Goal: Information Seeking & Learning: Find specific fact

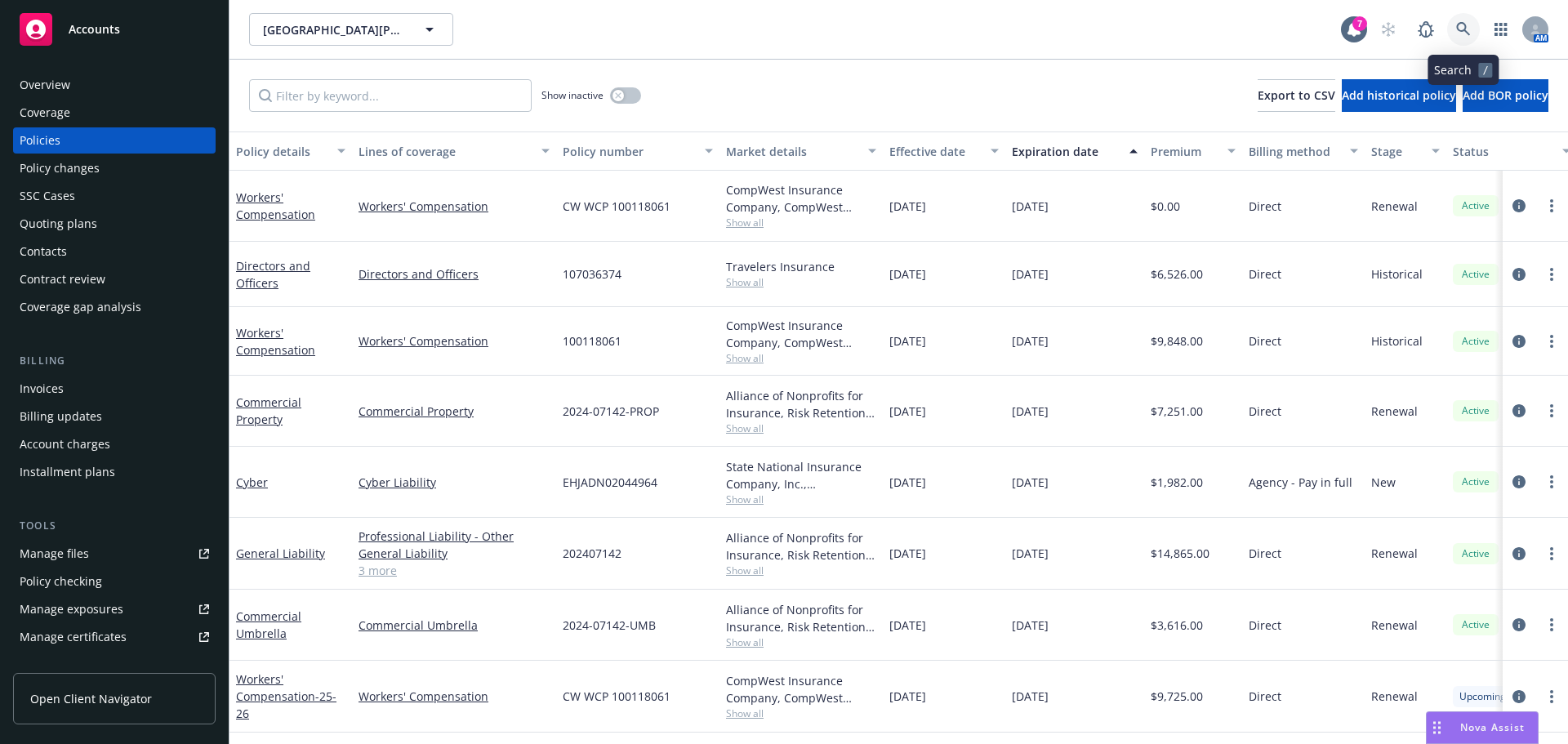
click at [1462, 33] on icon at bounding box center [1464, 29] width 14 height 14
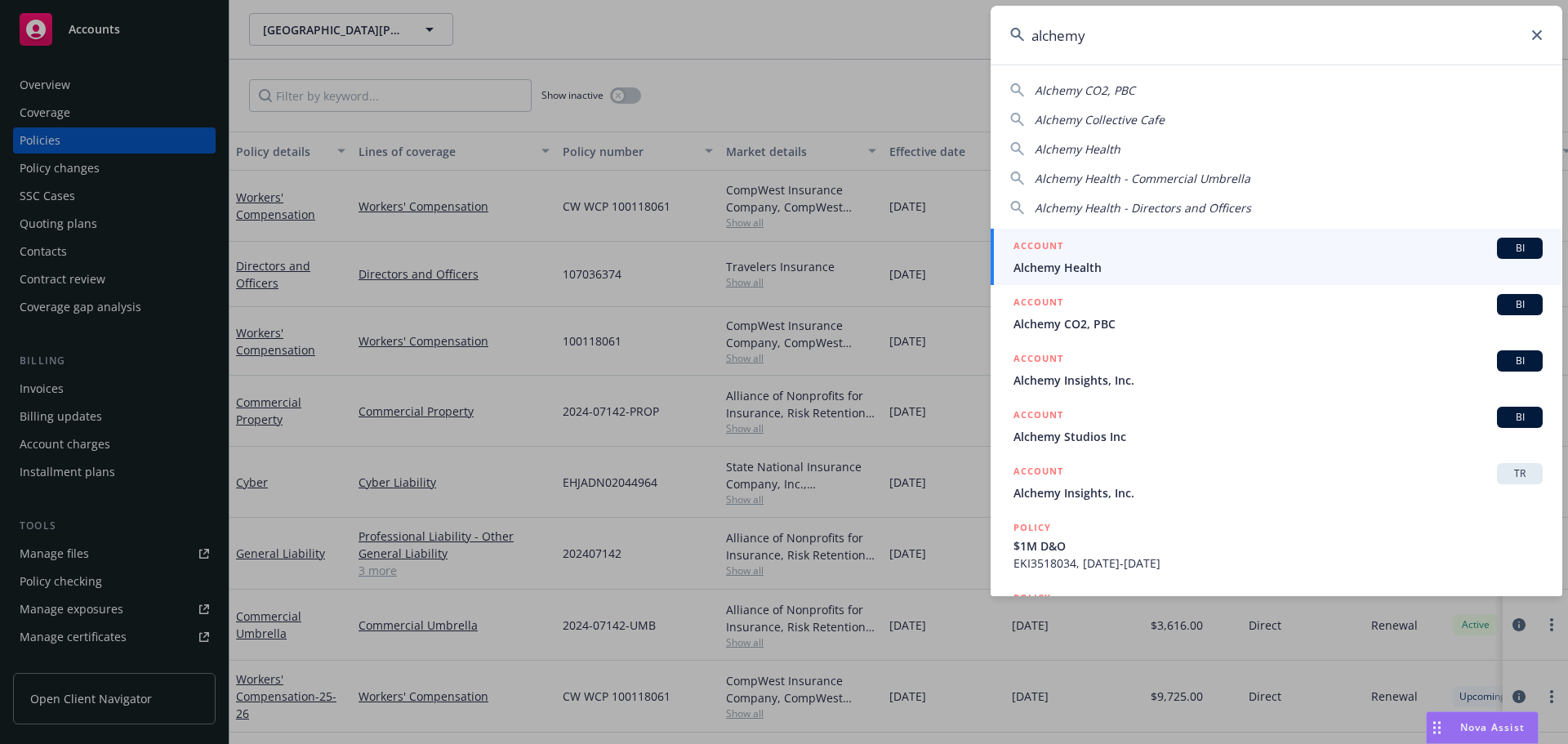
type input "alchemy"
click at [1074, 246] on div "ACCOUNT BI" at bounding box center [1278, 248] width 530 height 21
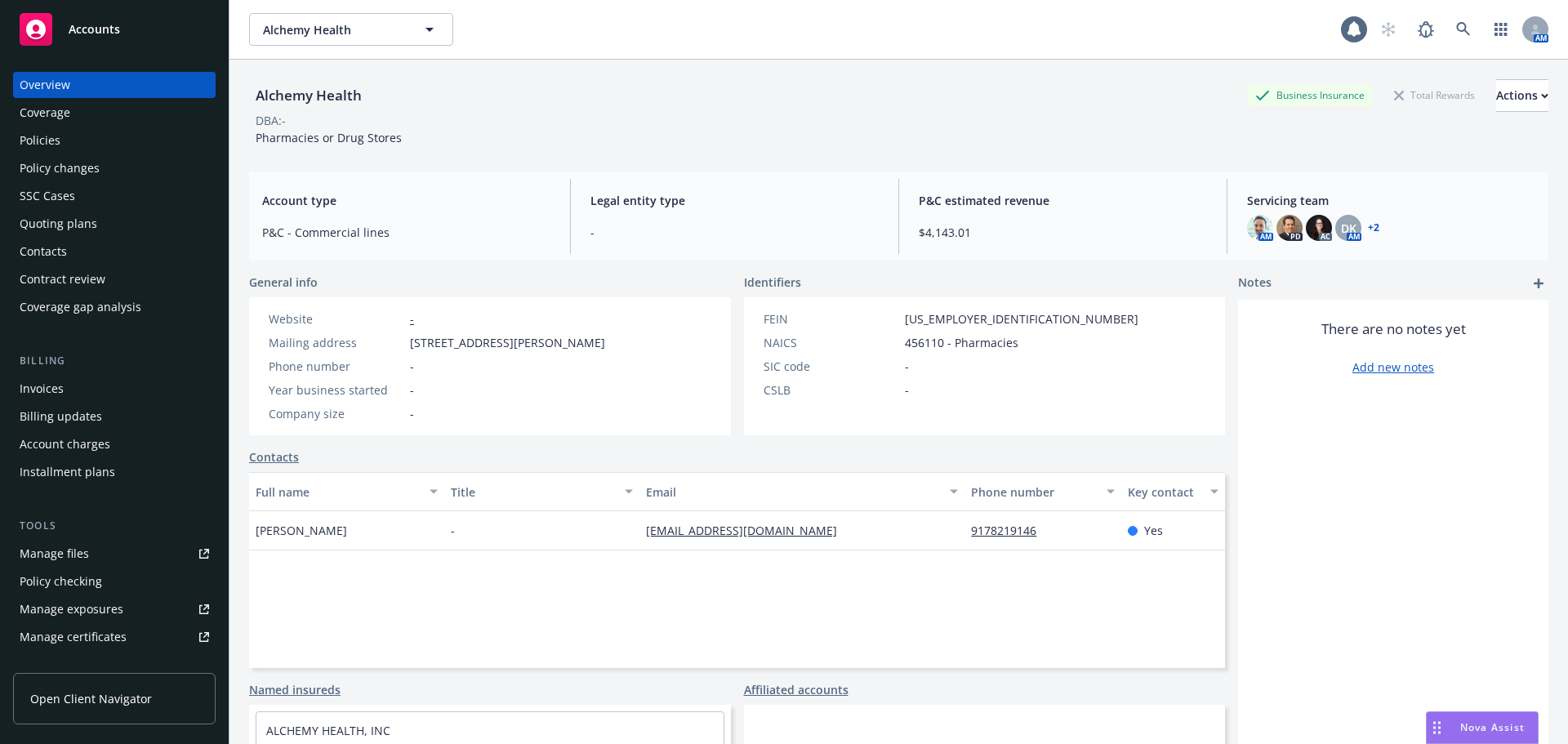
click at [84, 139] on div "Policies" at bounding box center [114, 140] width 189 height 26
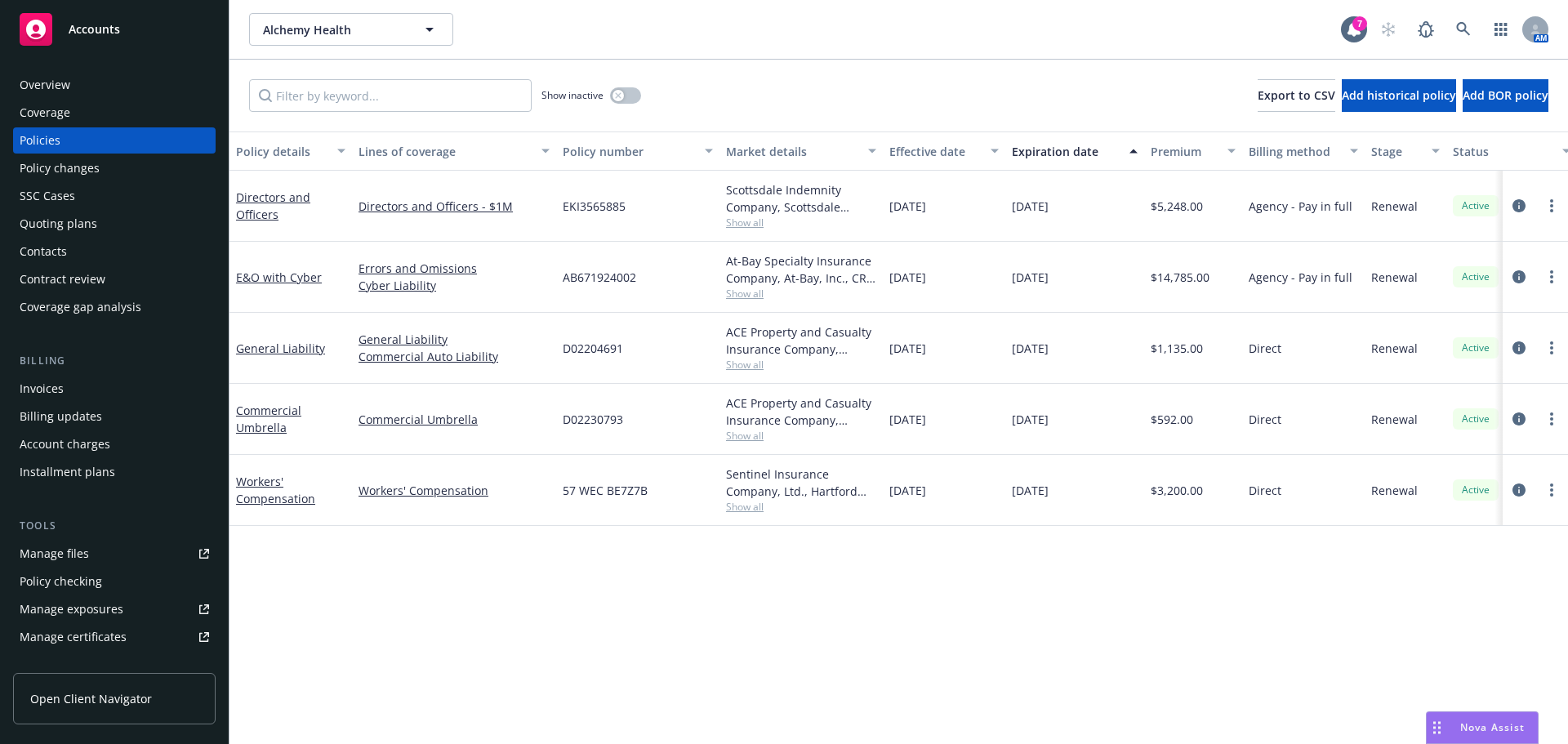
click at [110, 230] on div "Quoting plans" at bounding box center [114, 224] width 189 height 26
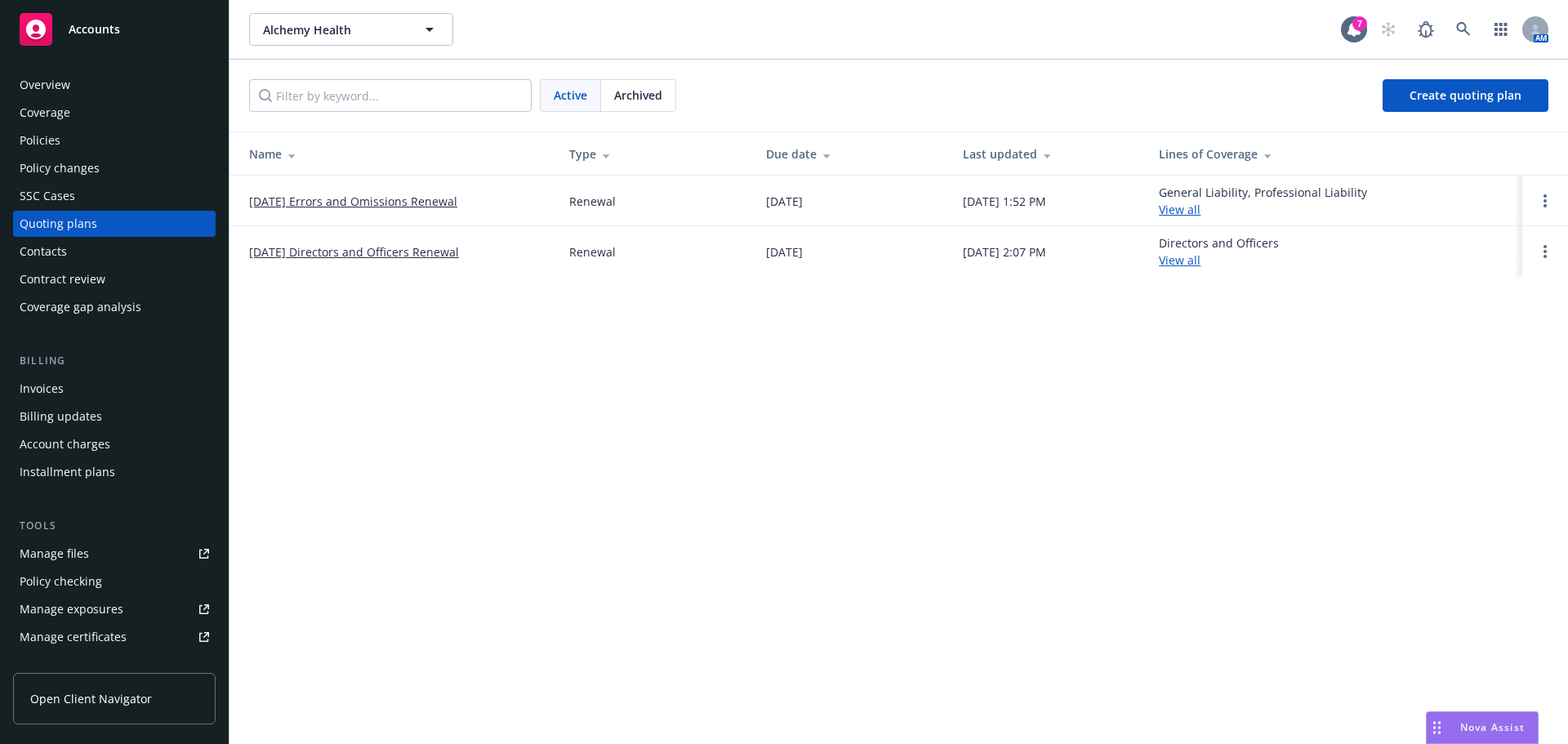
click at [391, 196] on link "[DATE] Errors and Omissions Renewal" at bounding box center [353, 201] width 208 height 17
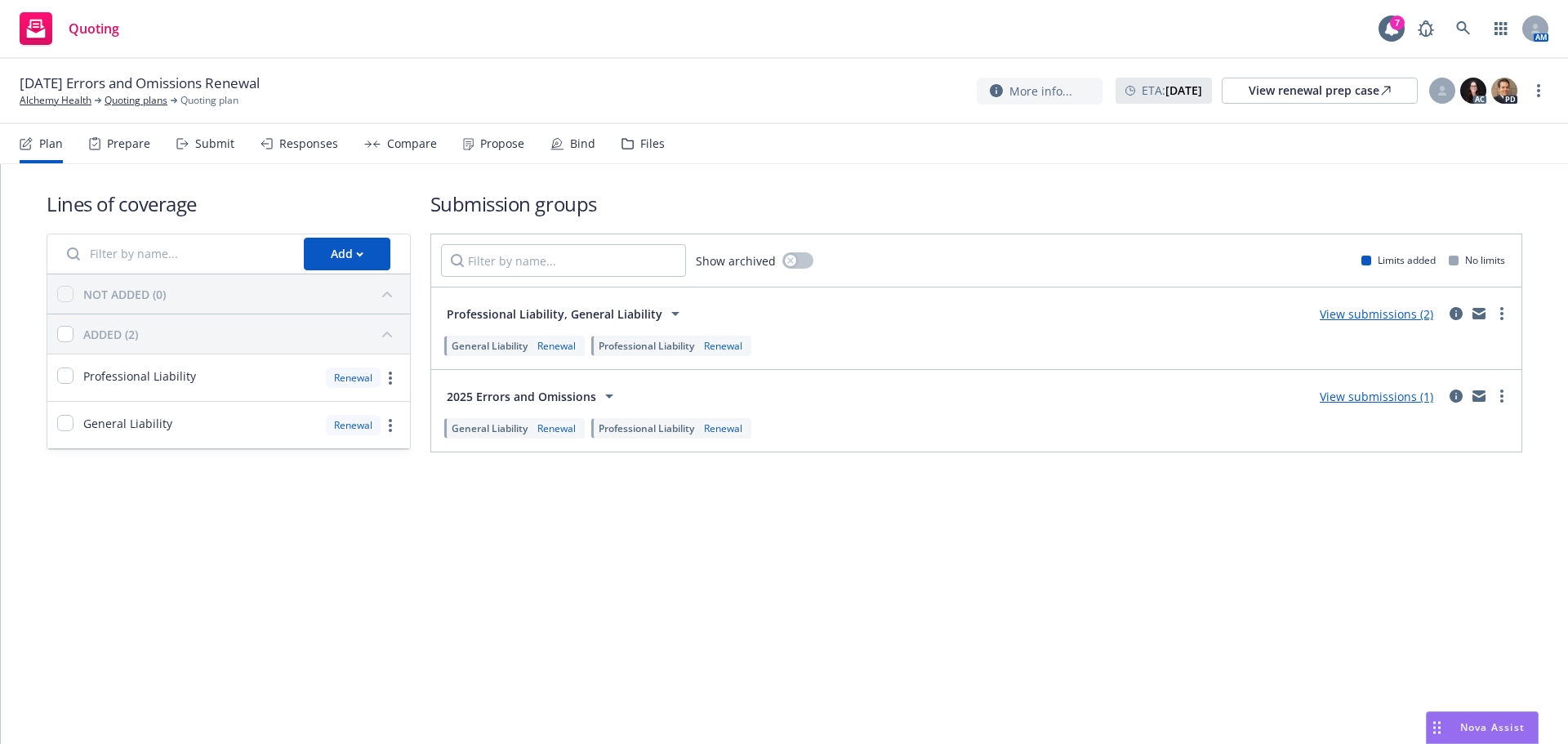
click at [505, 134] on div "Propose" at bounding box center [494, 143] width 62 height 39
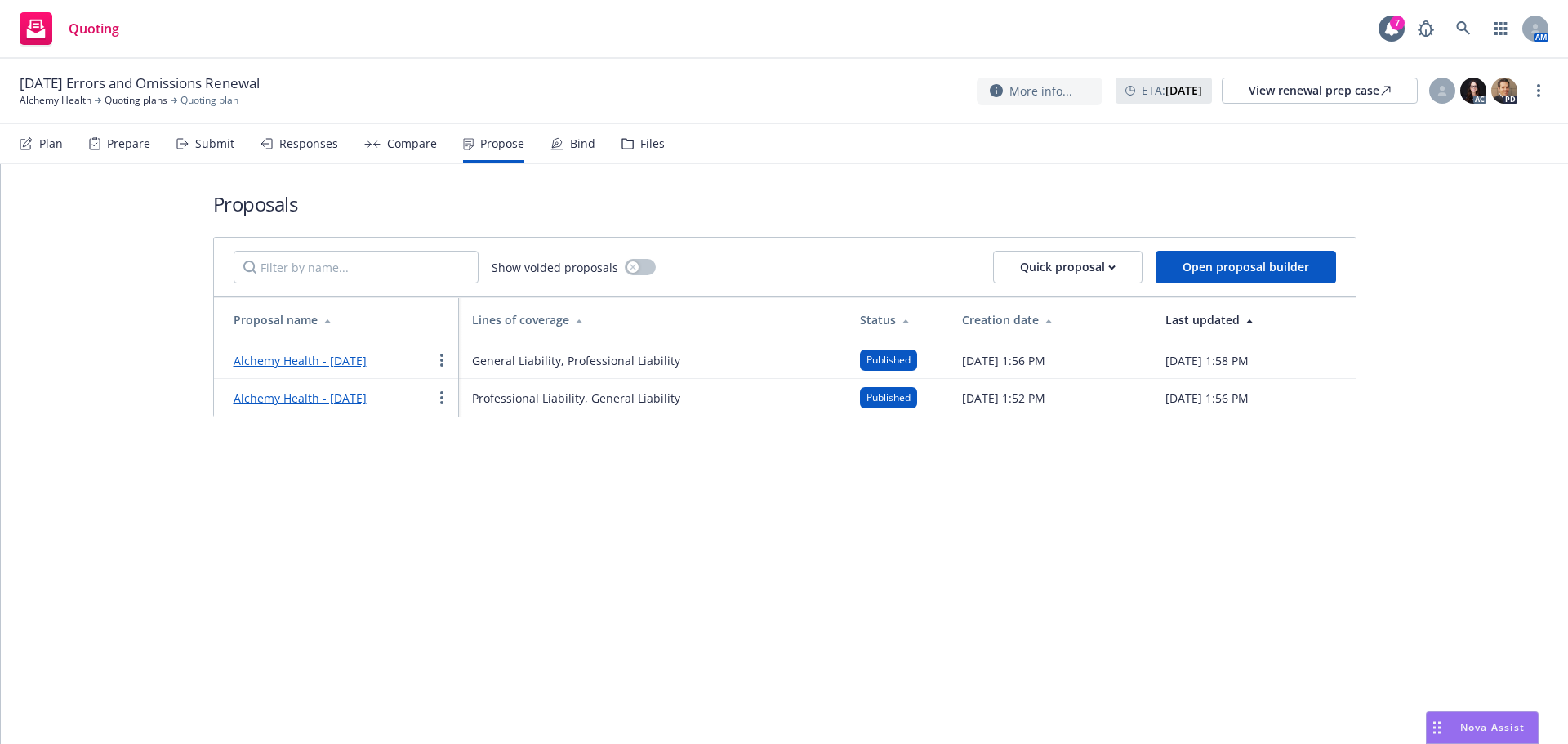
click at [367, 398] on link "Alchemy Health - [DATE]" at bounding box center [300, 397] width 133 height 15
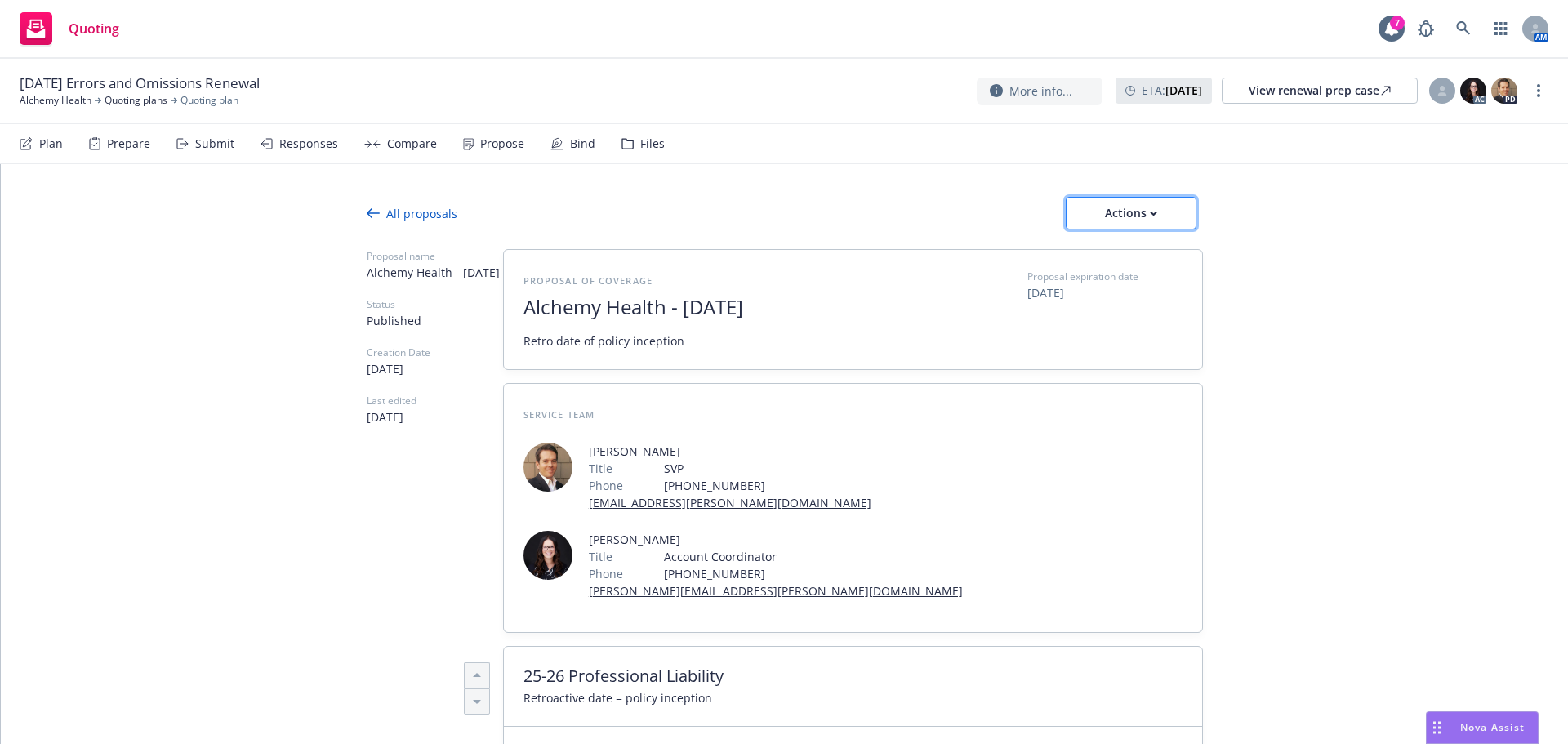
click at [1157, 214] on div "Actions" at bounding box center [1131, 213] width 77 height 31
click at [1108, 297] on link "See client view" at bounding box center [1132, 288] width 143 height 33
type textarea "x"
click at [58, 102] on link "Alchemy Health" at bounding box center [55, 100] width 72 height 14
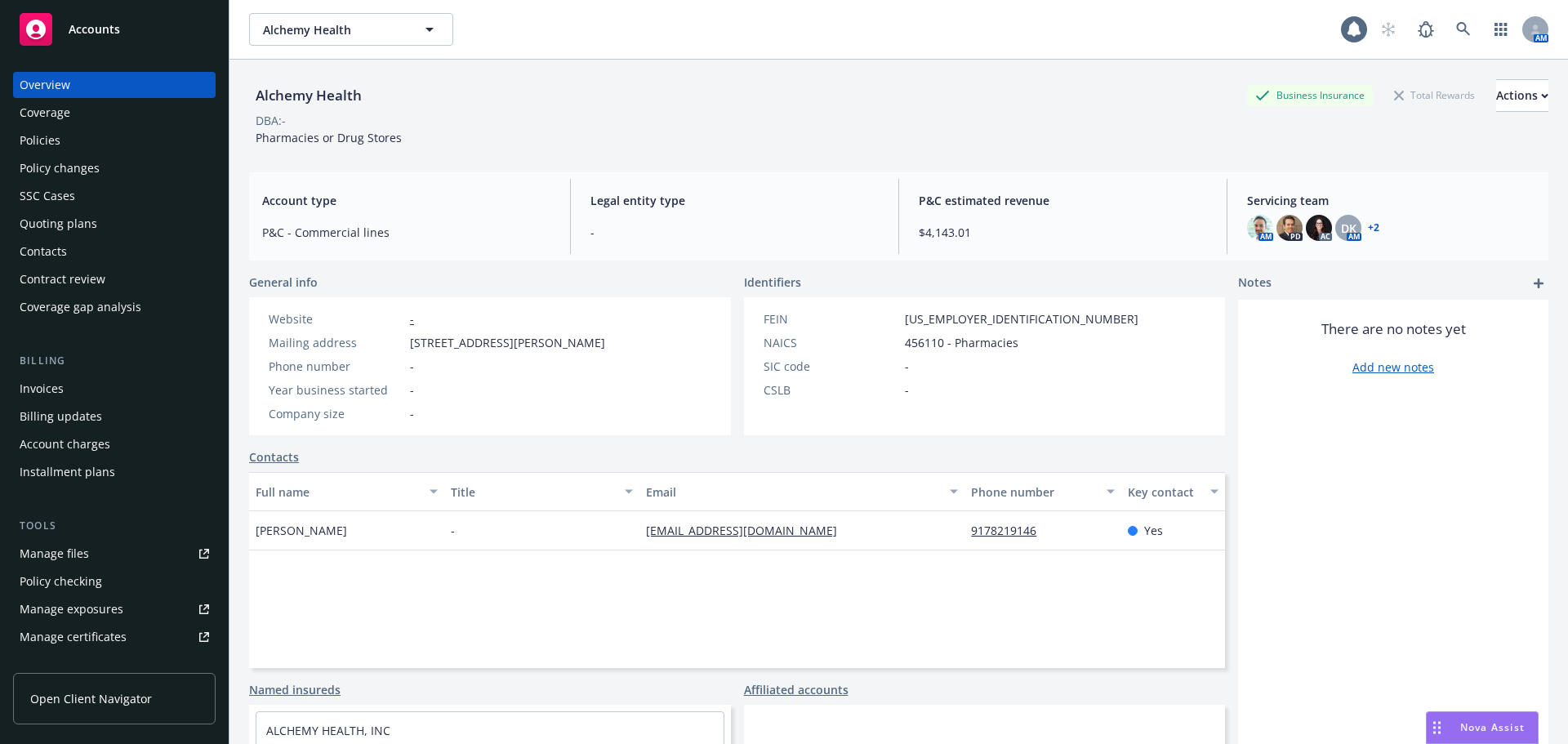
click at [52, 147] on div "Policies" at bounding box center [40, 140] width 41 height 26
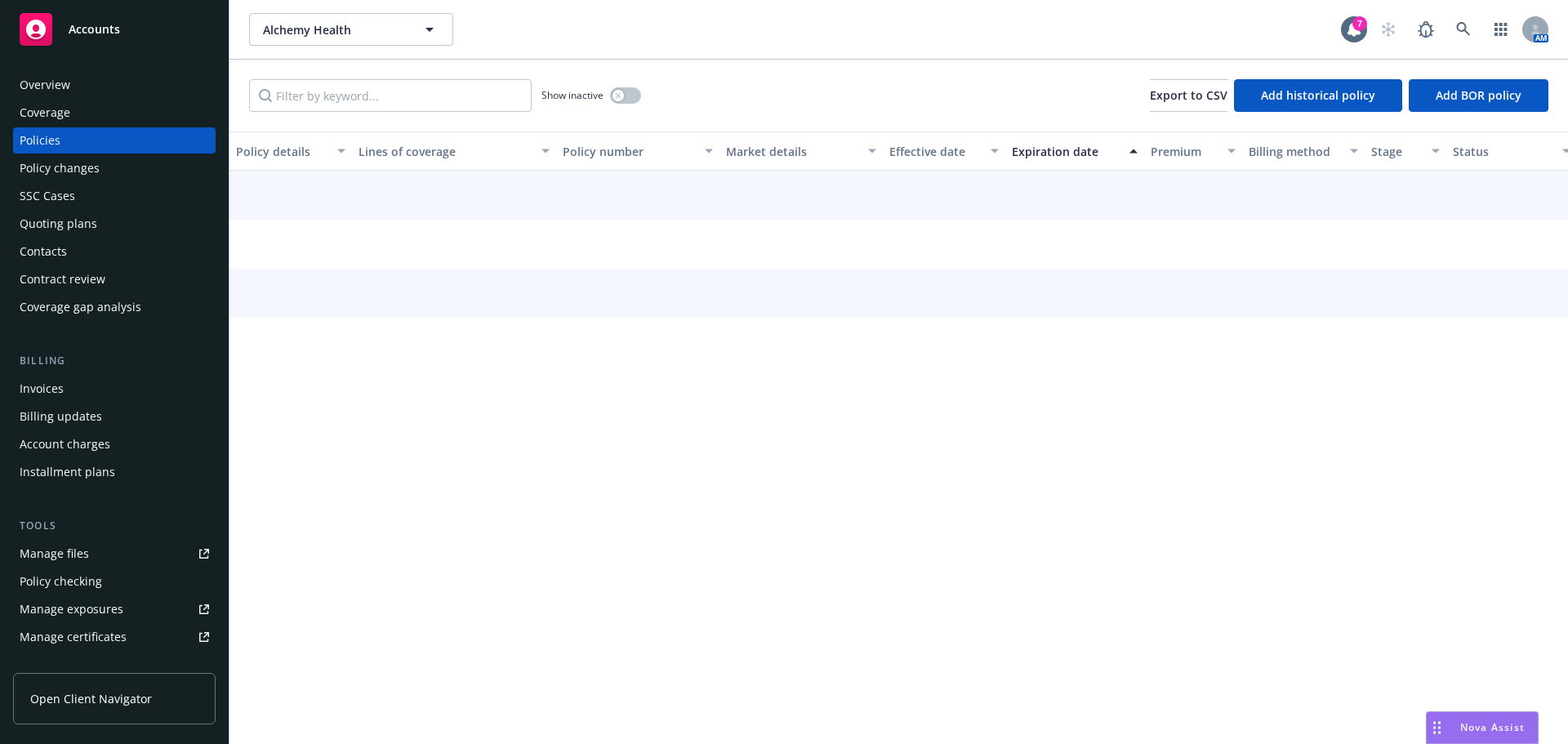
click at [82, 386] on div "Invoices" at bounding box center [114, 388] width 189 height 26
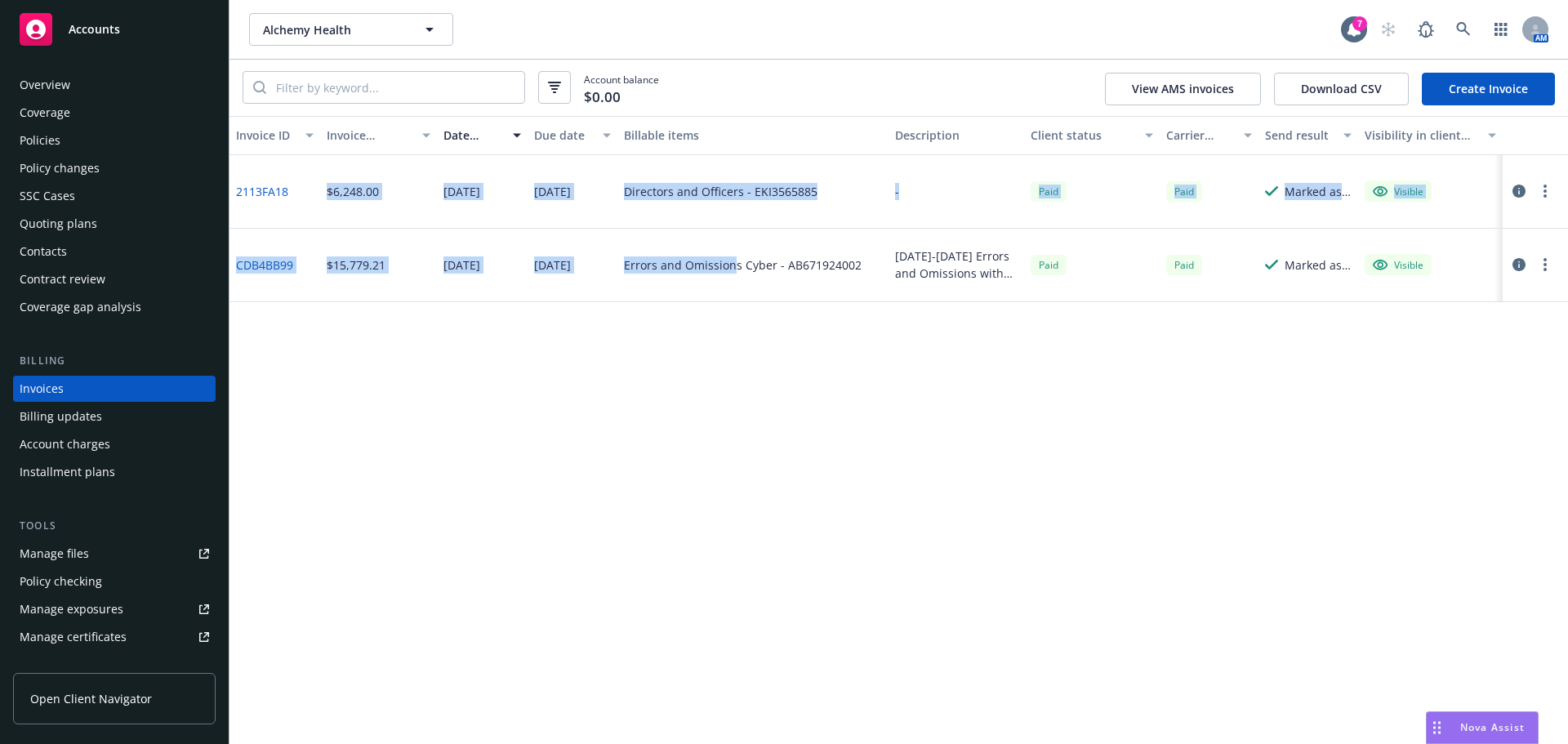
drag, startPoint x: 657, startPoint y: 257, endPoint x: 576, endPoint y: 312, distance: 97.9
click at [313, 186] on div "2113FA18 $6,248.00 03/26/2025 04/07/2025 Directors and Officers - EKI3565885 - …" at bounding box center [899, 228] width 1339 height 147
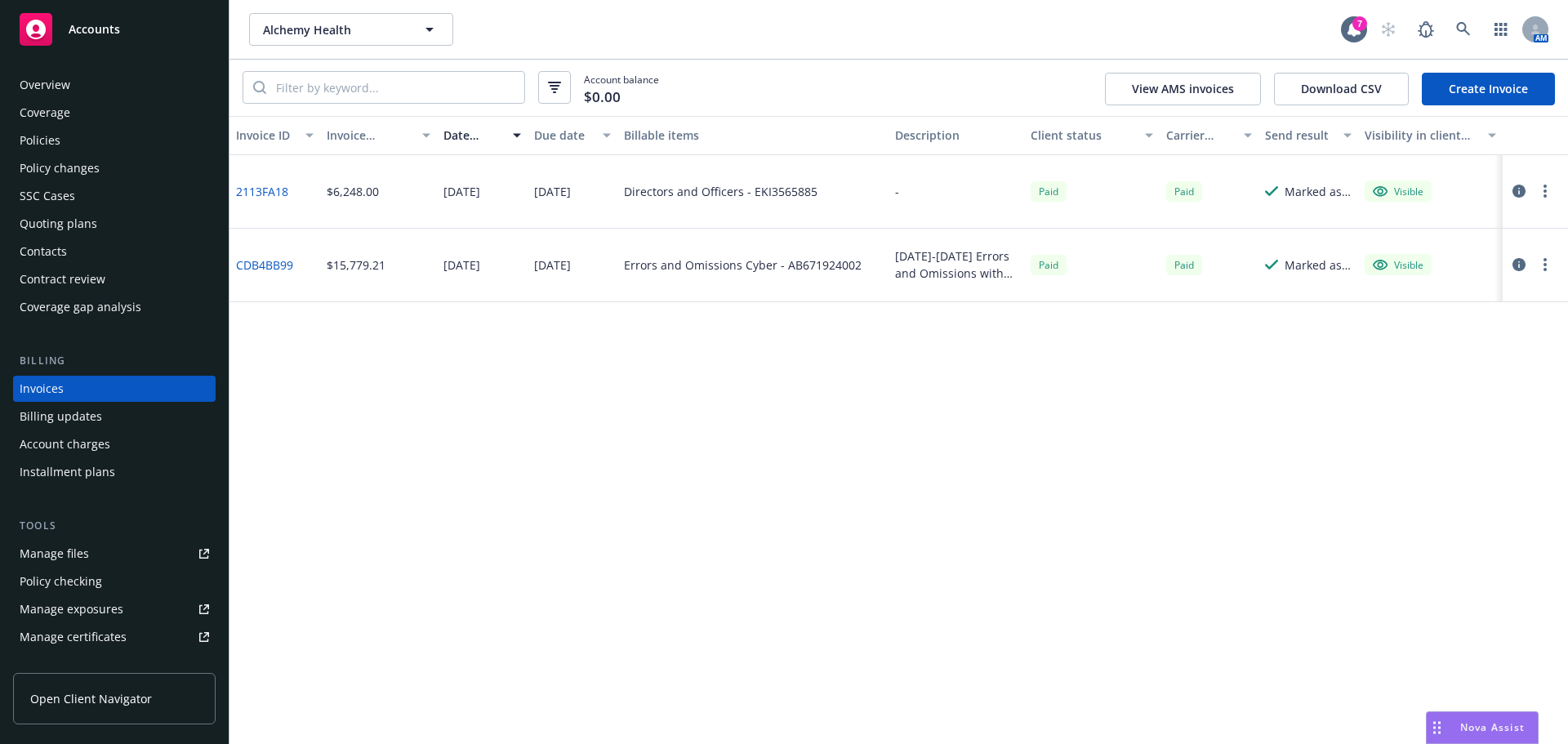
click at [762, 353] on div "Invoice ID Invoice amount Date issued Due date Billable items Description Clien…" at bounding box center [899, 430] width 1339 height 628
click at [1461, 31] on icon at bounding box center [1463, 28] width 14 height 14
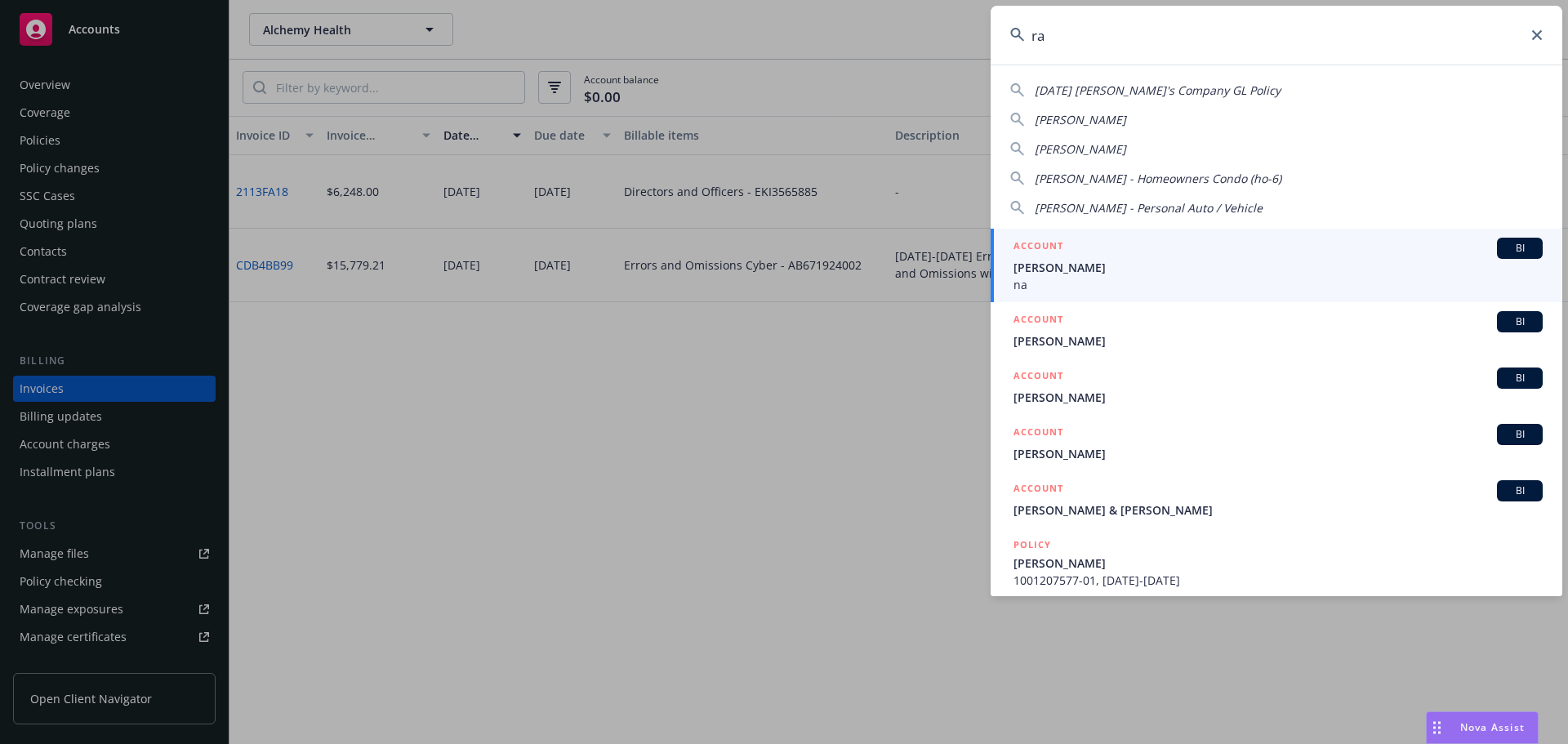
type input "r"
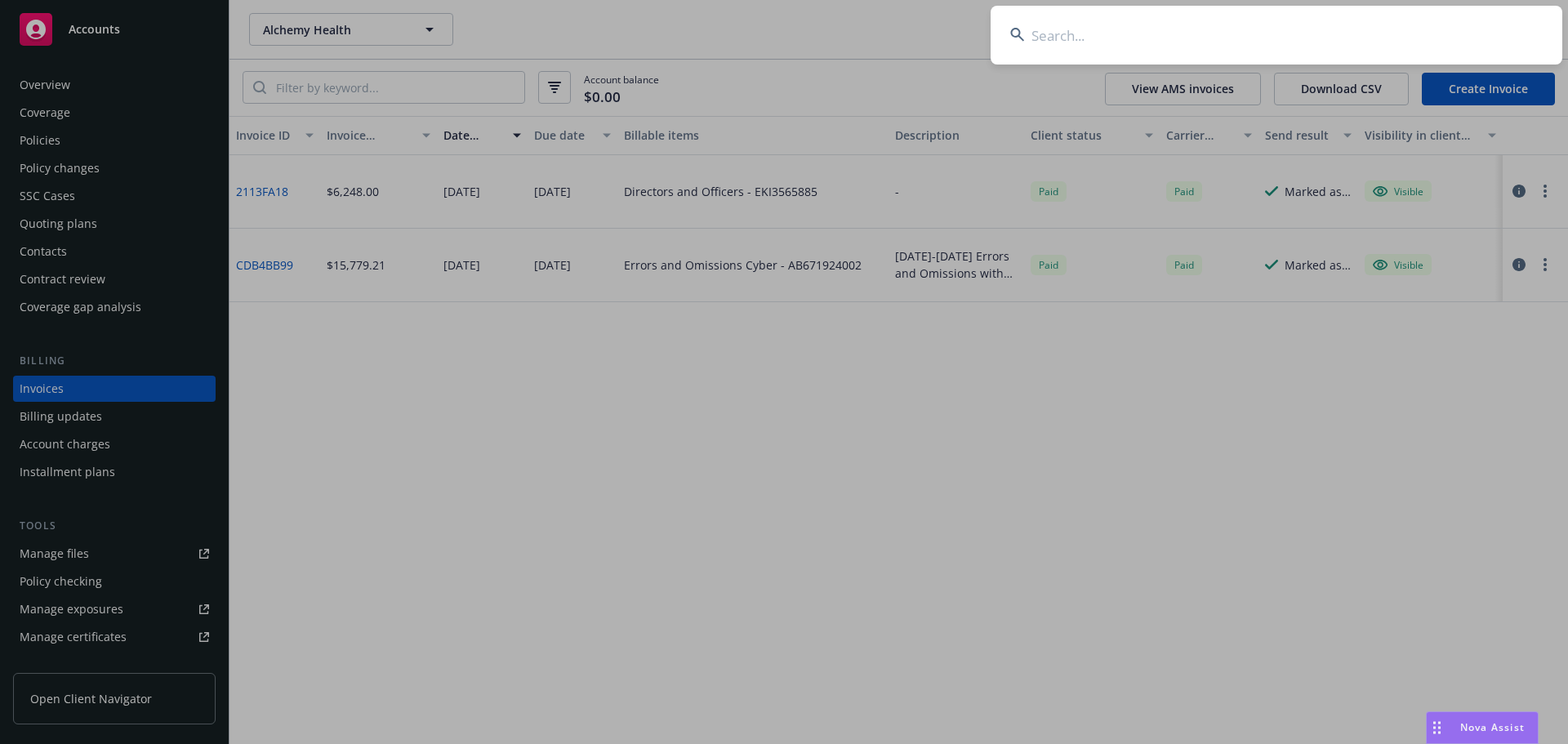
drag, startPoint x: 622, startPoint y: 439, endPoint x: 721, endPoint y: 472, distance: 104.4
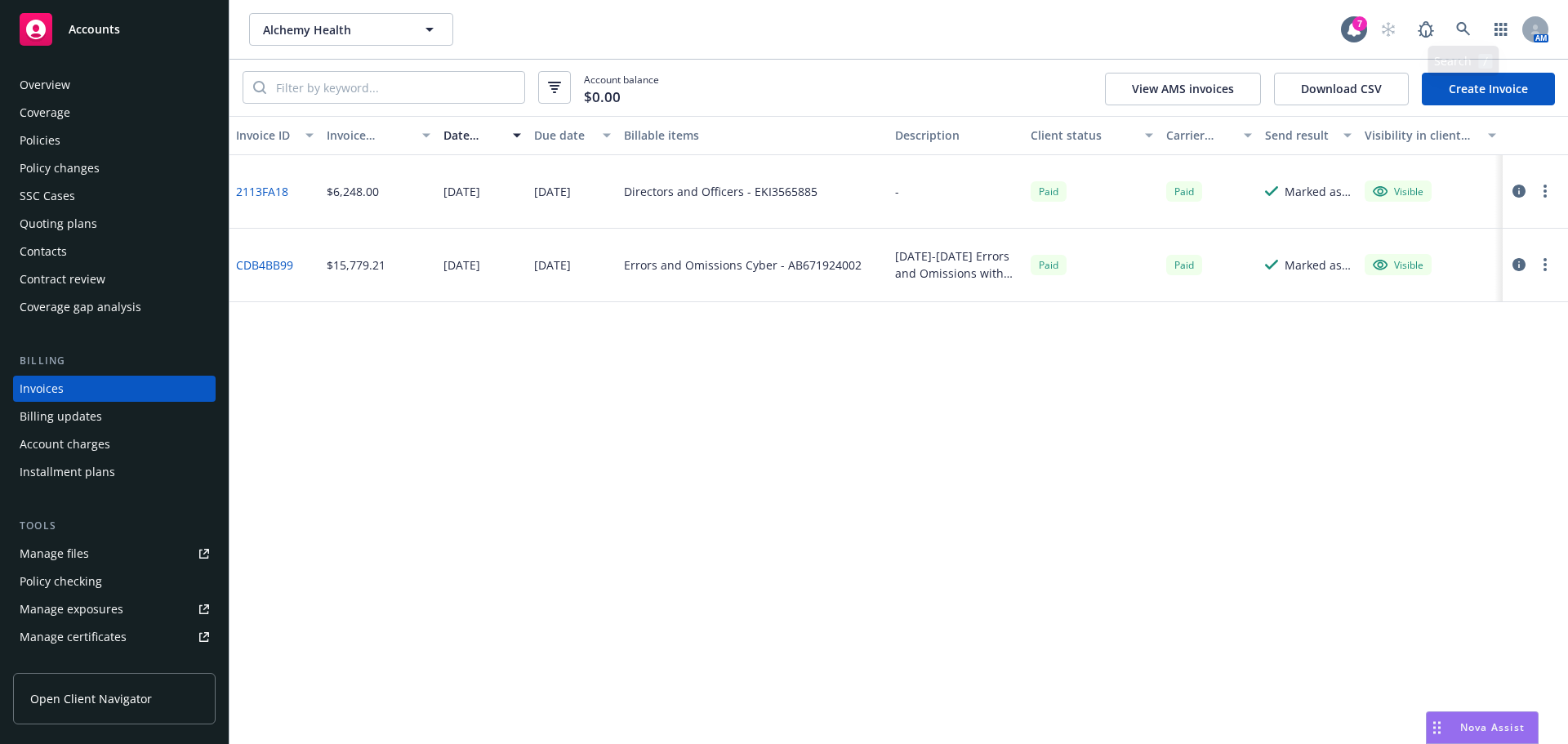
click at [1446, 28] on div "AM" at bounding box center [1460, 29] width 177 height 33
click at [1456, 28] on link at bounding box center [1464, 29] width 33 height 33
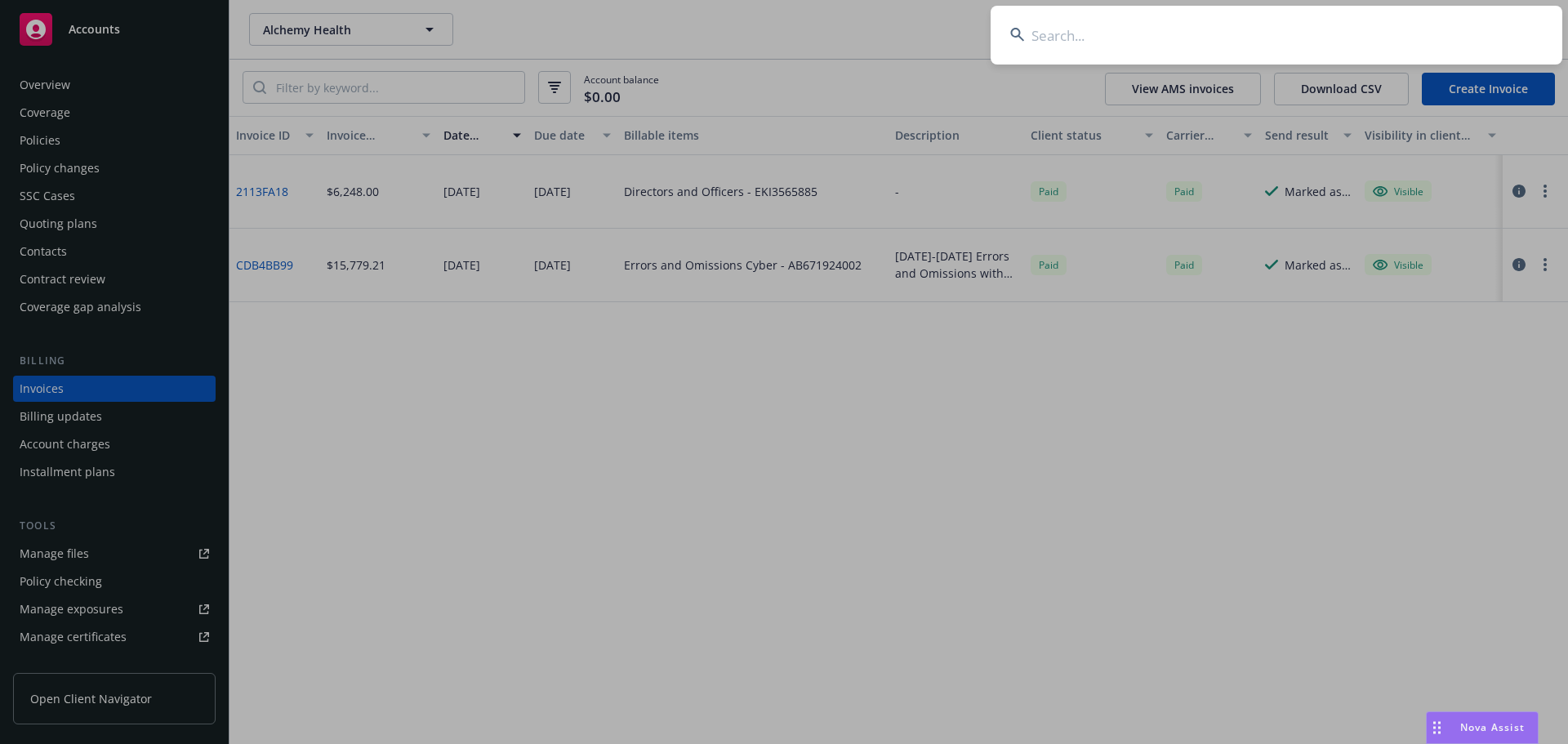
click at [1326, 41] on input at bounding box center [1276, 34] width 572 height 59
click at [1123, 56] on input at bounding box center [1276, 34] width 572 height 59
paste input "Bordiuk"
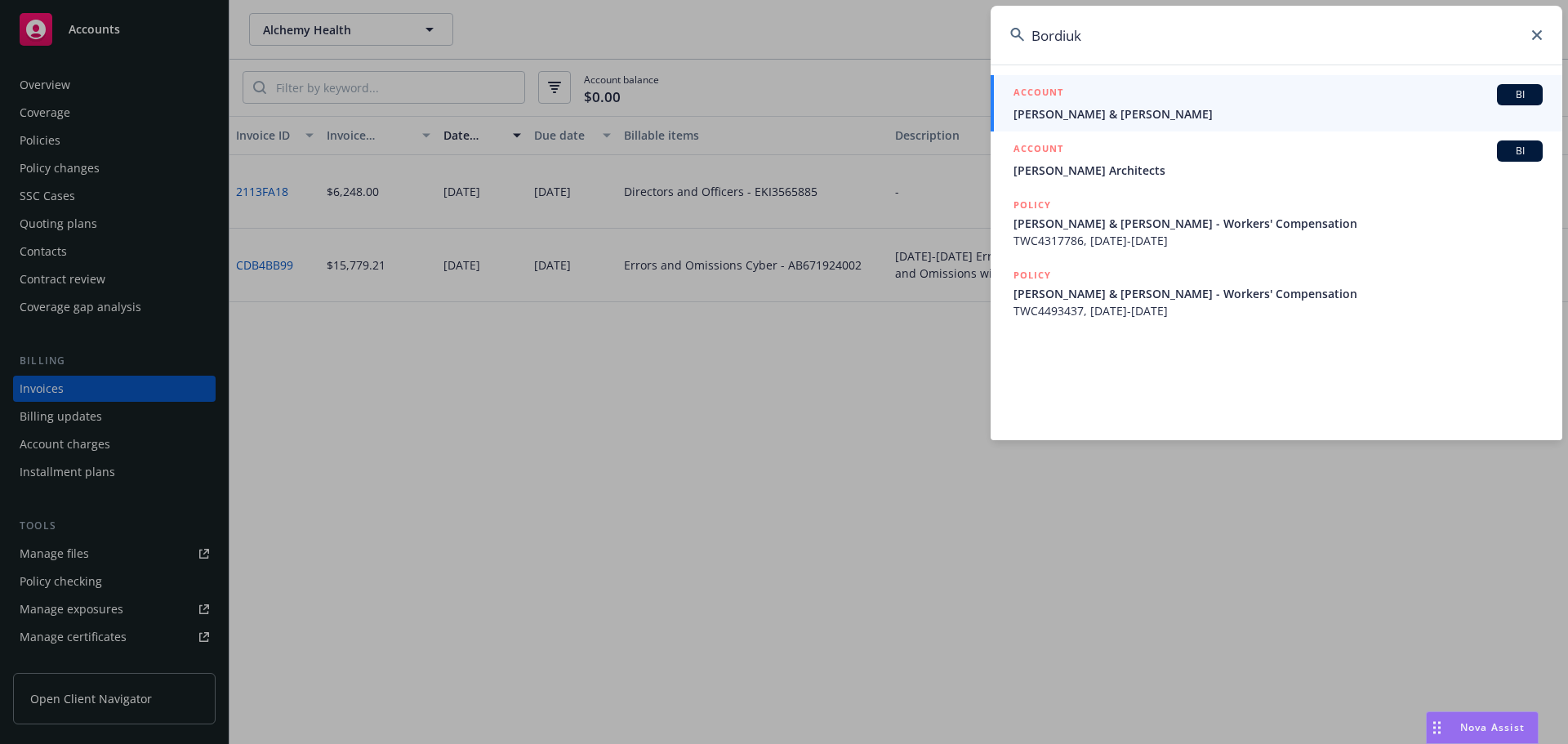
type input "Bordiuk"
click at [1095, 109] on span "Jesse & Elizabeth Bordiuk" at bounding box center [1278, 113] width 530 height 17
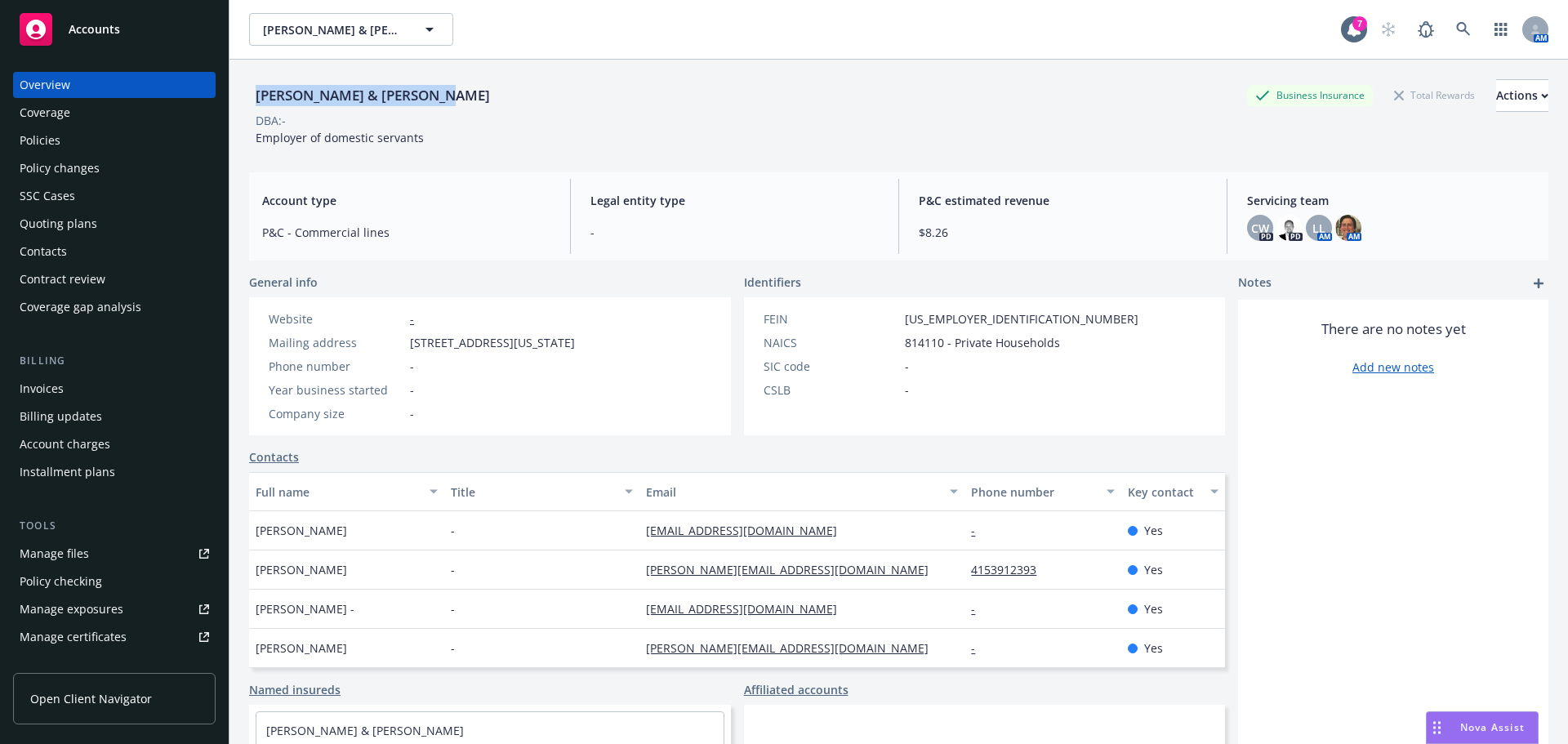
drag, startPoint x: 495, startPoint y: 110, endPoint x: 323, endPoint y: 15, distance: 196.5
click at [245, 94] on div "Jesse & Elizabeth Bordiuk Business Insurance Total Rewards Actions DBA: - Emplo…" at bounding box center [899, 432] width 1339 height 744
copy div "Jesse & Elizabeth Bordiuk"
click at [98, 139] on div "Policies" at bounding box center [114, 140] width 189 height 26
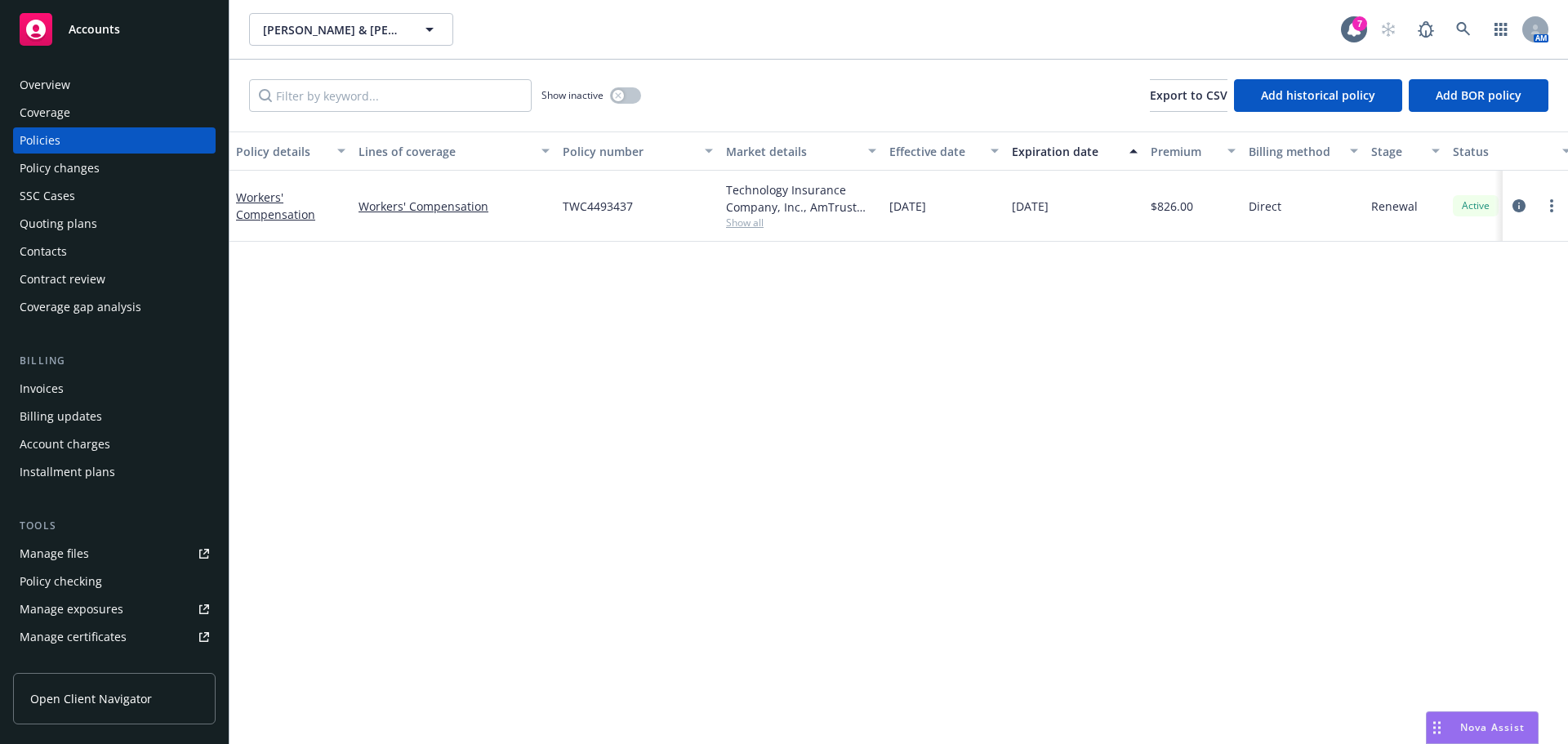
click at [44, 255] on div "Contacts" at bounding box center [43, 251] width 47 height 26
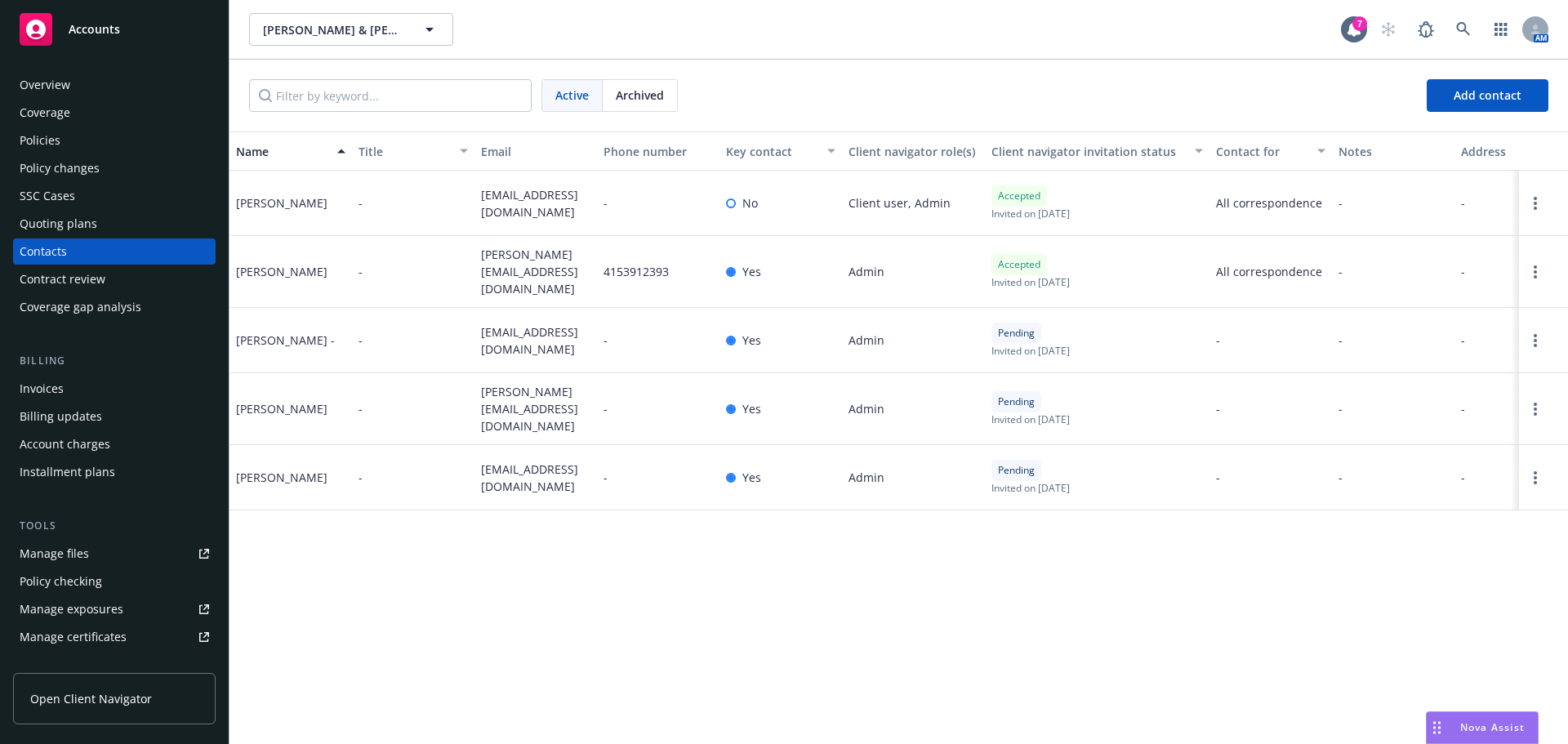
click at [231, 272] on div "Christine Davis" at bounding box center [291, 272] width 122 height 72
drag, startPoint x: 476, startPoint y: 255, endPoint x: 502, endPoint y: 277, distance: 34.1
click at [502, 277] on div "christine@lyrallc.com" at bounding box center [535, 272] width 122 height 72
copy span "christine@lyrallc.com"
click at [70, 88] on div "Overview" at bounding box center [114, 84] width 189 height 26
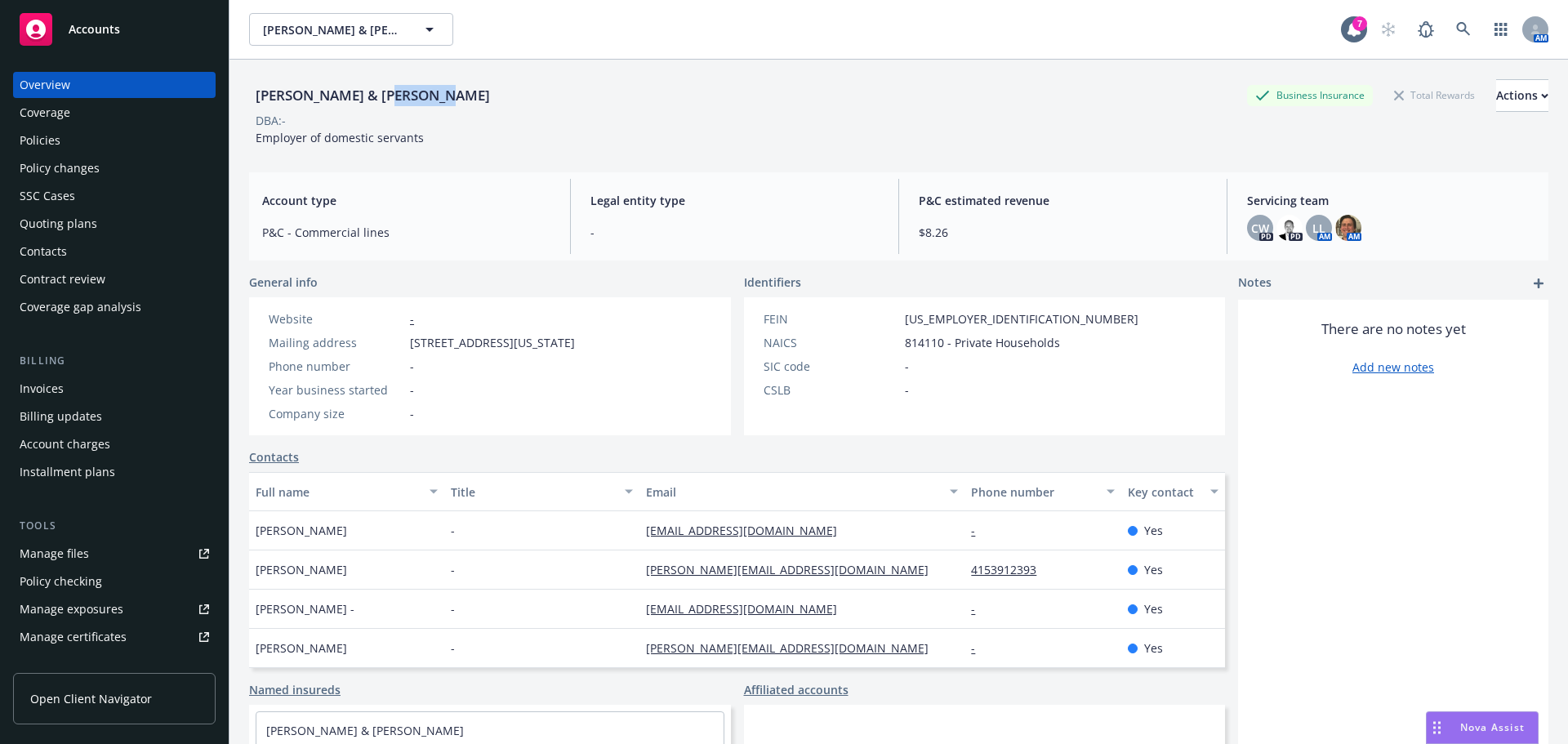
drag, startPoint x: 290, startPoint y: 91, endPoint x: 372, endPoint y: 104, distance: 83.0
click at [372, 104] on div "Jesse & Elizabeth Bordiuk Business Insurance Total Rewards Actions" at bounding box center [898, 96] width 1299 height 33
click at [79, 148] on div "Policies" at bounding box center [114, 140] width 189 height 26
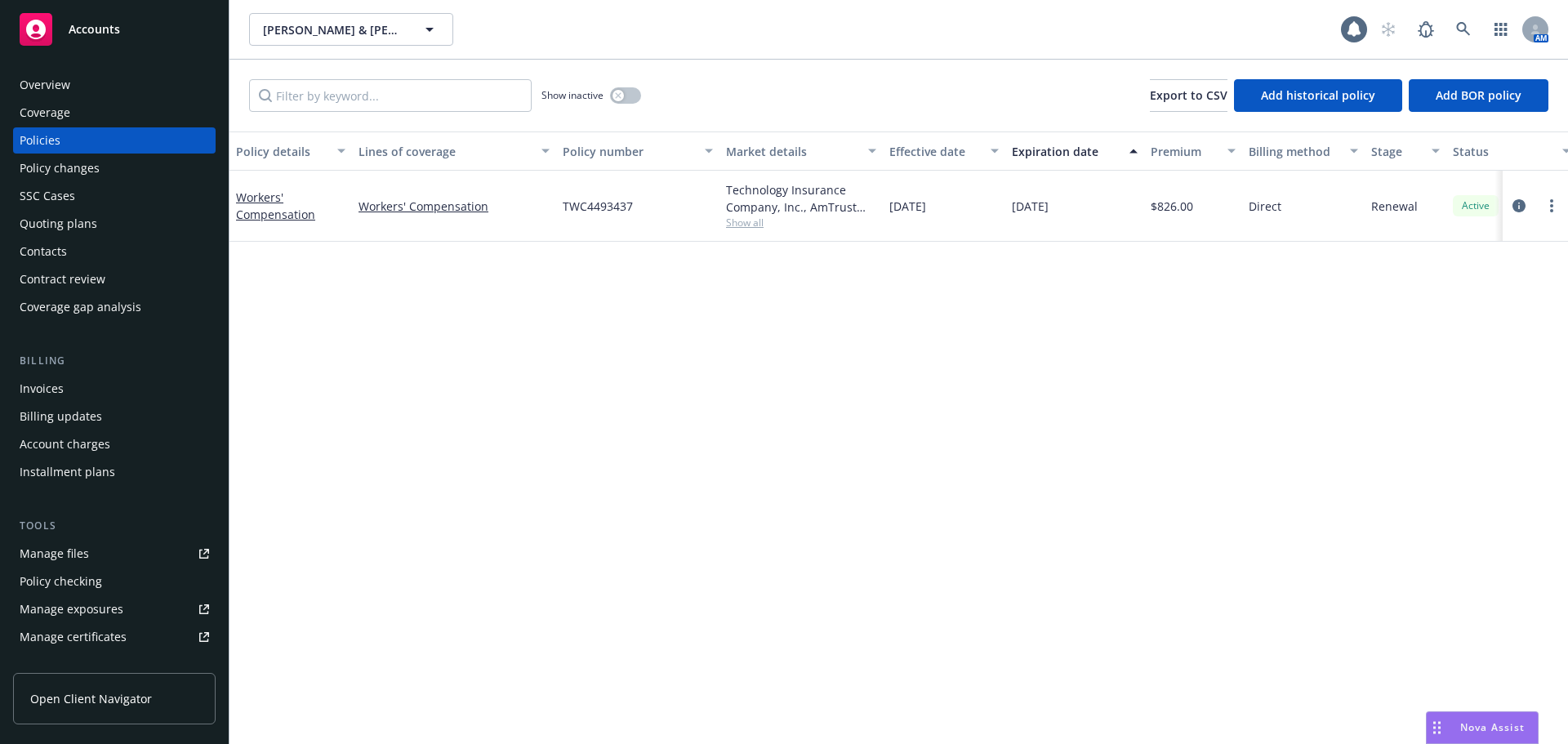
click at [760, 230] on span "Show all" at bounding box center [801, 222] width 150 height 14
drag, startPoint x: 563, startPoint y: 280, endPoint x: 779, endPoint y: 272, distance: 216.1
click at [779, 272] on span "Technology Insurance Company, Inc." at bounding box center [712, 276] width 301 height 17
copy span "Technology Insurance Company, Inc."
drag, startPoint x: 721, startPoint y: 320, endPoint x: 561, endPoint y: 321, distance: 160.0
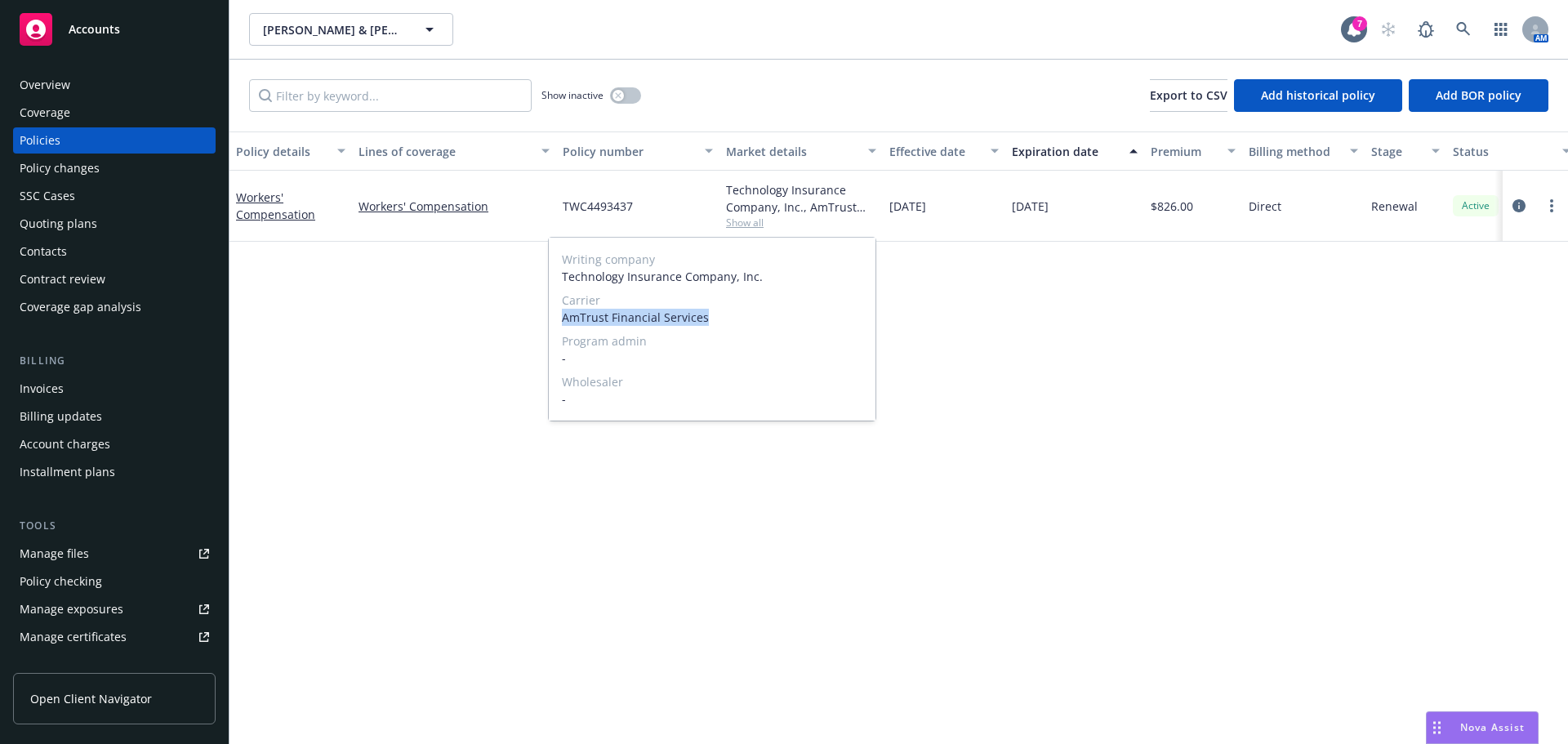
click at [561, 321] on div "Writing company Technology Insurance Company, Inc. Carrier AmTrust Financial Se…" at bounding box center [712, 329] width 327 height 183
copy span "AmTrust Financial Services"
click at [351, 398] on div "Policy details Lines of coverage Policy number Market details Effective date Ex…" at bounding box center [899, 437] width 1339 height 613
drag, startPoint x: 606, startPoint y: 213, endPoint x: 873, endPoint y: 262, distance: 271.5
click at [660, 214] on div "TWC4493437" at bounding box center [637, 206] width 163 height 71
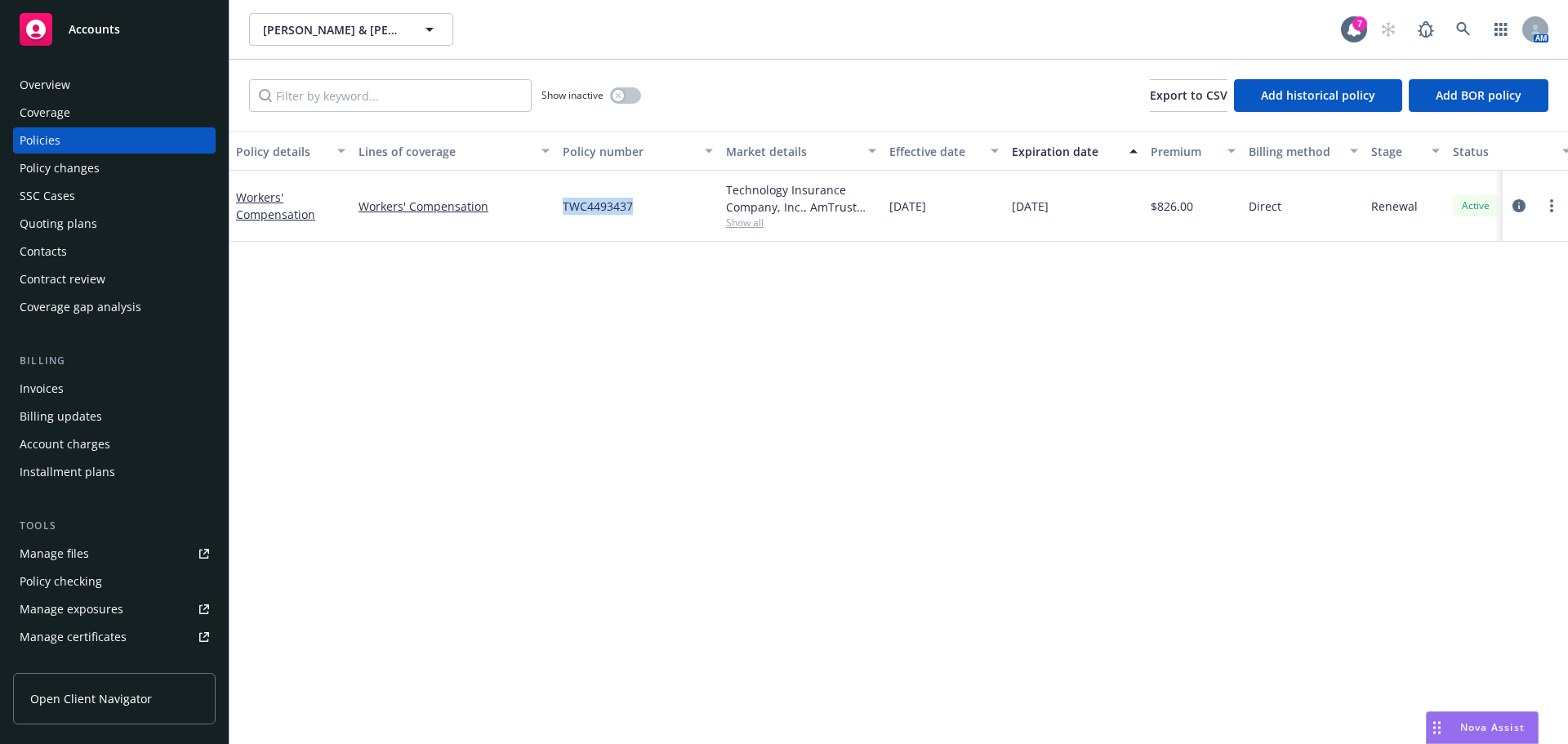
copy span "TWC4493437"
click at [75, 84] on div "Overview" at bounding box center [114, 84] width 189 height 26
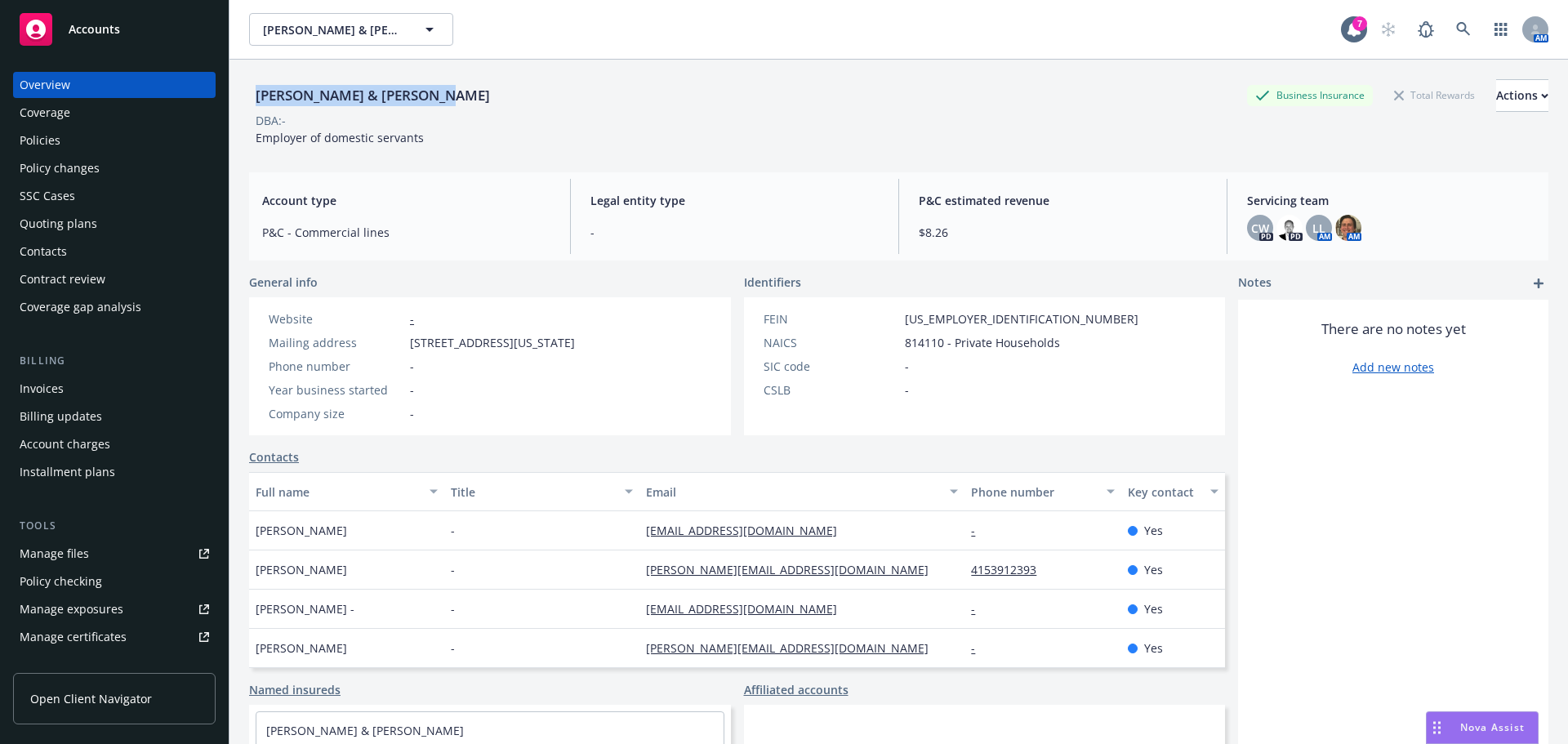
drag, startPoint x: 251, startPoint y: 96, endPoint x: 469, endPoint y: 114, distance: 218.7
click at [457, 105] on div "Jesse & Elizabeth Bordiuk Business Insurance Total Rewards Actions" at bounding box center [898, 96] width 1299 height 33
drag, startPoint x: 406, startPoint y: 344, endPoint x: 1385, endPoint y: 419, distance: 981.9
click at [522, 386] on div "Website - Mailing address 555 California Street, Suite 4905, San Francisco, CA,…" at bounding box center [422, 367] width 320 height 112
click at [425, 350] on span "555 California Street, Suite 4905, San Francisco, CA, 94104" at bounding box center [492, 342] width 165 height 17
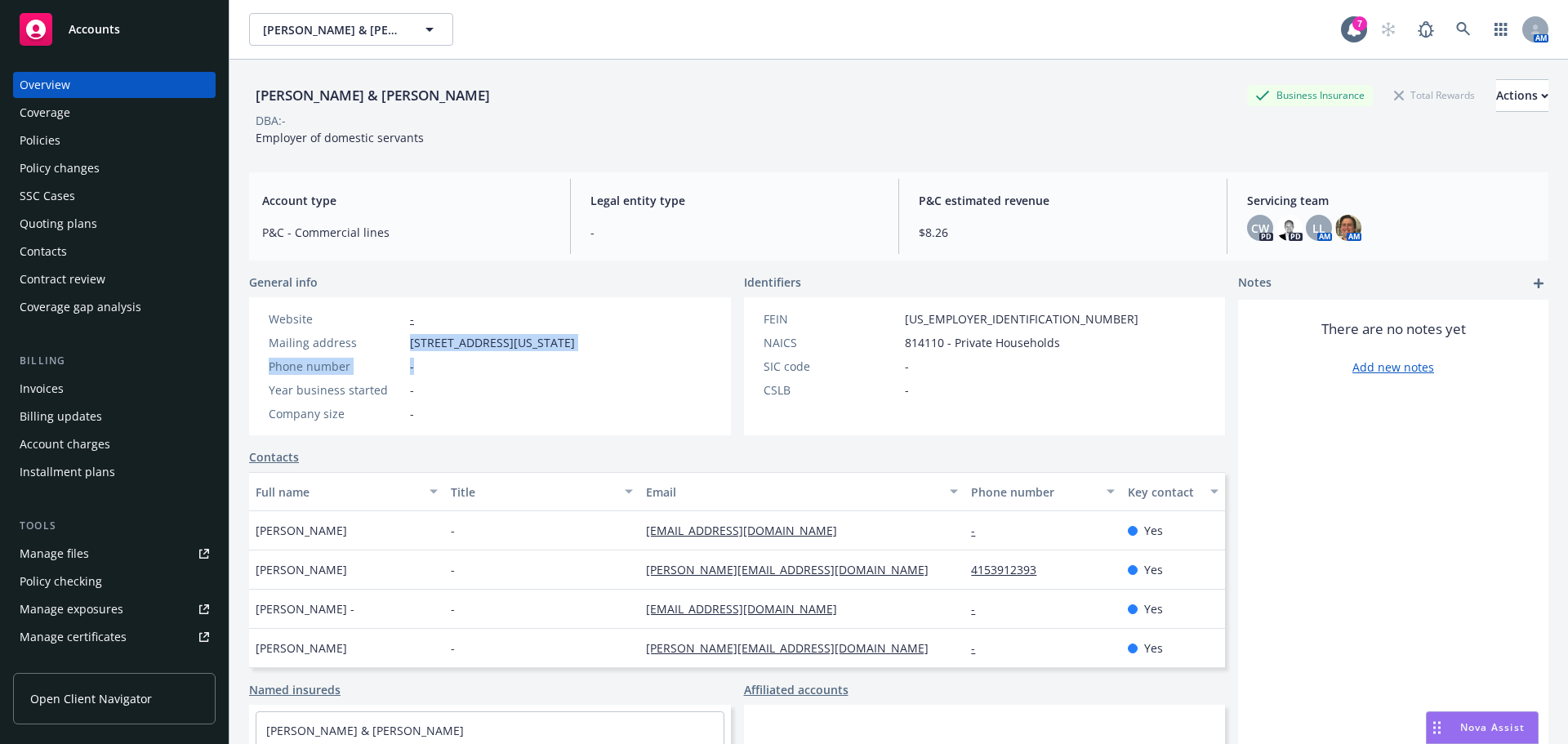
click at [457, 351] on span "555 California Street, Suite 4905, San Francisco, CA, 94104" at bounding box center [492, 342] width 165 height 17
drag, startPoint x: 413, startPoint y: 343, endPoint x: 580, endPoint y: 343, distance: 167.0
click at [575, 343] on span "555 California Street, Suite 4905, San Francisco, CA, 94104" at bounding box center [492, 342] width 165 height 17
copy span "555 California Street, Suite 4905"
drag, startPoint x: 588, startPoint y: 343, endPoint x: 631, endPoint y: 358, distance: 45.5
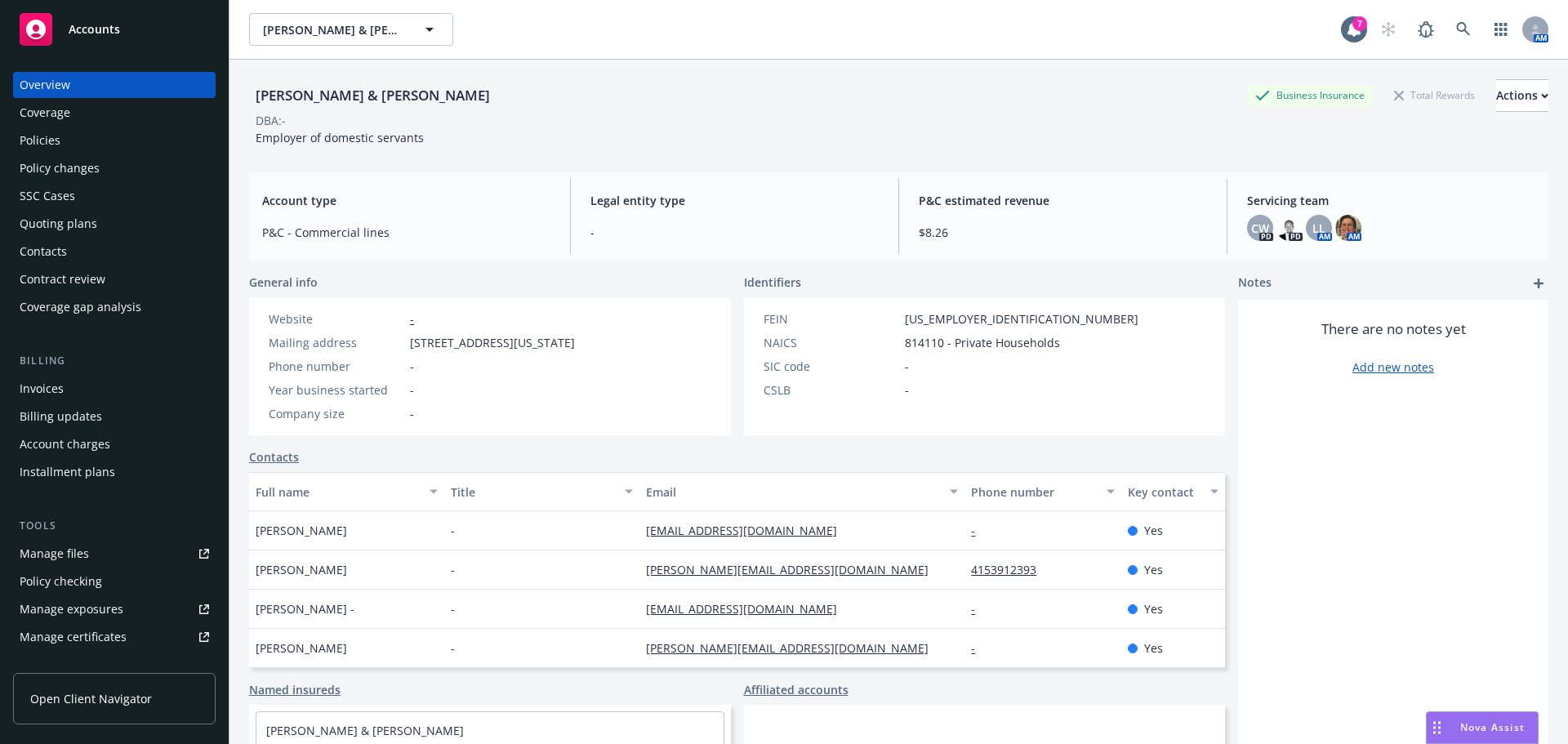
click at [575, 351] on span "555 California Street, Suite 4905, San Francisco, CA, 94104" at bounding box center [492, 342] width 165 height 17
copy span "San Francisco, CA, 94104"
click at [43, 141] on div "Policies" at bounding box center [40, 140] width 41 height 26
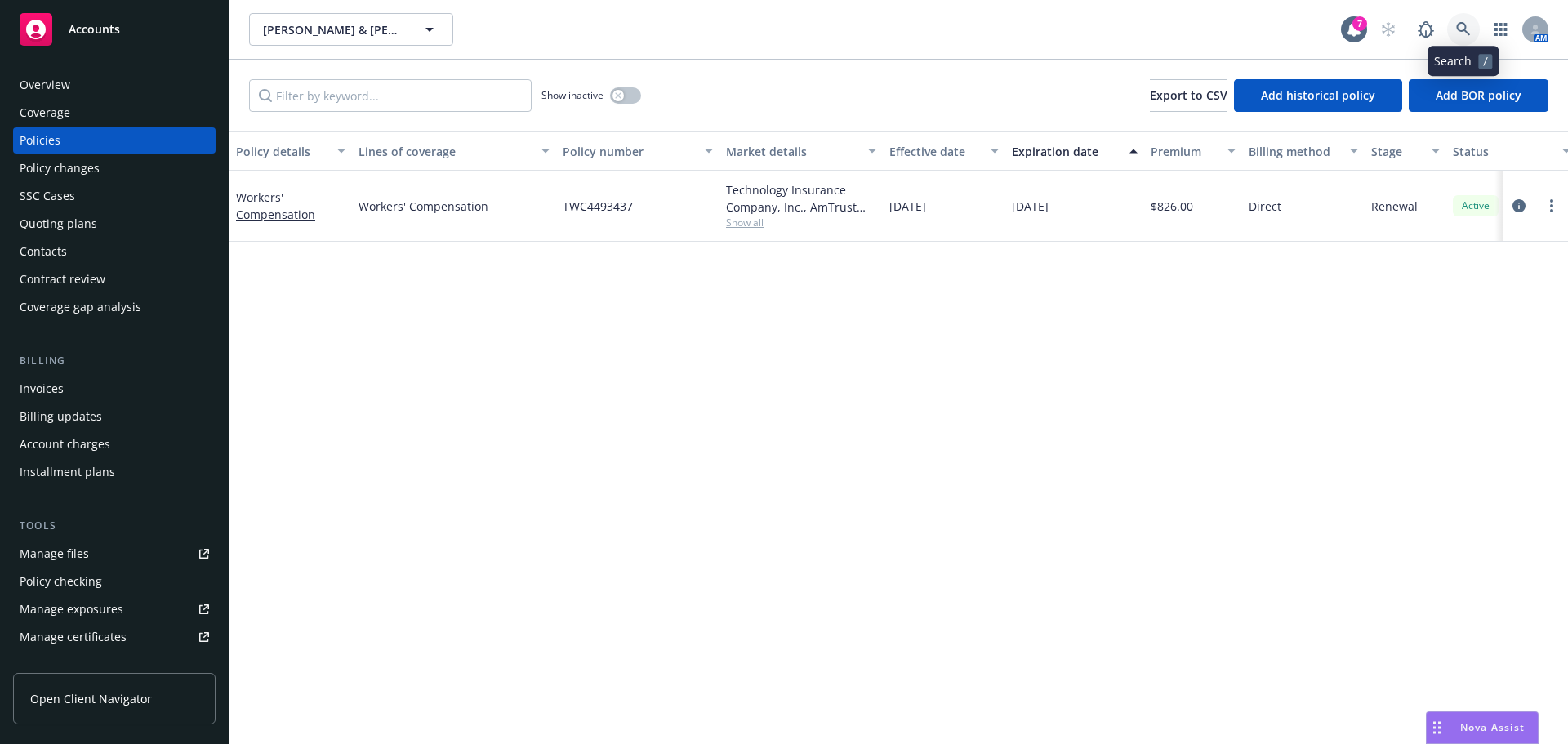
click at [1457, 35] on icon at bounding box center [1464, 29] width 14 height 14
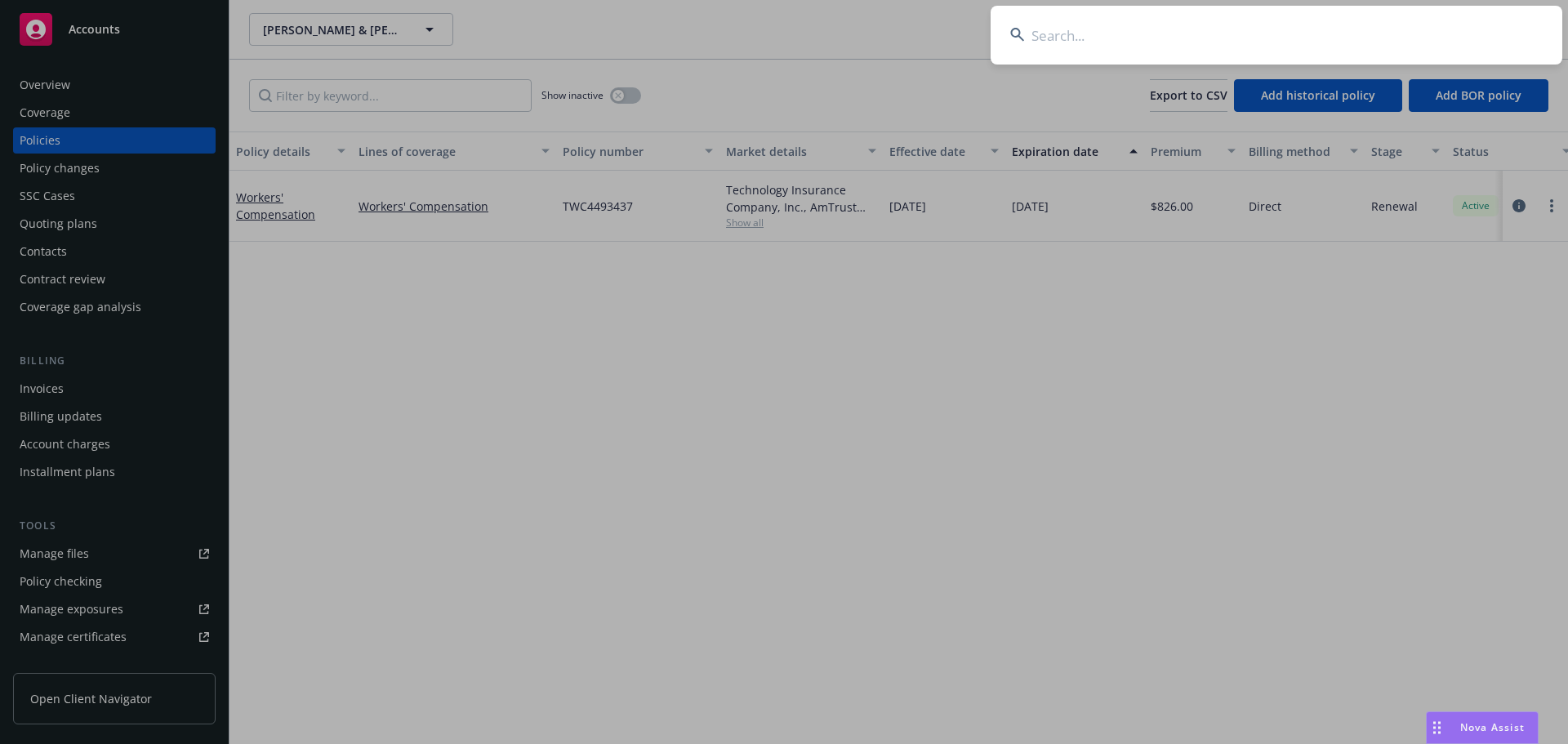
click at [1097, 36] on input at bounding box center [1276, 34] width 572 height 59
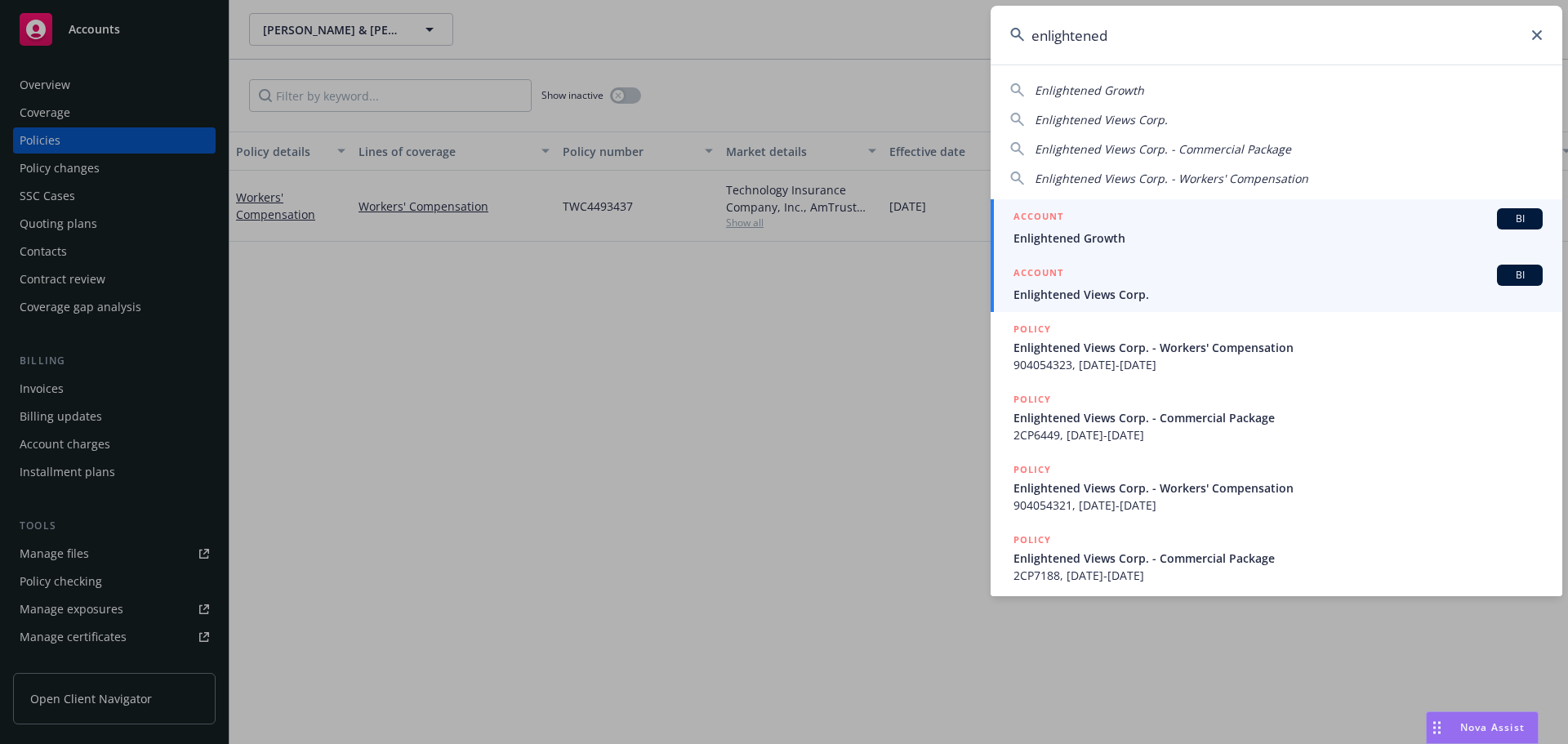
type input "enlightened"
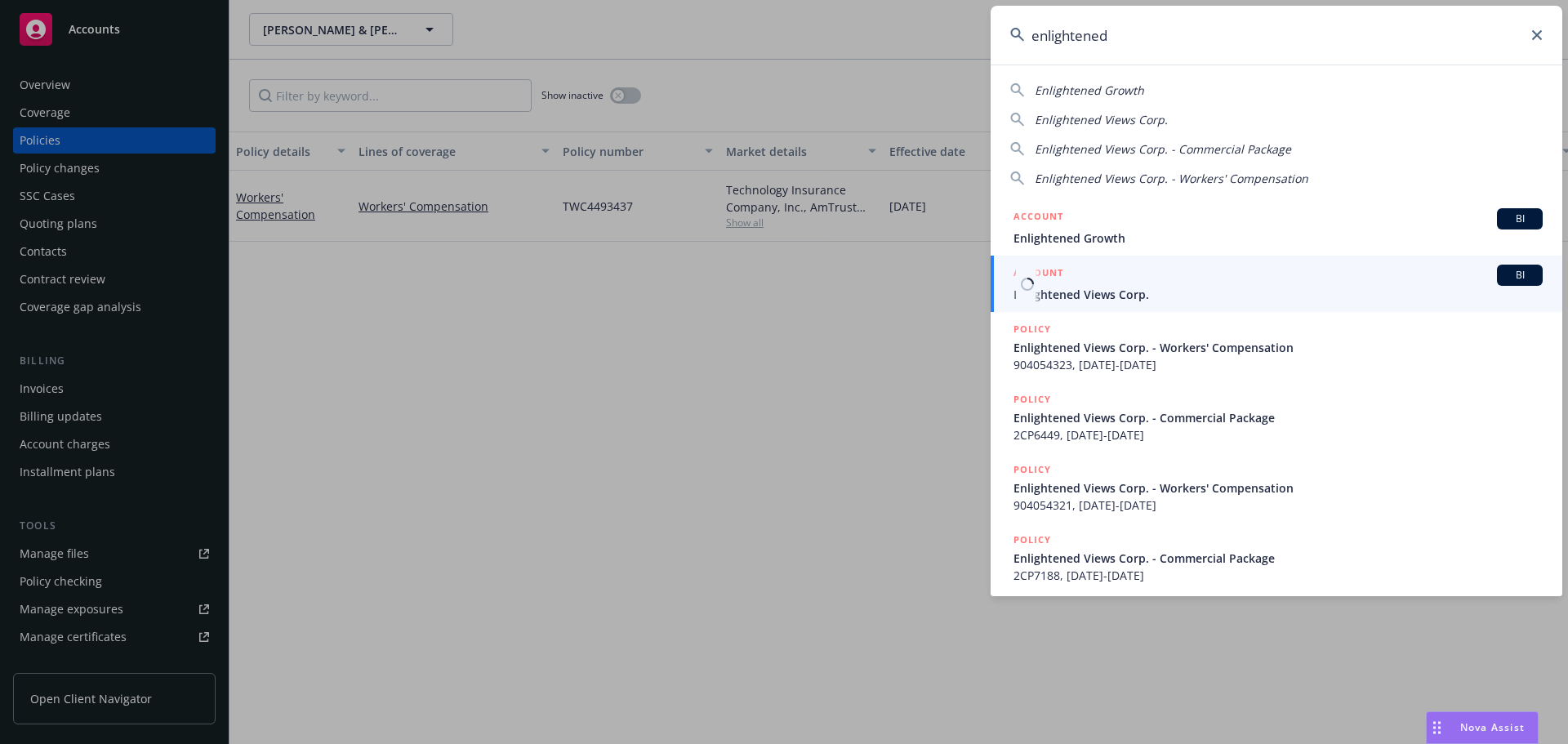
click at [1107, 281] on div "ACCOUNT BI" at bounding box center [1278, 274] width 530 height 21
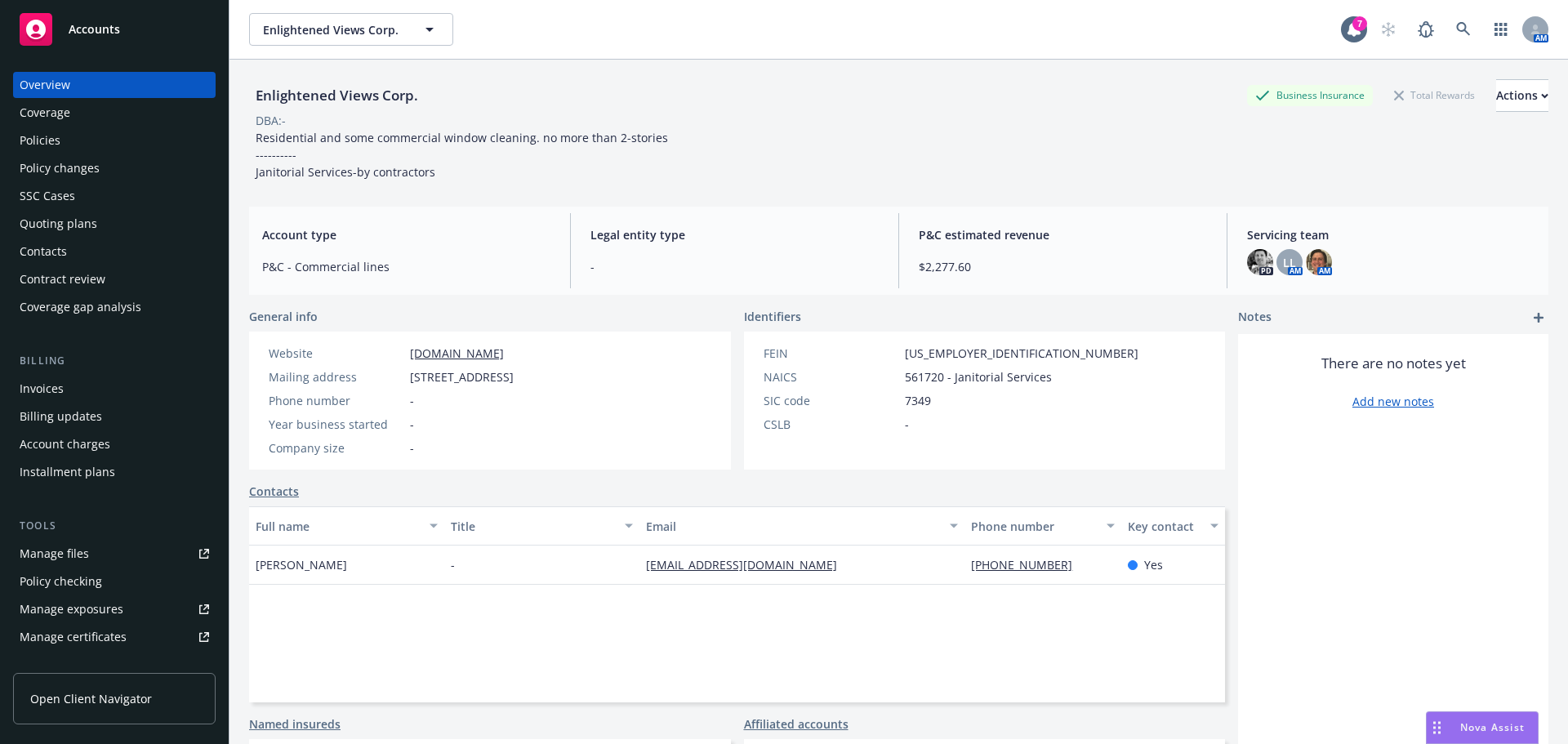
click at [61, 140] on div "Policies" at bounding box center [114, 140] width 189 height 26
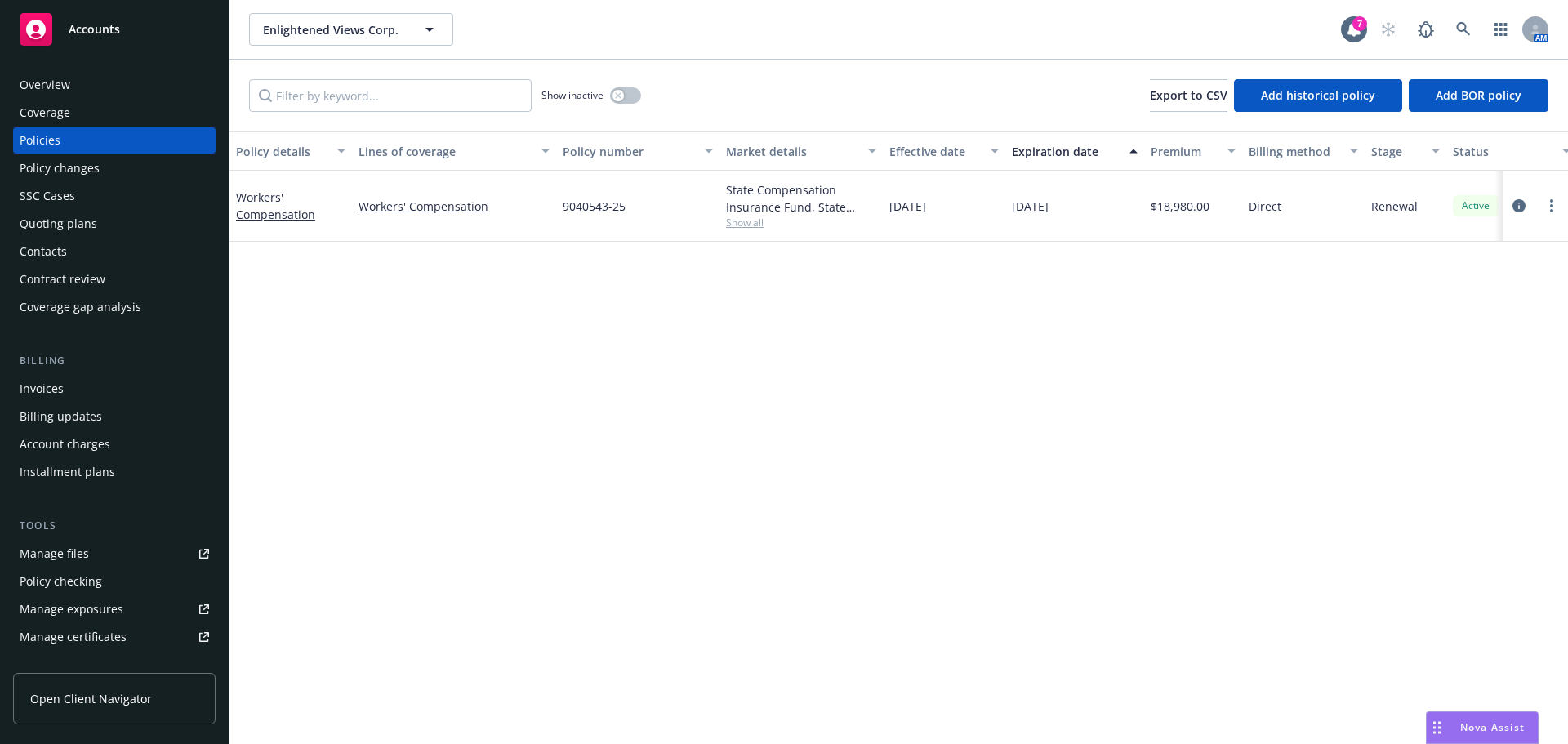
click at [620, 102] on div "Show inactive" at bounding box center [591, 96] width 100 height 33
click at [624, 100] on button "button" at bounding box center [626, 96] width 31 height 16
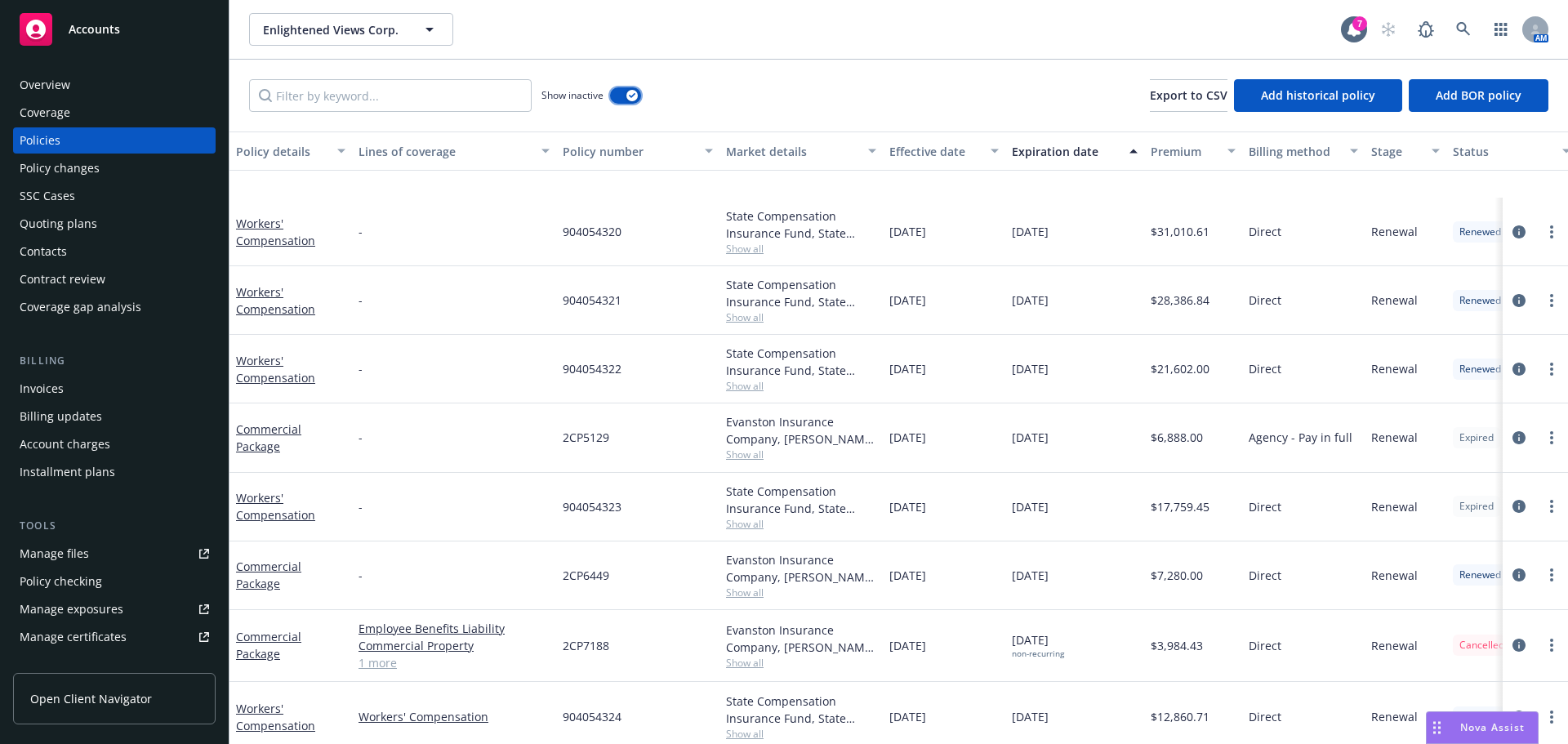
scroll to position [196, 0]
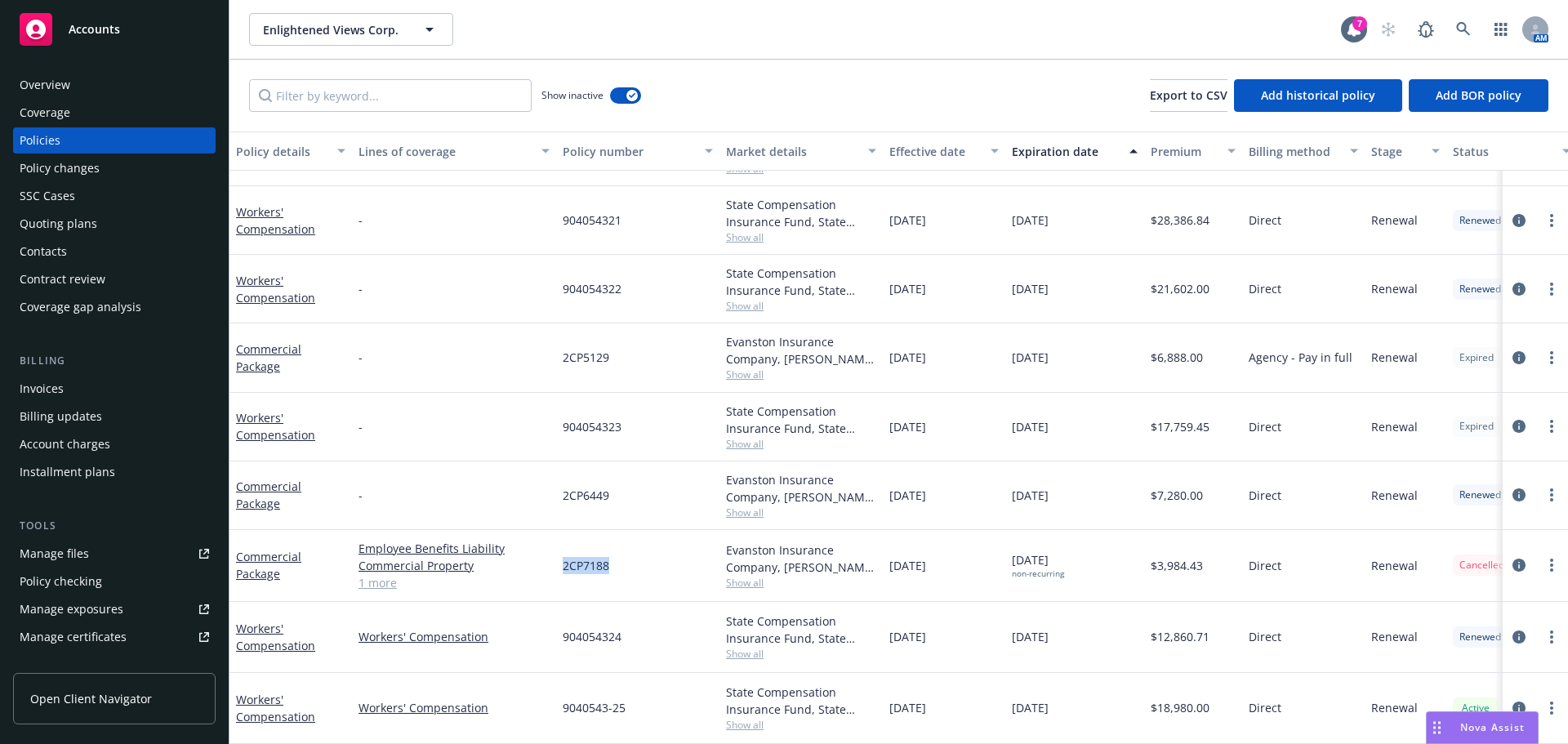
drag, startPoint x: 564, startPoint y: 558, endPoint x: 639, endPoint y: 555, distance: 75.1
click at [636, 553] on div "2CP7188" at bounding box center [637, 566] width 163 height 72
copy span "2CP7188"
click at [760, 509] on div "Evanston Insurance Company, Markel Insurance, TAPCO Insurance Services Show all" at bounding box center [801, 496] width 163 height 69
click at [760, 505] on span "Show all" at bounding box center [801, 511] width 150 height 14
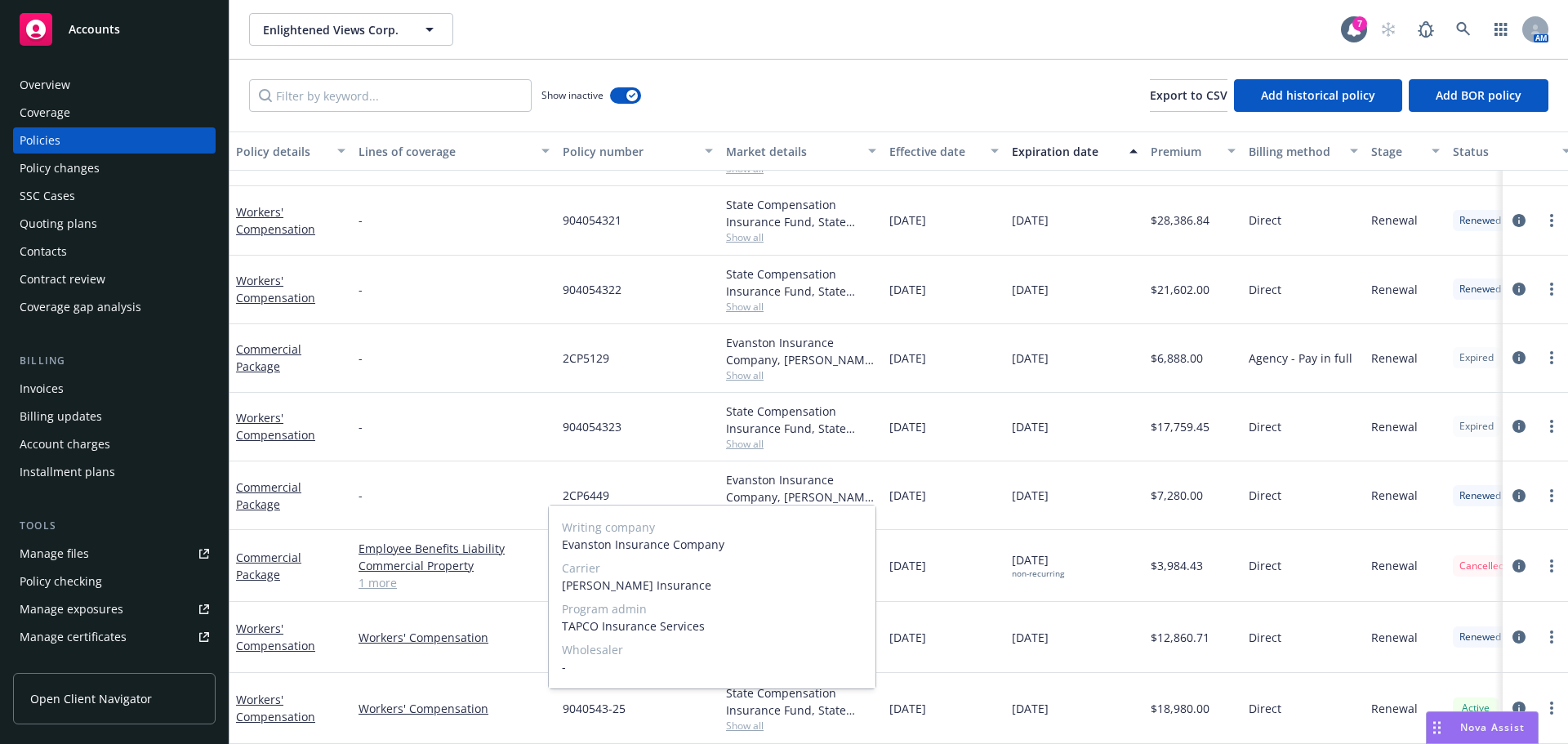
scroll to position [0, 0]
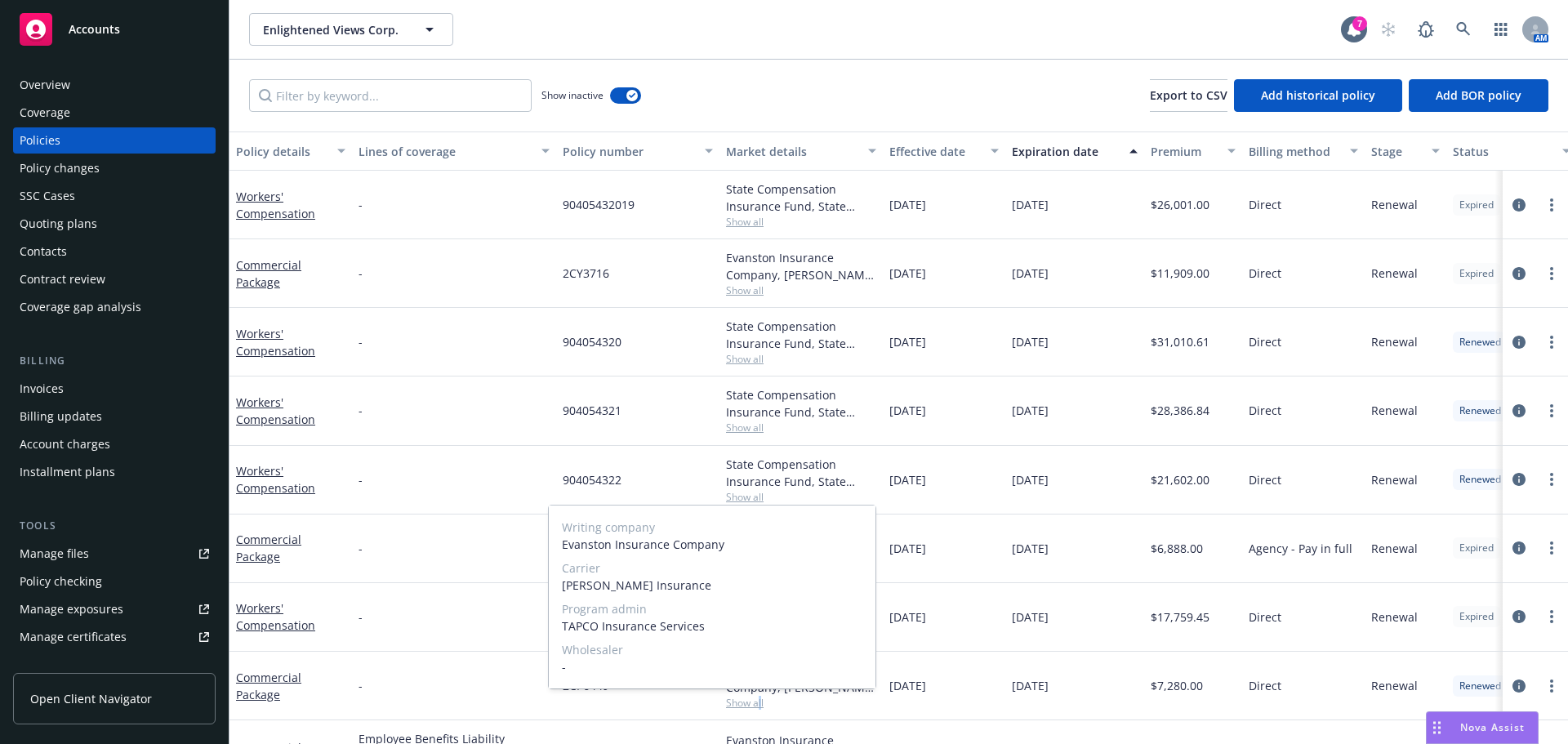
drag, startPoint x: 449, startPoint y: 416, endPoint x: 515, endPoint y: 348, distance: 94.8
click at [449, 416] on div "-" at bounding box center [454, 411] width 205 height 69
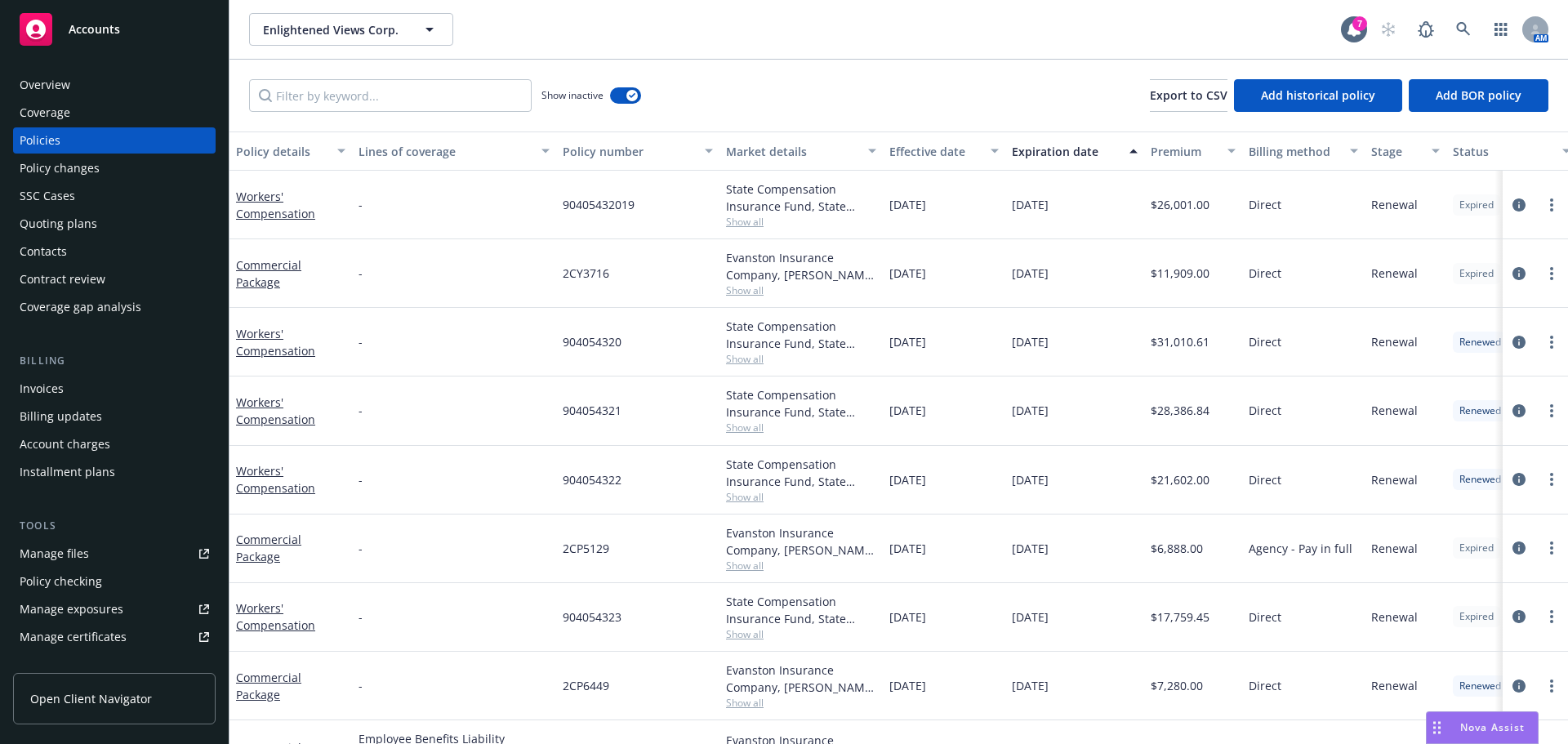
click at [750, 290] on span "Show all" at bounding box center [801, 290] width 150 height 14
click at [469, 371] on div "-" at bounding box center [454, 342] width 205 height 69
drag, startPoint x: 578, startPoint y: 269, endPoint x: 1315, endPoint y: 264, distance: 737.0
click at [641, 269] on div "Commercial Package - 2CY3716 Evanston Insurance Company, Markel Insurance, TAPC…" at bounding box center [1018, 273] width 1576 height 69
copy div "2CY3716"
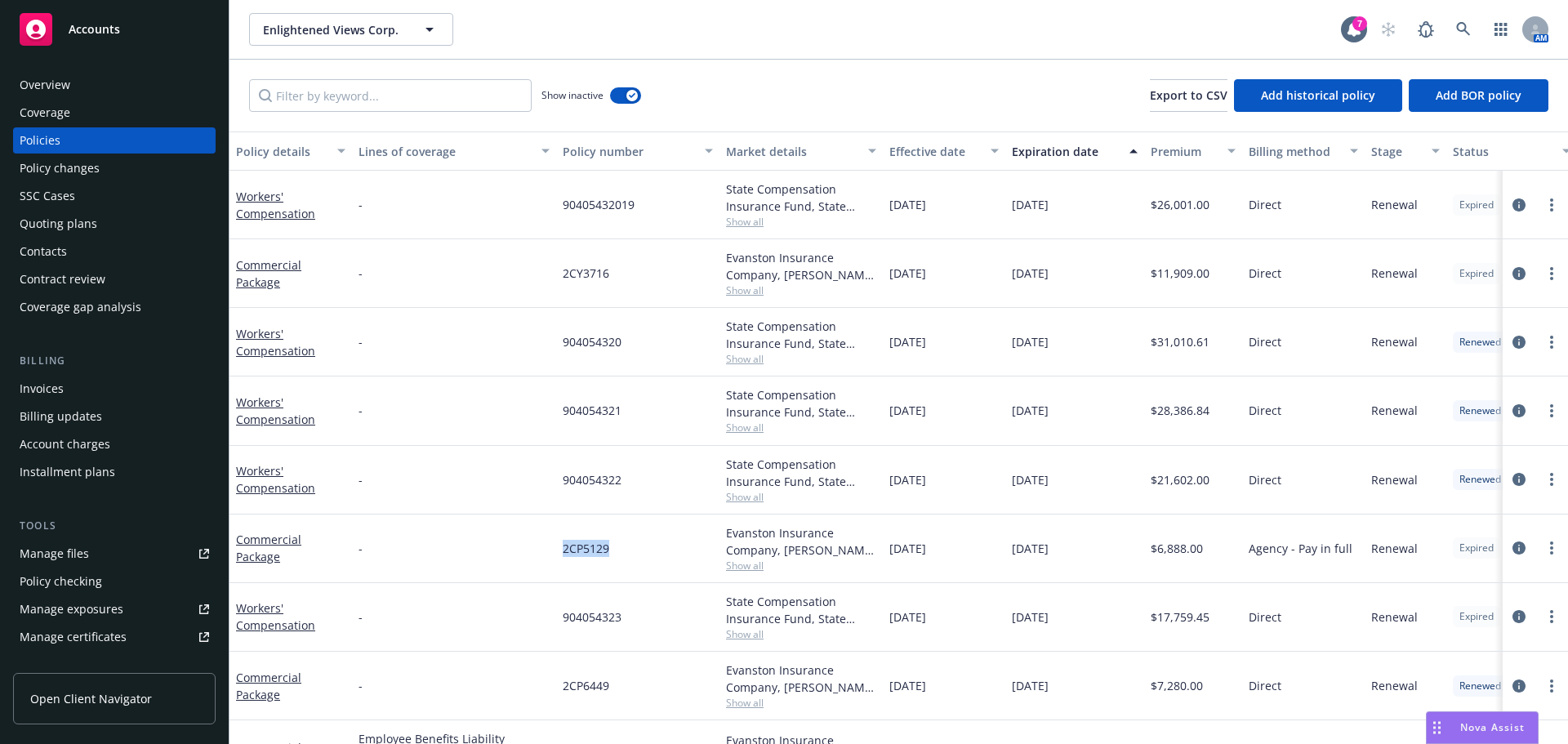
drag, startPoint x: 562, startPoint y: 559, endPoint x: 760, endPoint y: 549, distance: 198.3
click at [661, 558] on div "2CP5129" at bounding box center [637, 548] width 163 height 69
copy span "2CP5129"
drag, startPoint x: 550, startPoint y: 690, endPoint x: 658, endPoint y: 690, distance: 108.0
click at [658, 690] on div "Commercial Package - 2CP6449 Evanston Insurance Company, Markel Insurance, TAPC…" at bounding box center [1018, 686] width 1576 height 69
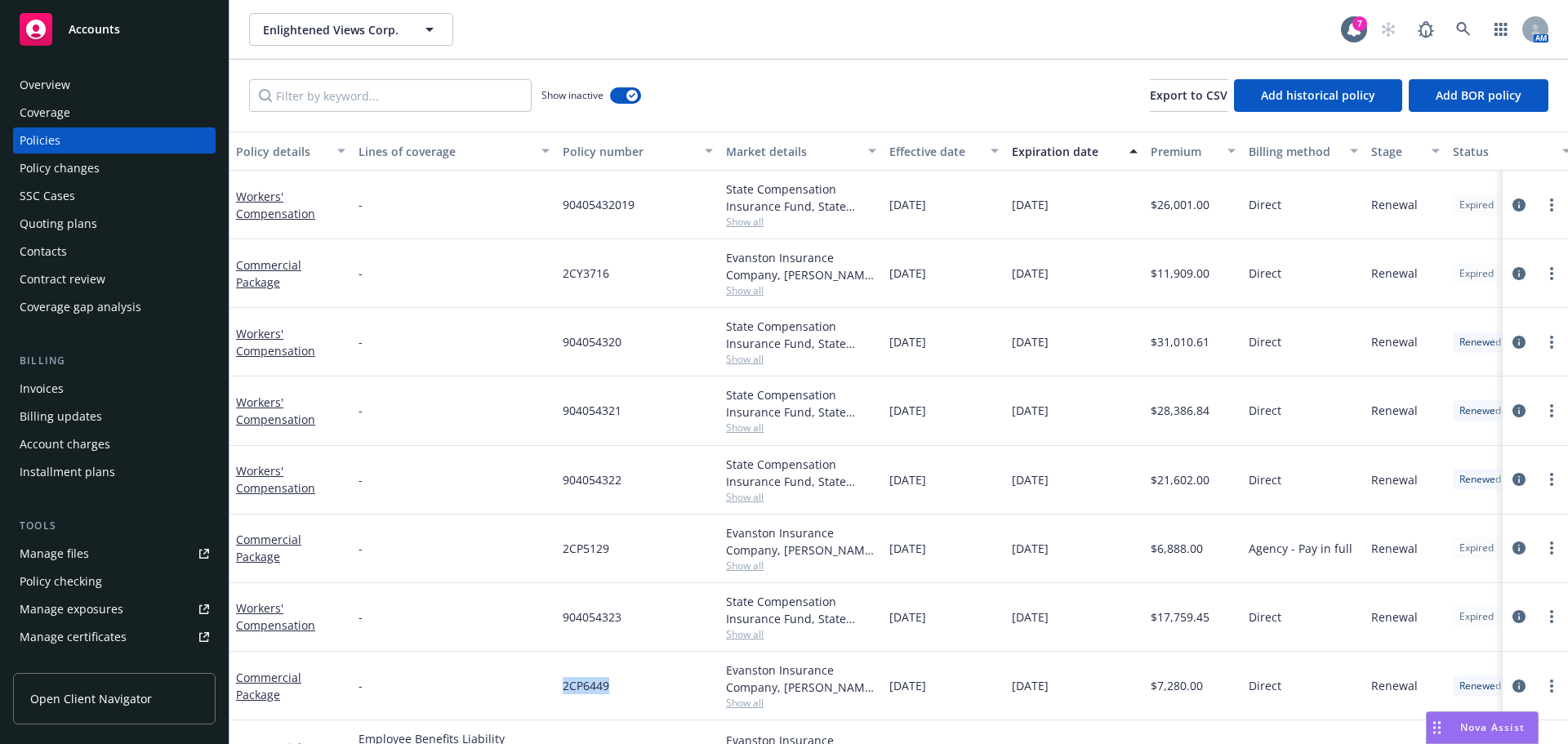
drag, startPoint x: 1074, startPoint y: 273, endPoint x: 630, endPoint y: 263, distance: 444.1
click at [630, 263] on div "Commercial Package - 2CY3716 Evanston Insurance Company, Markel Insurance, TAPC…" at bounding box center [1018, 273] width 1576 height 69
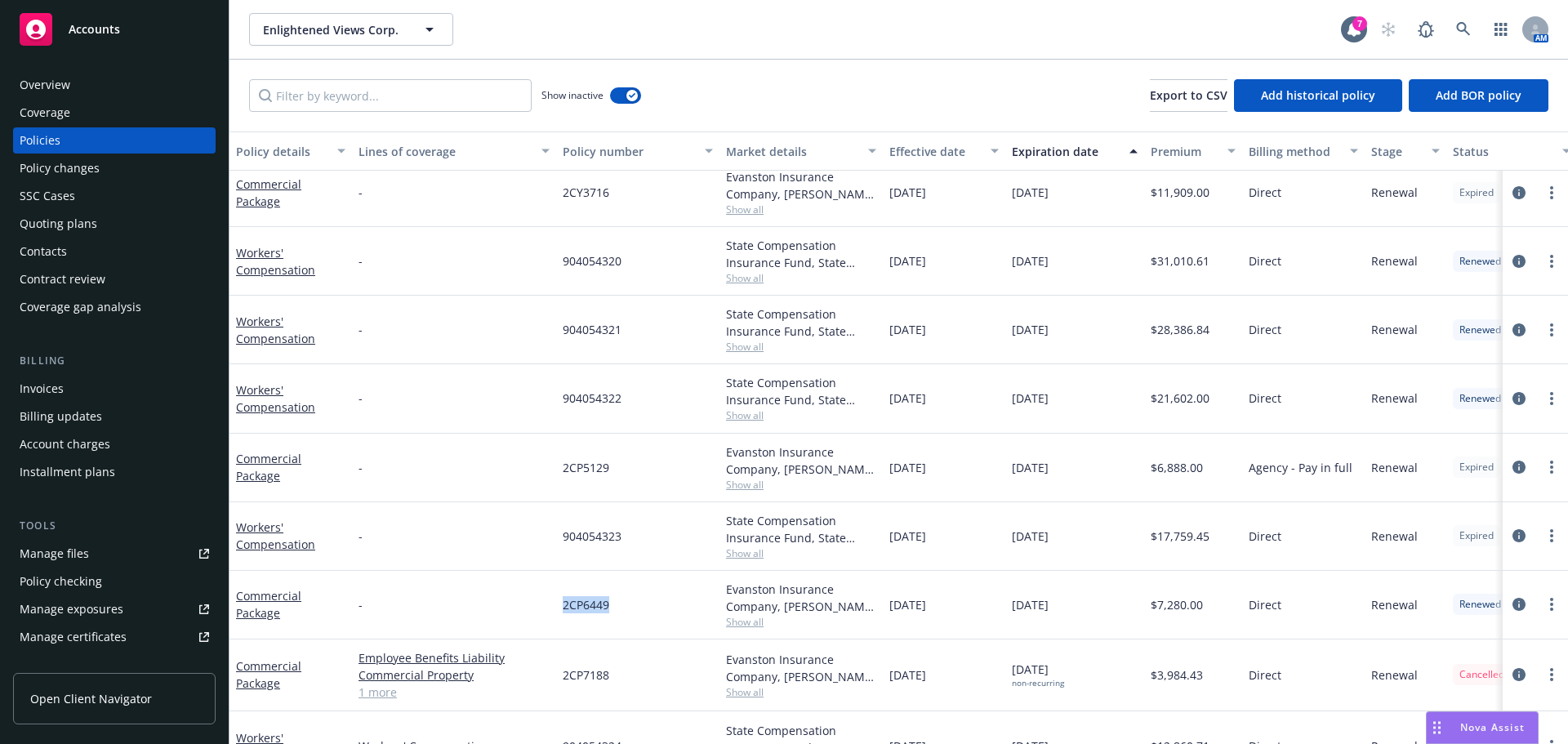
scroll to position [81, 0]
drag, startPoint x: 550, startPoint y: 478, endPoint x: 1544, endPoint y: 406, distance: 996.6
click at [1066, 476] on div "Commercial Package - 2CP5129 Evanston Insurance Company, Markel Insurance, TAPC…" at bounding box center [1018, 467] width 1576 height 69
drag, startPoint x: 91, startPoint y: 83, endPoint x: 404, endPoint y: 71, distance: 313.2
click at [91, 81] on div "Overview" at bounding box center [114, 84] width 189 height 26
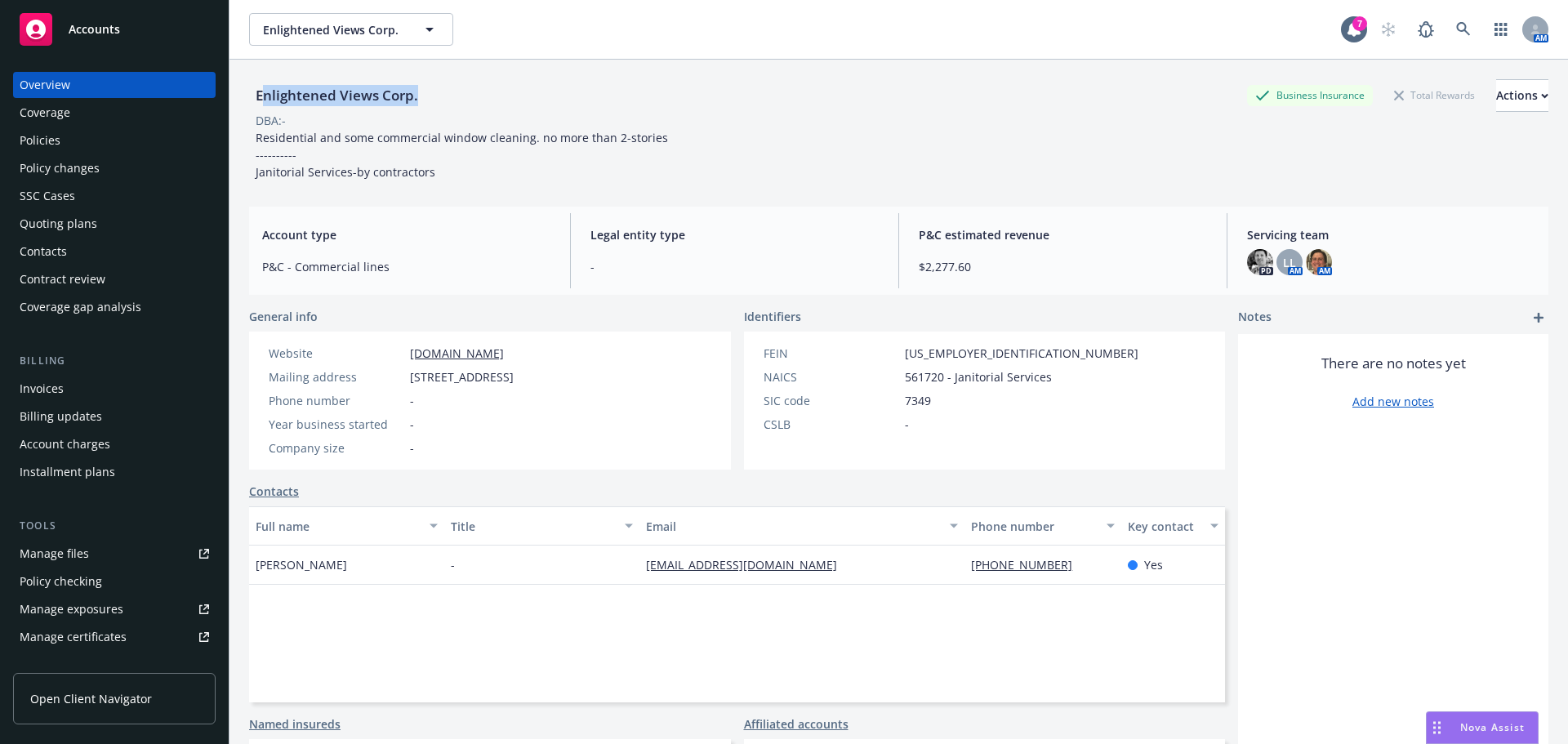
click at [264, 91] on div "Enlightened Views Corp. Business Insurance Total Rewards Actions" at bounding box center [898, 96] width 1299 height 33
click at [435, 96] on div "Enlightened Views Corp. Business Insurance Total Rewards Actions" at bounding box center [898, 96] width 1299 height 33
drag, startPoint x: 421, startPoint y: 96, endPoint x: 777, endPoint y: 139, distance: 358.6
click at [253, 97] on div "Enlightened Views Corp." at bounding box center [337, 95] width 176 height 21
click at [70, 140] on div "Policies" at bounding box center [114, 140] width 189 height 26
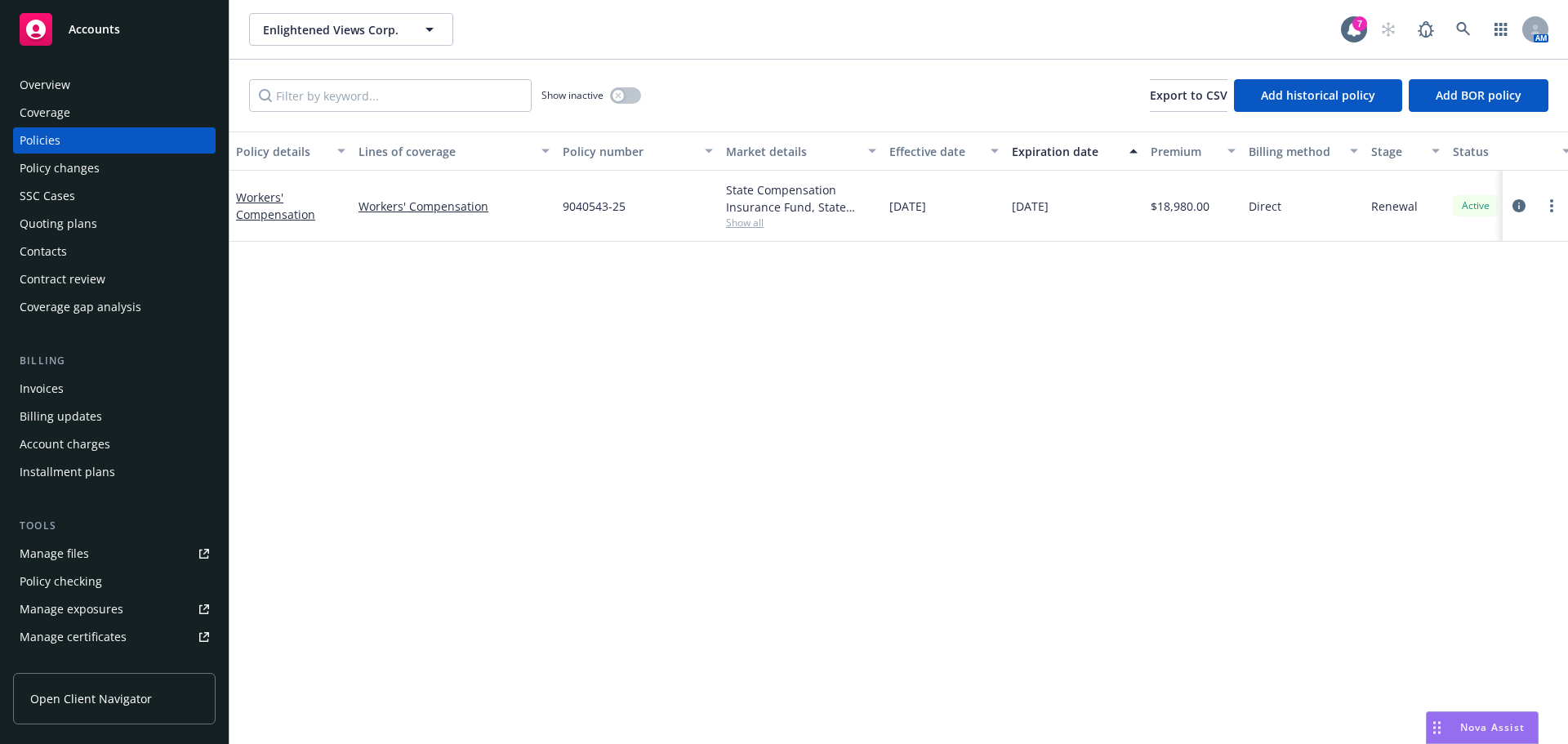
click at [602, 96] on span "Show inactive" at bounding box center [572, 94] width 62 height 14
click at [619, 96] on div "button" at bounding box center [618, 95] width 12 height 12
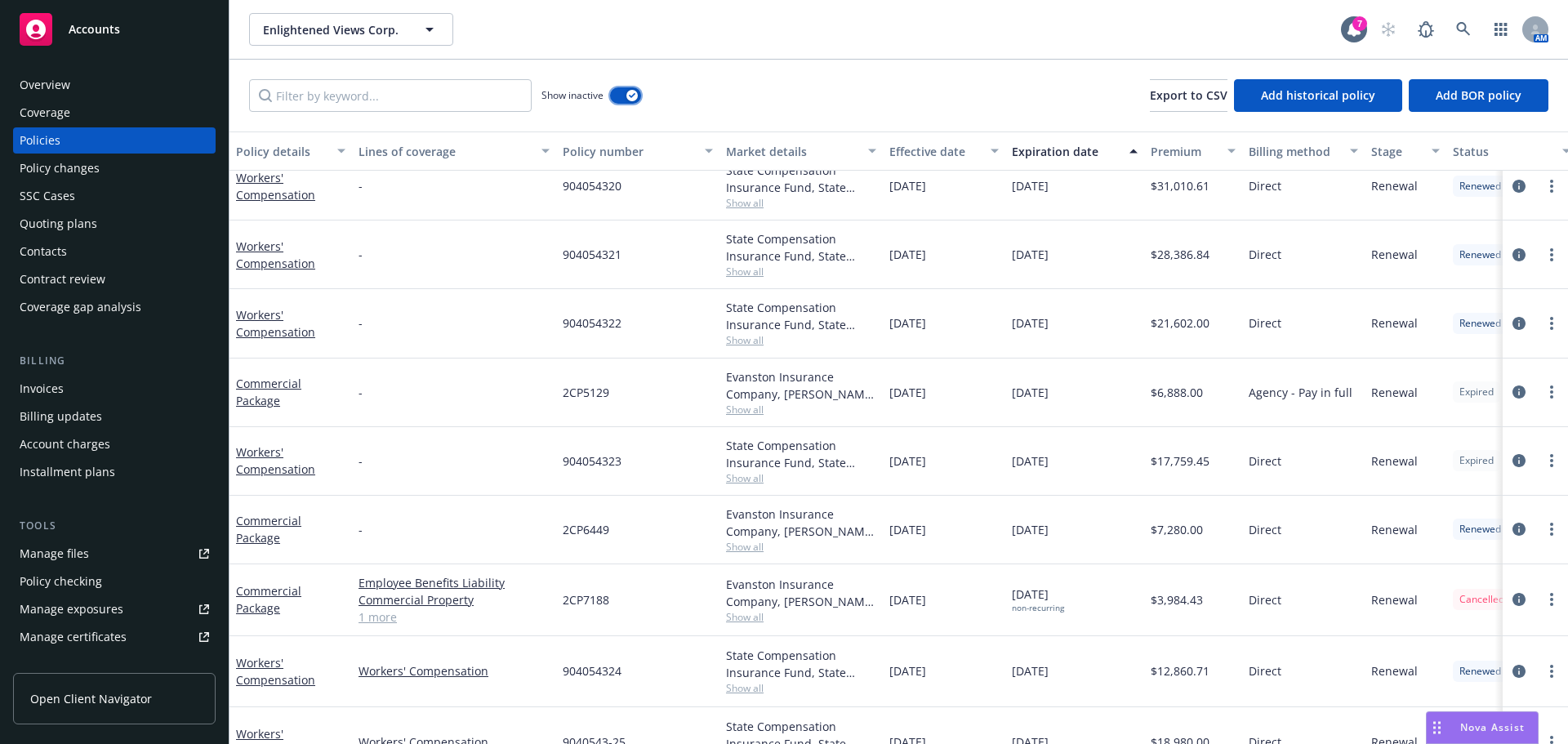
scroll to position [196, 0]
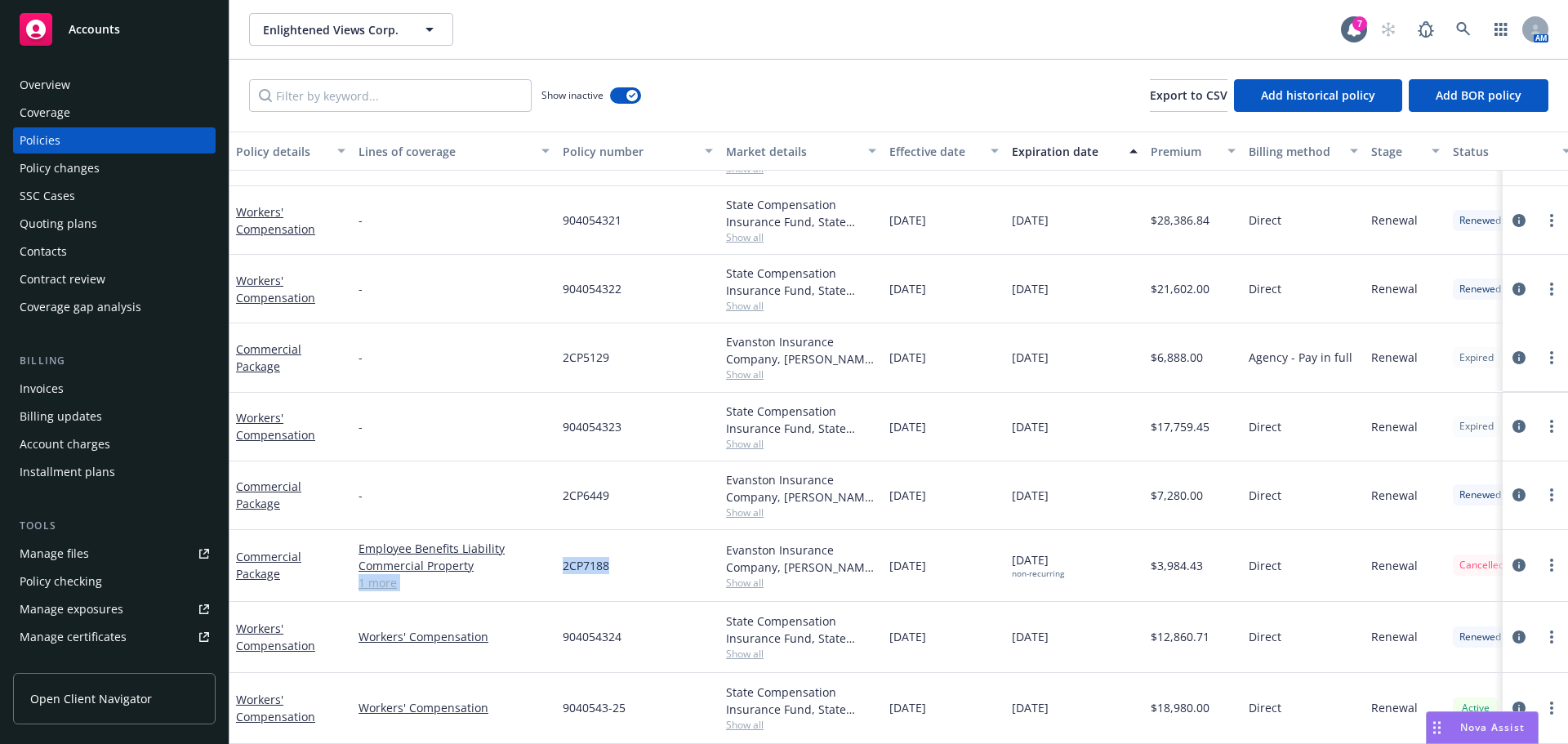
click at [633, 541] on div "Commercial Package Employee Benefits Liability Commercial Property General Liab…" at bounding box center [1018, 566] width 1576 height 72
click at [638, 552] on div "2CP7188" at bounding box center [637, 566] width 163 height 72
click at [597, 558] on span "2CP7188" at bounding box center [586, 565] width 46 height 17
drag, startPoint x: 559, startPoint y: 554, endPoint x: 636, endPoint y: 554, distance: 77.0
click at [636, 554] on div "2CP7188" at bounding box center [637, 566] width 163 height 72
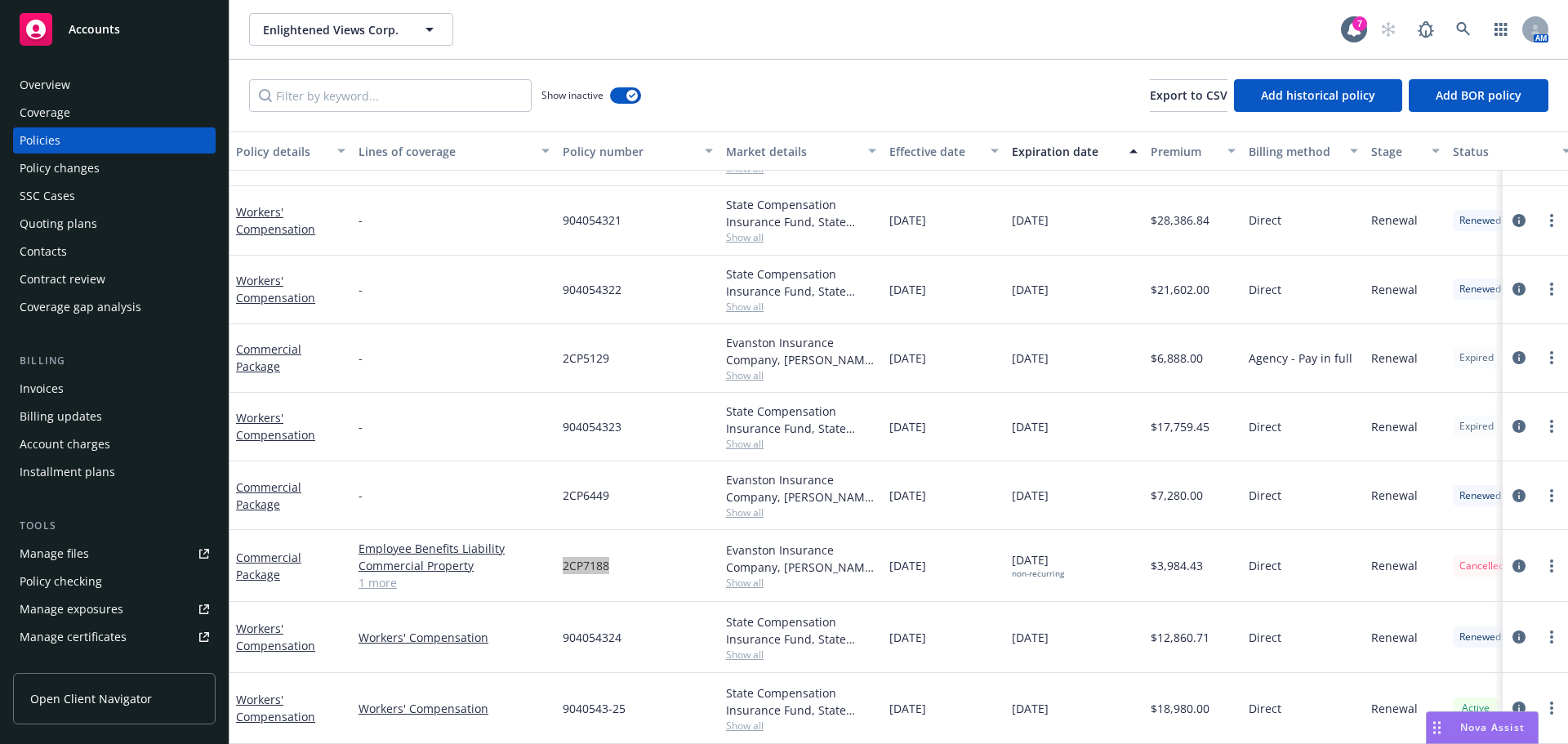
scroll to position [0, 0]
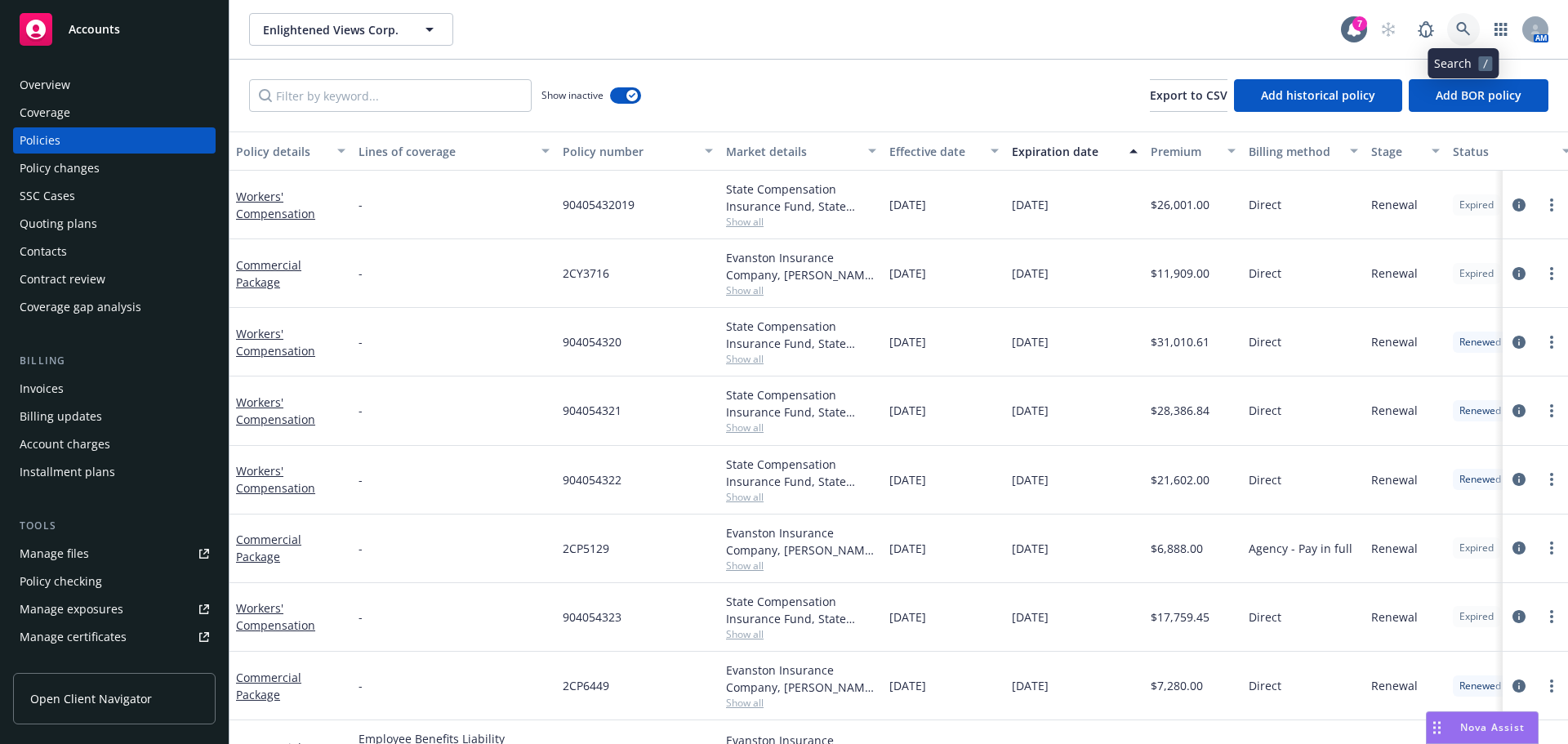
click at [1467, 24] on icon at bounding box center [1464, 29] width 14 height 14
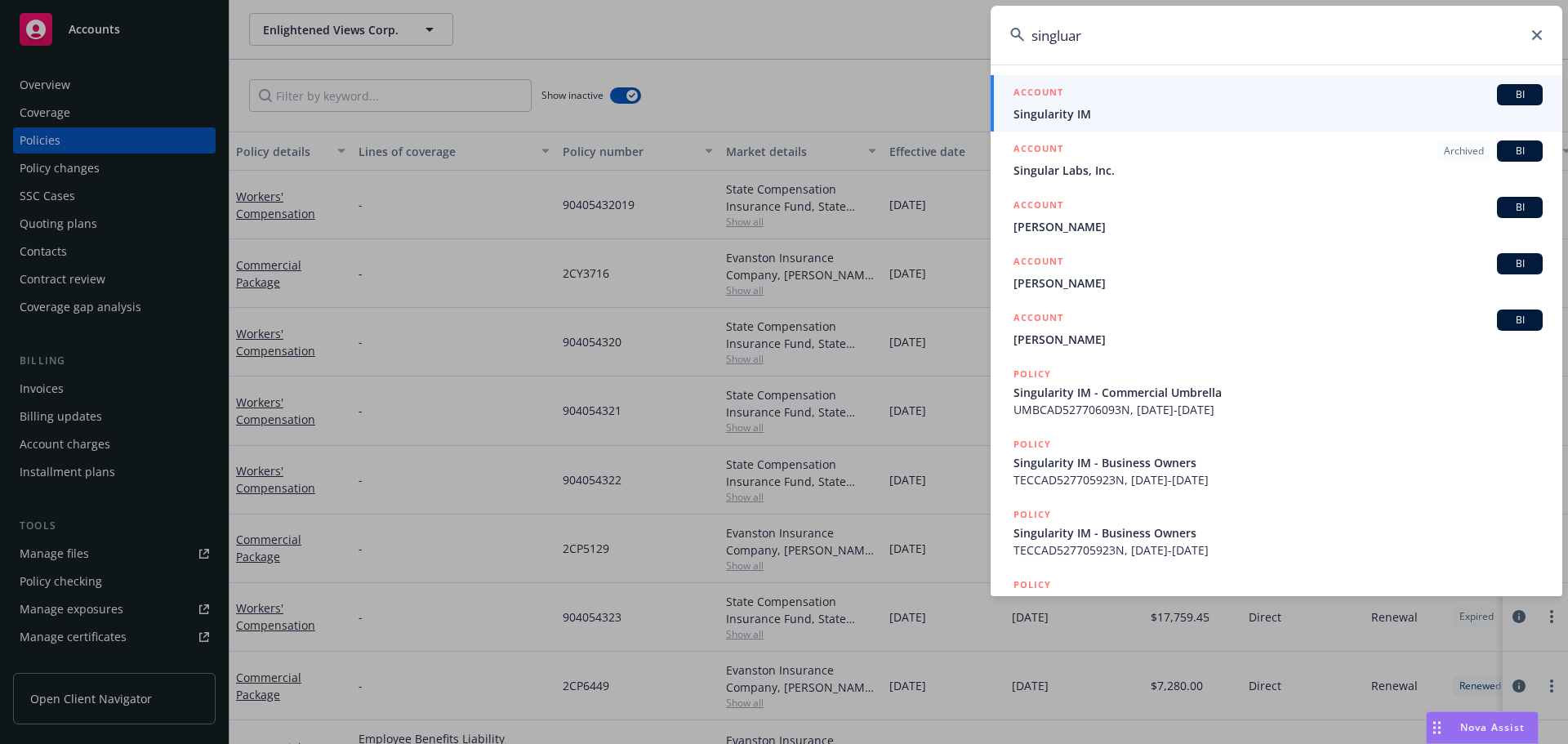
type input "singluar"
click at [1192, 114] on span "Singularity IM" at bounding box center [1278, 113] width 530 height 17
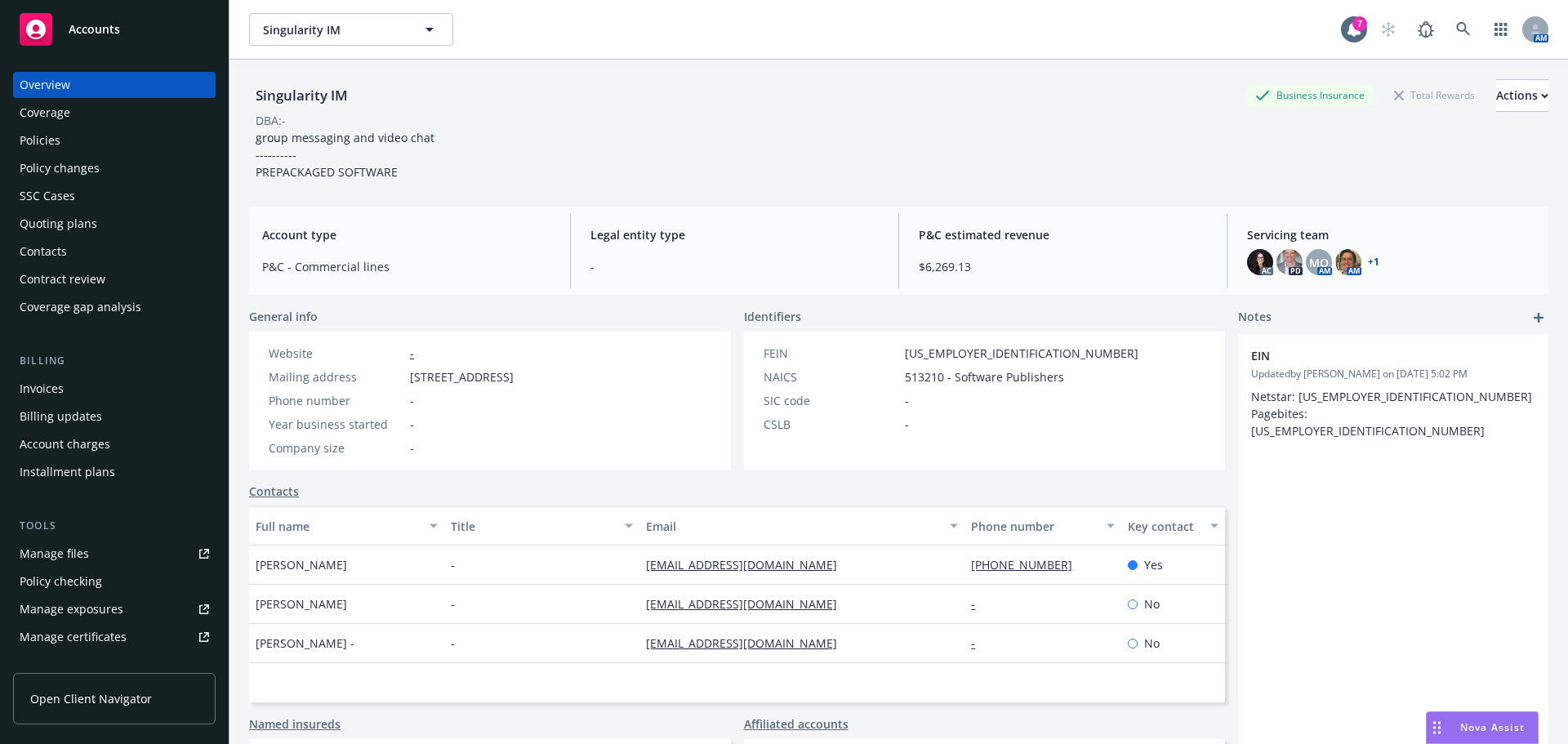
click at [54, 147] on div "Policies" at bounding box center [40, 140] width 41 height 26
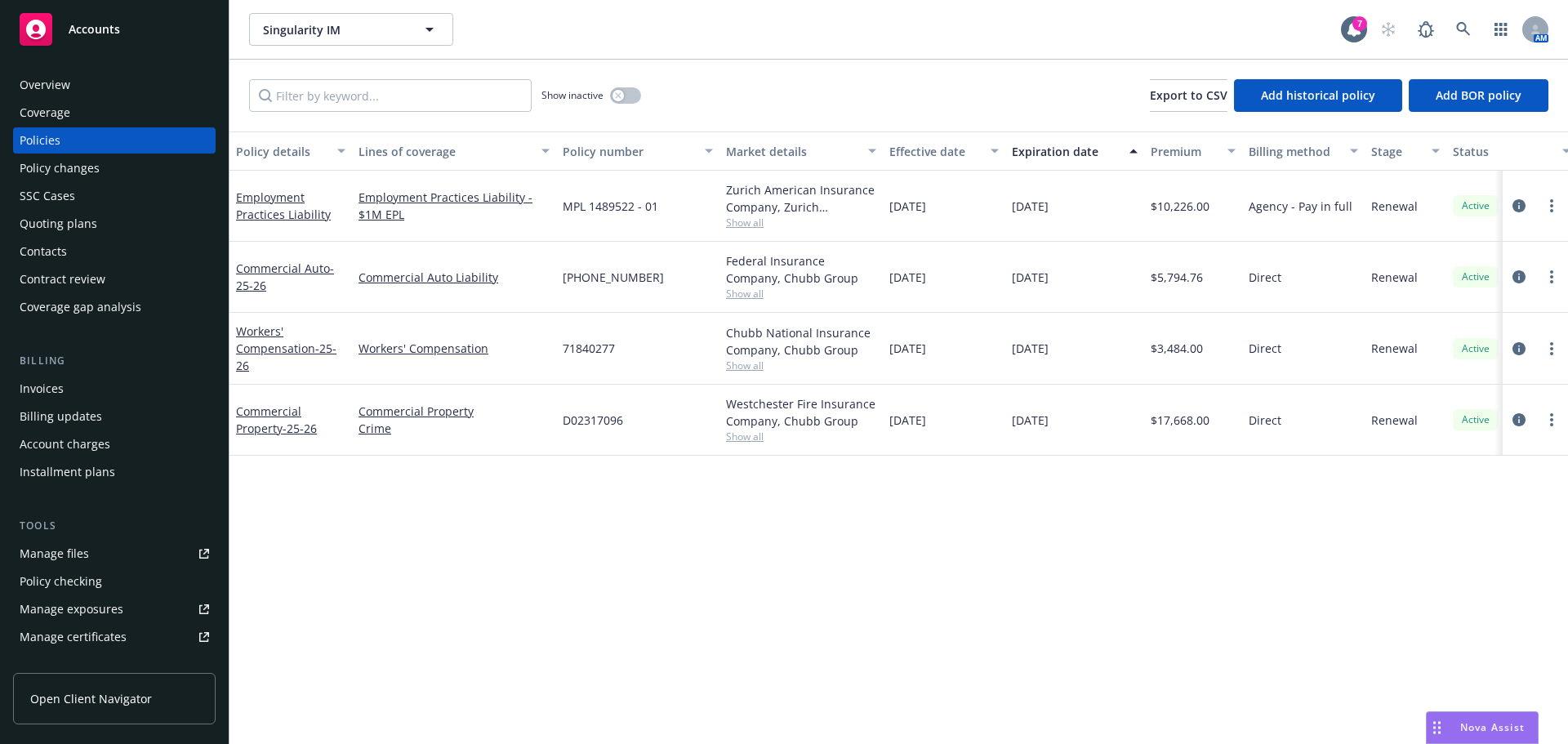
click at [68, 225] on div "Quoting plans" at bounding box center [59, 224] width 78 height 26
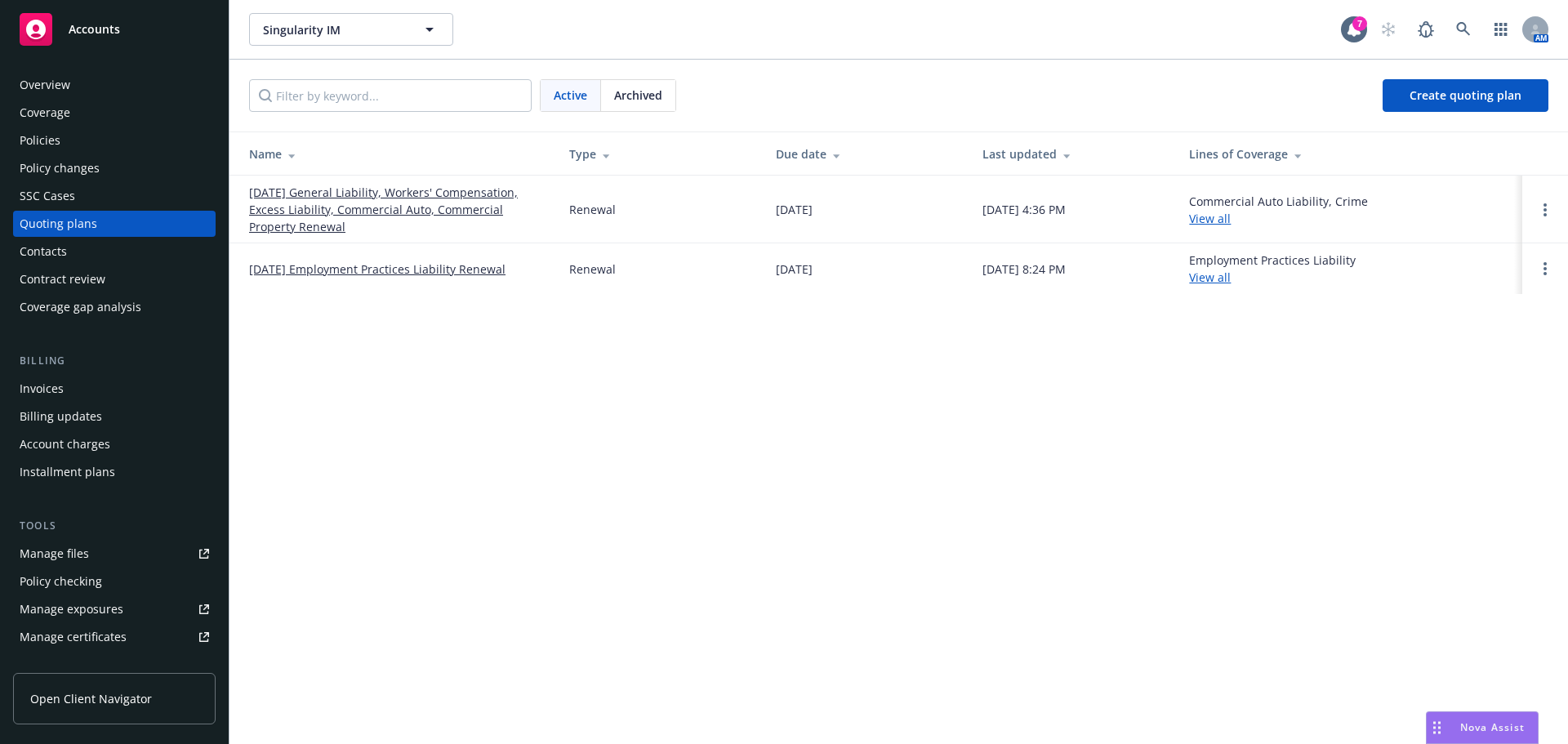
click at [373, 210] on link "06/15/25 General Liability, Workers' Compensation, Excess Liability, Commercial…" at bounding box center [396, 209] width 294 height 52
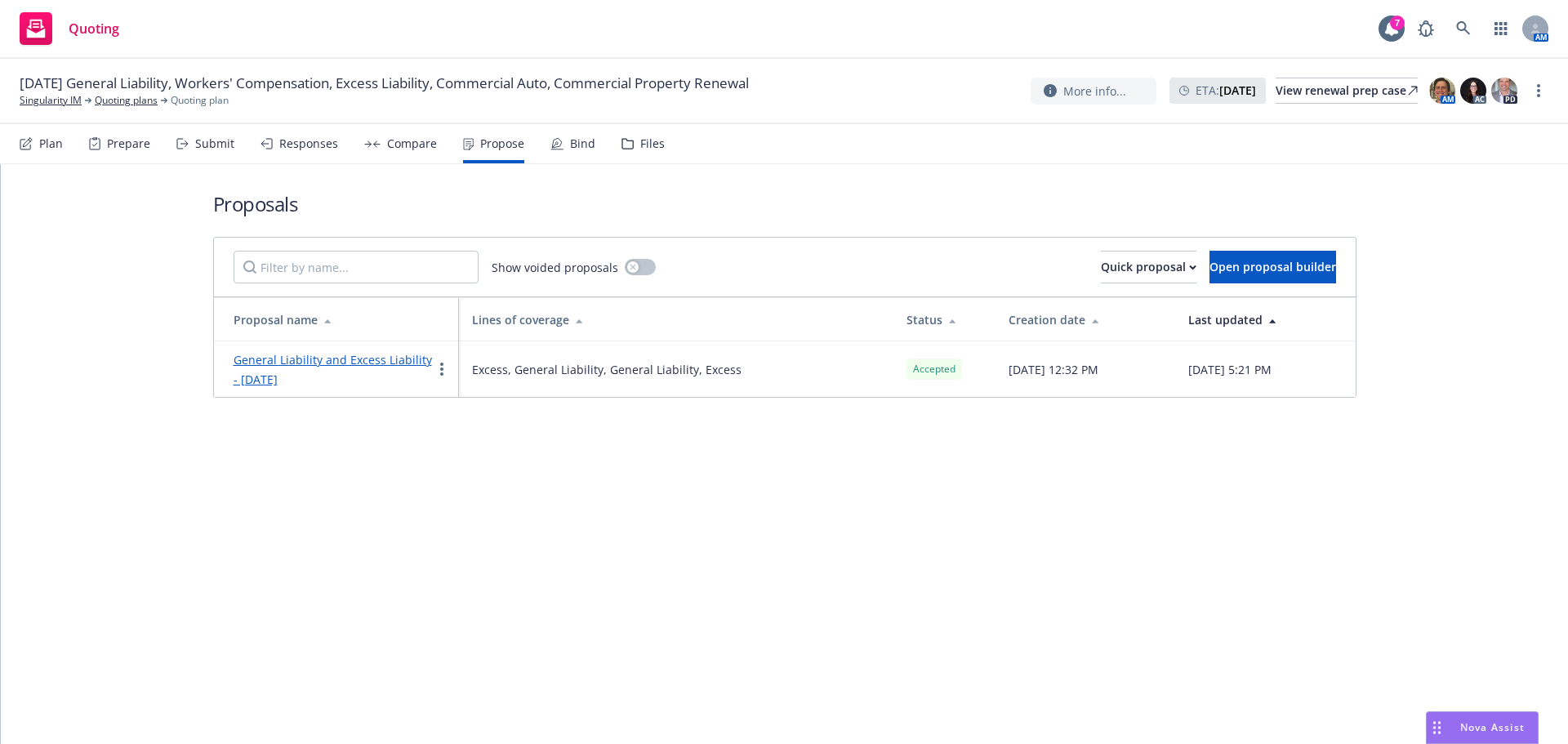
click at [331, 356] on link "General Liability and Excess Liability - July 2025" at bounding box center [332, 369] width 198 height 35
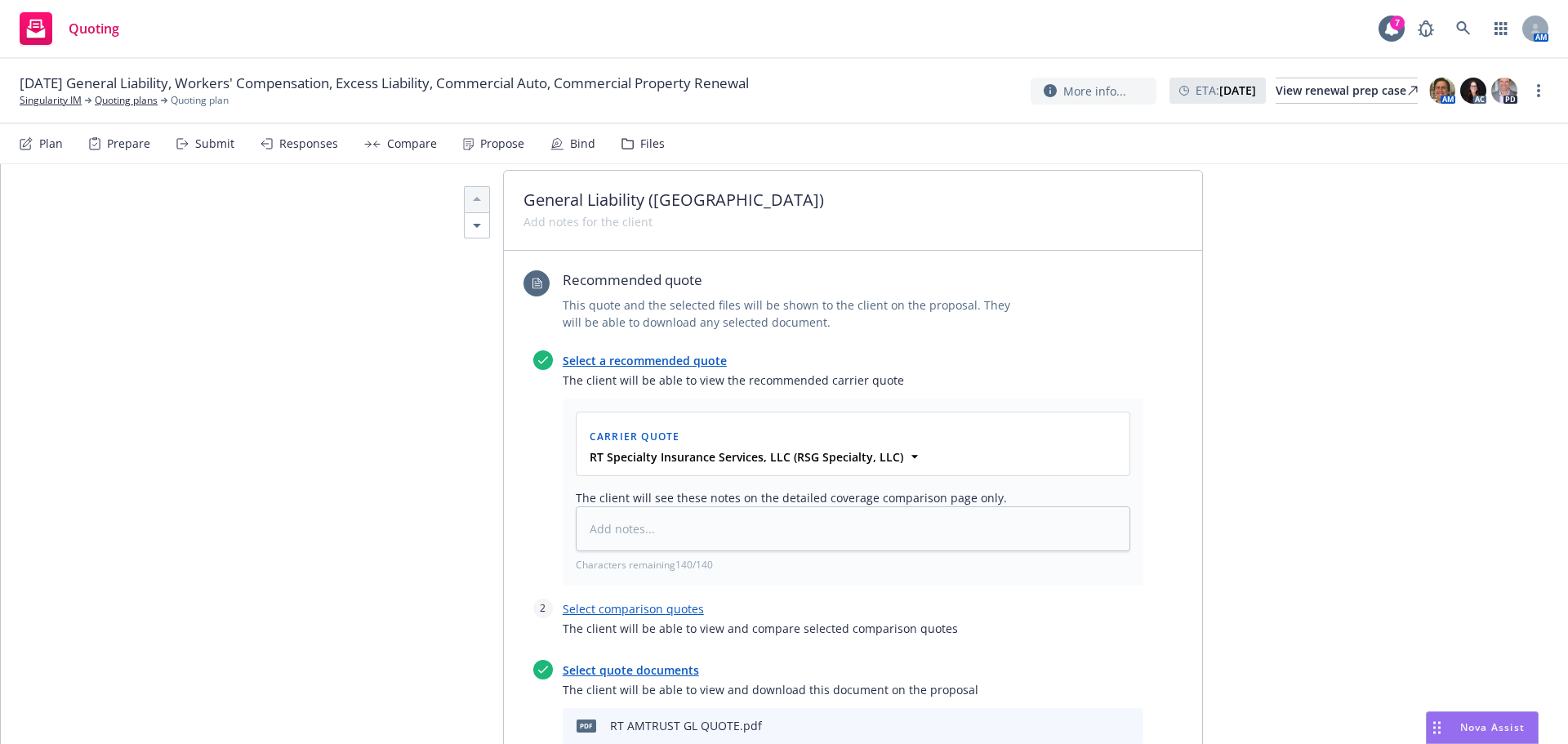
scroll to position [572, 0]
click at [1073, 717] on icon "download file" at bounding box center [1075, 723] width 13 height 13
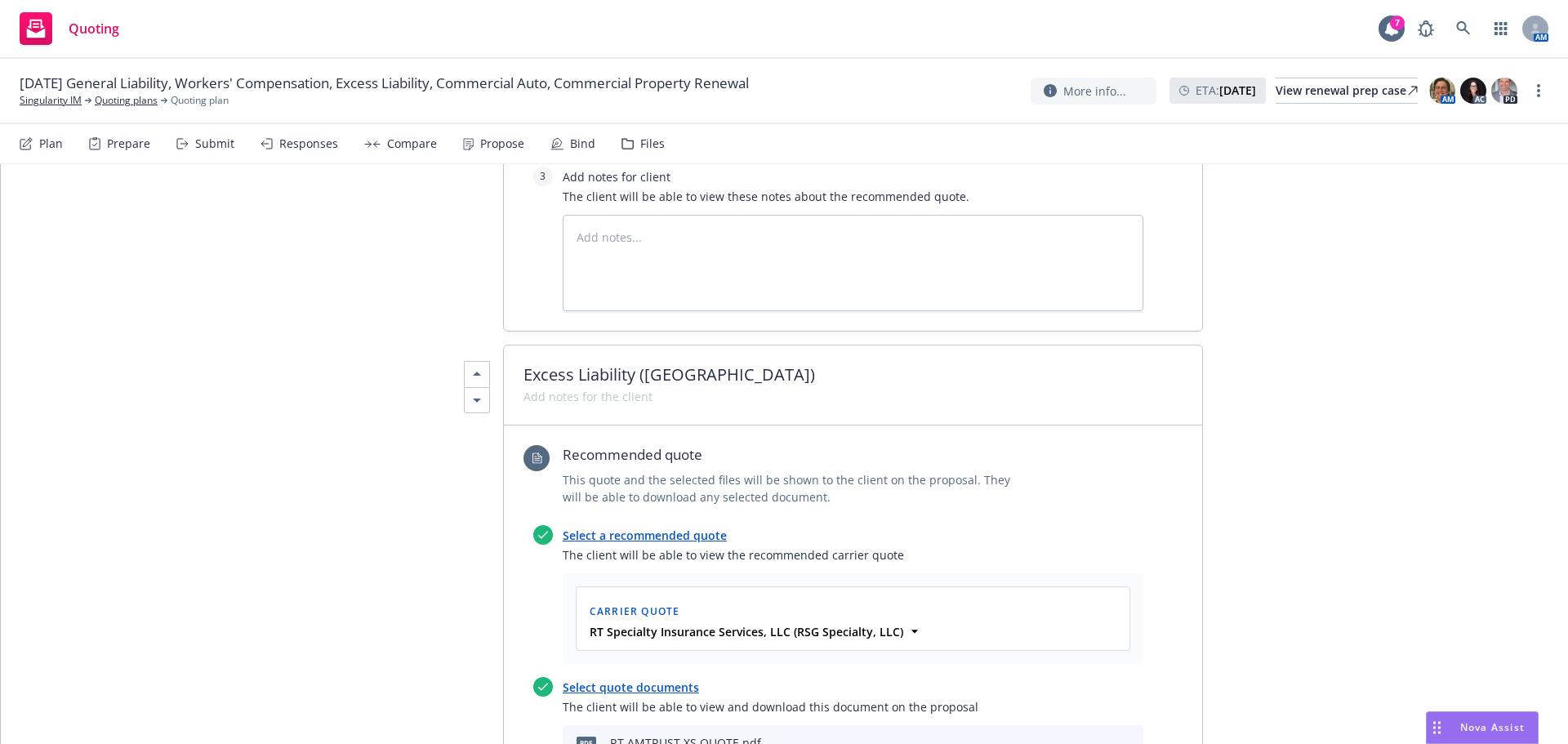
scroll to position [3185, 0]
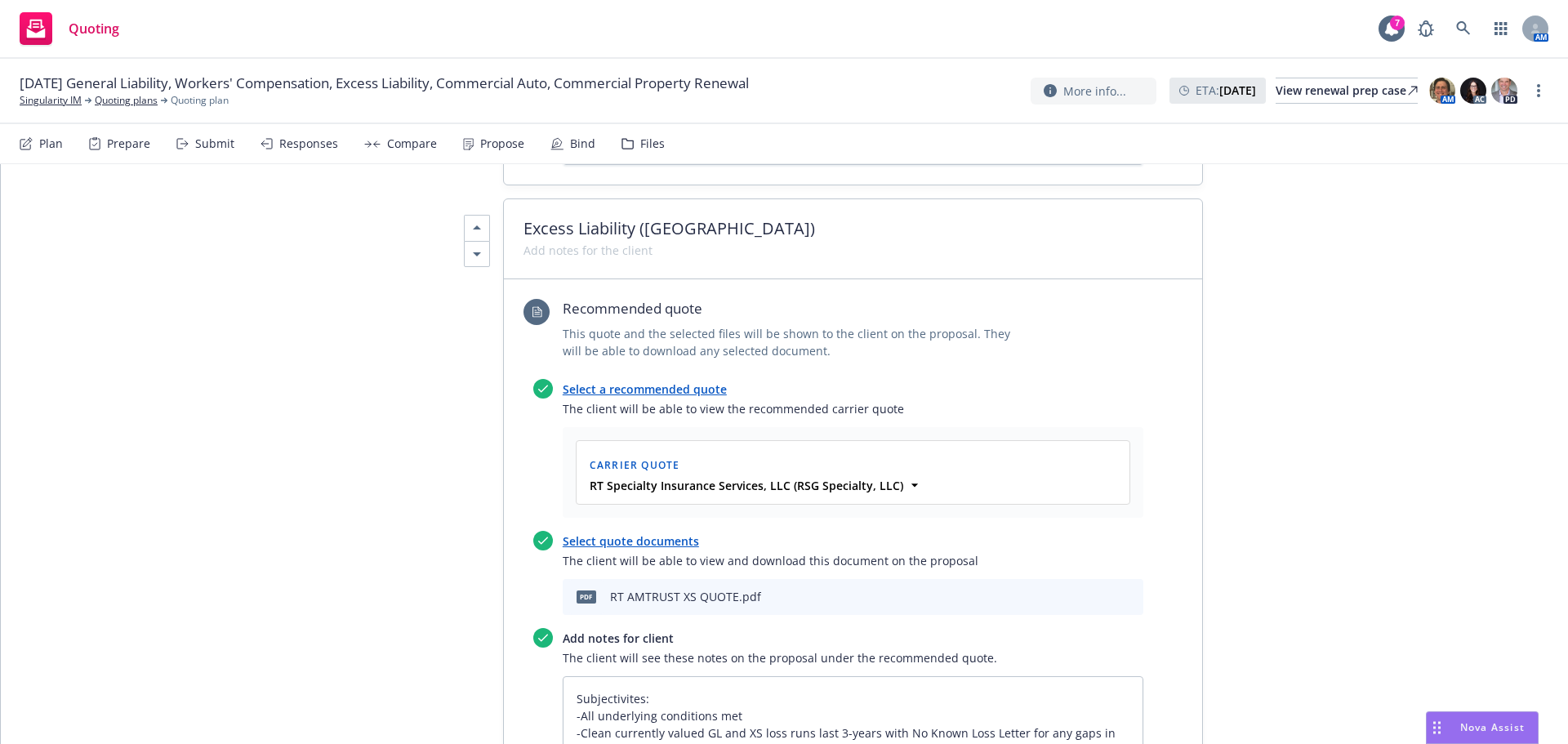
click at [1072, 589] on icon "download file" at bounding box center [1075, 596] width 13 height 13
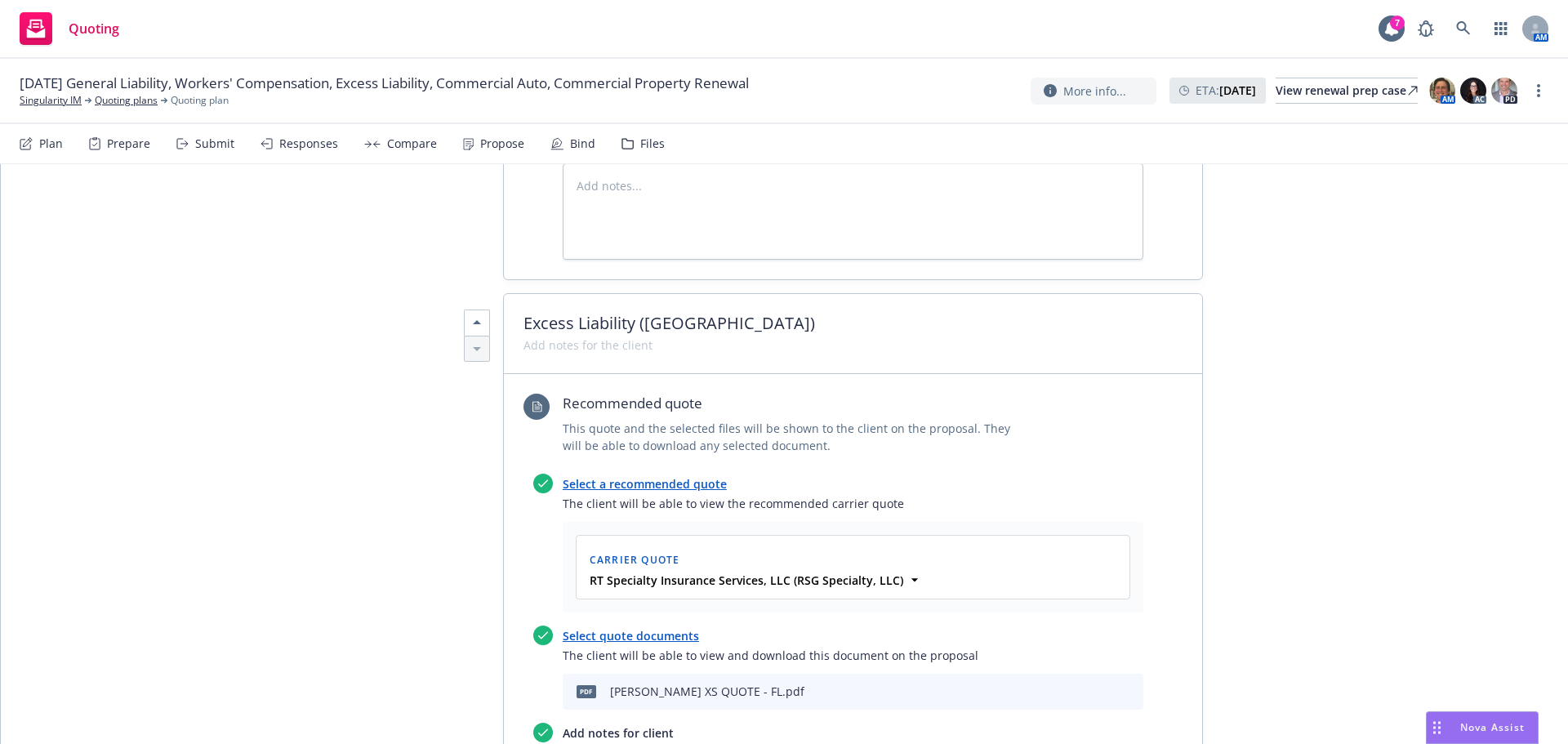
scroll to position [4164, 0]
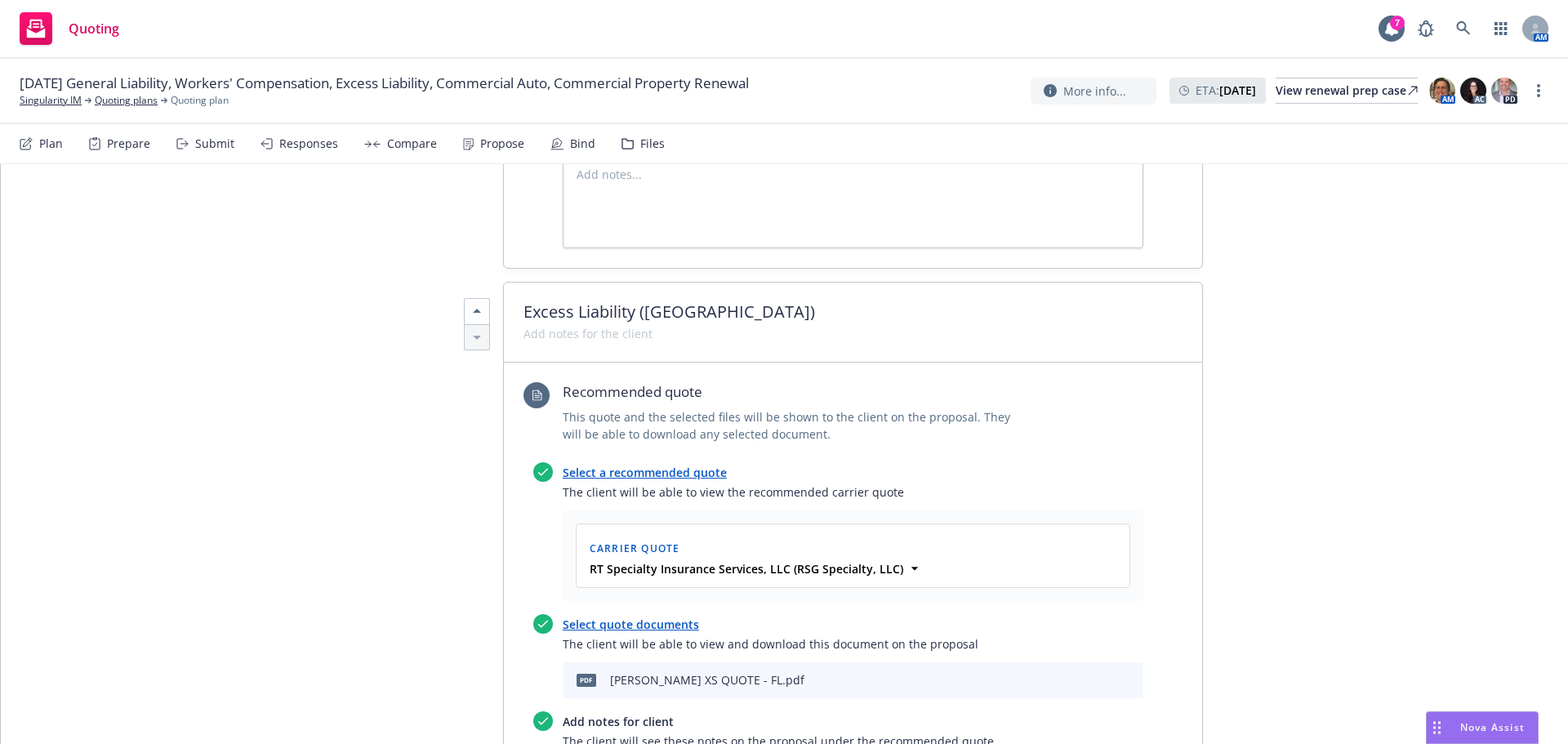
click at [1069, 672] on icon "download file" at bounding box center [1075, 679] width 13 height 13
type textarea "x"
click at [1465, 29] on icon at bounding box center [1463, 27] width 14 height 14
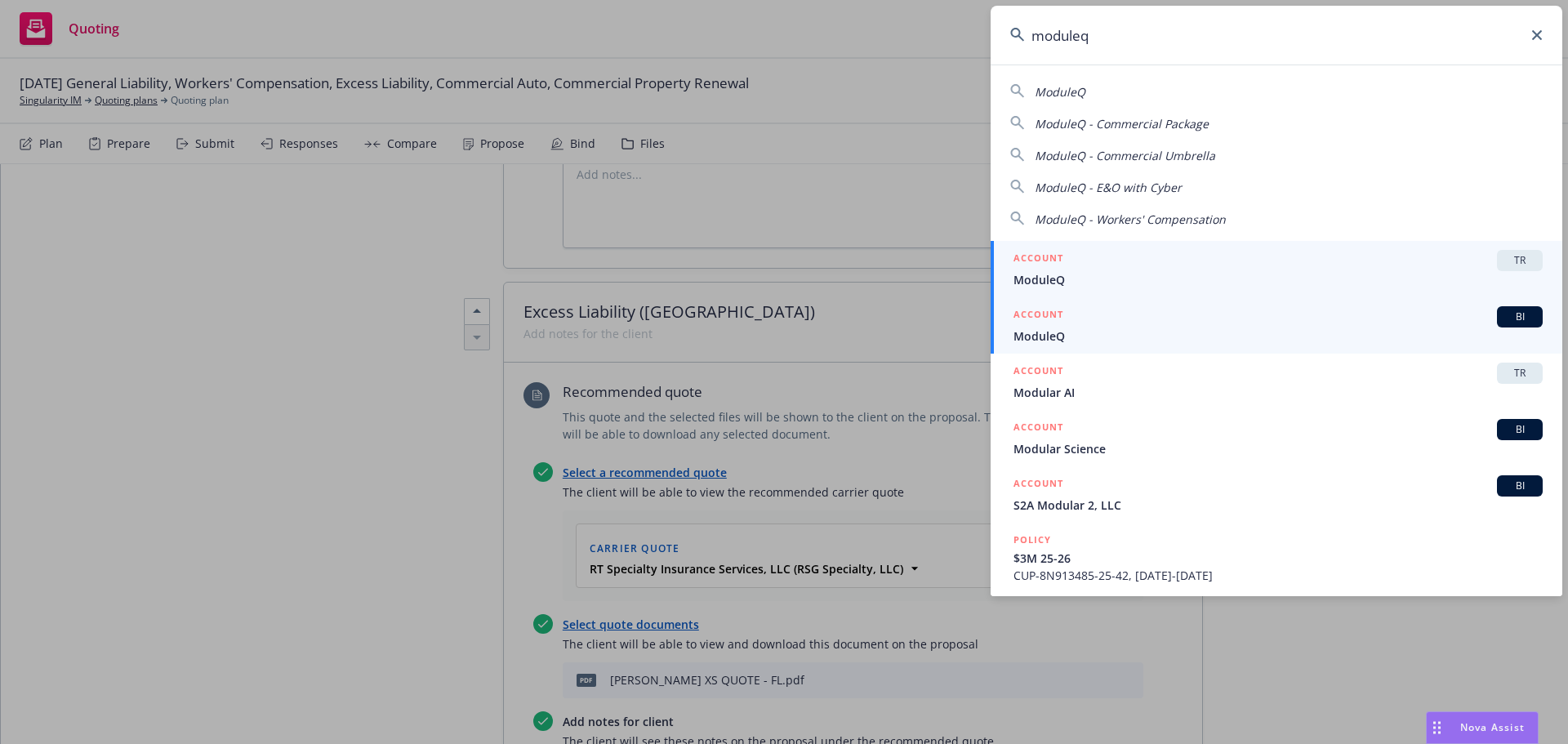
type input "moduleq"
click at [1087, 330] on span "ModuleQ" at bounding box center [1278, 336] width 530 height 17
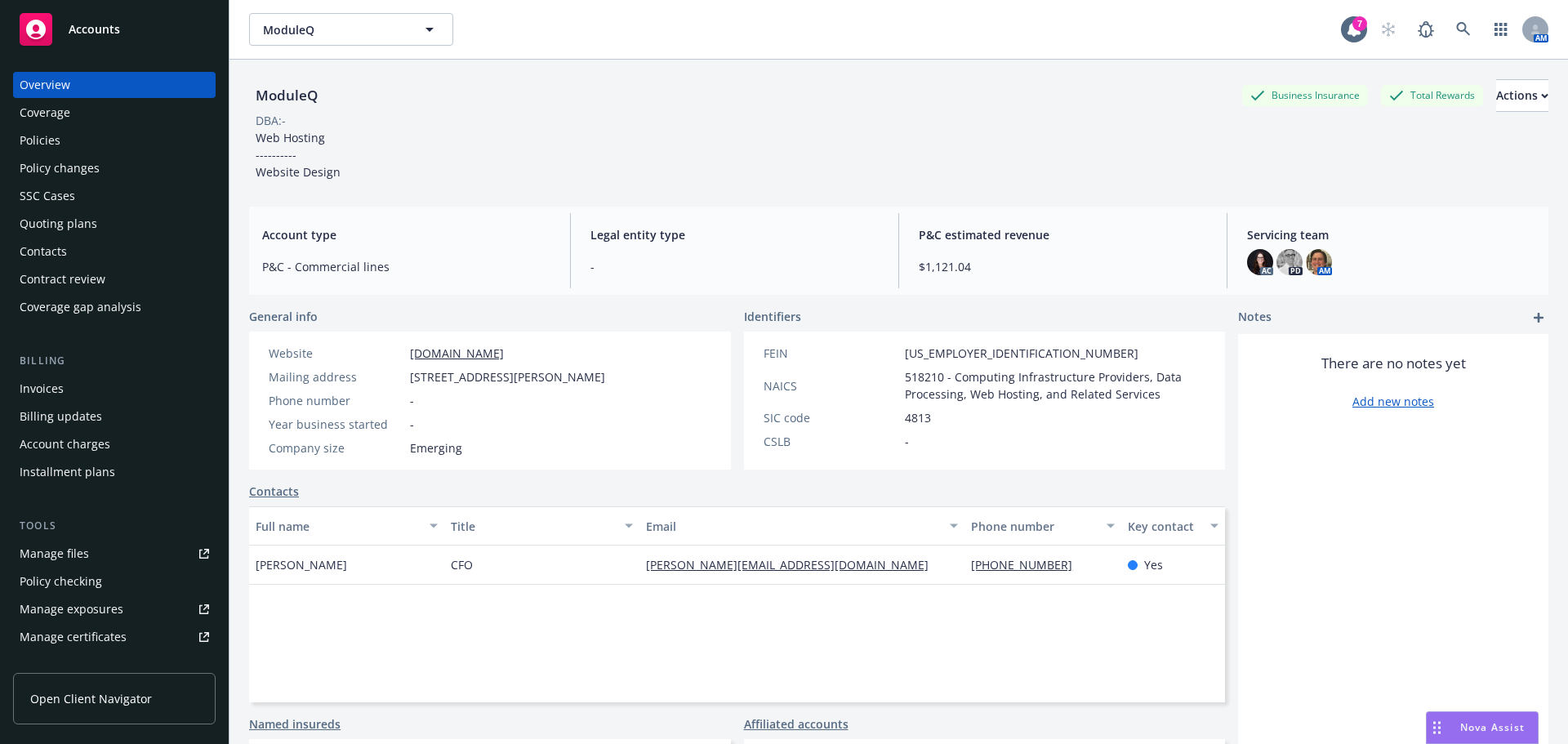
click at [33, 262] on div "Contacts" at bounding box center [43, 251] width 47 height 26
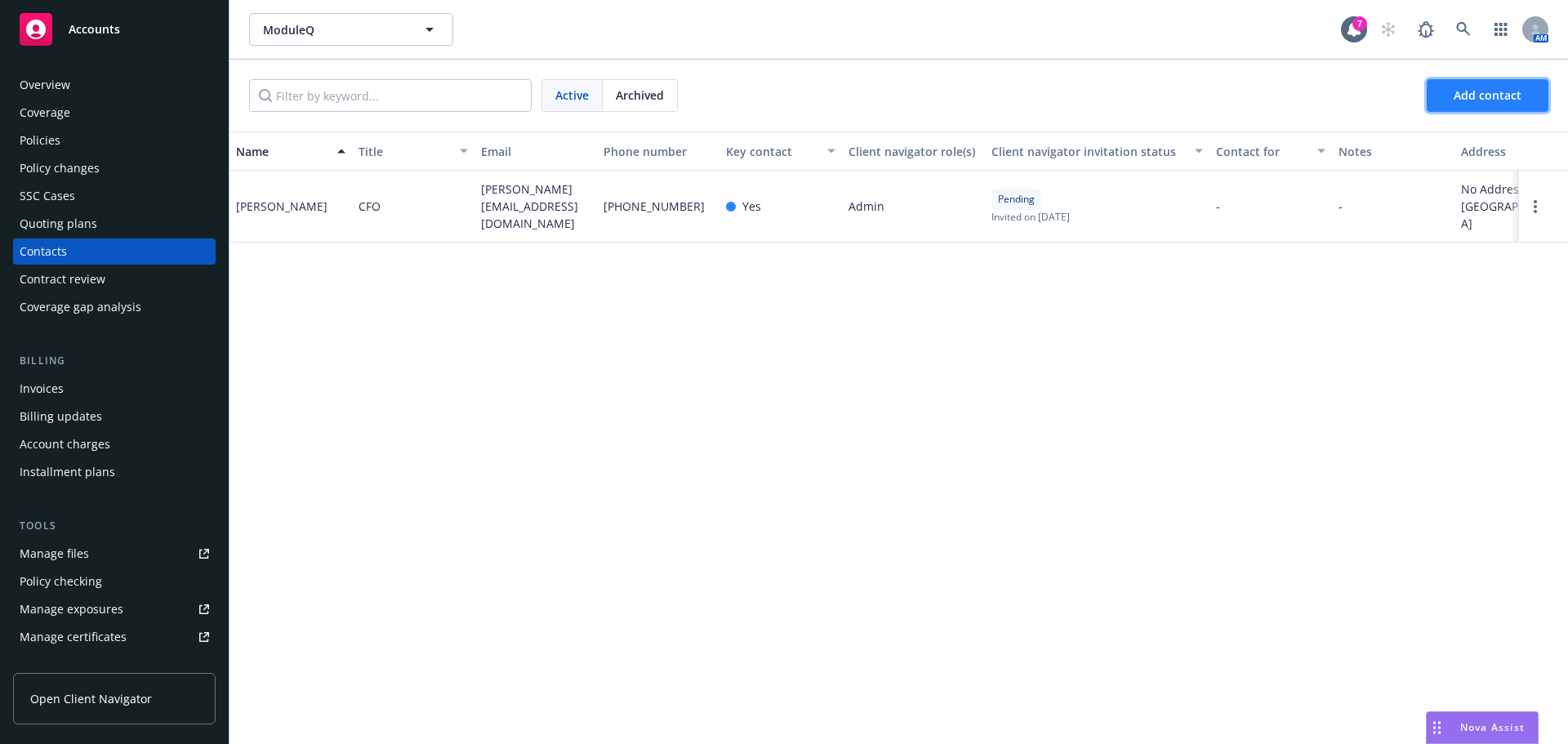
click at [1482, 97] on span "Add contact" at bounding box center [1487, 95] width 68 height 15
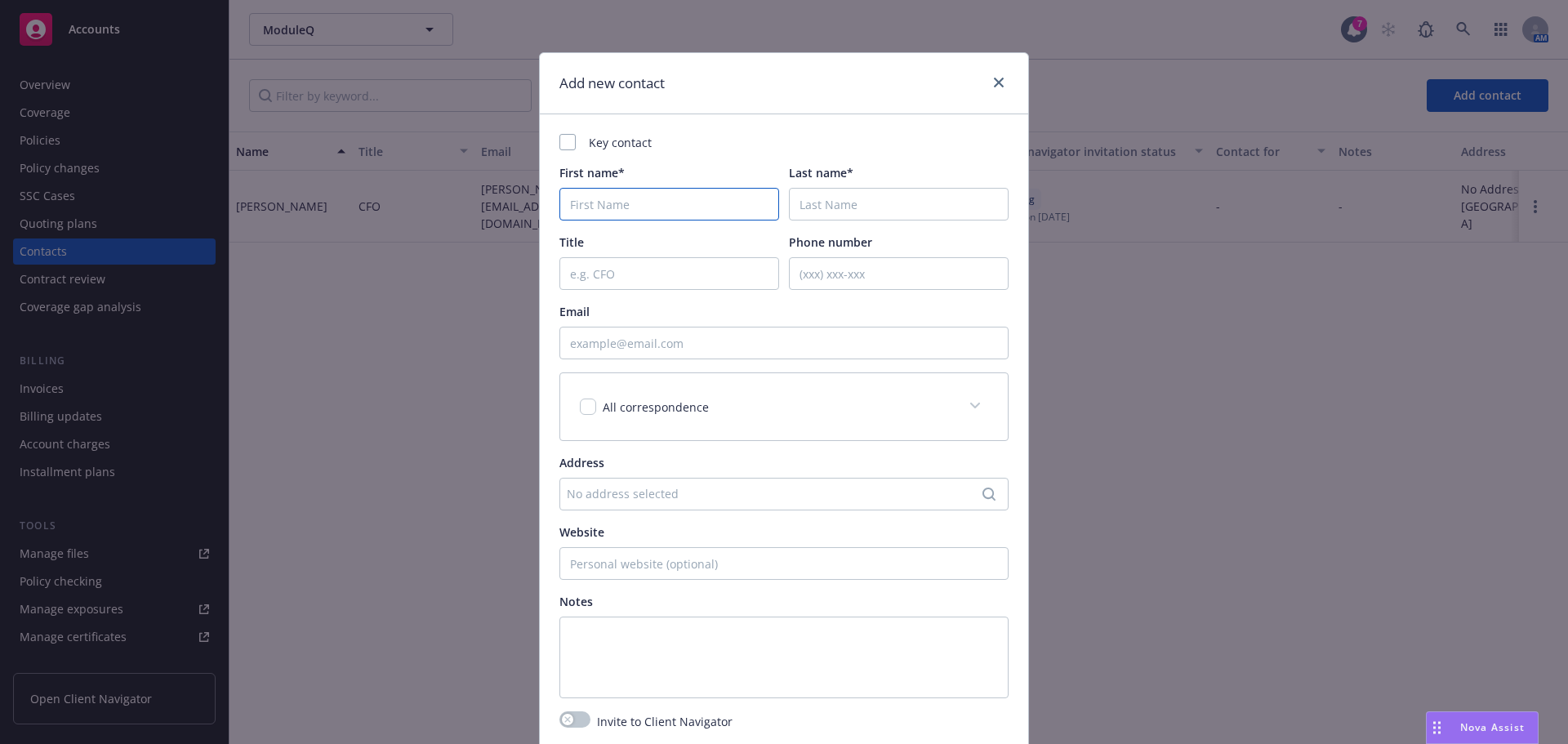
click at [617, 204] on input "First name*" at bounding box center [669, 205] width 220 height 33
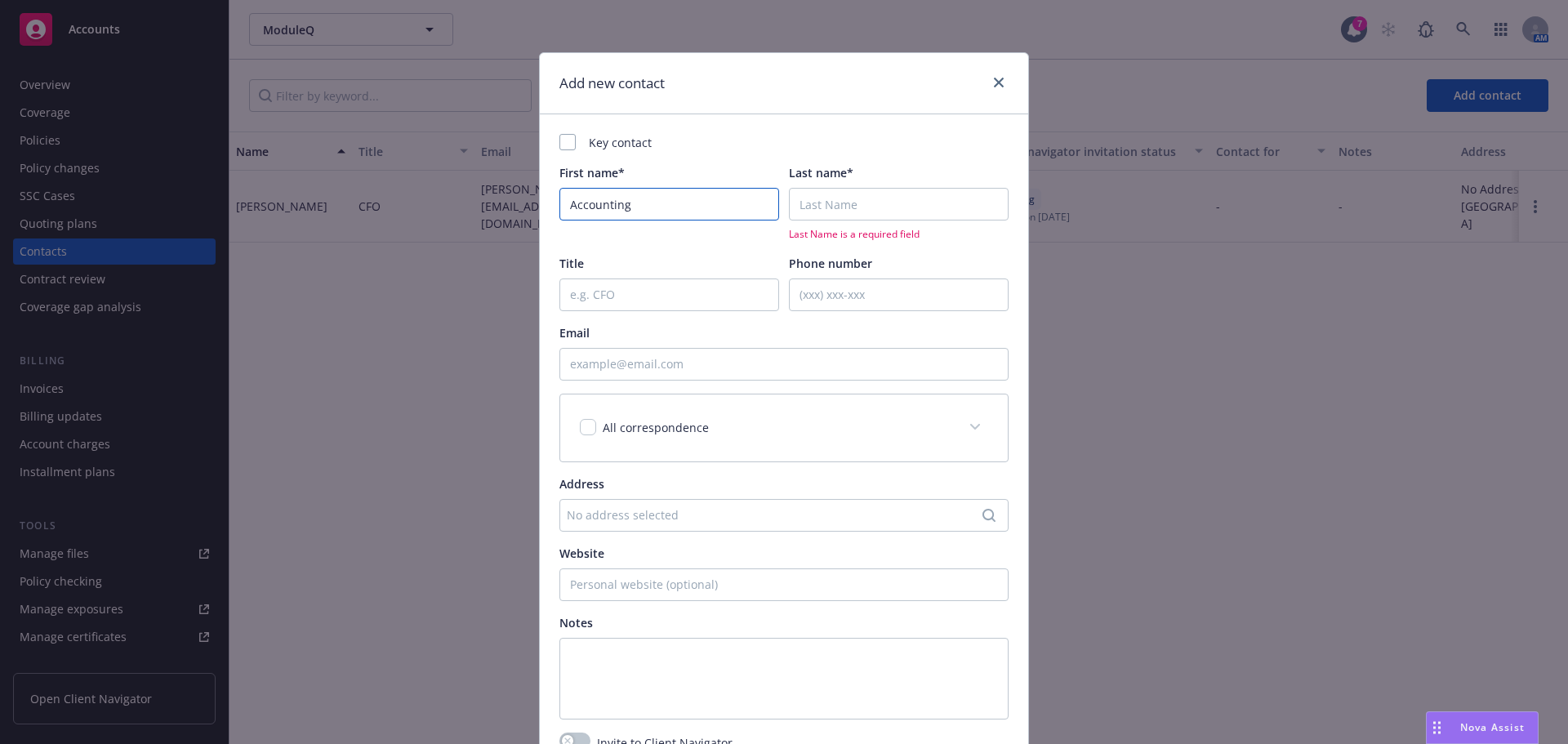
type input "Accounting"
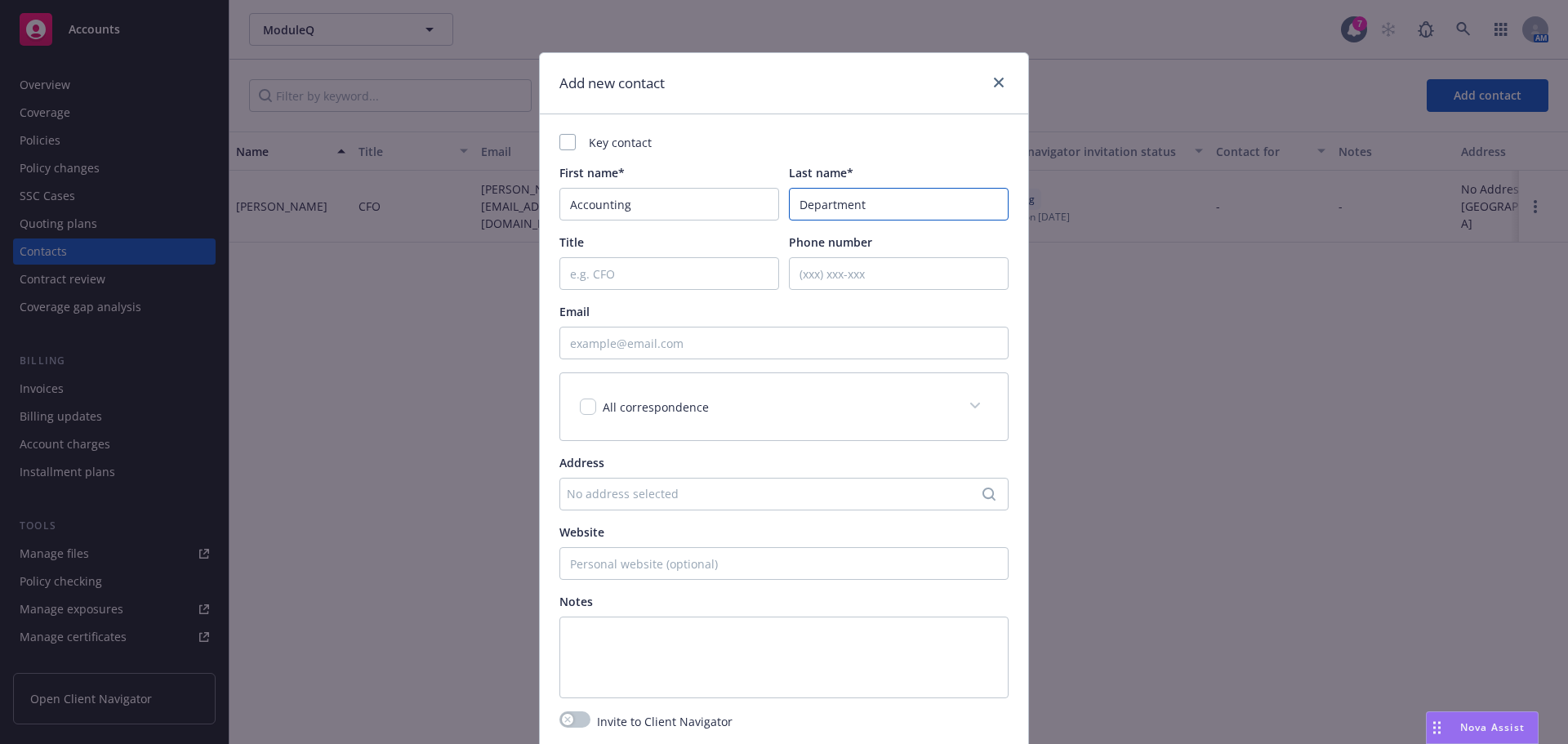
type input "Department"
click at [645, 341] on input "Email" at bounding box center [784, 343] width 449 height 33
paste input "Accounting@moduleq.com"
type input "Accounting@moduleq.com"
click at [765, 419] on div "All correspondence" at bounding box center [784, 406] width 447 height 67
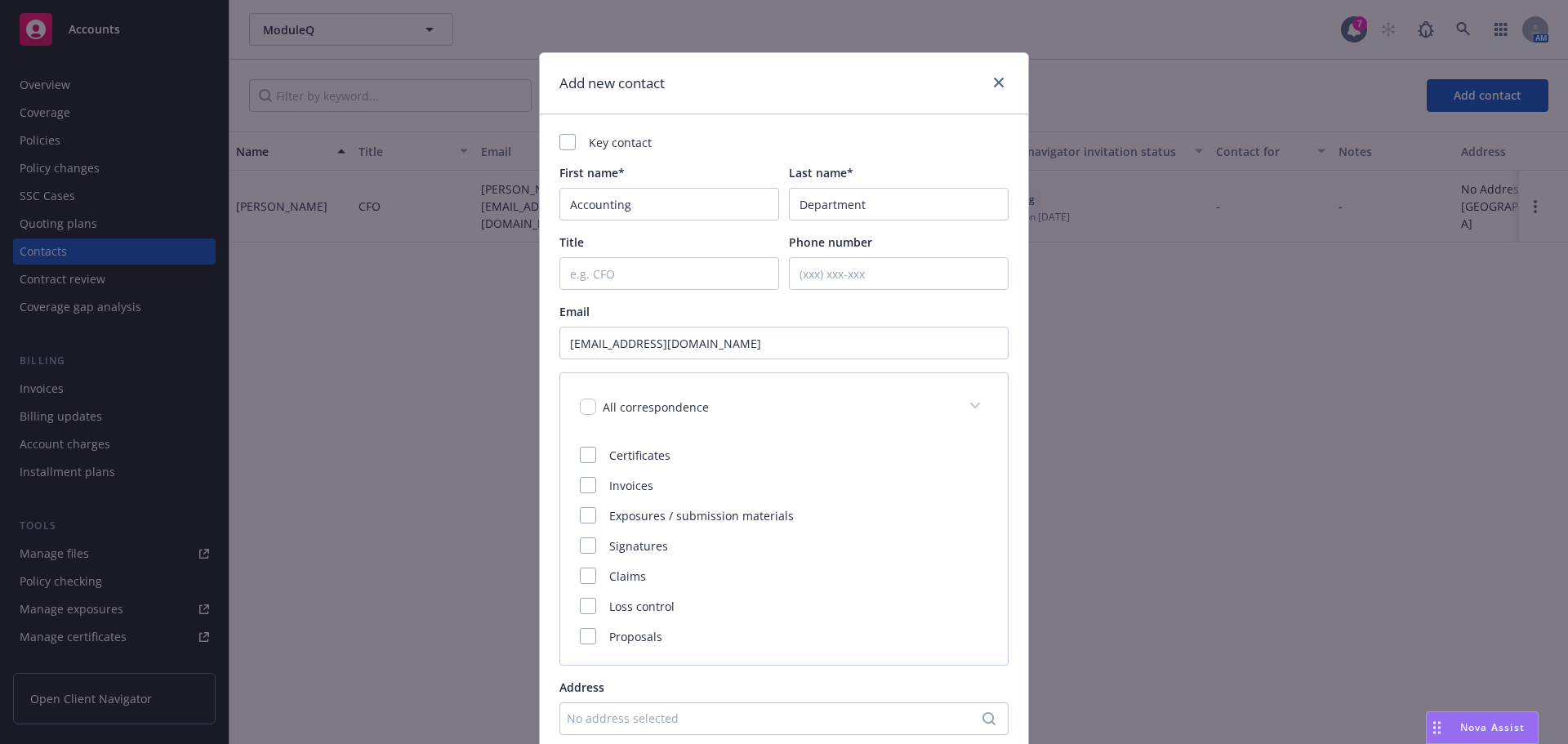
click at [587, 475] on div "Certificates Invoices Exposures / submission materials Signatures Claims Loss c…" at bounding box center [784, 546] width 408 height 198
click at [585, 485] on div at bounding box center [588, 485] width 16 height 16
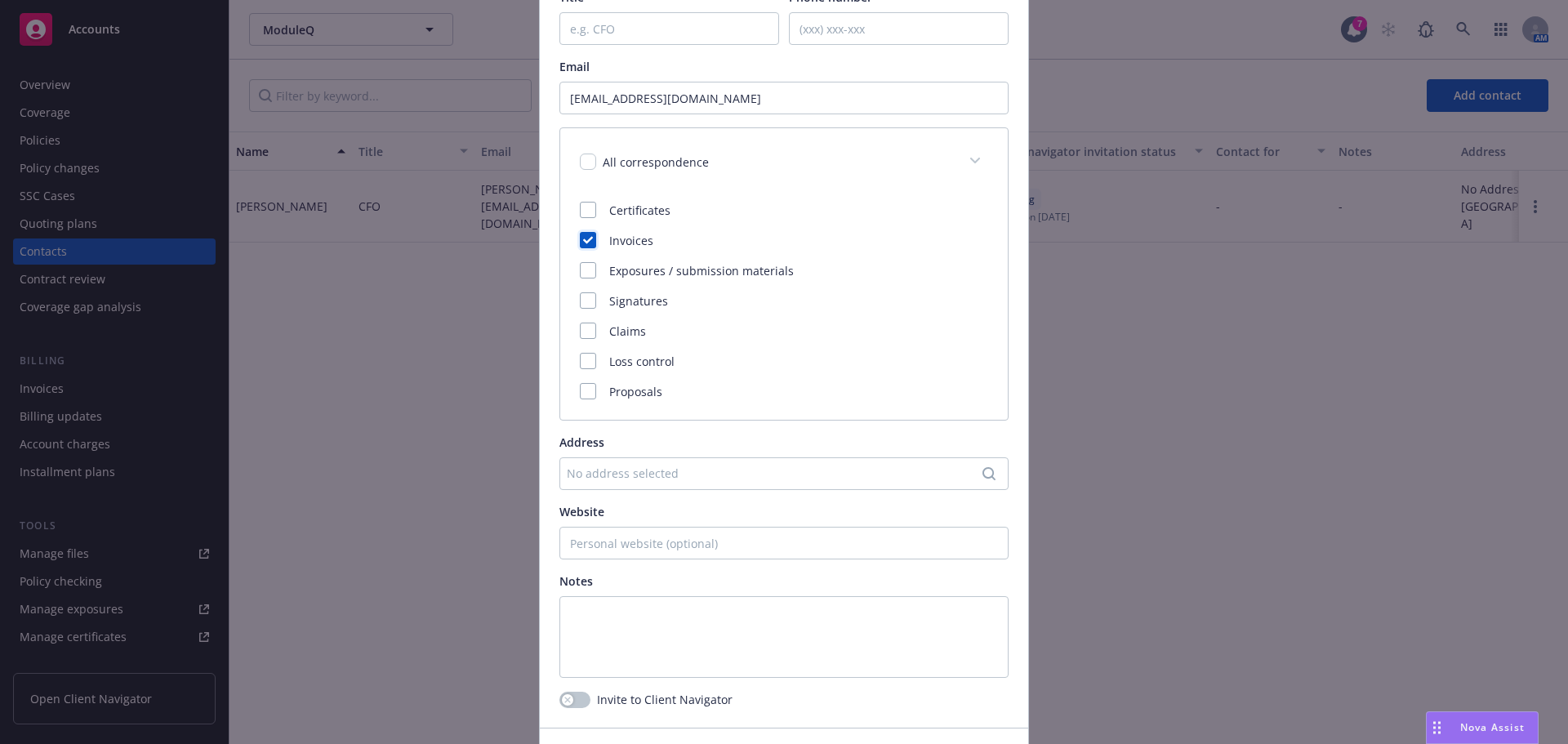
scroll to position [355, 0]
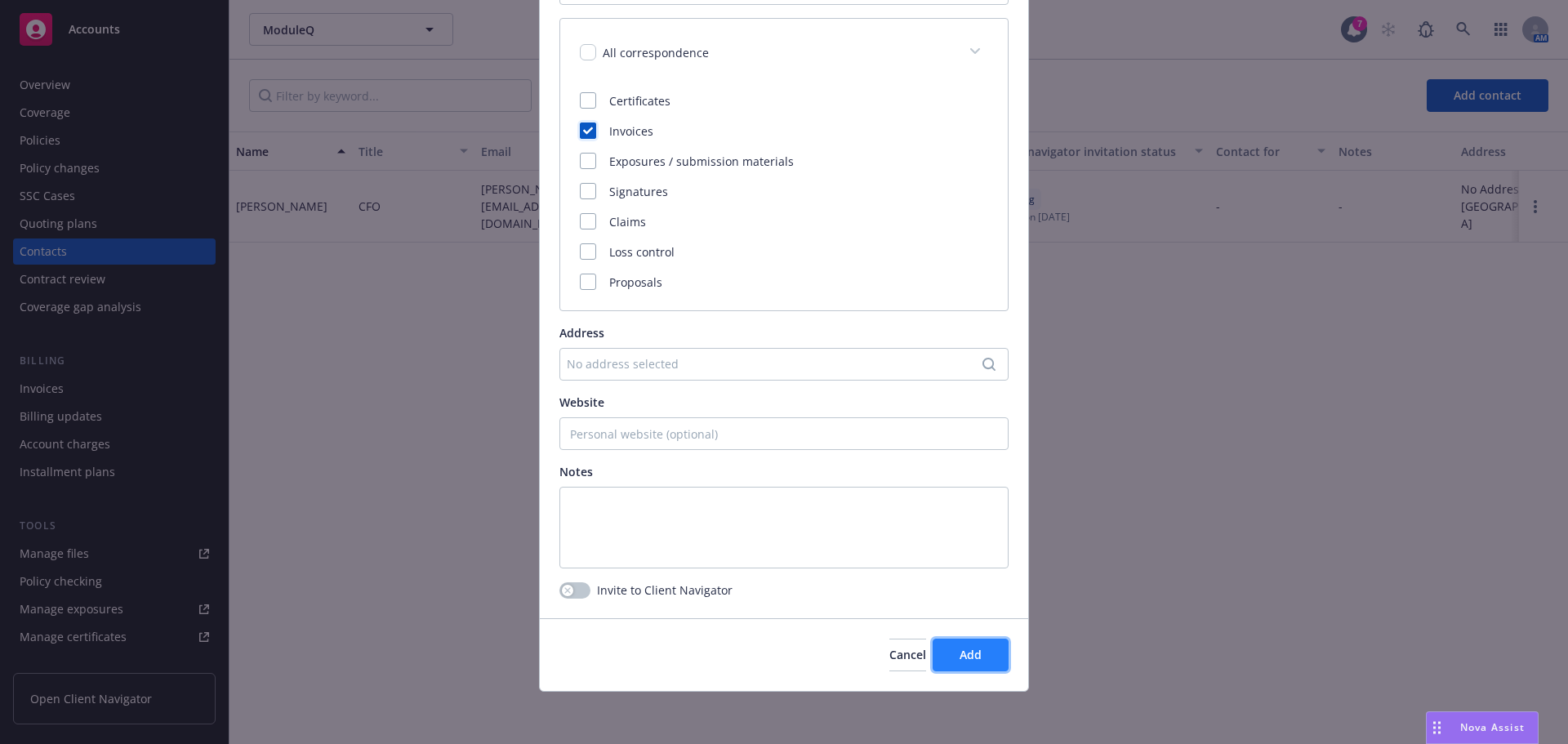
click at [978, 653] on button "Add" at bounding box center [970, 655] width 76 height 33
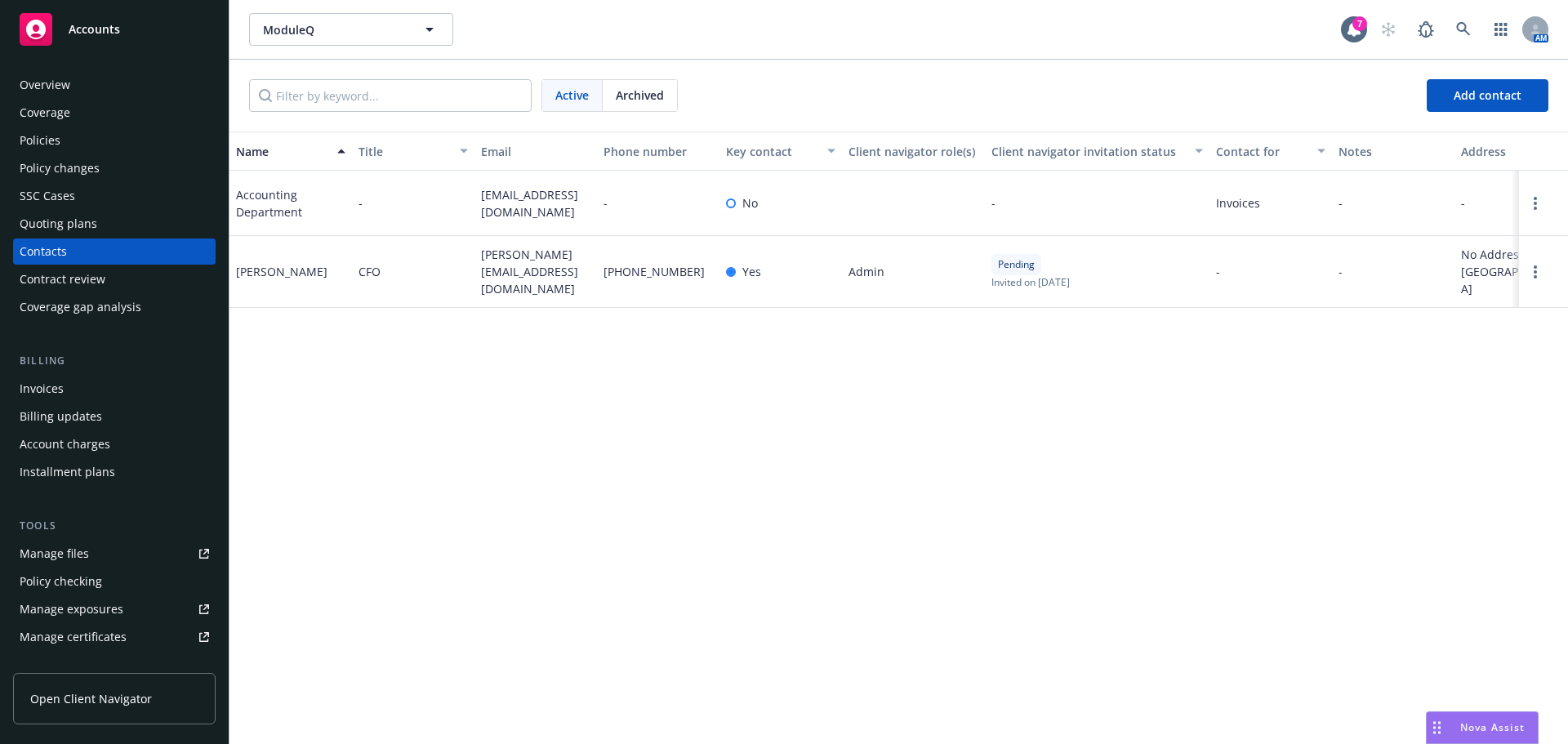
click at [81, 226] on div "Quoting plans" at bounding box center [59, 224] width 78 height 26
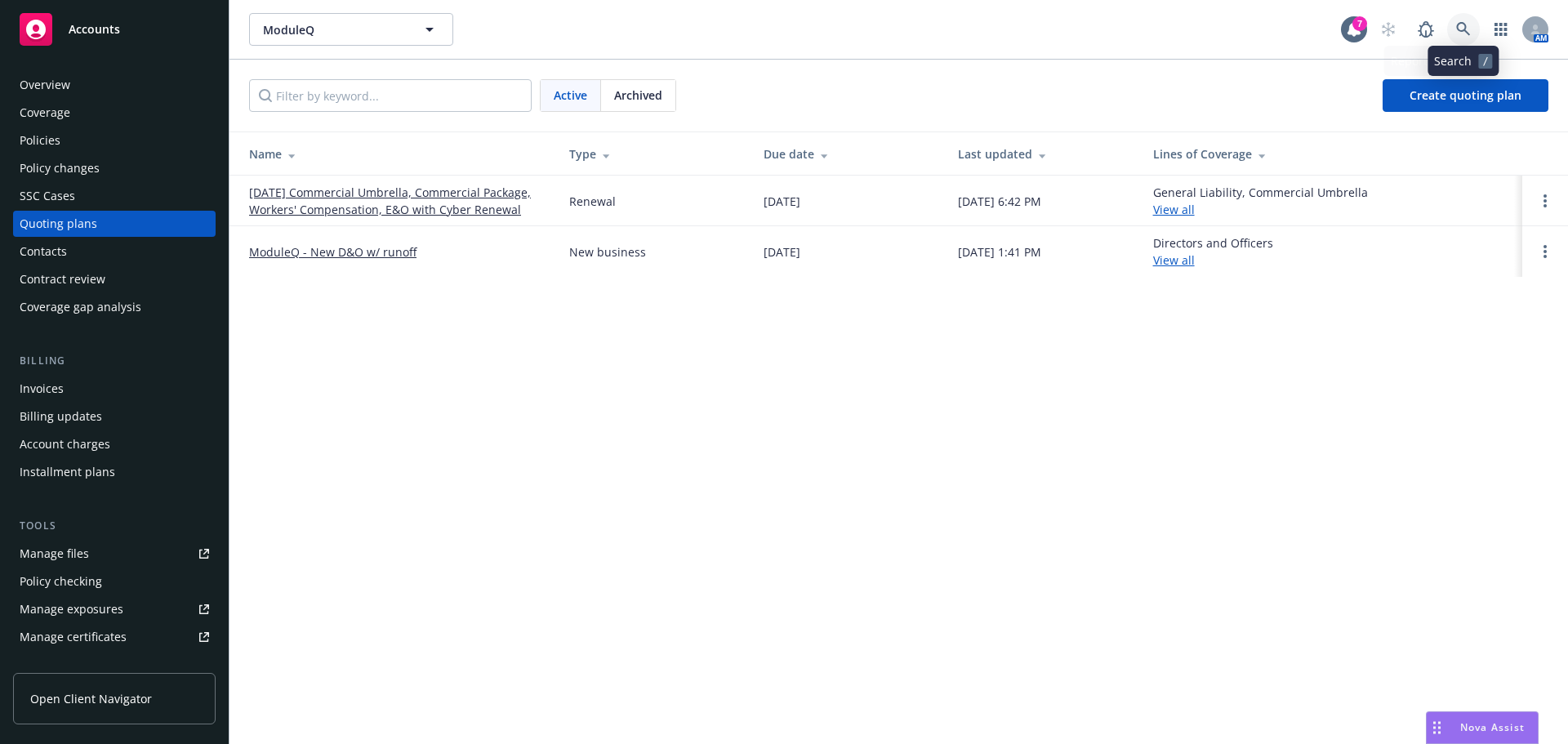
click at [1466, 32] on icon at bounding box center [1464, 29] width 14 height 14
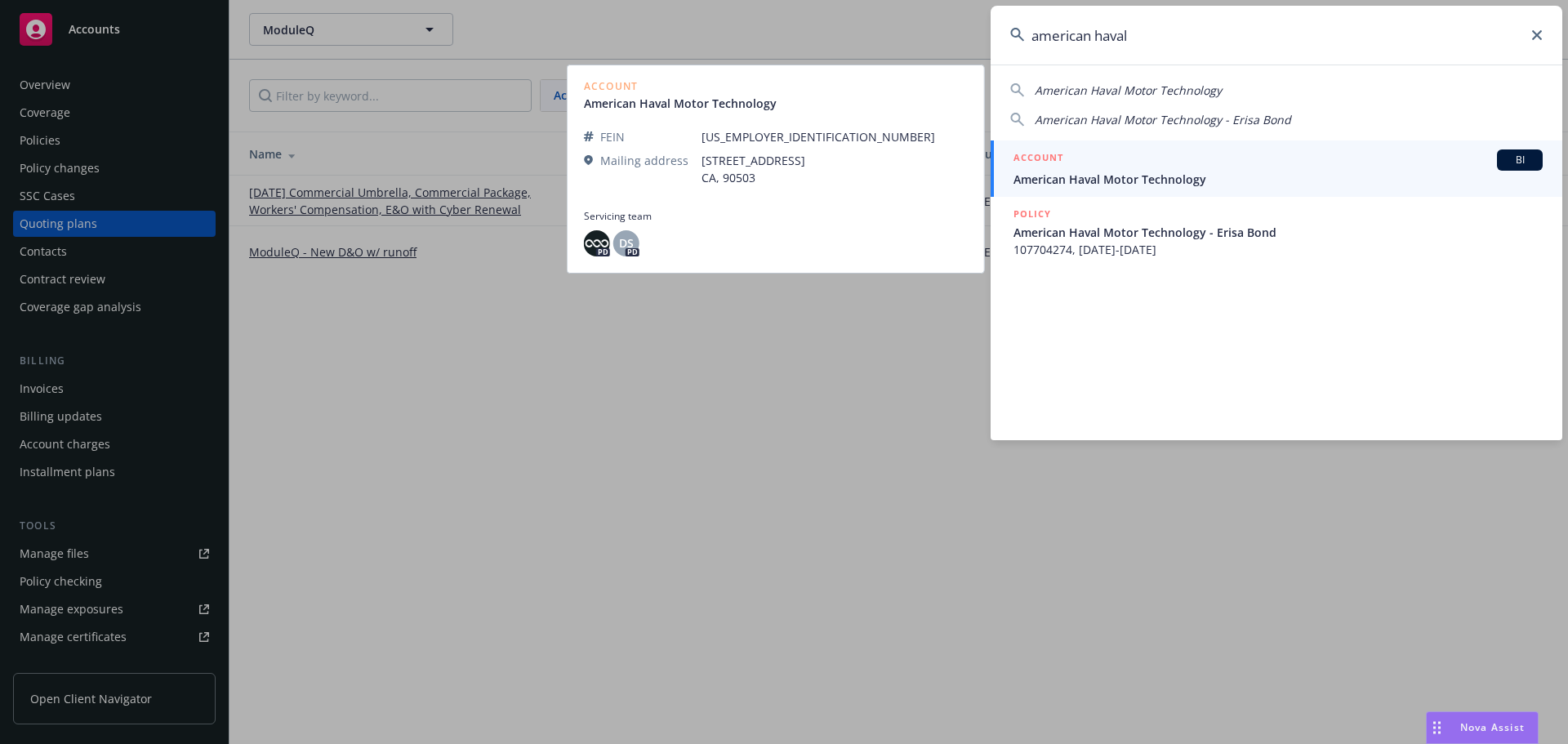
type input "american haval"
drag, startPoint x: 1143, startPoint y: 174, endPoint x: 1202, endPoint y: 187, distance: 60.4
click at [1143, 173] on span "American Haval Motor Technology" at bounding box center [1278, 179] width 530 height 17
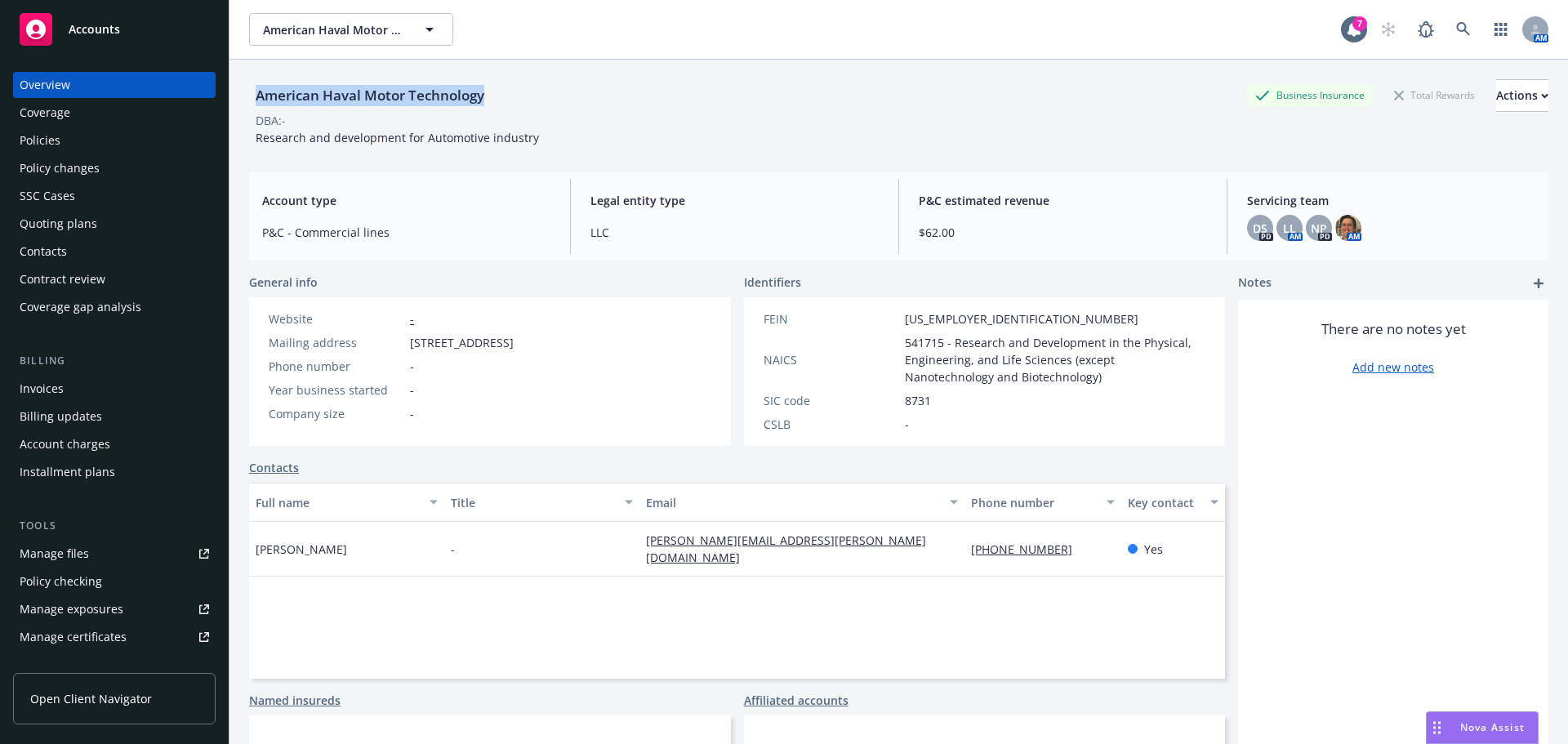
drag, startPoint x: 410, startPoint y: 104, endPoint x: 256, endPoint y: 94, distance: 154.3
click at [246, 104] on div "American Haval Motor Technology Business Insurance Total Rewards Actions DBA: -…" at bounding box center [899, 432] width 1339 height 744
copy div "American Haval Motor Technology"
click at [1457, 25] on icon at bounding box center [1464, 29] width 14 height 14
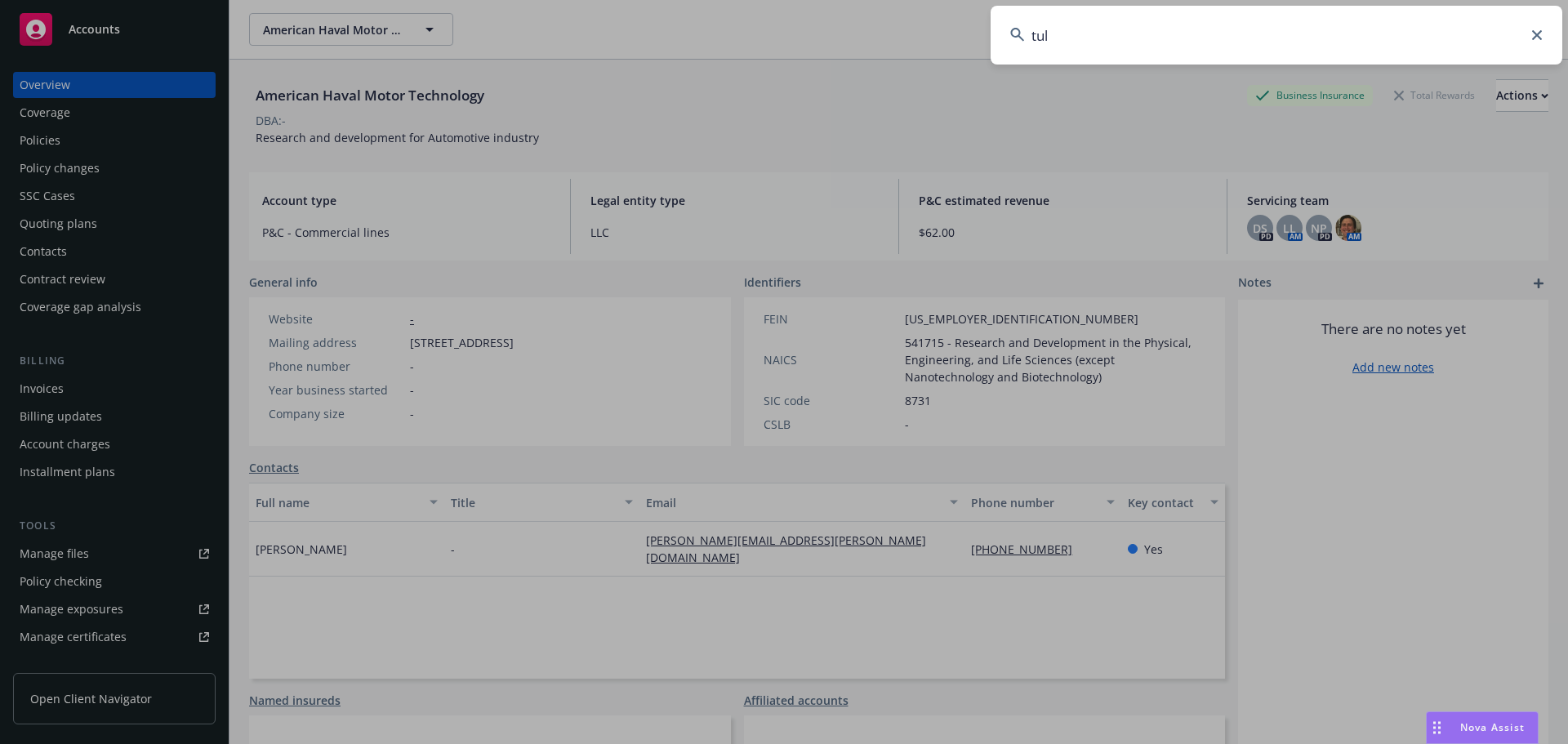
type input "tula"
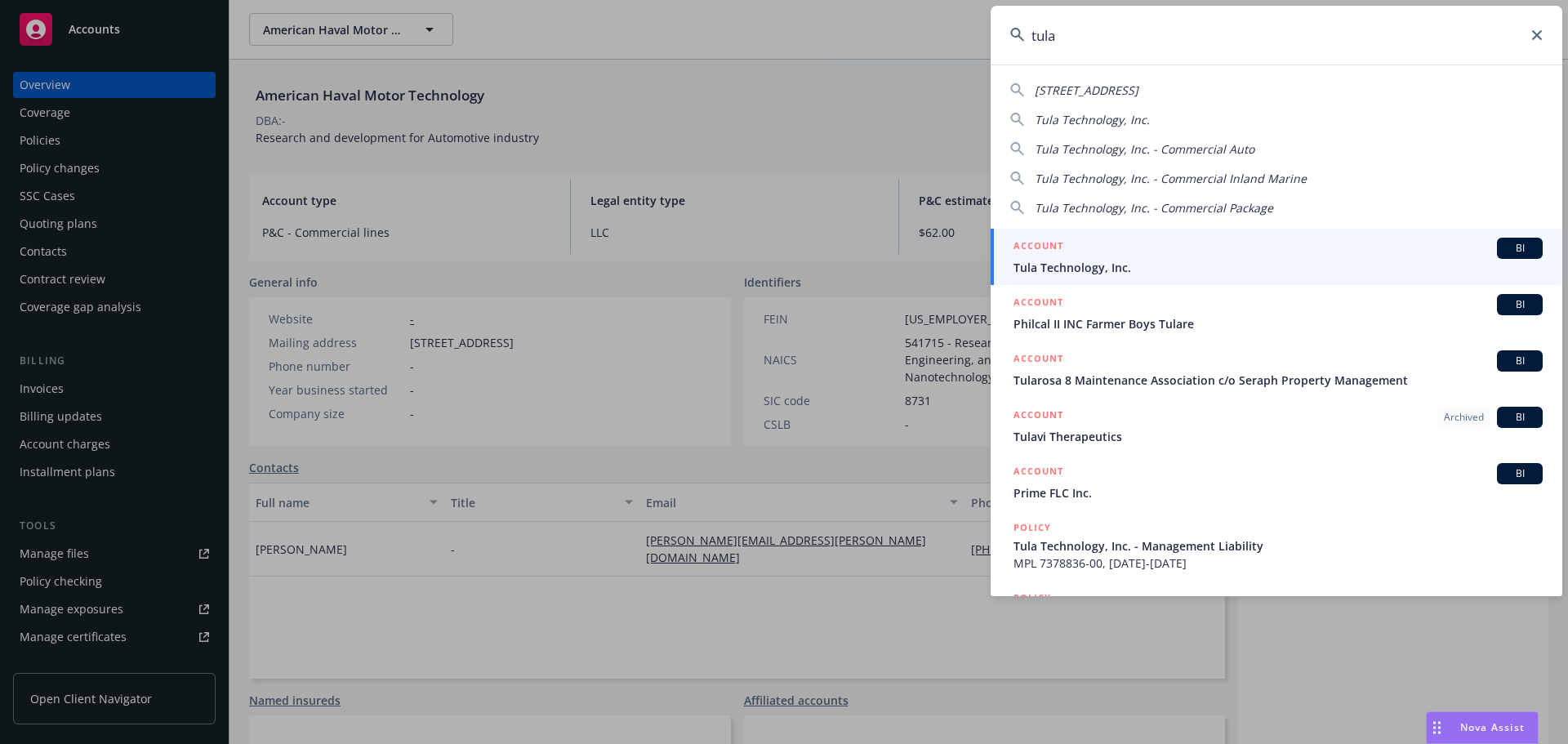
click at [1093, 268] on span "Tula Technology, Inc." at bounding box center [1278, 267] width 530 height 17
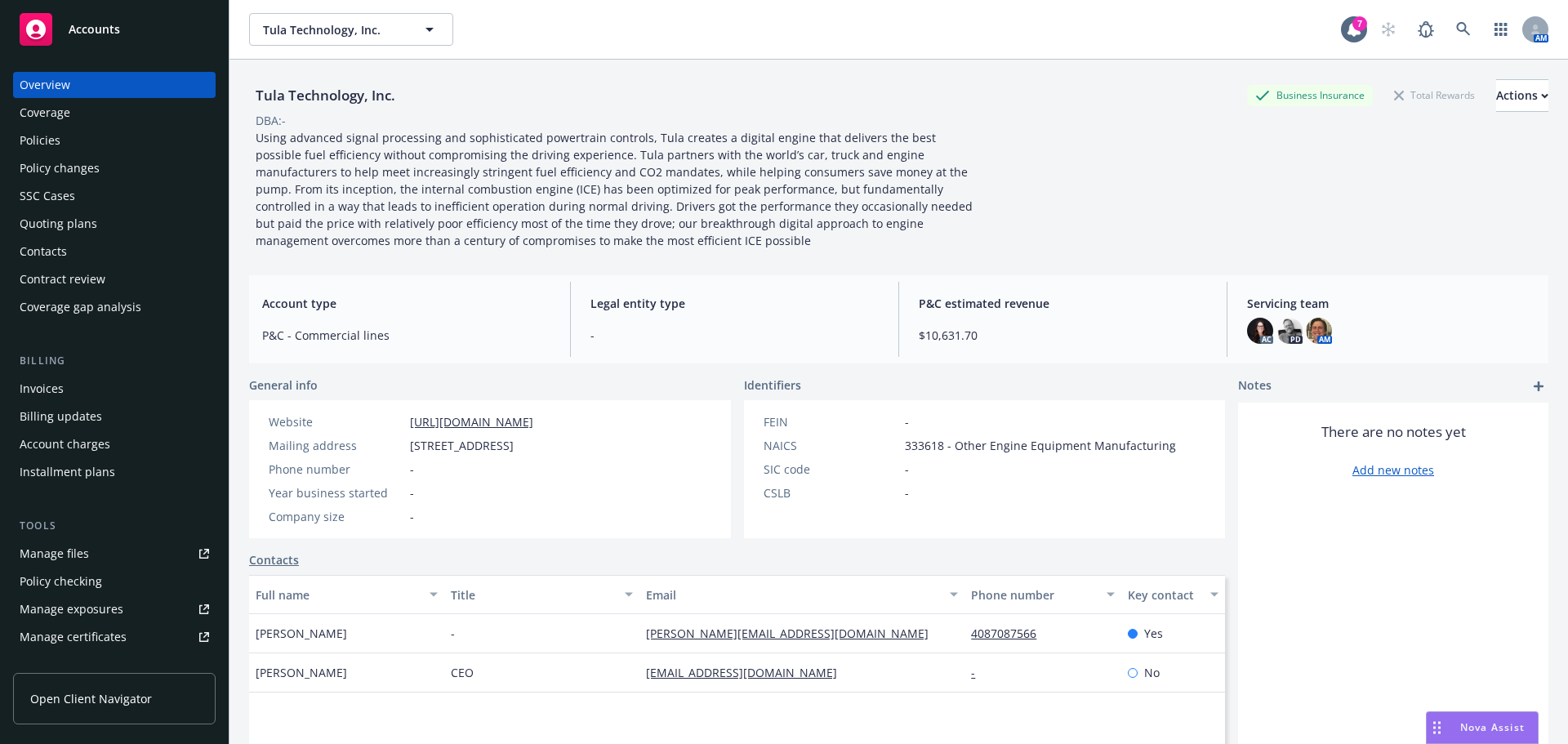
click at [72, 132] on div "Policies" at bounding box center [114, 140] width 189 height 26
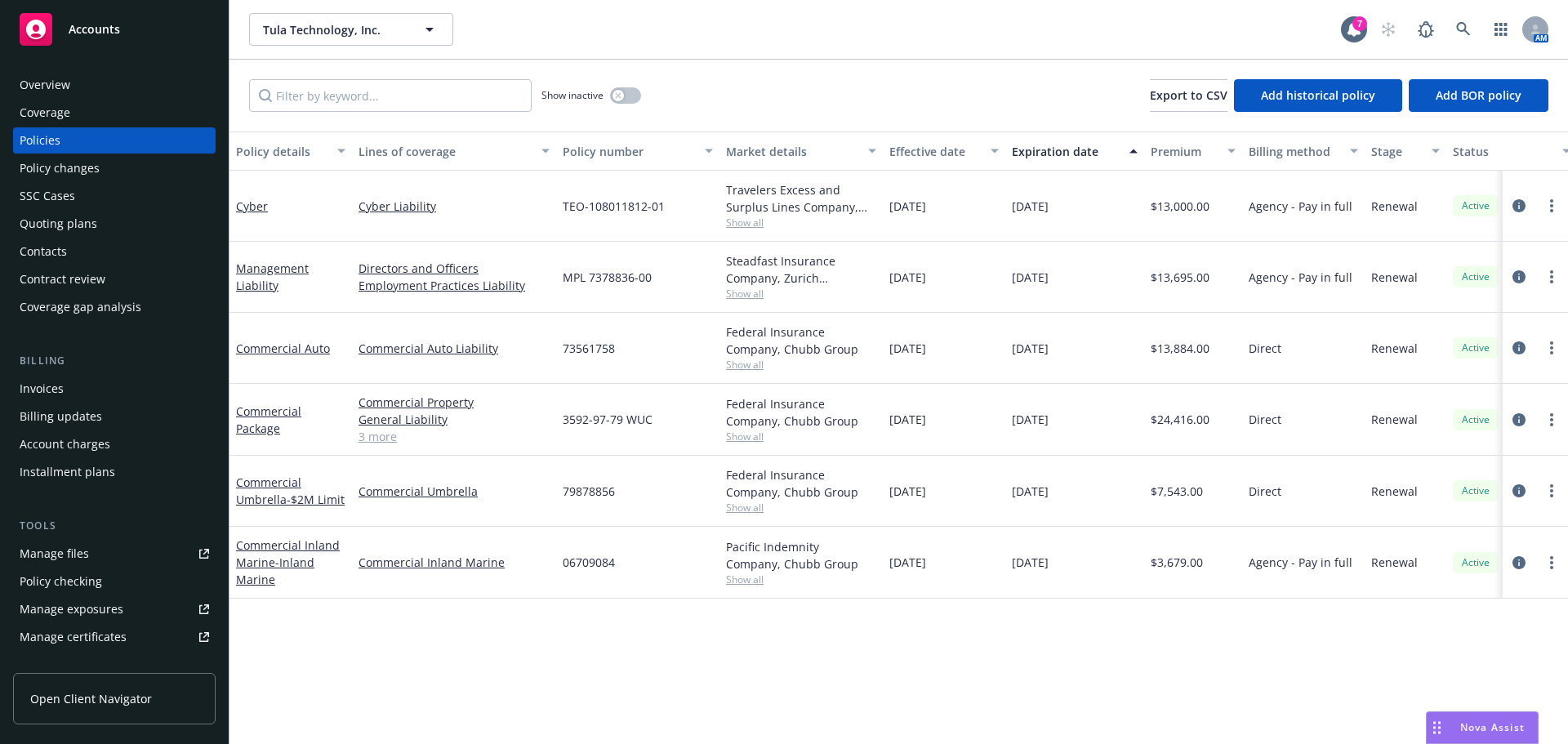
click at [388, 442] on link "3 more" at bounding box center [454, 436] width 191 height 17
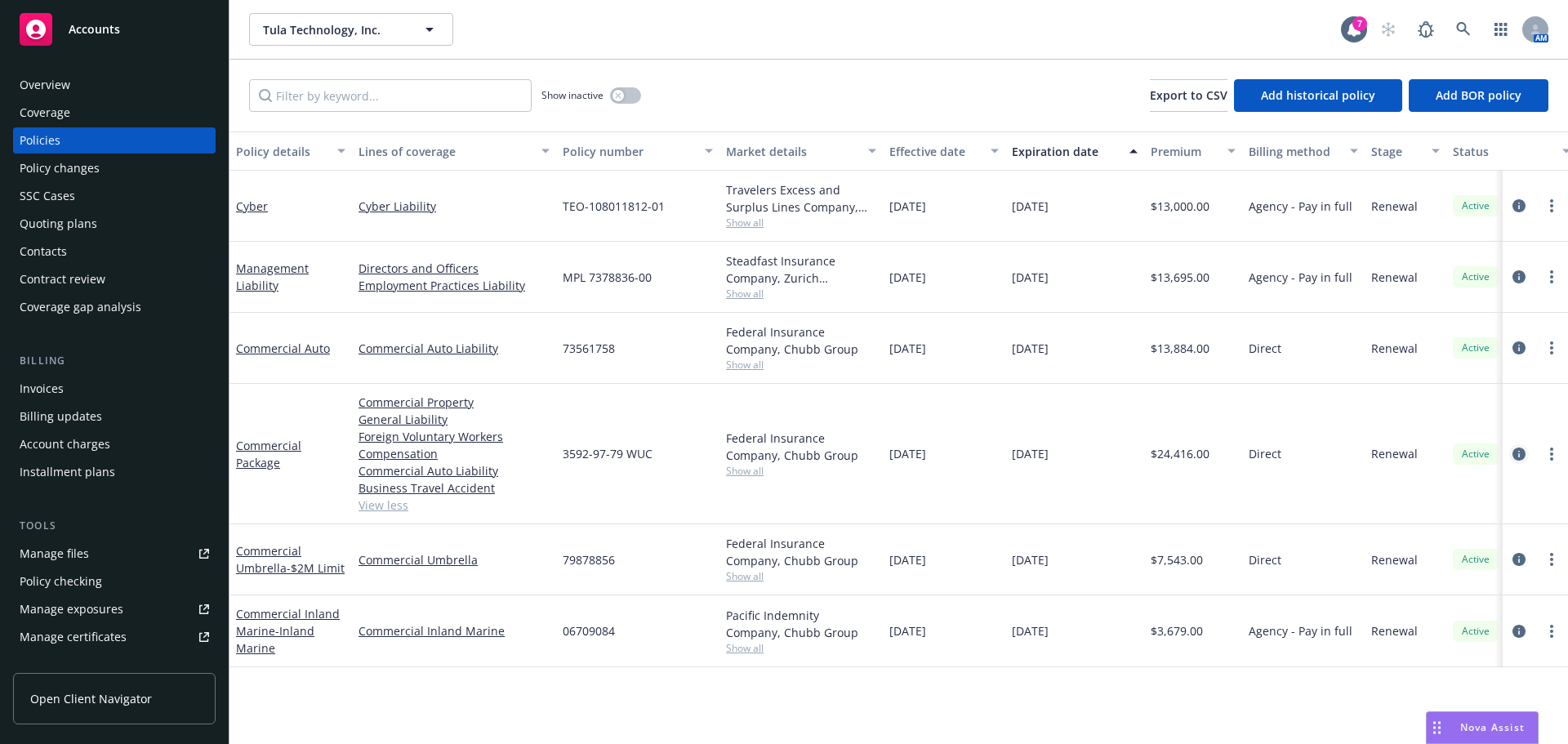
click at [1525, 452] on icon "circleInformation" at bounding box center [1519, 453] width 13 height 13
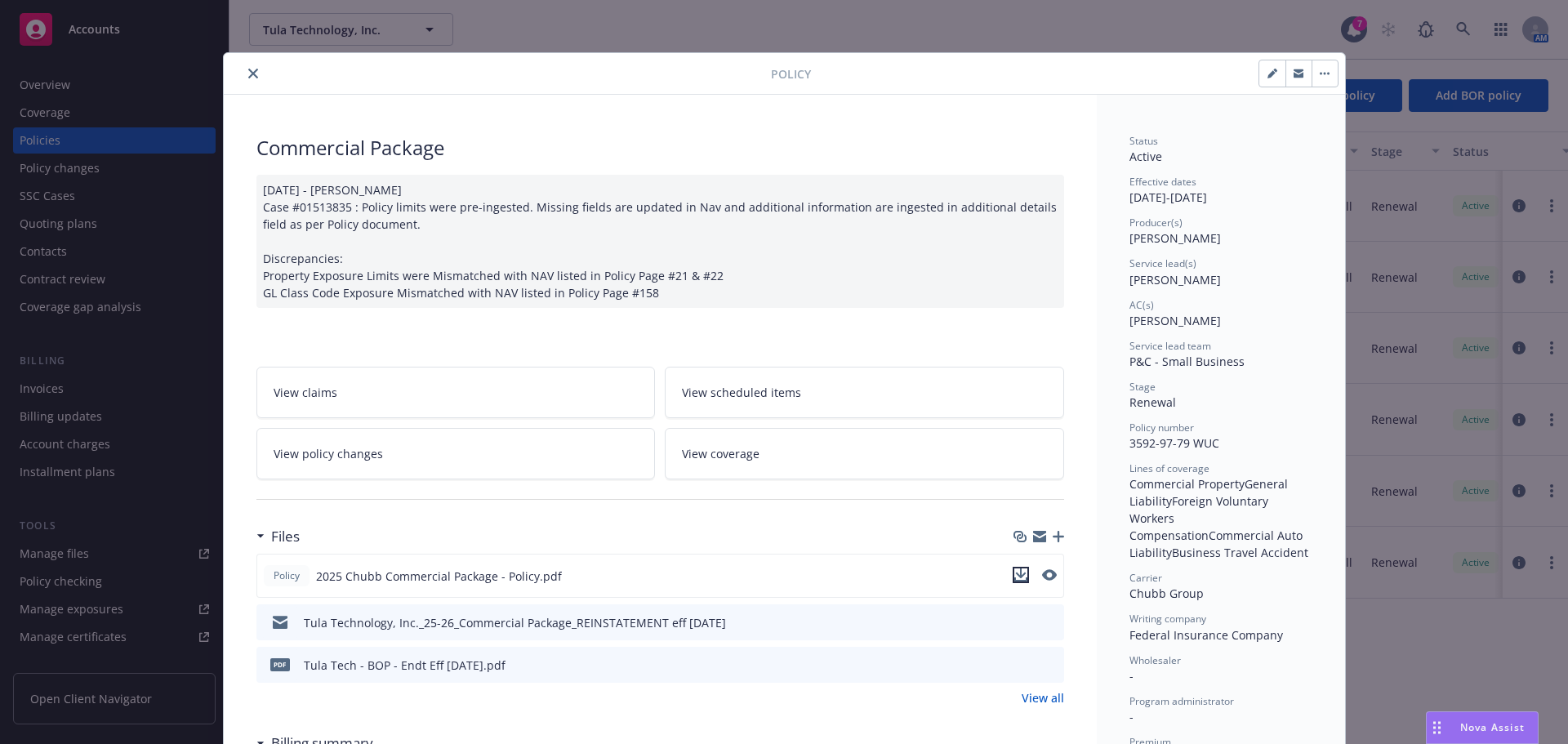
click at [1015, 577] on icon "download file" at bounding box center [1021, 575] width 13 height 13
click at [1458, 719] on div "Nova Assist" at bounding box center [1482, 728] width 111 height 31
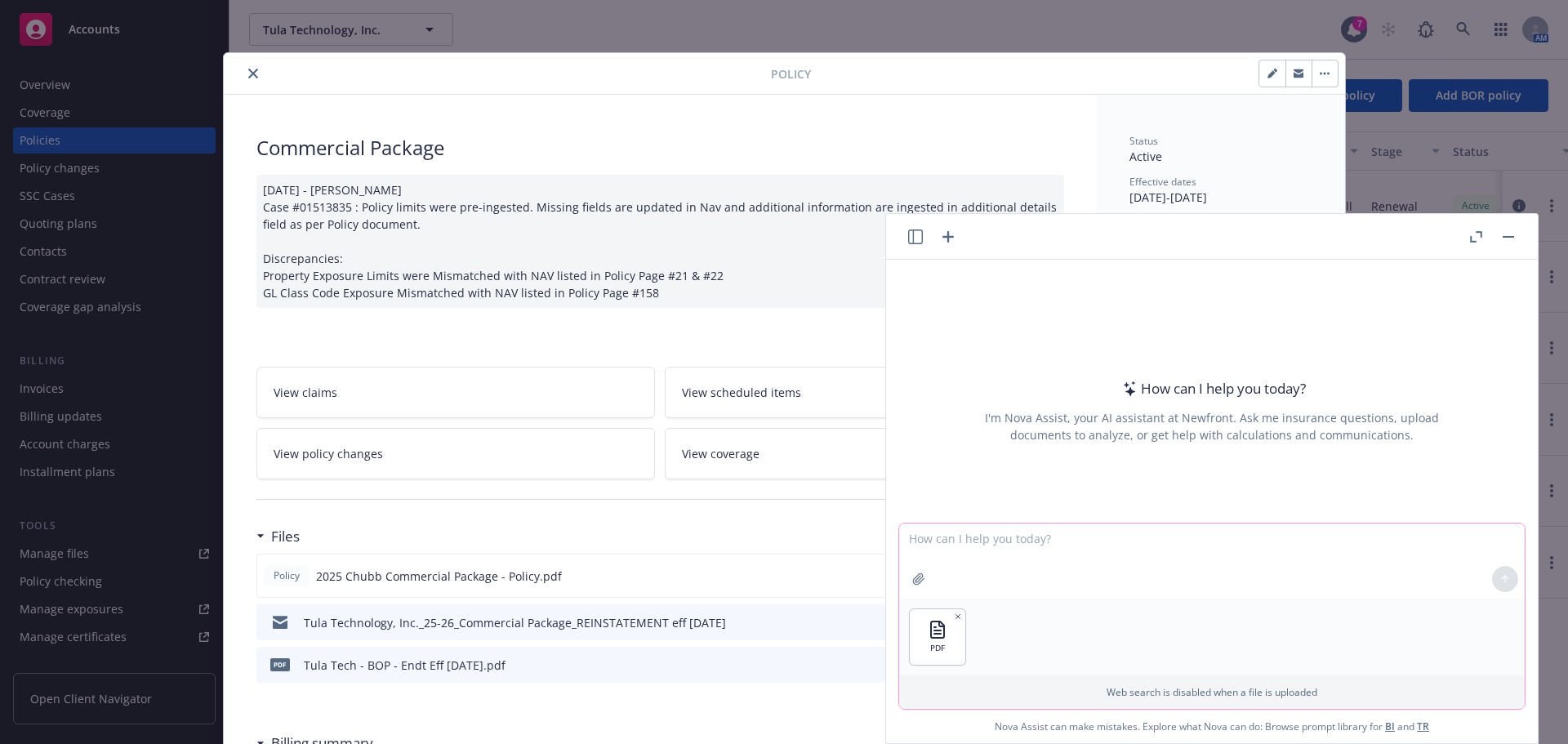
click at [973, 543] on textarea at bounding box center [1211, 560] width 626 height 75
paste textarea "Proof of travel insurance with no deductibles, valid for the Schengen area .The…"
type textarea "Proof of travel insurance with no deductibles, valid for the Schengen area .The…"
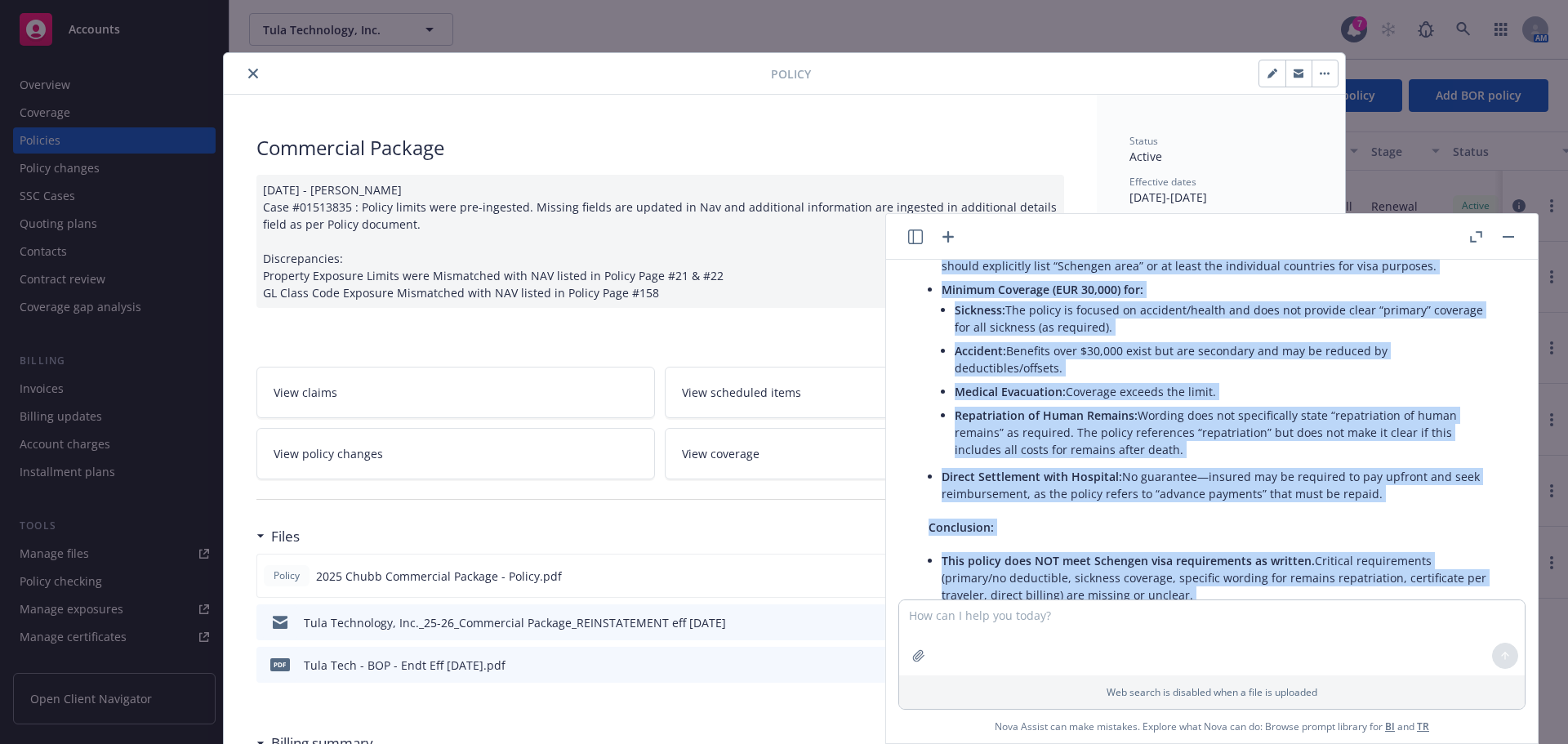
scroll to position [644, 0]
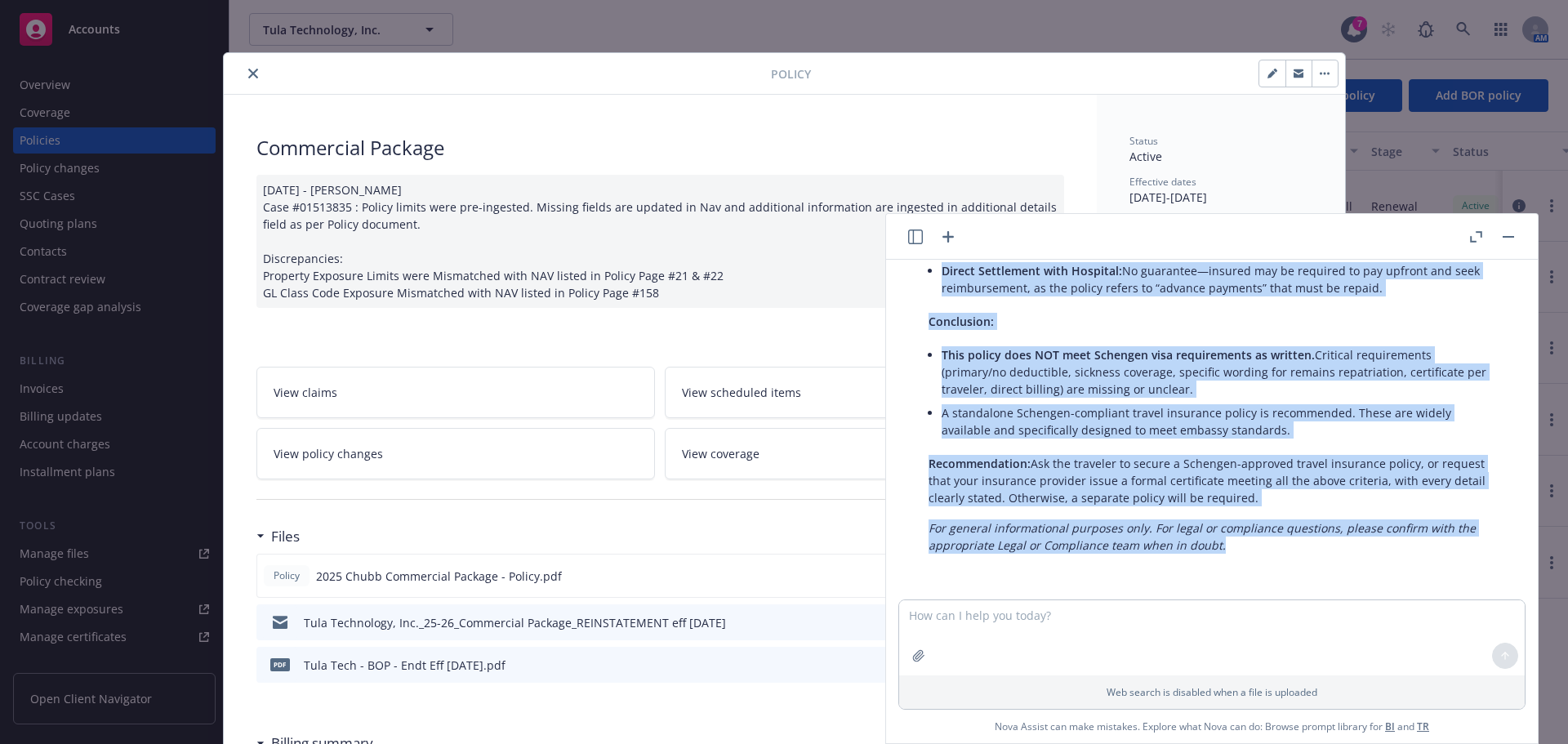
drag, startPoint x: 929, startPoint y: 447, endPoint x: 1391, endPoint y: 510, distance: 466.3
click at [1409, 510] on div "Based on review of the attached insurance policy and your listed requirements f…" at bounding box center [1212, 213] width 599 height 695
copy div "Based on review of the attached insurance policy and your listed requirements f…"
click at [250, 72] on icon "close" at bounding box center [253, 73] width 10 height 10
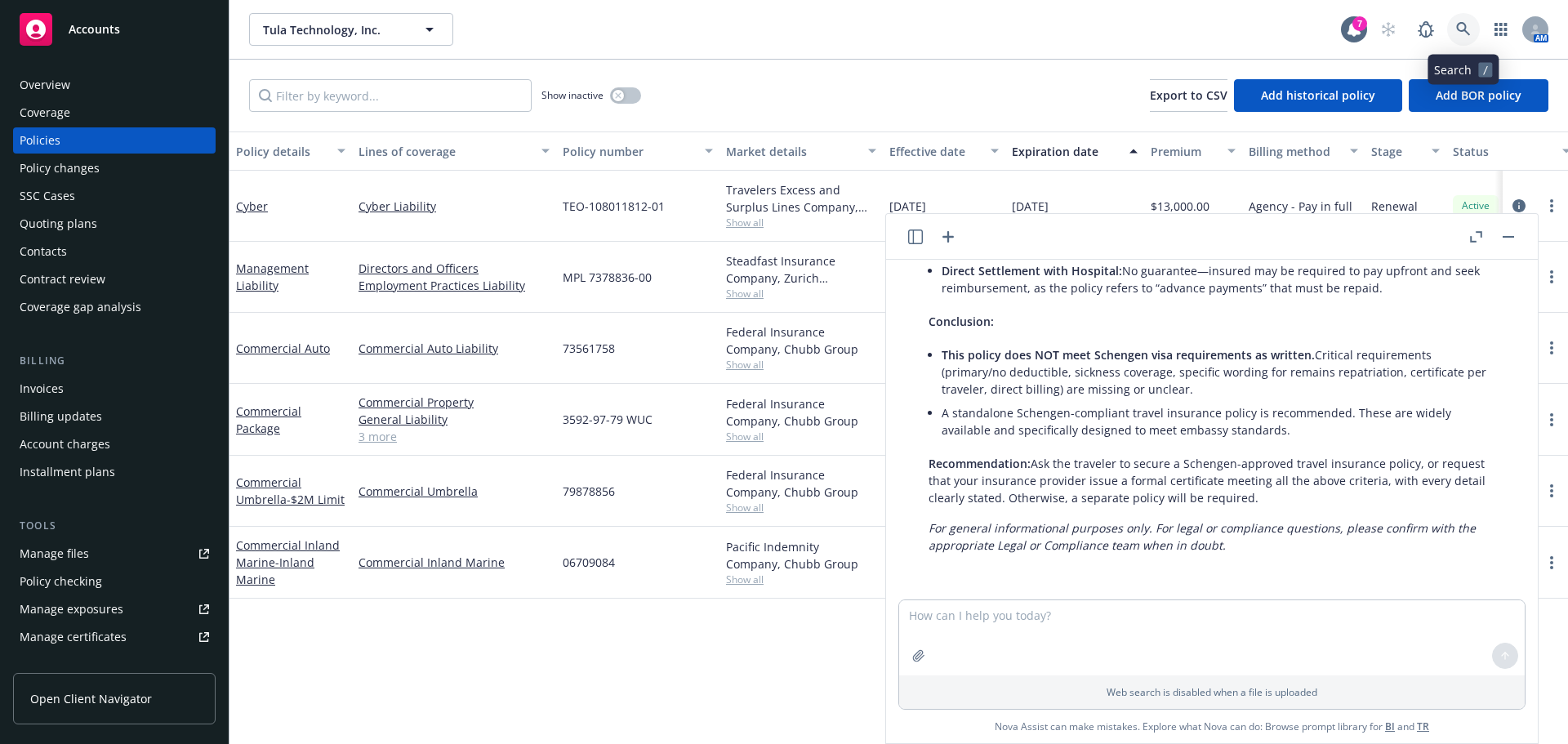
click at [1463, 29] on icon at bounding box center [1464, 29] width 14 height 14
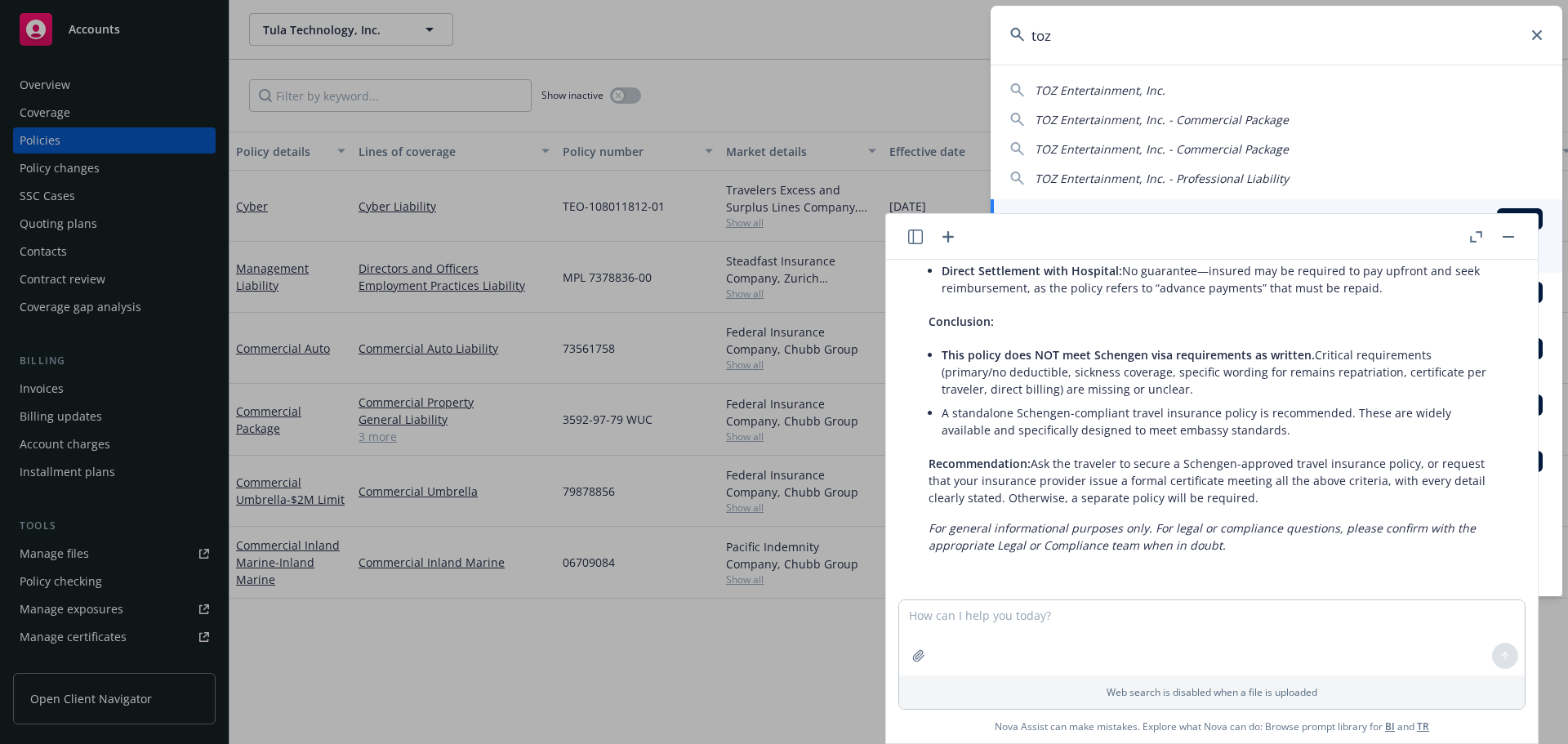
click at [1079, 100] on div "TOZ Entertainment, Inc. TOZ Entertainment, Inc. - Commercial Package TOZ Entert…" at bounding box center [1276, 131] width 572 height 112
click at [1082, 90] on span "TOZ Entertainment, Inc." at bounding box center [1100, 90] width 130 height 15
type input "TOZ Entertainment, Inc."
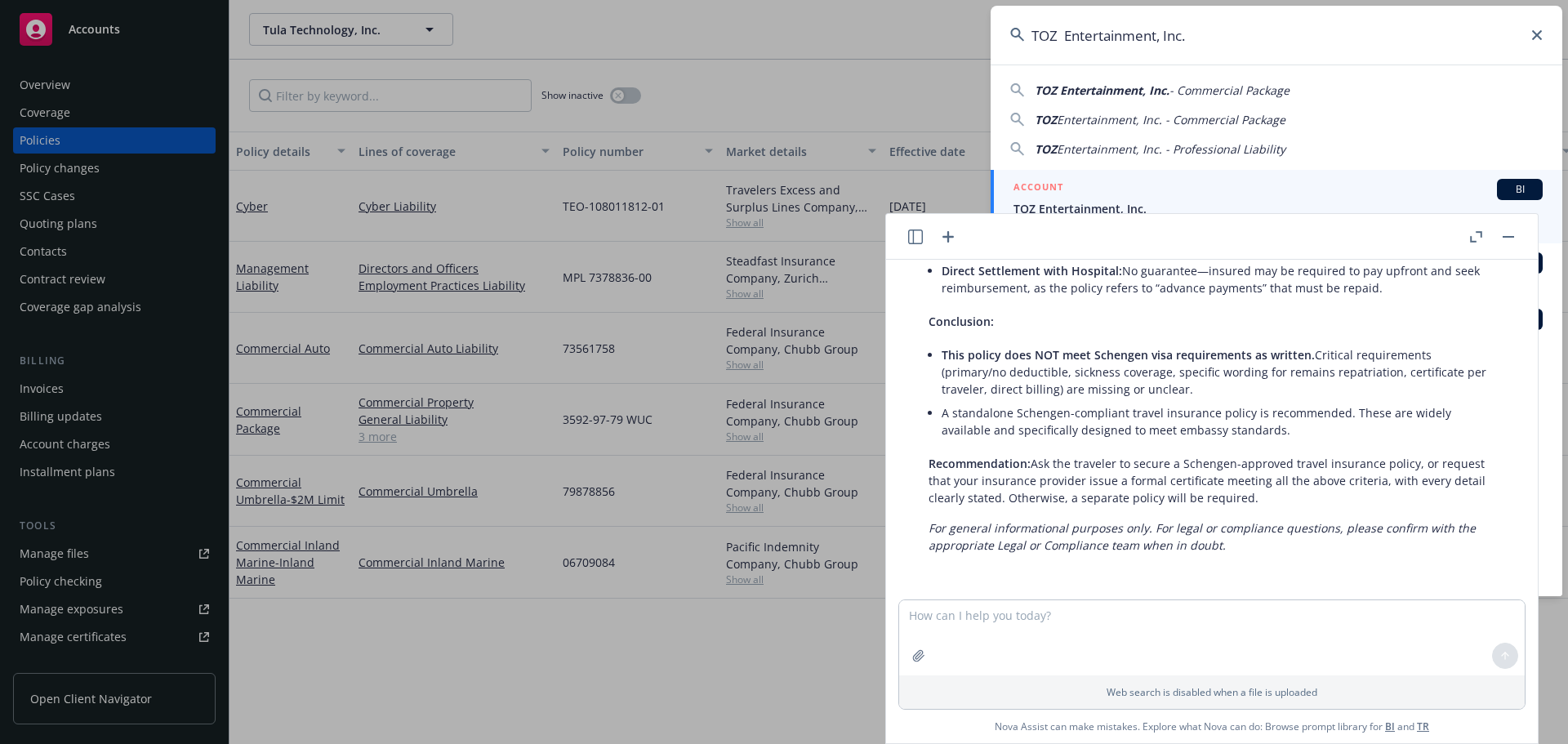
click at [1512, 238] on button "button" at bounding box center [1509, 237] width 20 height 20
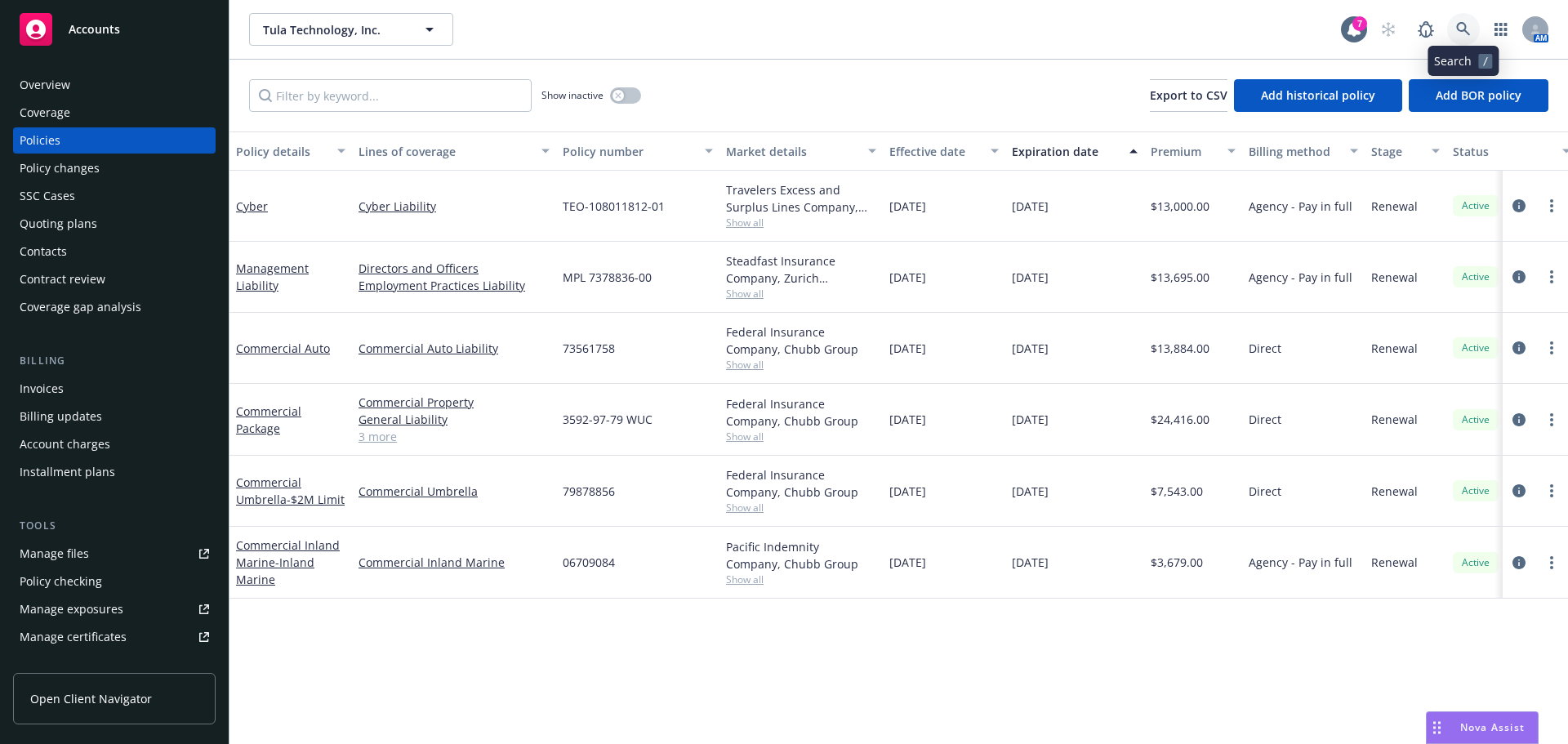
click at [1450, 29] on link at bounding box center [1464, 29] width 33 height 33
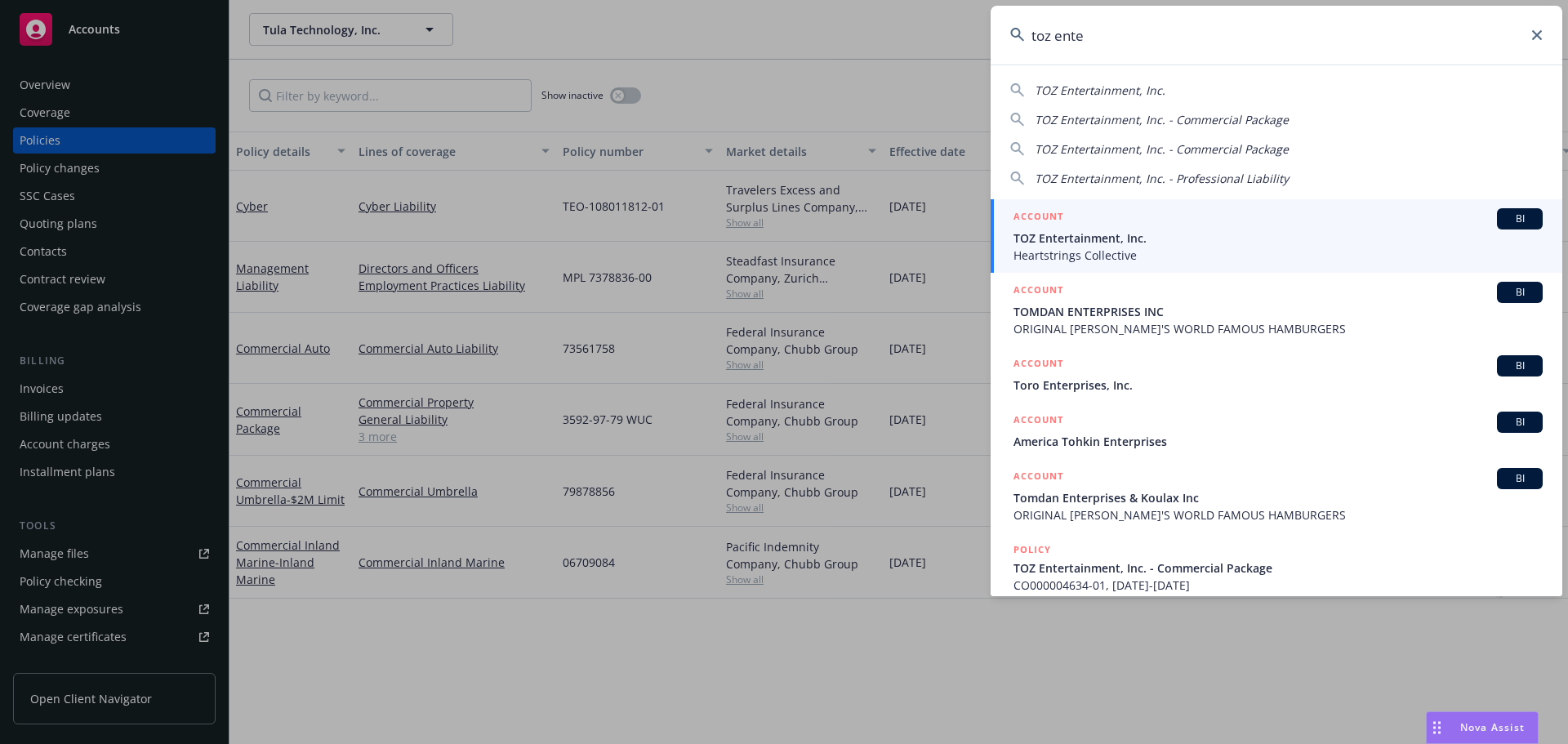
type input "toz ente"
click at [1066, 250] on span "Heartstrings Collective" at bounding box center [1278, 254] width 530 height 17
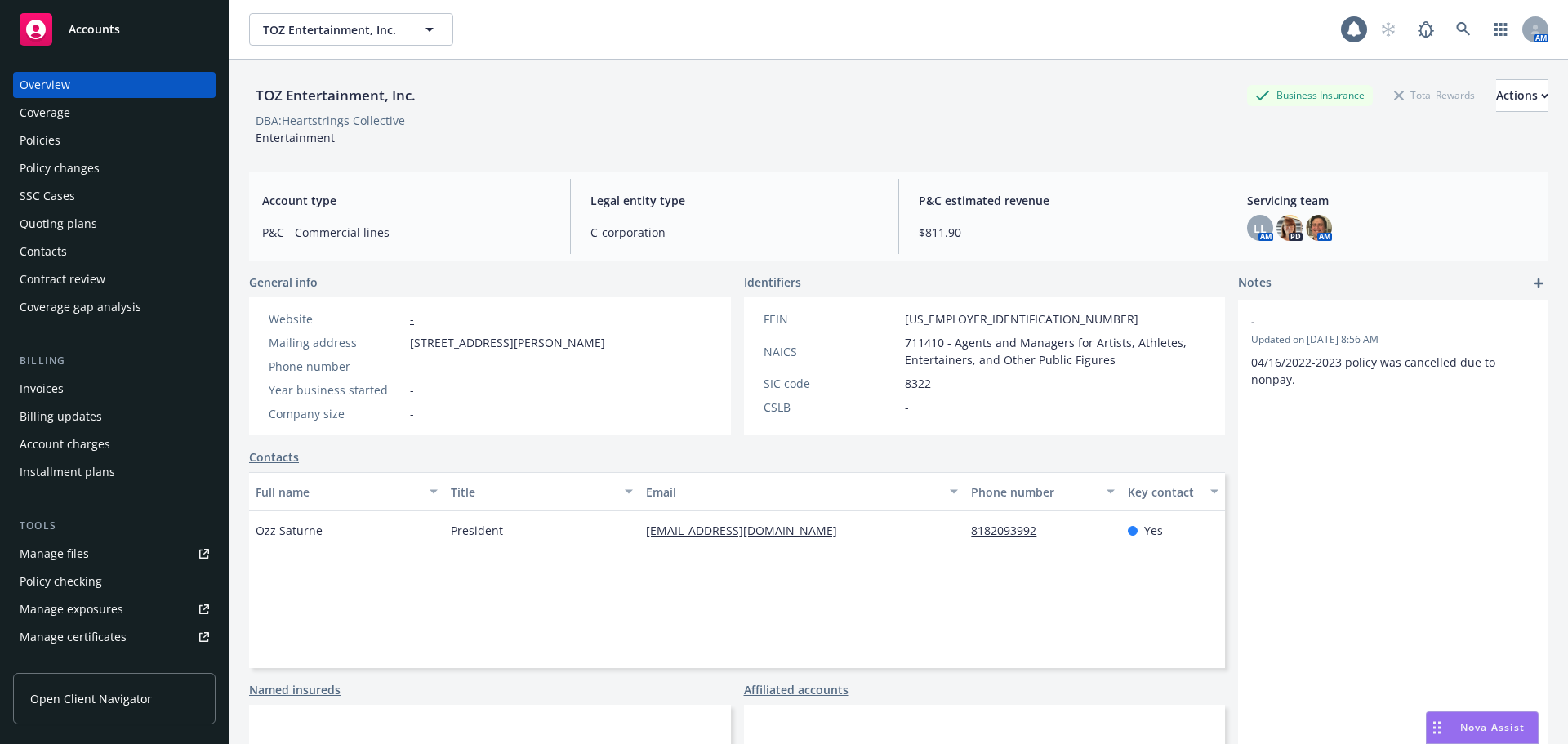
click at [50, 251] on div "Contacts" at bounding box center [43, 251] width 47 height 26
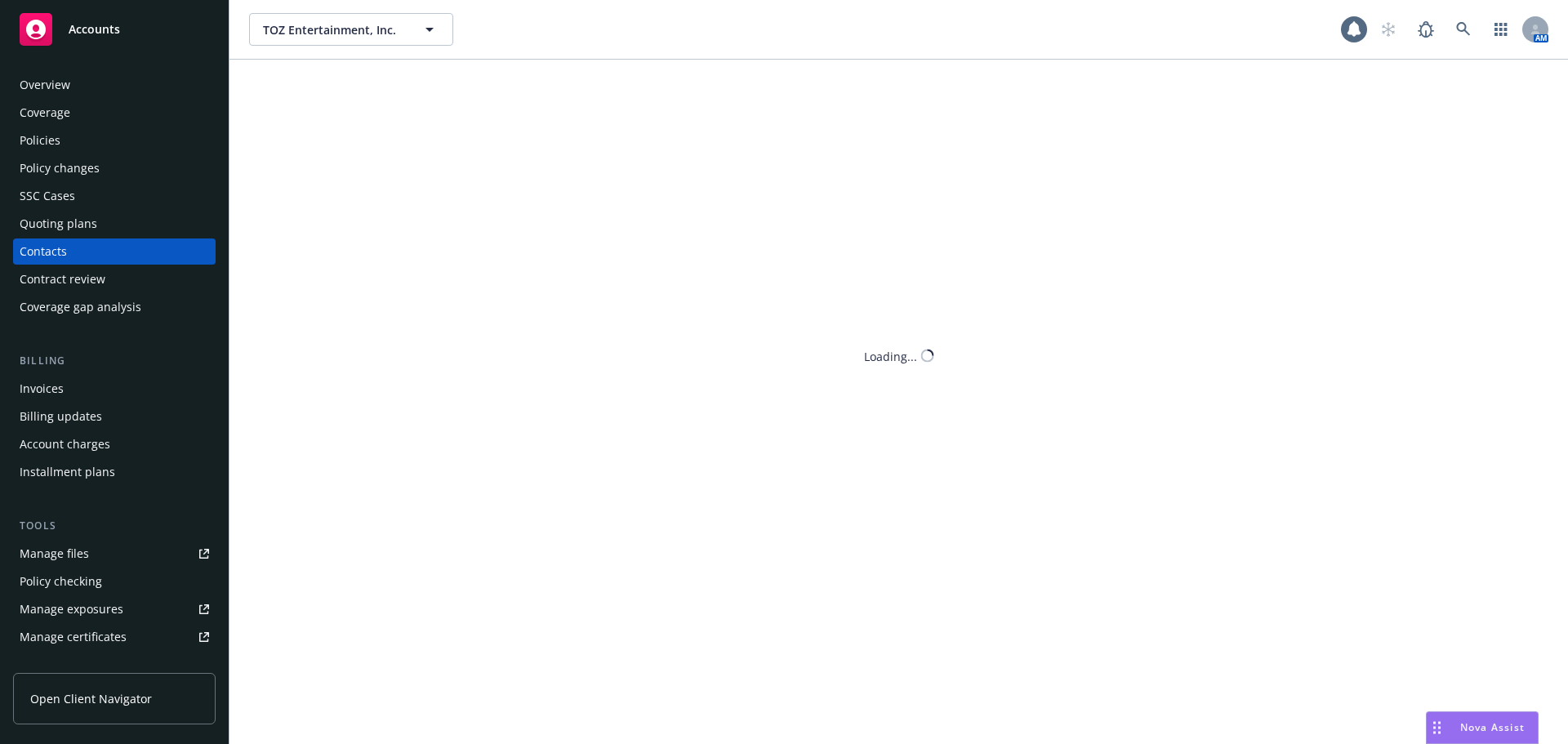
click at [66, 218] on div "Quoting plans" at bounding box center [59, 224] width 78 height 26
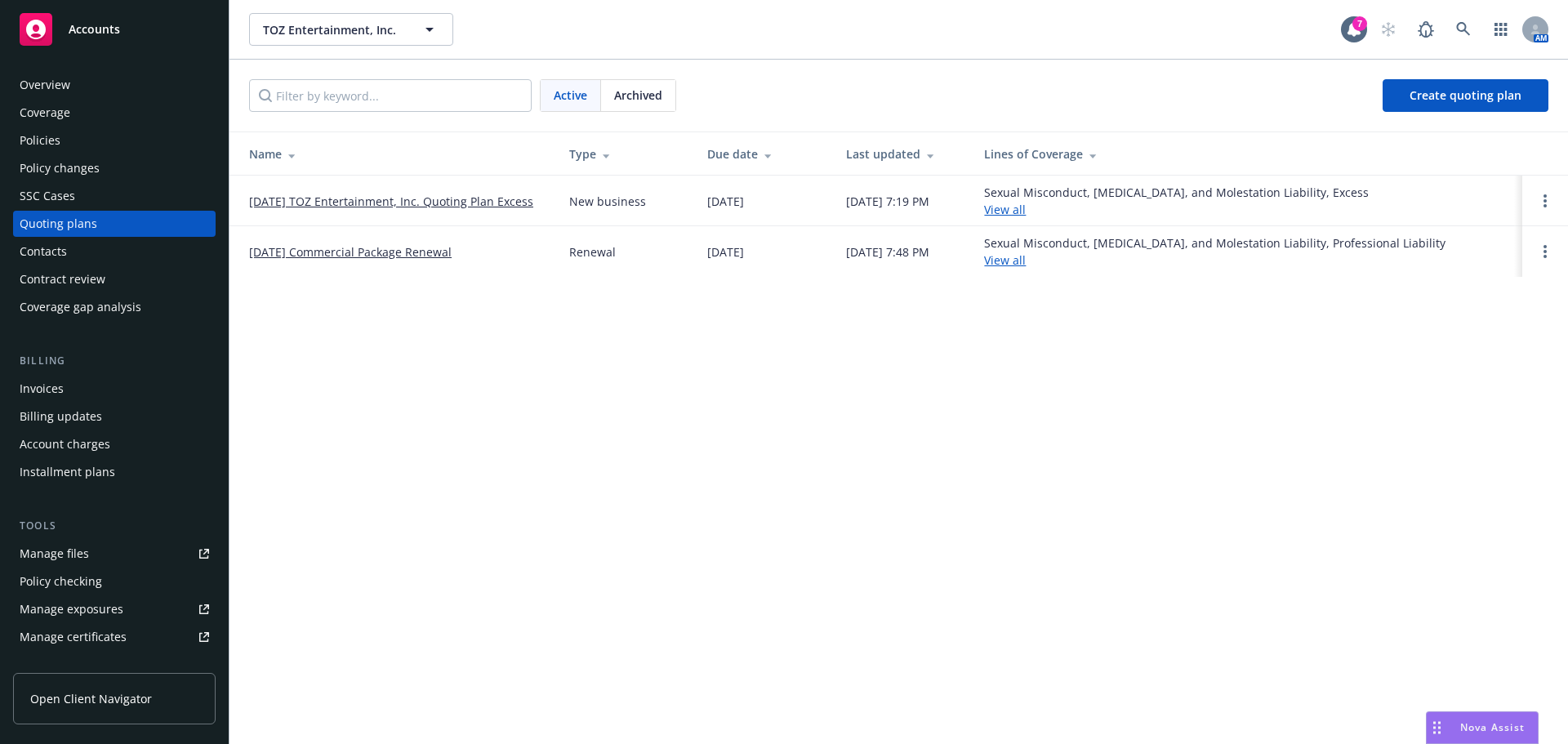
click at [330, 193] on link "08/18/2025 TOZ Entertainment, Inc. Quoting Plan Excess" at bounding box center [391, 201] width 284 height 17
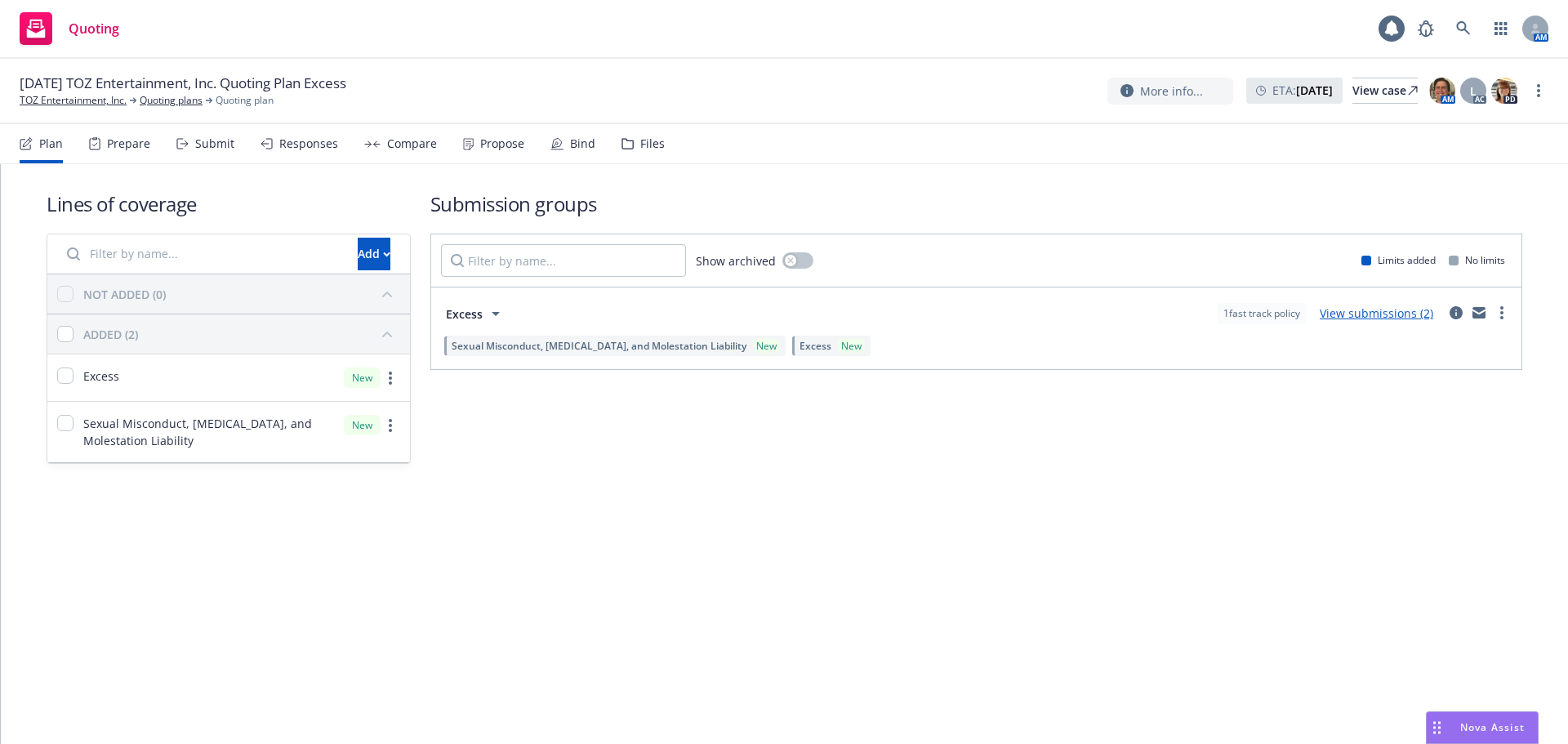
click at [493, 147] on div "Propose" at bounding box center [502, 144] width 44 height 13
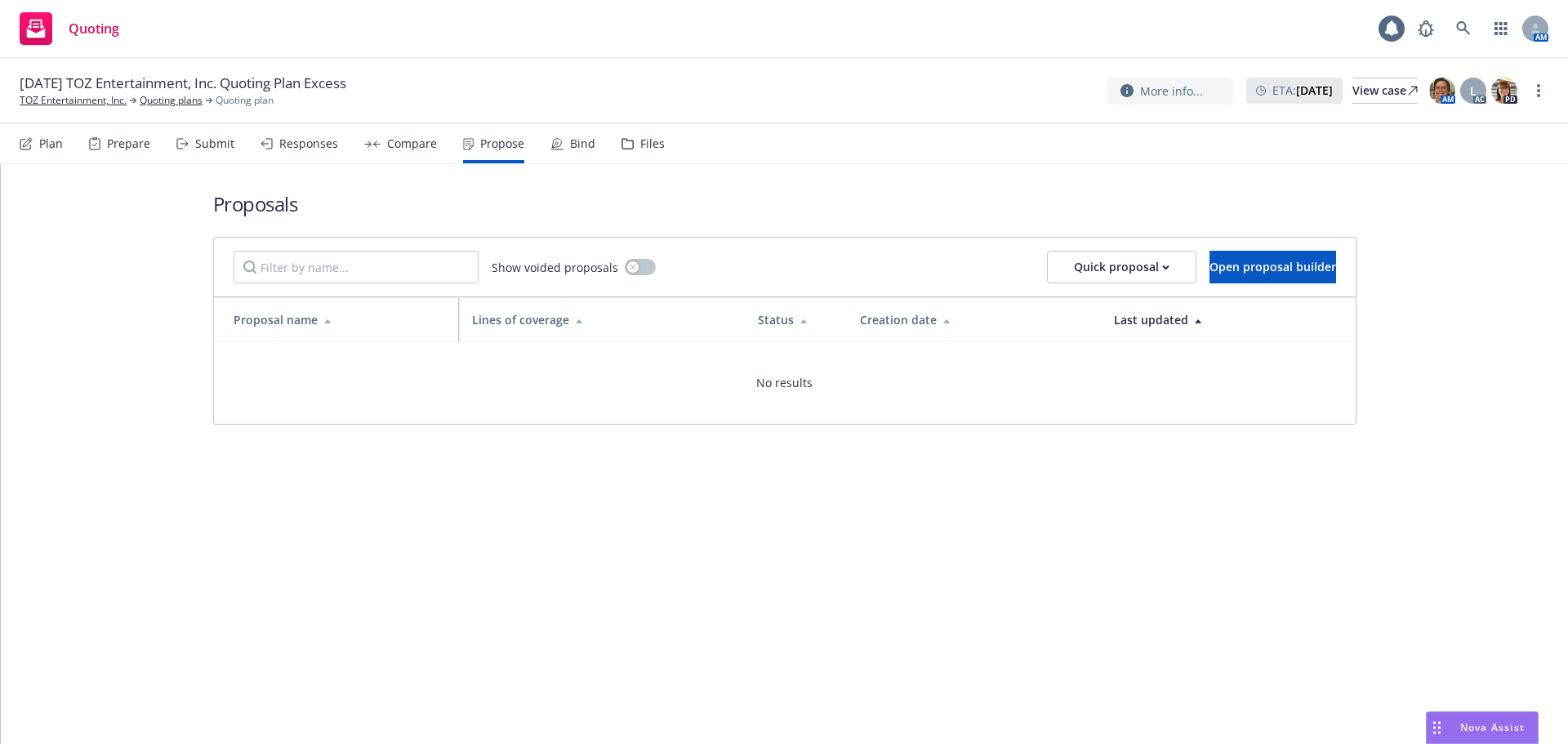
click at [60, 148] on div "Plan" at bounding box center [51, 144] width 24 height 13
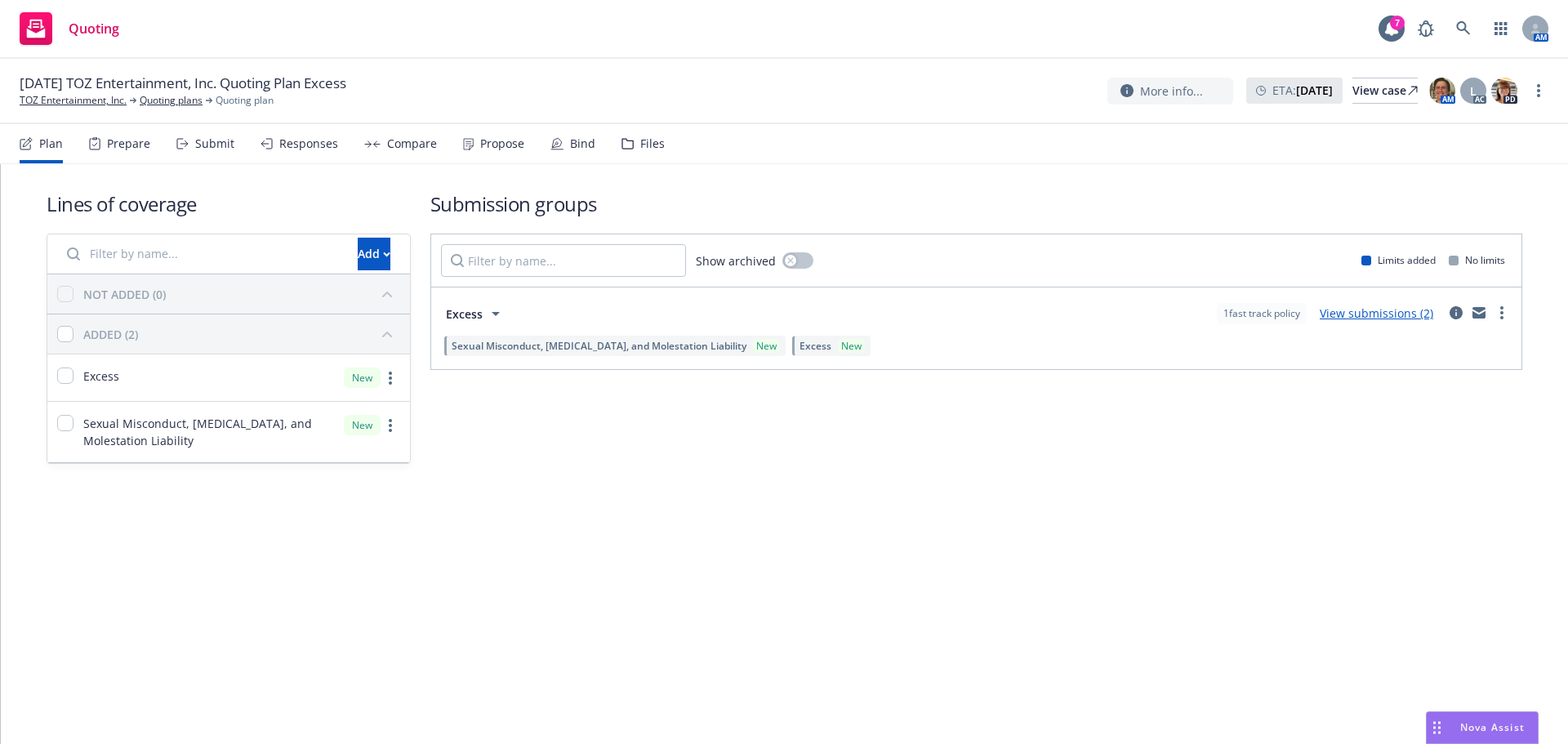
click at [1378, 313] on link "View submissions (2)" at bounding box center [1376, 312] width 113 height 15
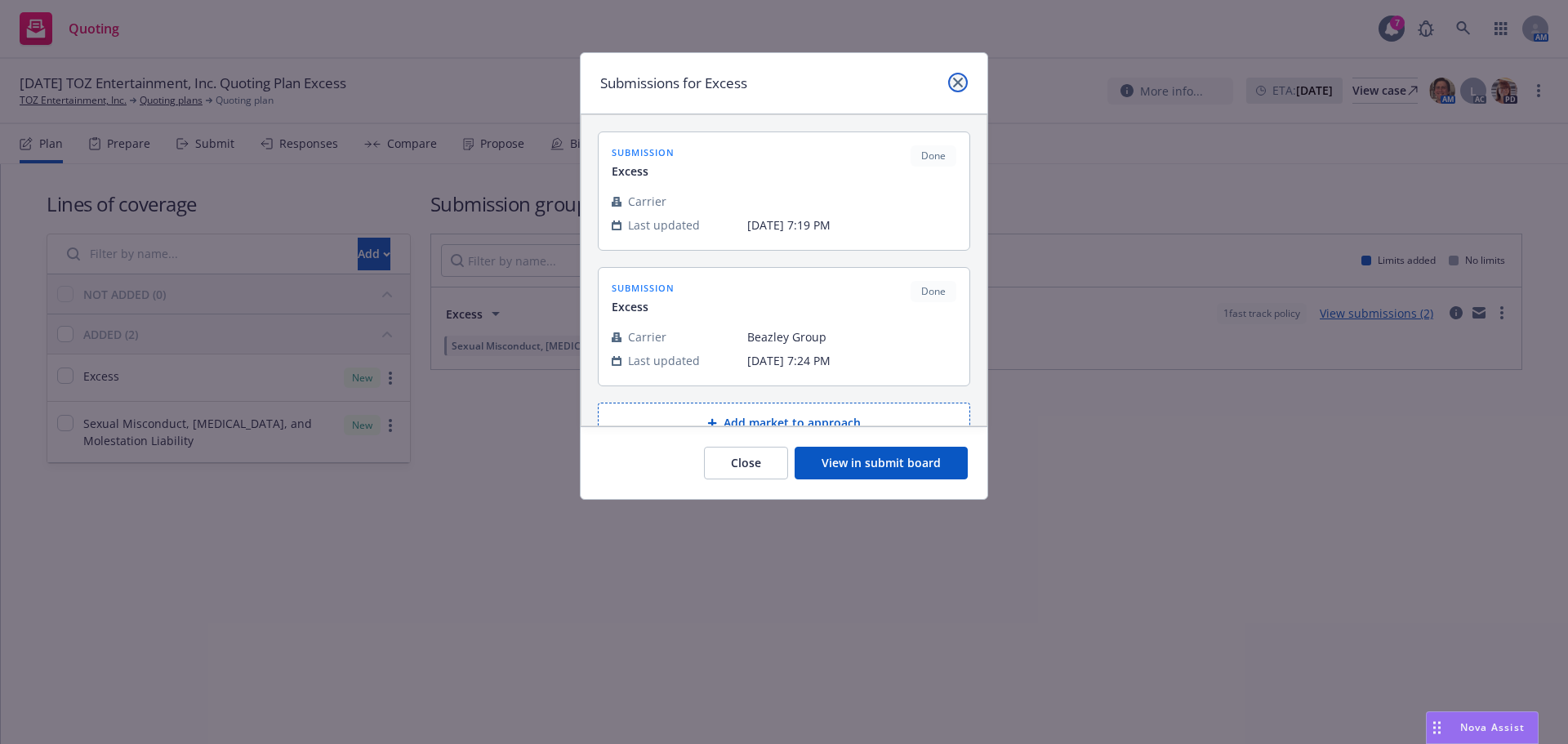
click at [956, 80] on icon "close" at bounding box center [958, 82] width 10 height 10
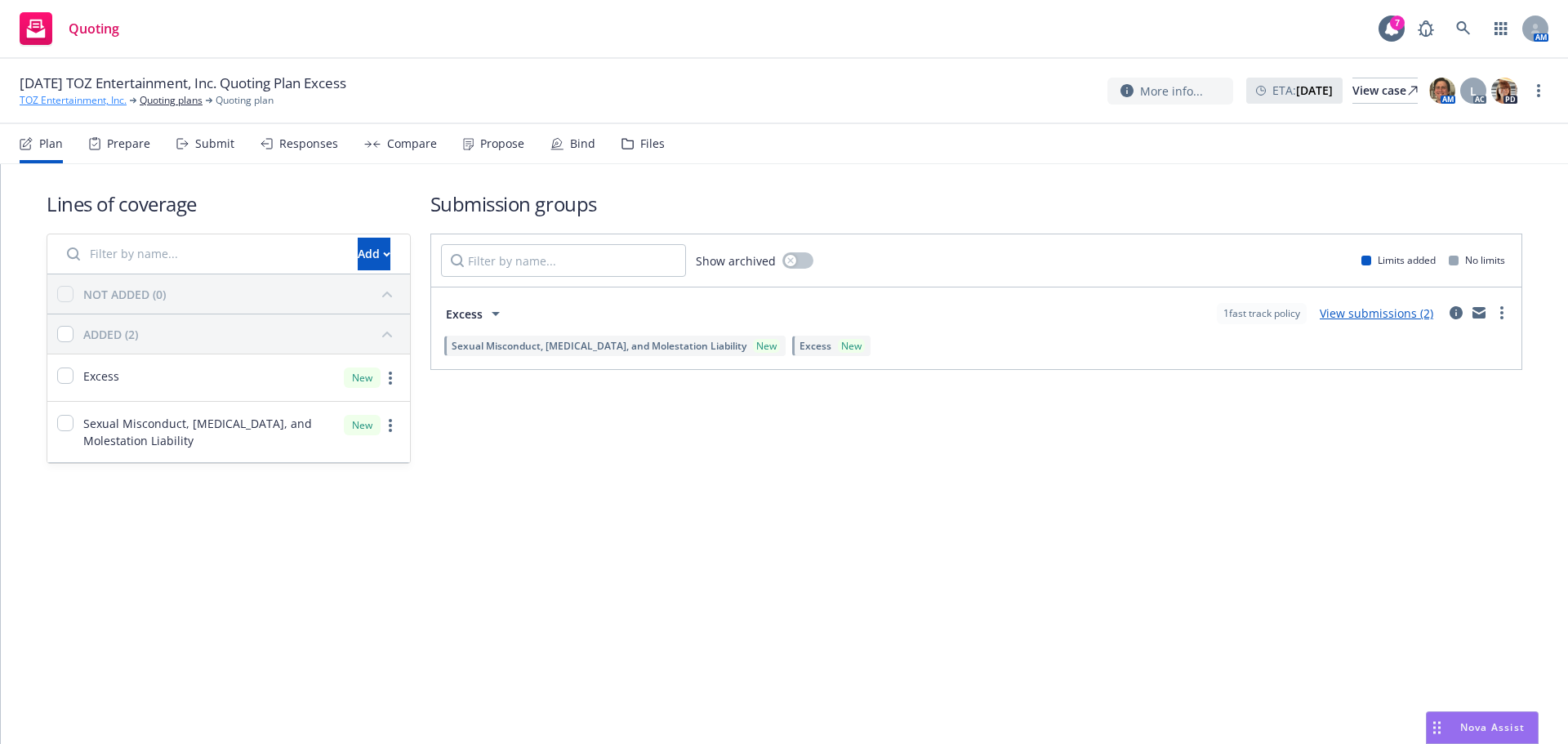
click at [101, 105] on link "TOZ Entertainment, Inc." at bounding box center [73, 100] width 107 height 14
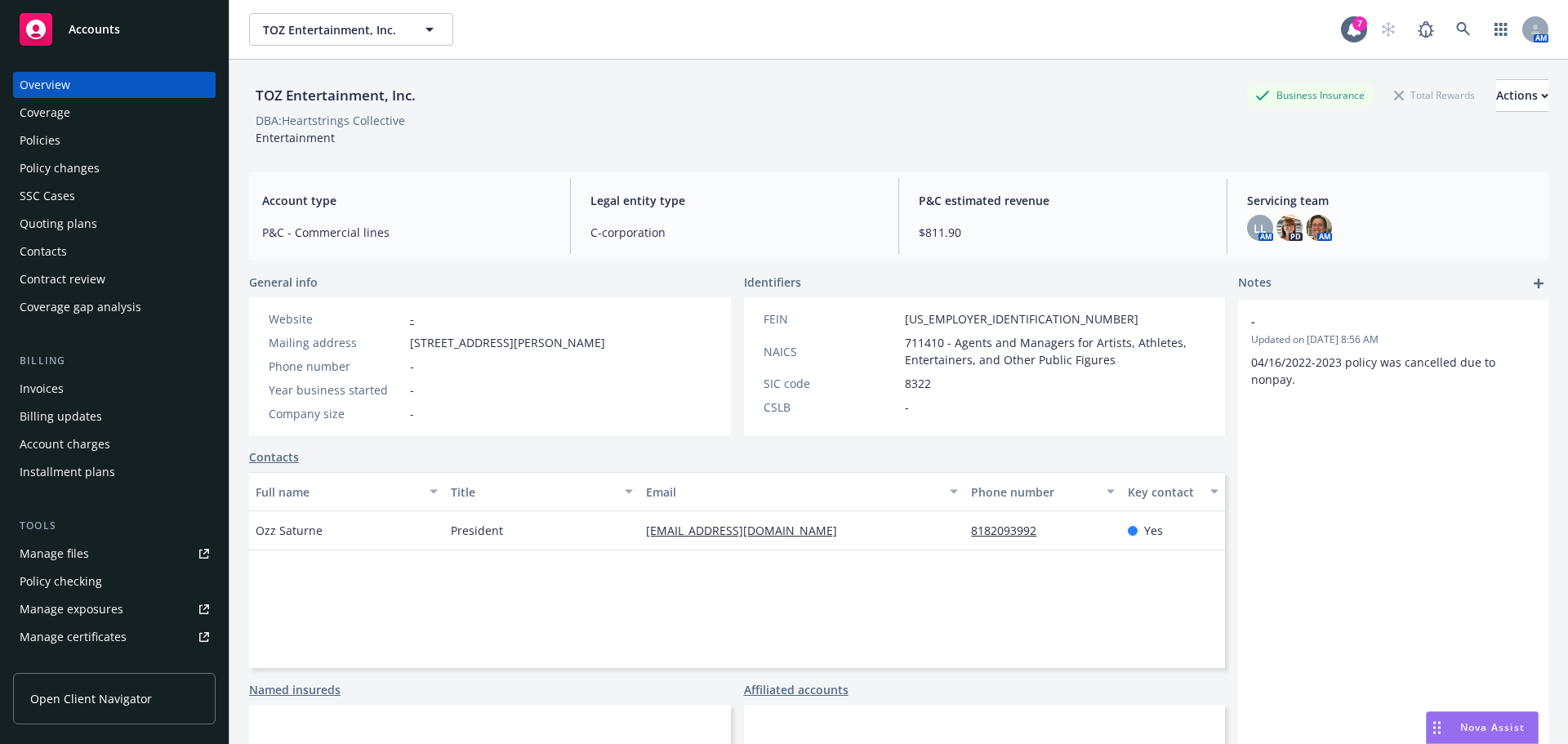
click at [60, 138] on div "Policies" at bounding box center [114, 140] width 189 height 26
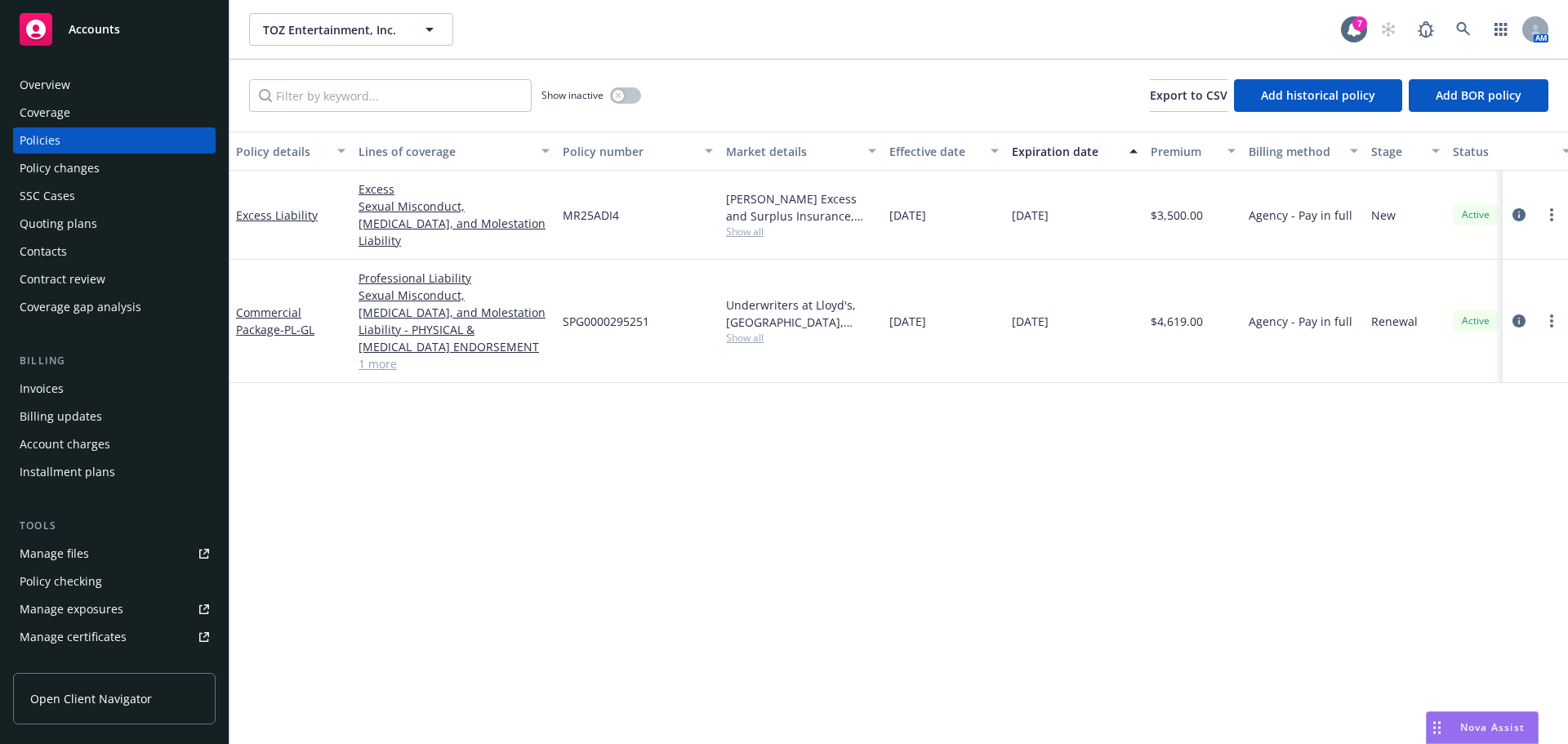
click at [48, 386] on div "Invoices" at bounding box center [42, 388] width 44 height 26
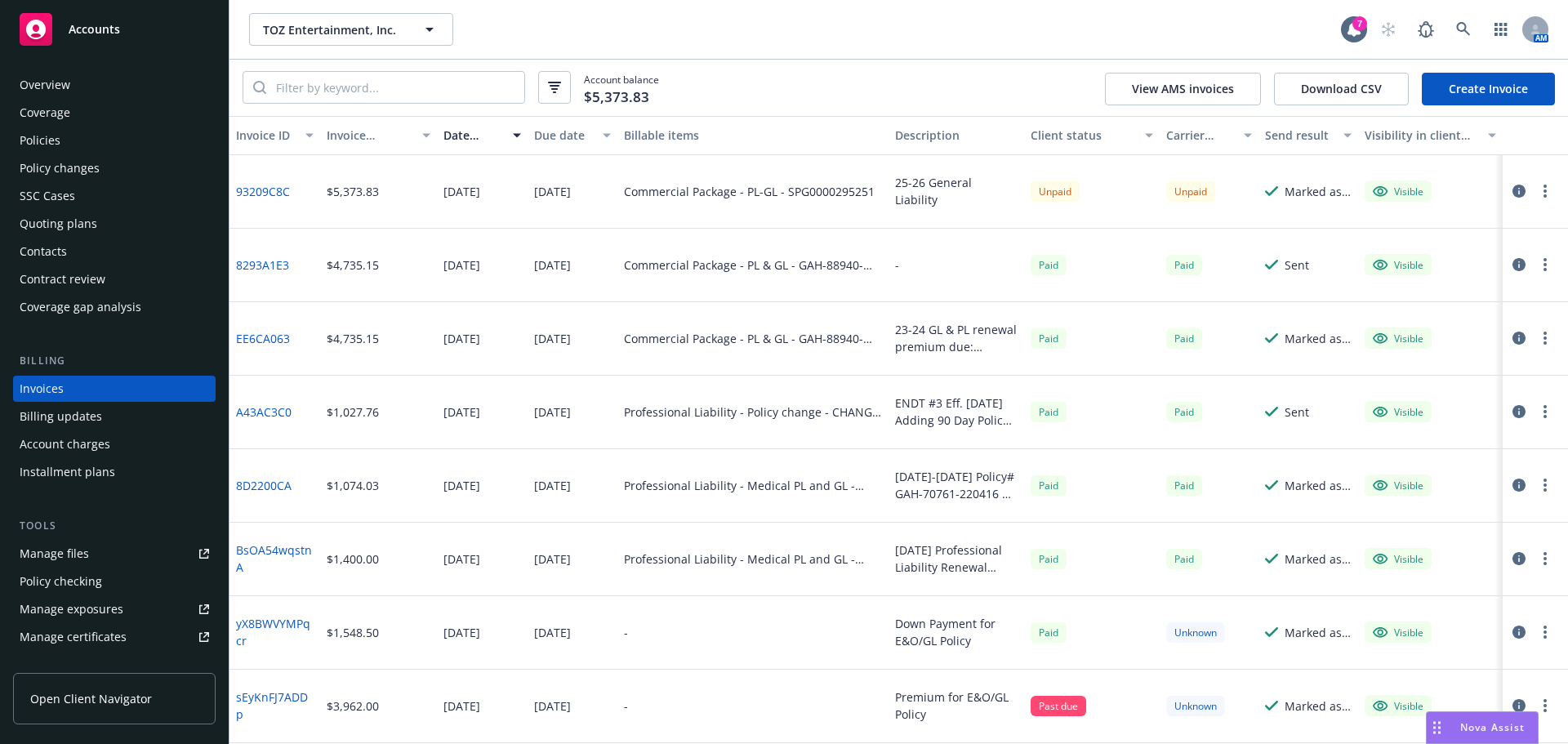
click at [113, 145] on div "Policies" at bounding box center [114, 140] width 189 height 26
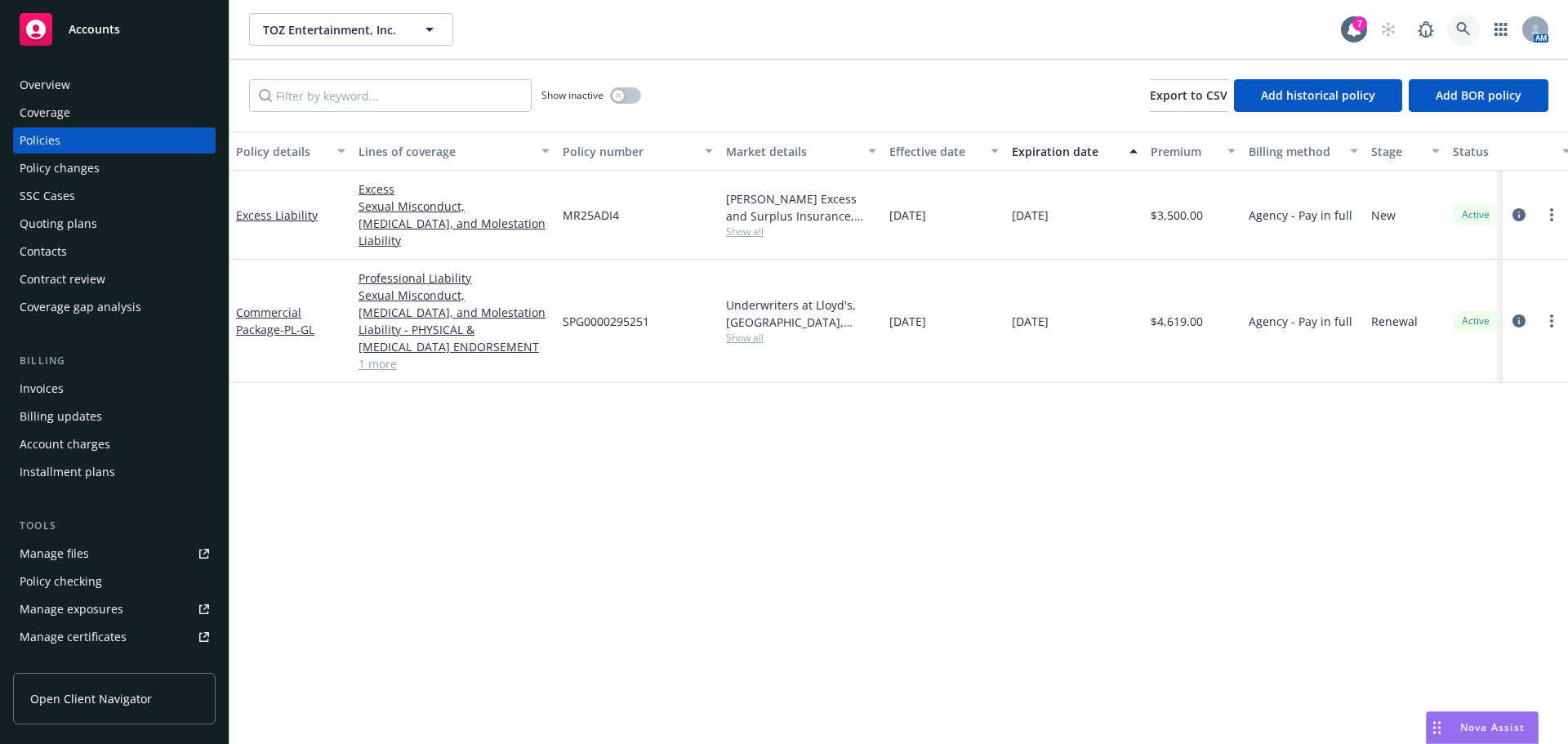
click at [1459, 37] on link at bounding box center [1464, 29] width 33 height 33
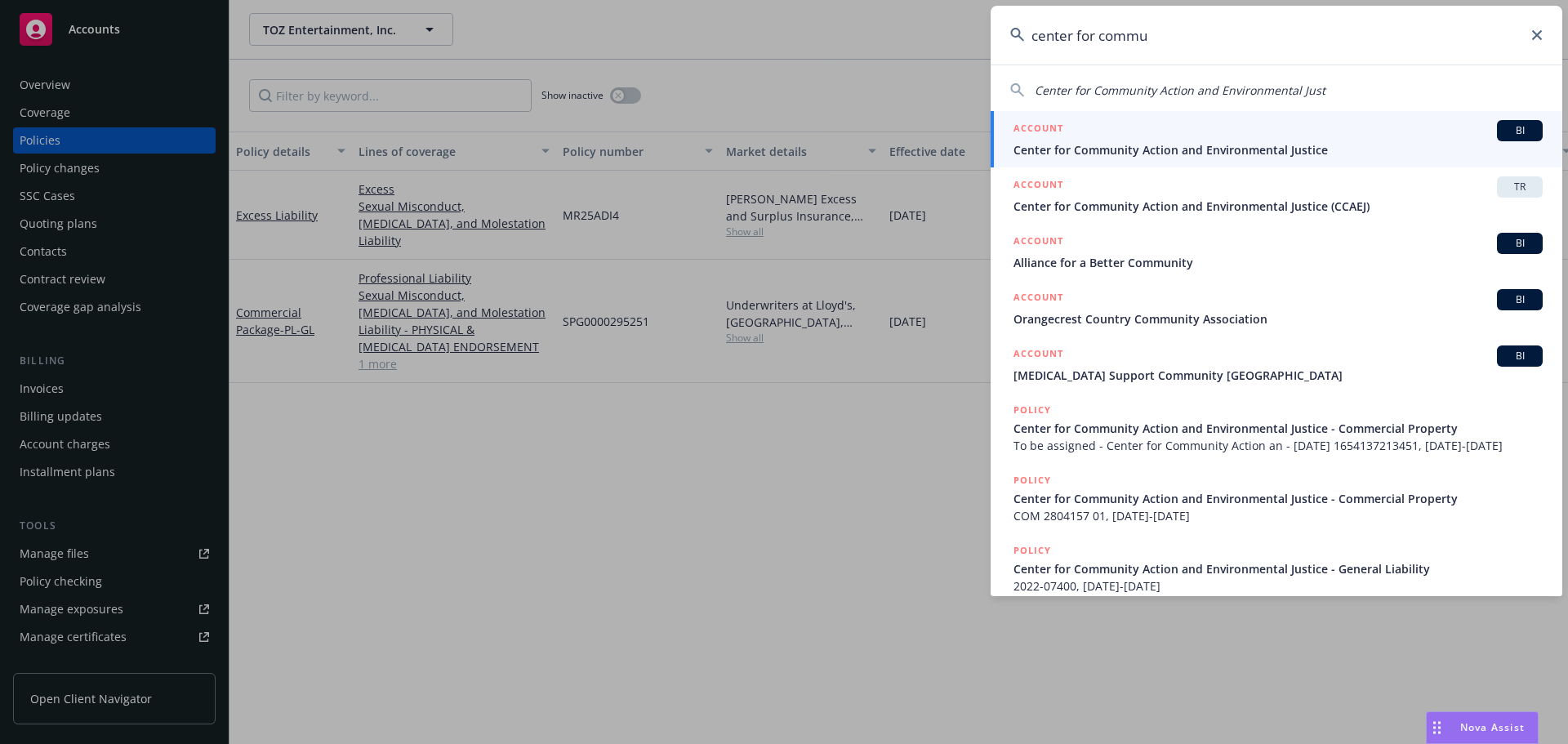
type input "center for commu"
click at [1185, 151] on span "Center for Community Action and Environmental Justice" at bounding box center [1278, 149] width 530 height 17
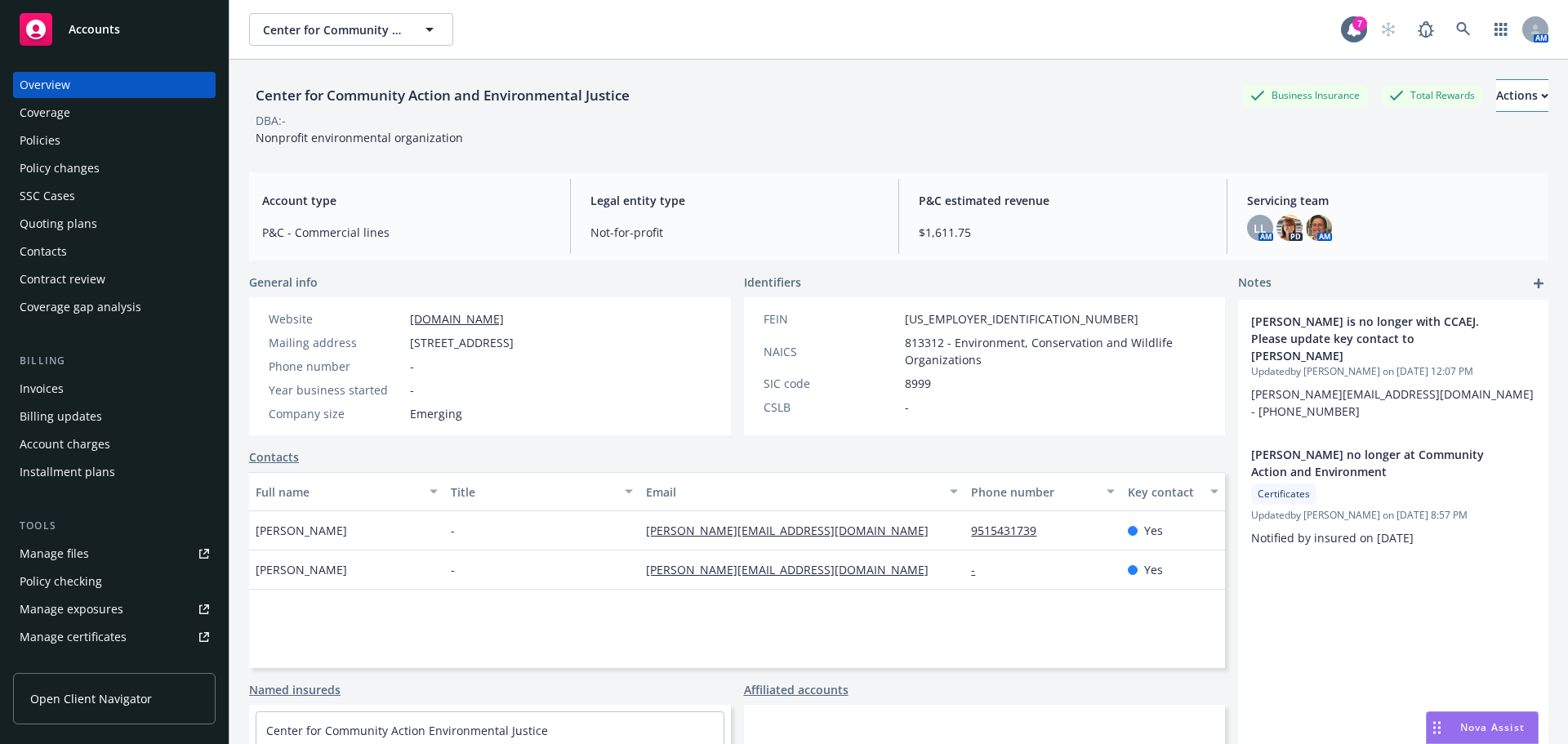
drag, startPoint x: 1481, startPoint y: 113, endPoint x: 1483, endPoint y: 99, distance: 14.1
click at [1483, 105] on div "Center for Community Action and Environmental Justice Business Insurance Total …" at bounding box center [898, 113] width 1299 height 67
click at [1496, 96] on div "Actions" at bounding box center [1523, 95] width 53 height 31
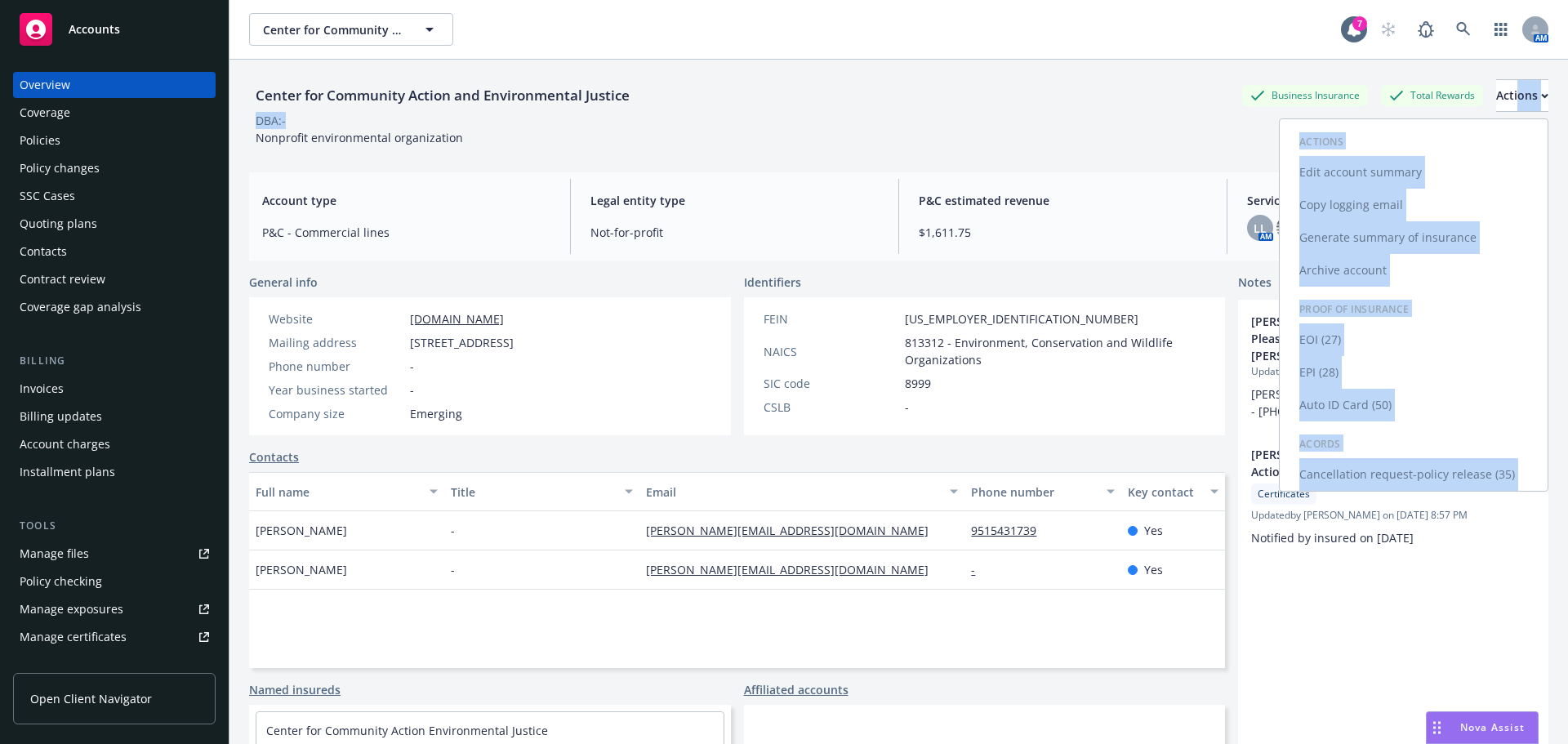
click at [1343, 206] on link "Copy logging email" at bounding box center [1414, 205] width 268 height 33
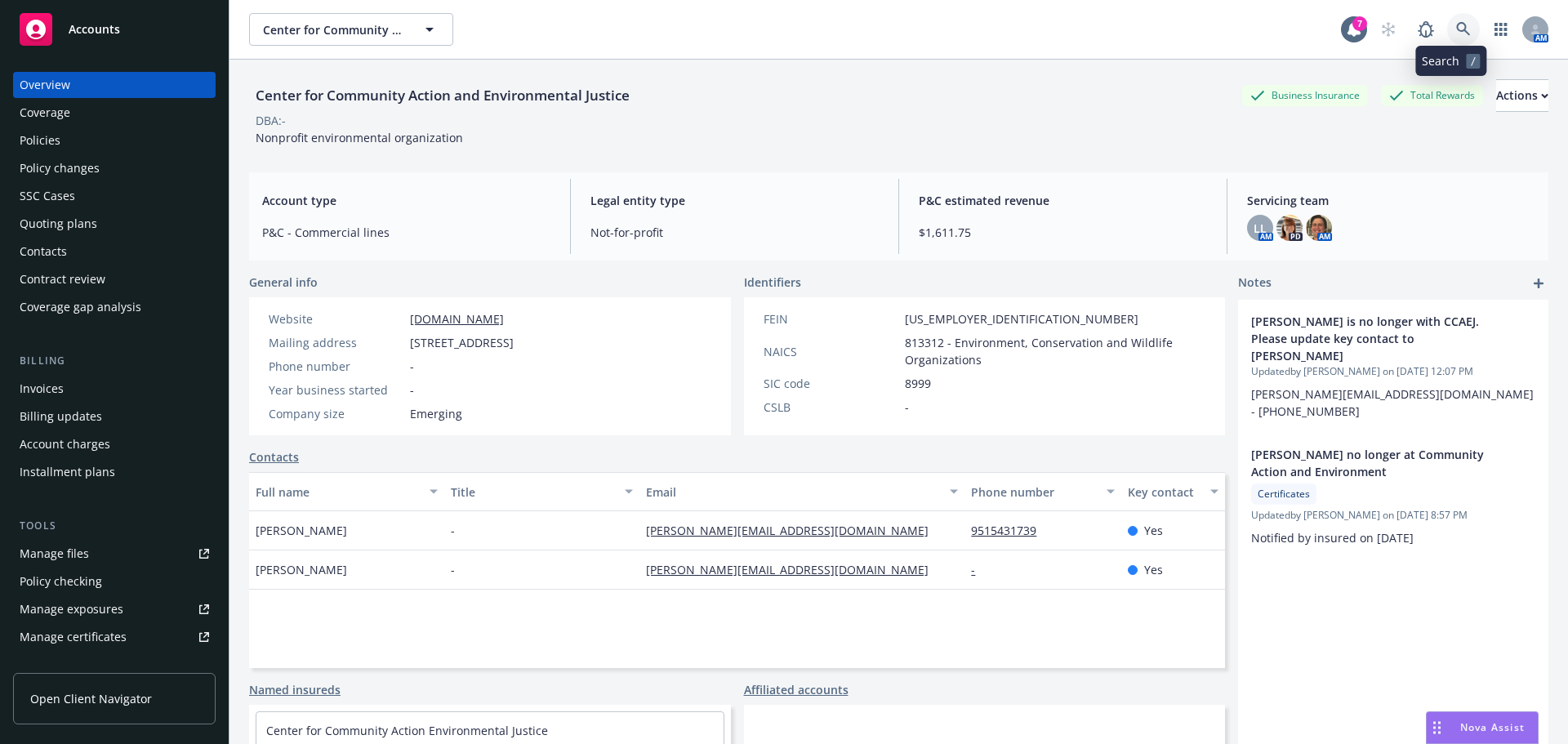
click at [1452, 21] on link at bounding box center [1464, 29] width 33 height 33
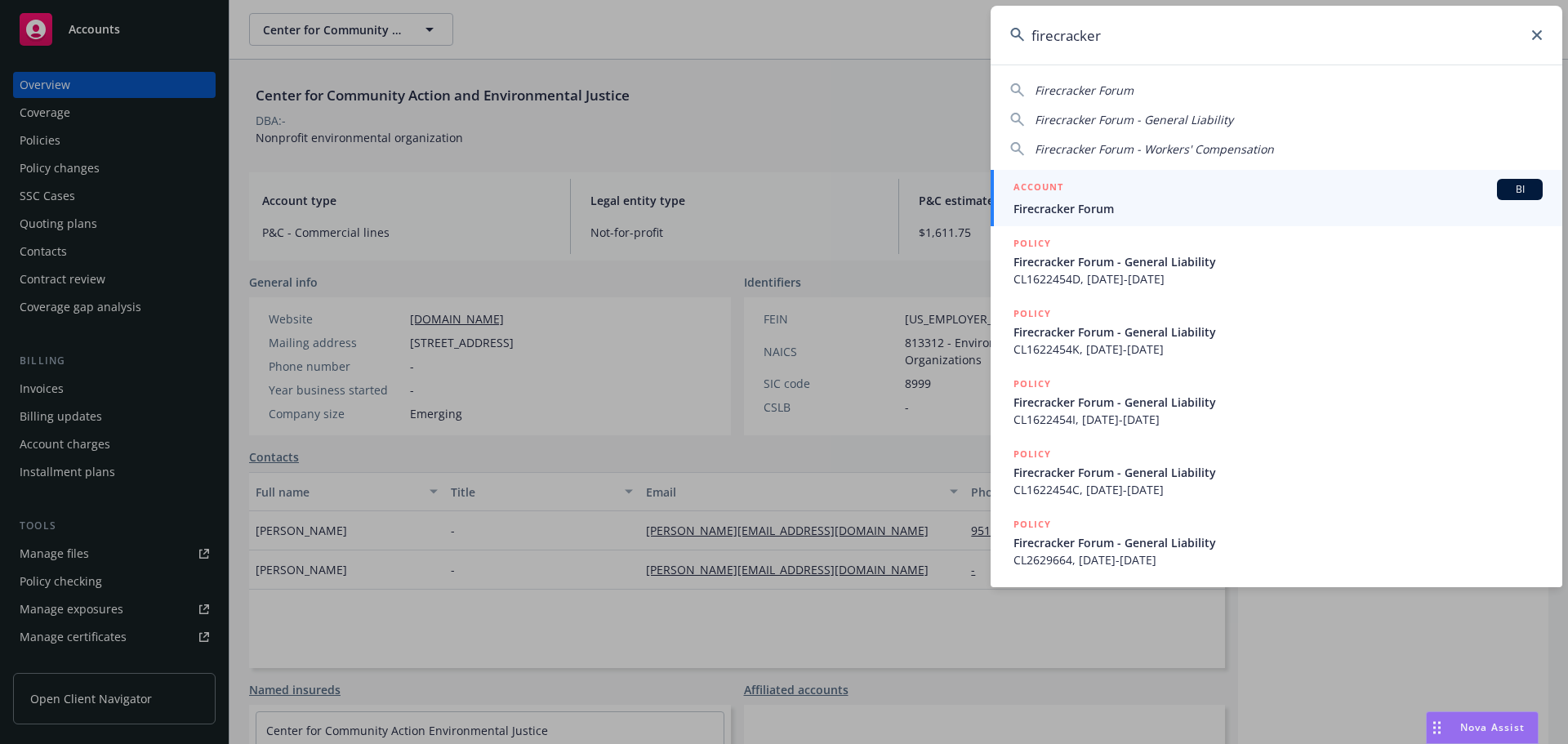
type input "firecracker"
click at [1109, 221] on link "ACCOUNT BI Firecracker Forum" at bounding box center [1276, 198] width 572 height 56
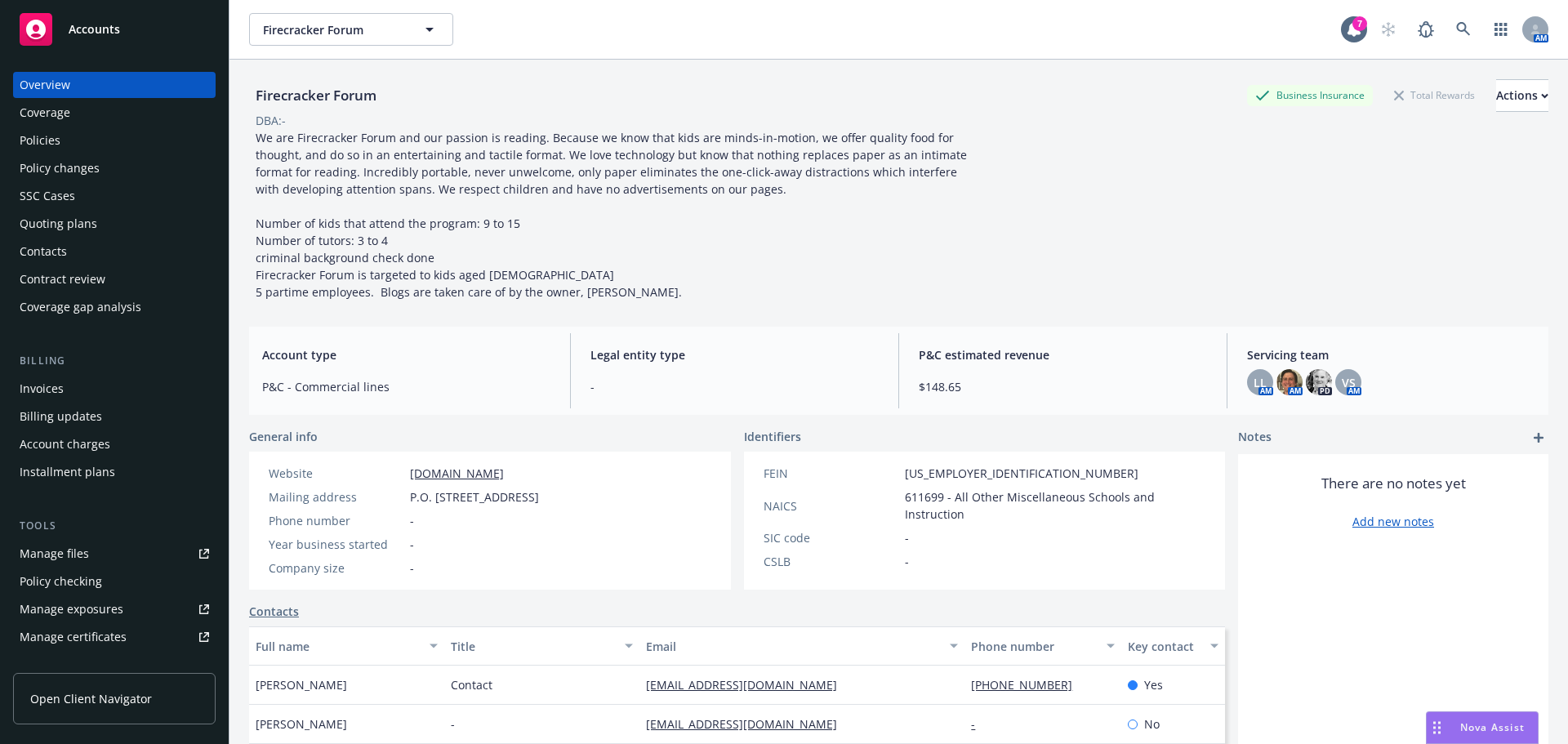
click at [54, 140] on div "Policies" at bounding box center [40, 140] width 41 height 26
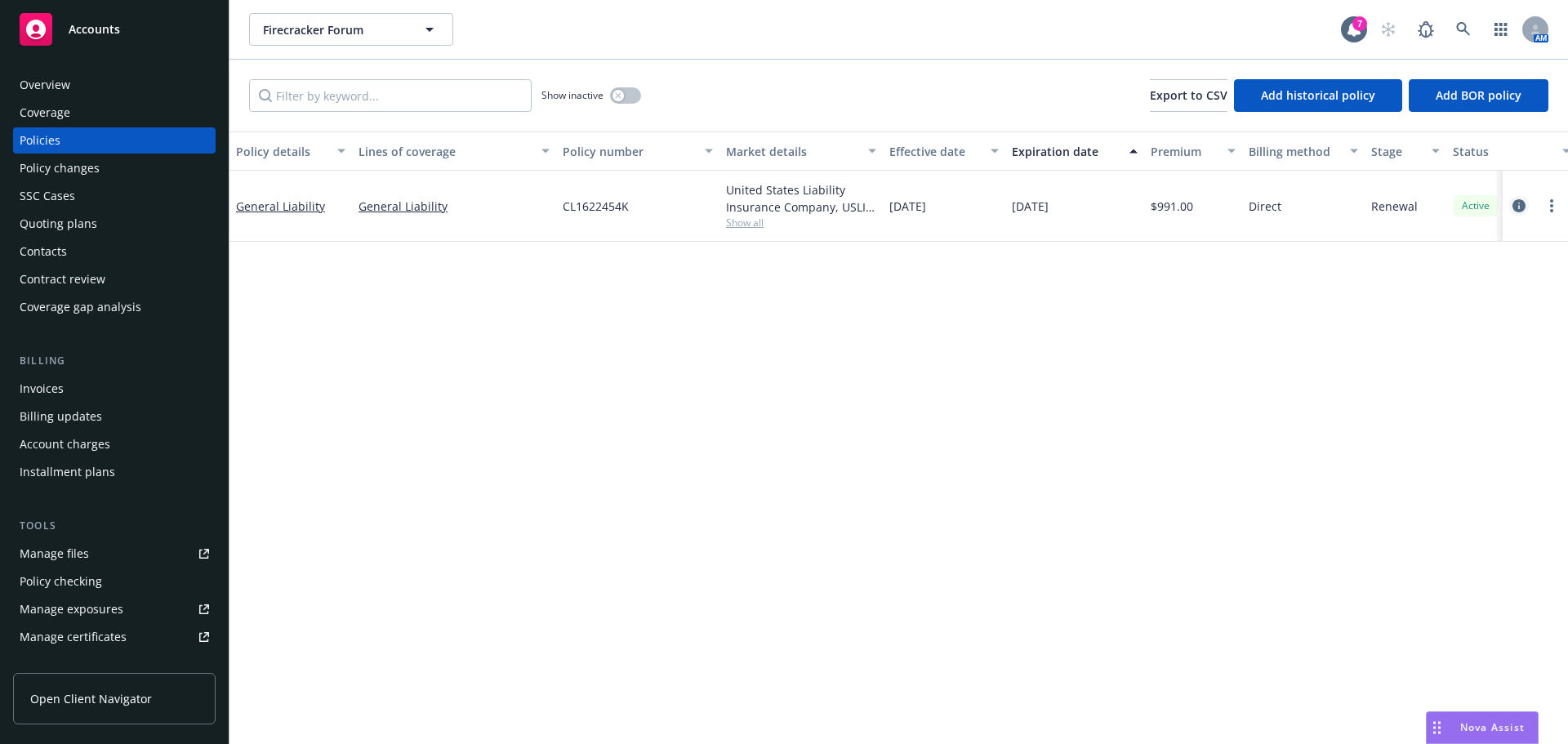
click at [1518, 207] on icon "circleInformation" at bounding box center [1519, 205] width 13 height 13
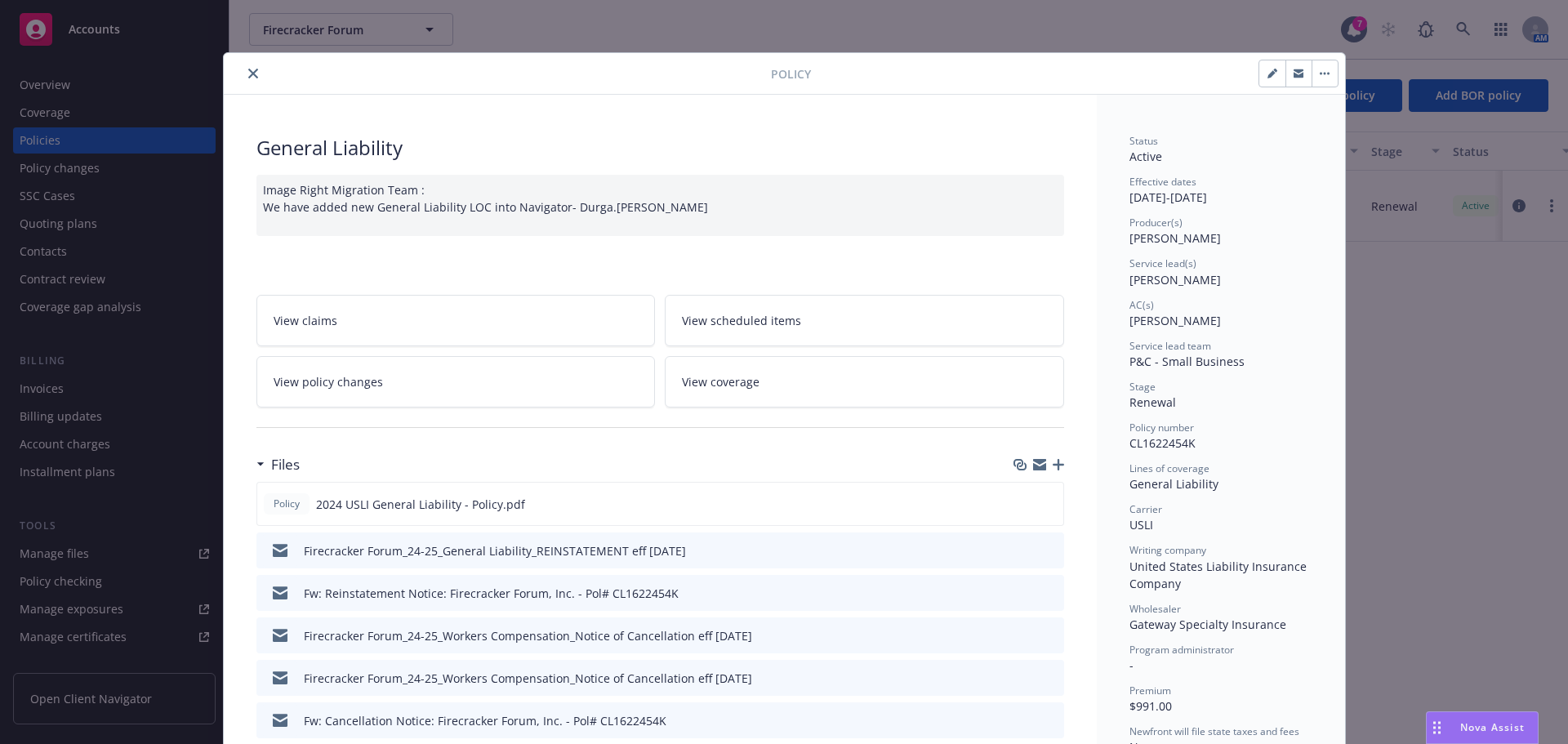
click at [248, 72] on icon "close" at bounding box center [253, 73] width 10 height 10
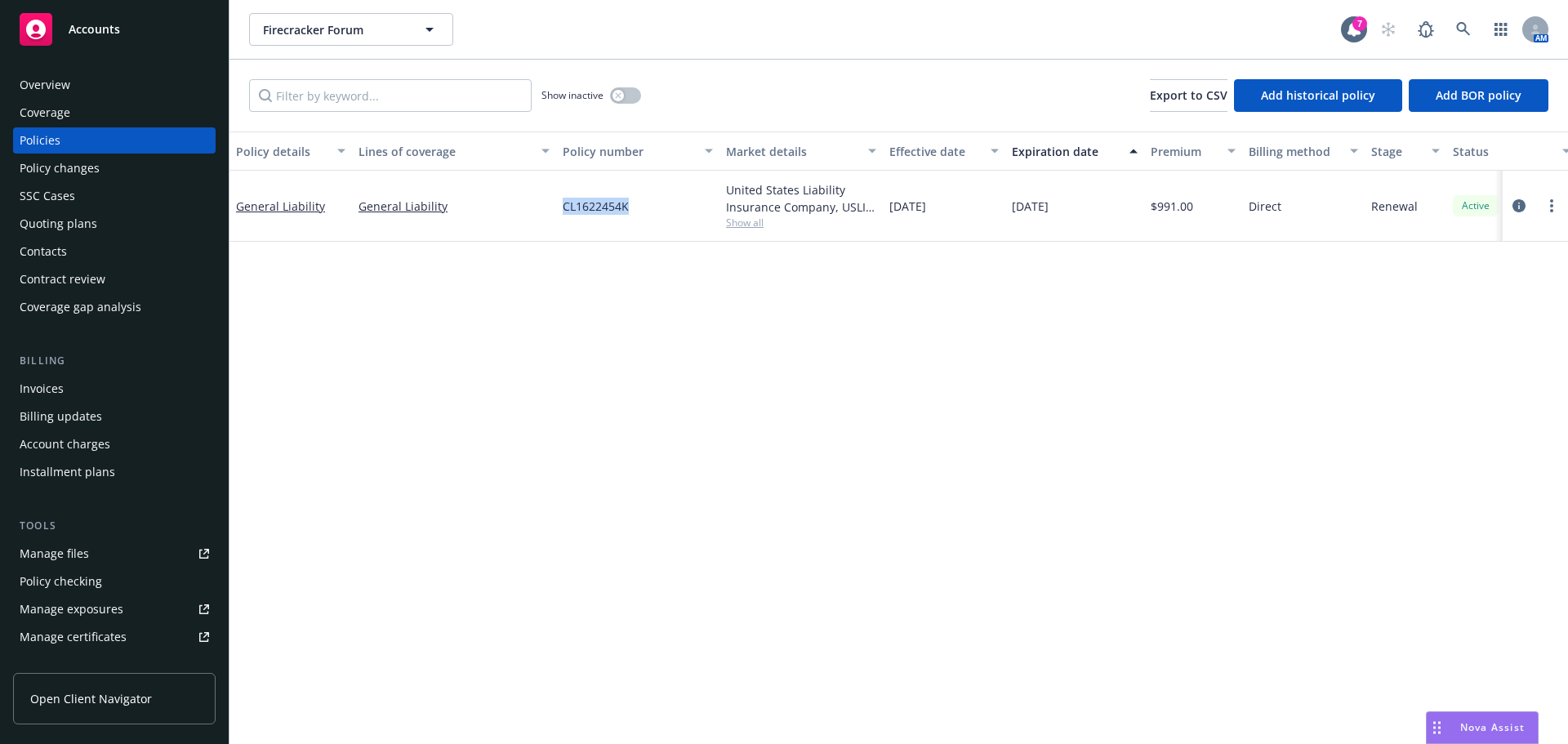
drag, startPoint x: 561, startPoint y: 215, endPoint x: 686, endPoint y: 191, distance: 127.3
click at [686, 191] on div "CL1622454K" at bounding box center [637, 206] width 163 height 71
copy span "CL1622454K"
click at [745, 222] on span "Show all" at bounding box center [801, 222] width 150 height 14
click at [988, 364] on div "Policy details Lines of coverage Policy number Market details Effective date Ex…" at bounding box center [899, 437] width 1339 height 613
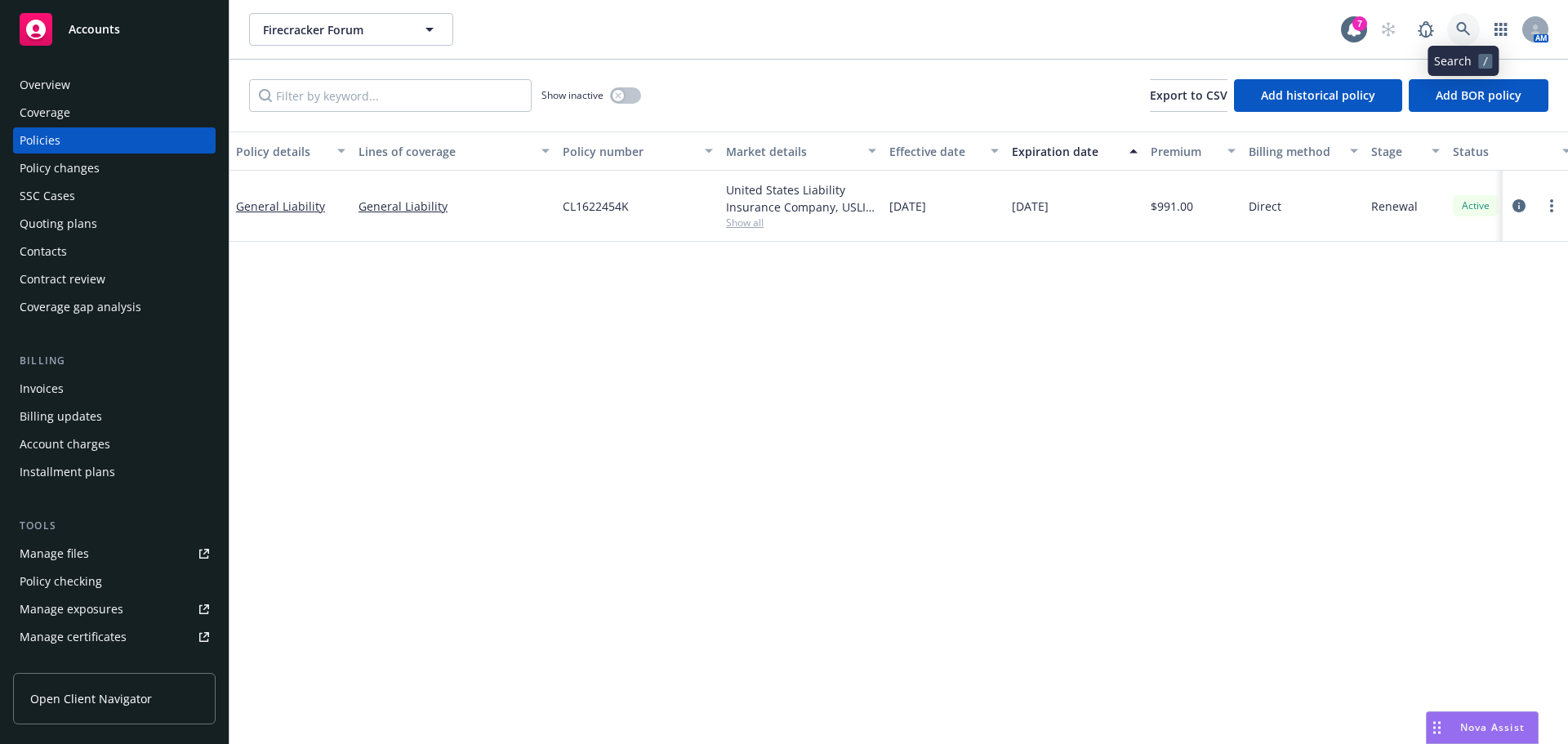
click at [1463, 26] on icon at bounding box center [1464, 29] width 14 height 14
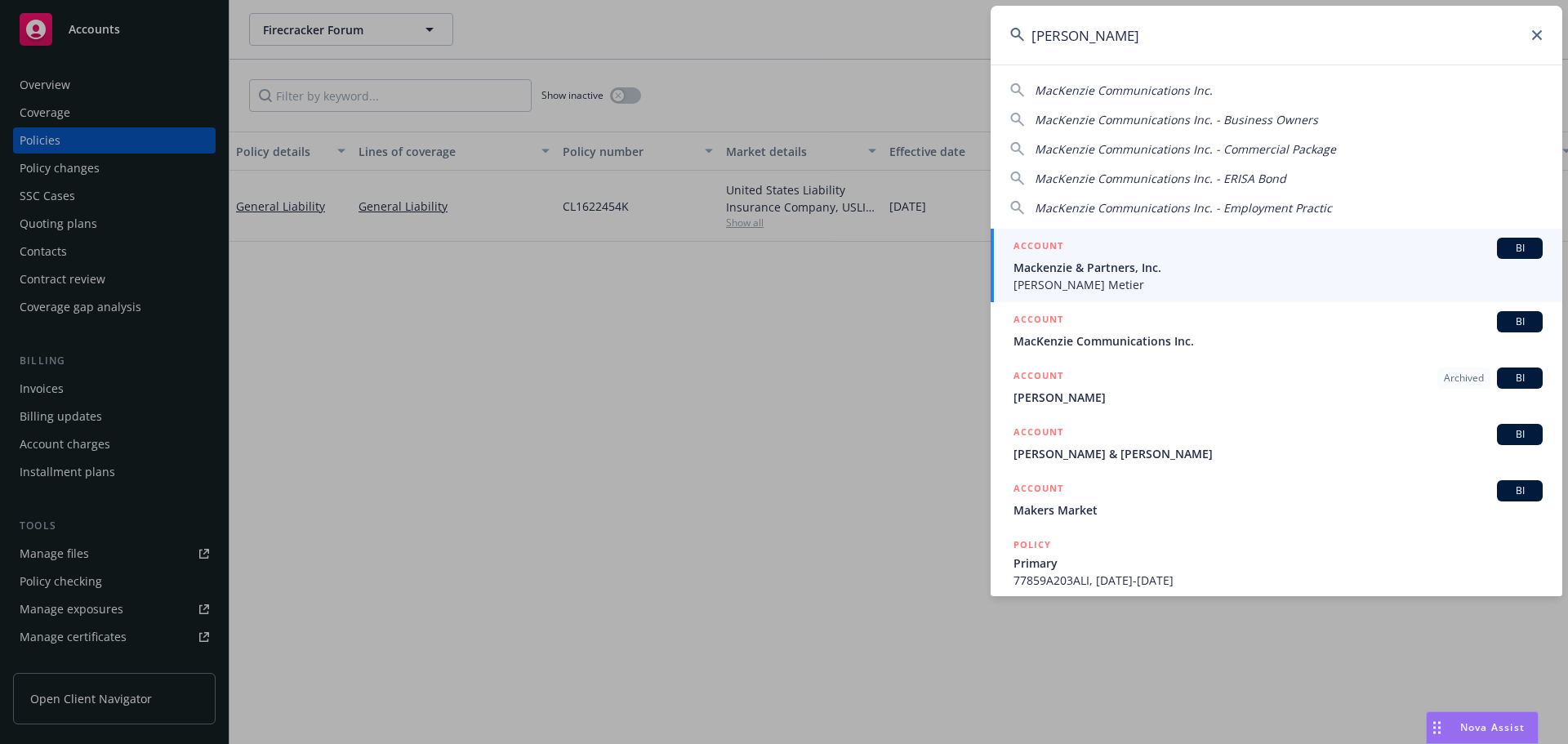
type input "macken"
click at [1187, 258] on div "ACCOUNT BI" at bounding box center [1278, 248] width 530 height 21
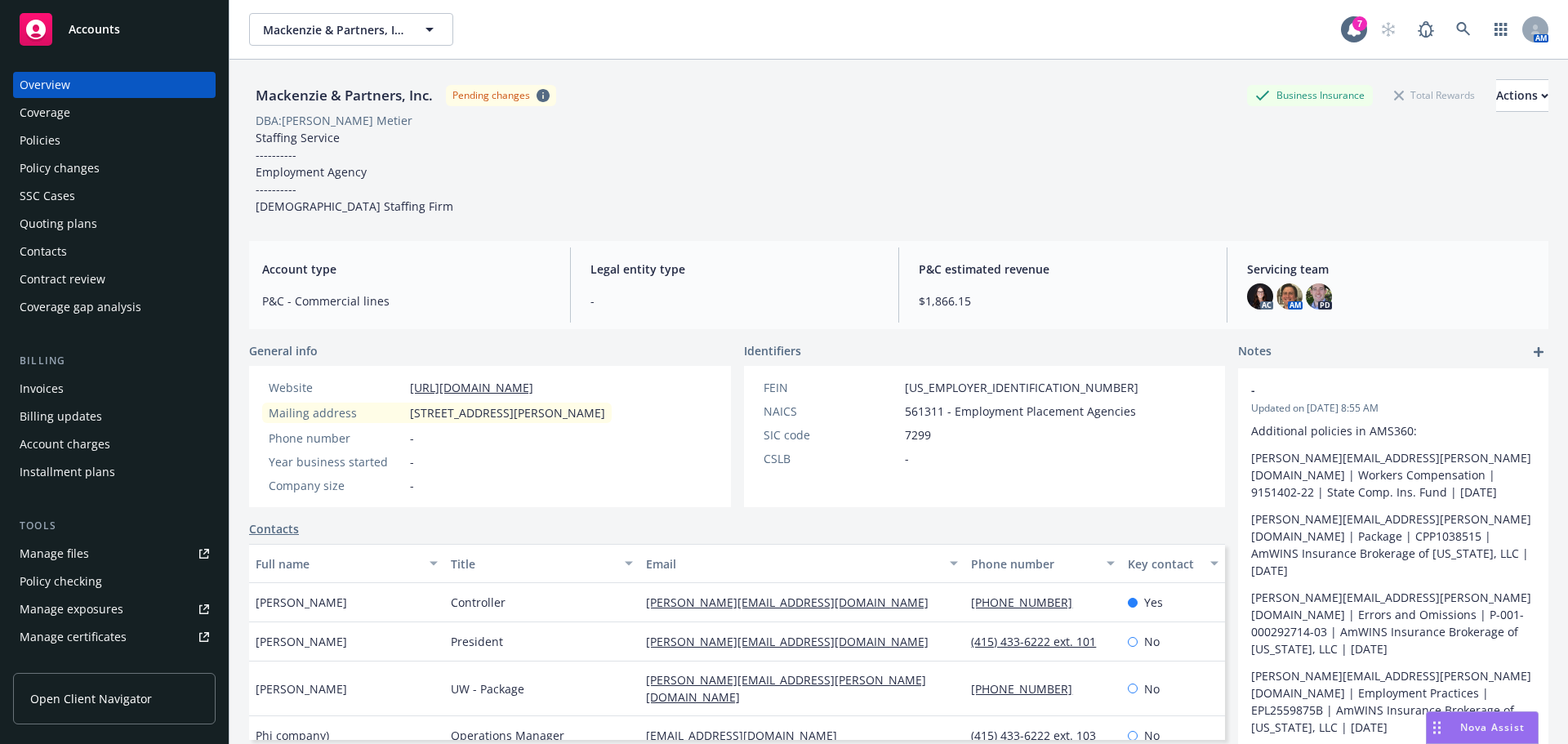
click at [66, 225] on div "Quoting plans" at bounding box center [59, 224] width 78 height 26
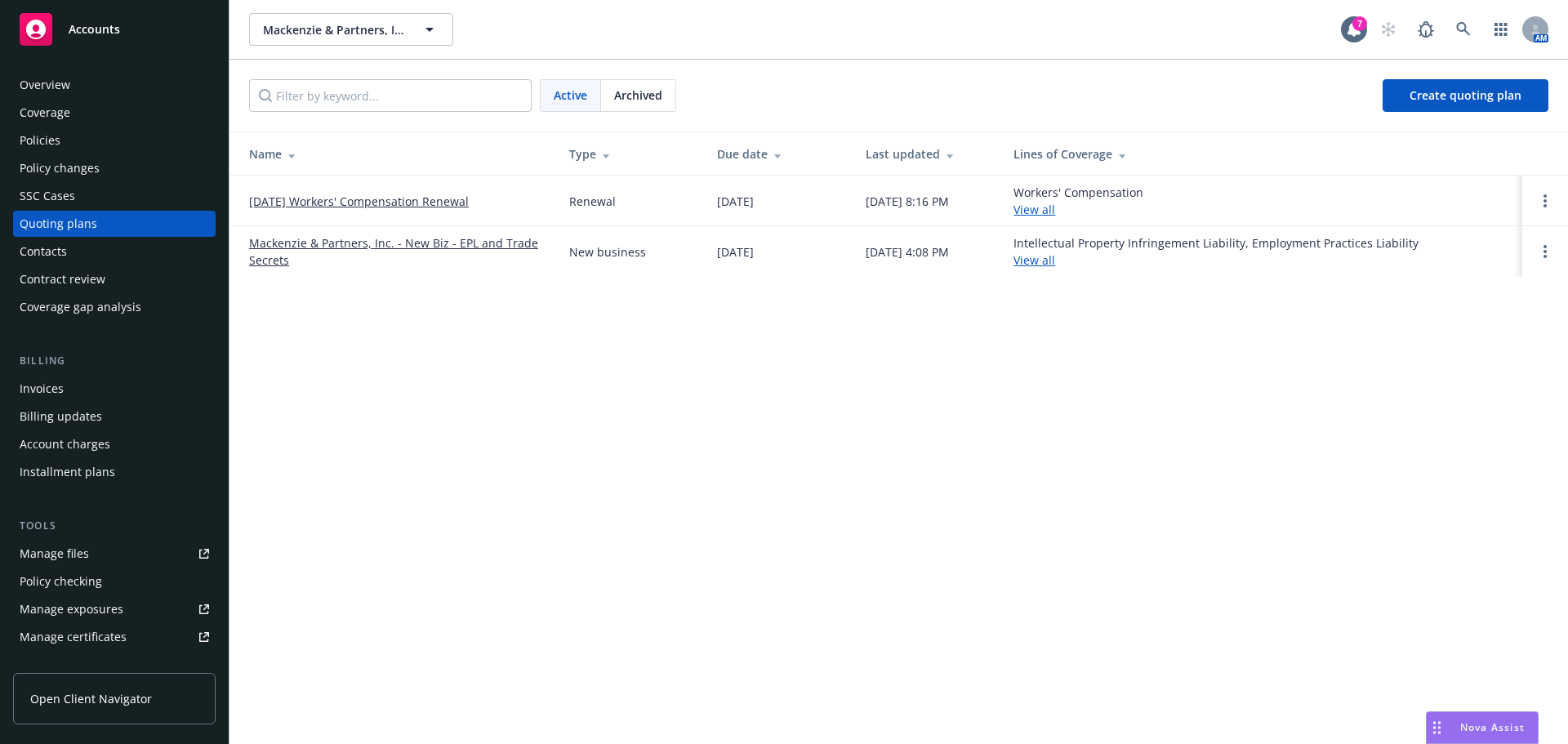
click at [390, 245] on link "Mackenzie & Partners, Inc. - New Biz - EPL and Trade Secrets" at bounding box center [396, 252] width 294 height 34
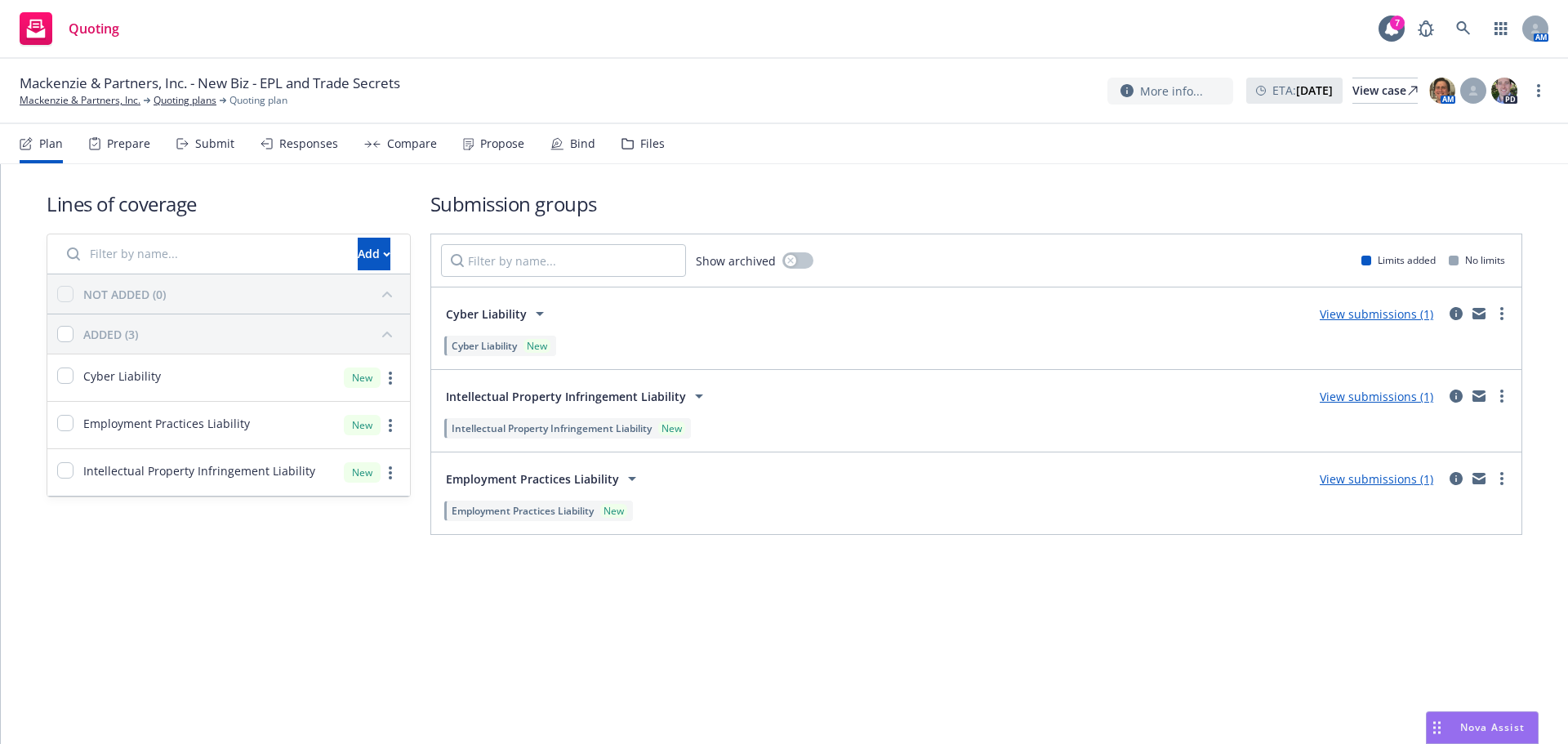
click at [1402, 394] on link "View submissions (1)" at bounding box center [1376, 396] width 113 height 15
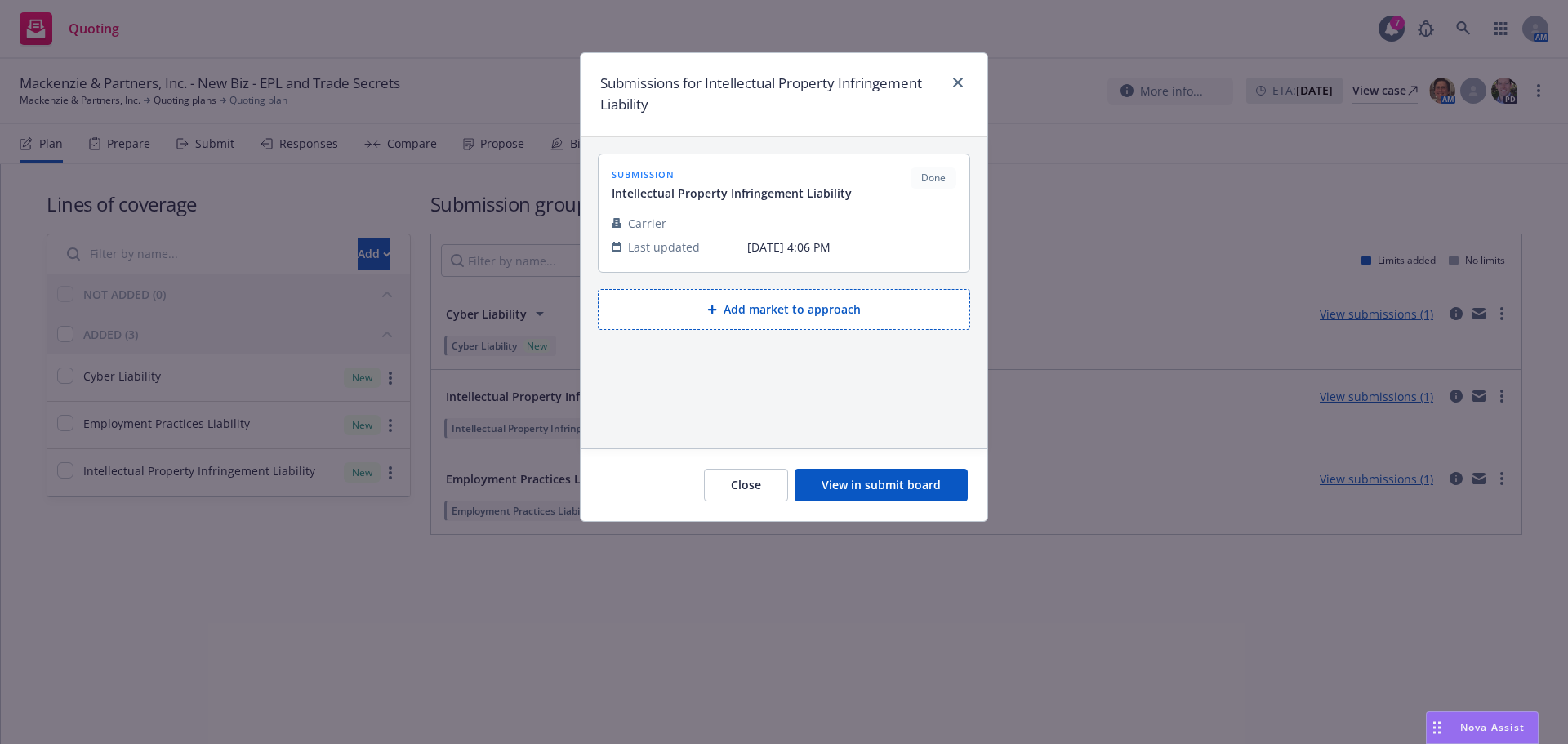
drag, startPoint x: 750, startPoint y: 491, endPoint x: 656, endPoint y: 320, distance: 195.1
click at [750, 491] on button "Close" at bounding box center [746, 485] width 84 height 33
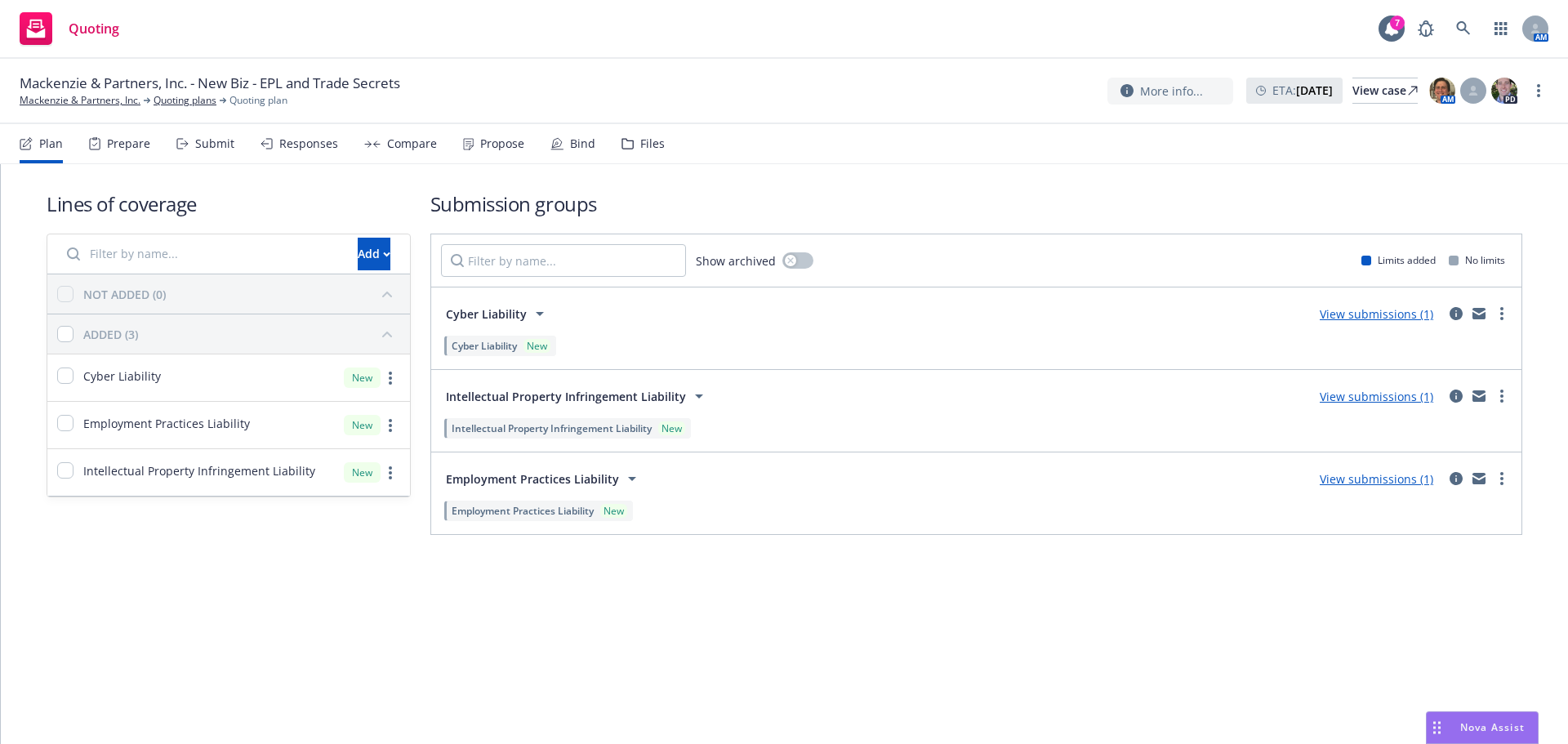
click at [493, 138] on div "Propose" at bounding box center [502, 144] width 44 height 13
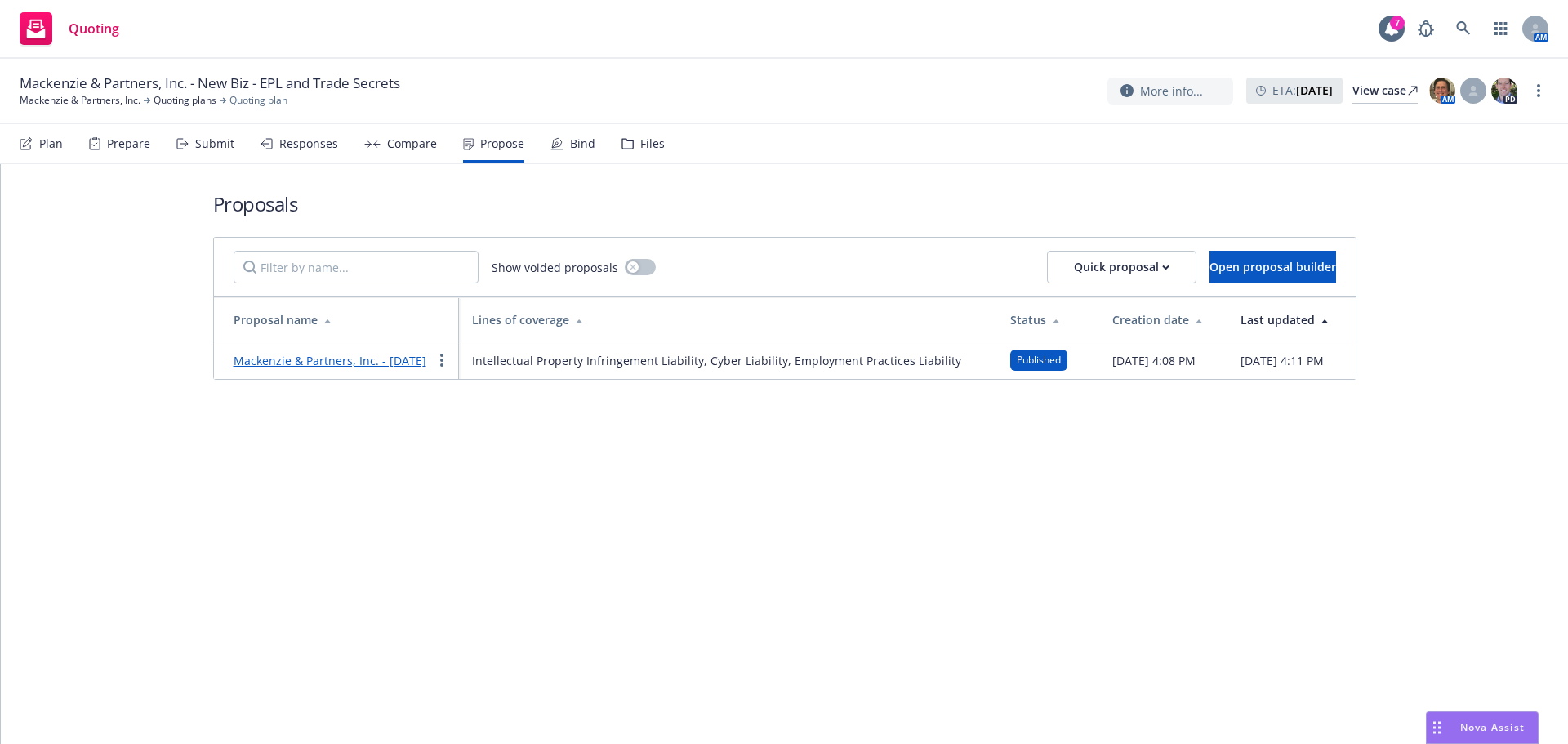
click at [391, 359] on link "Mackenzie & Partners, Inc. - [DATE]" at bounding box center [330, 360] width 193 height 15
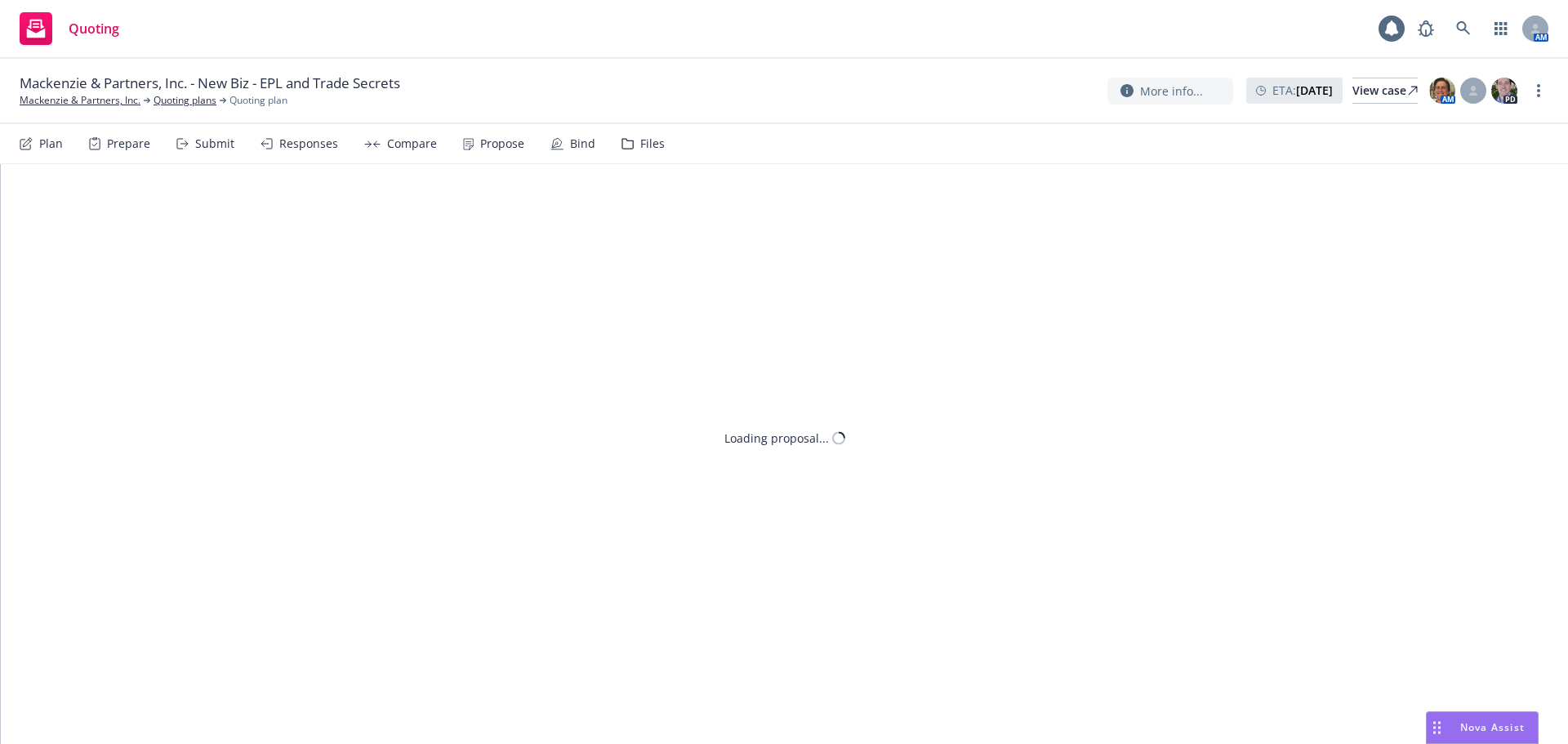
click at [1487, 736] on div "Nova Assist" at bounding box center [1482, 728] width 111 height 31
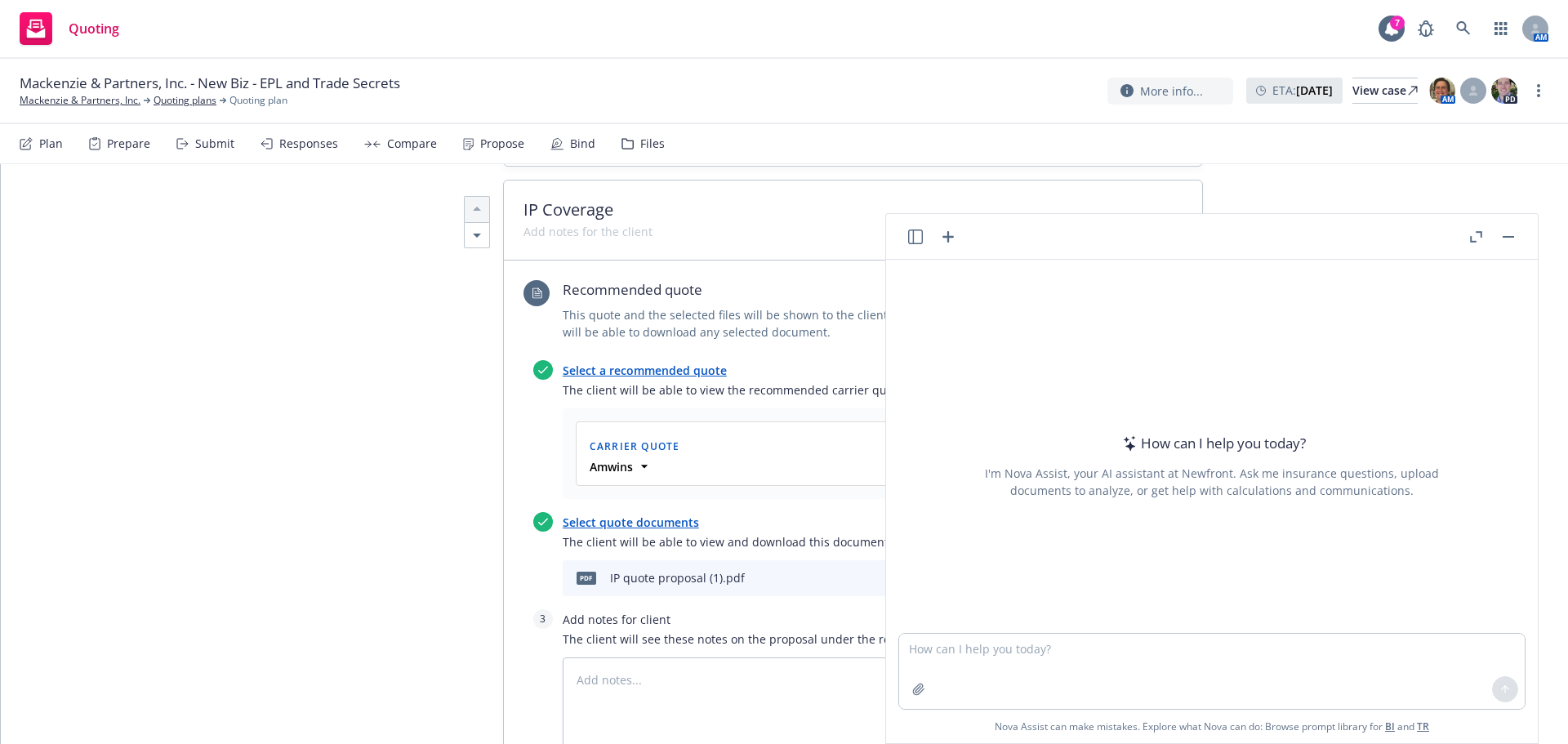
scroll to position [653, 0]
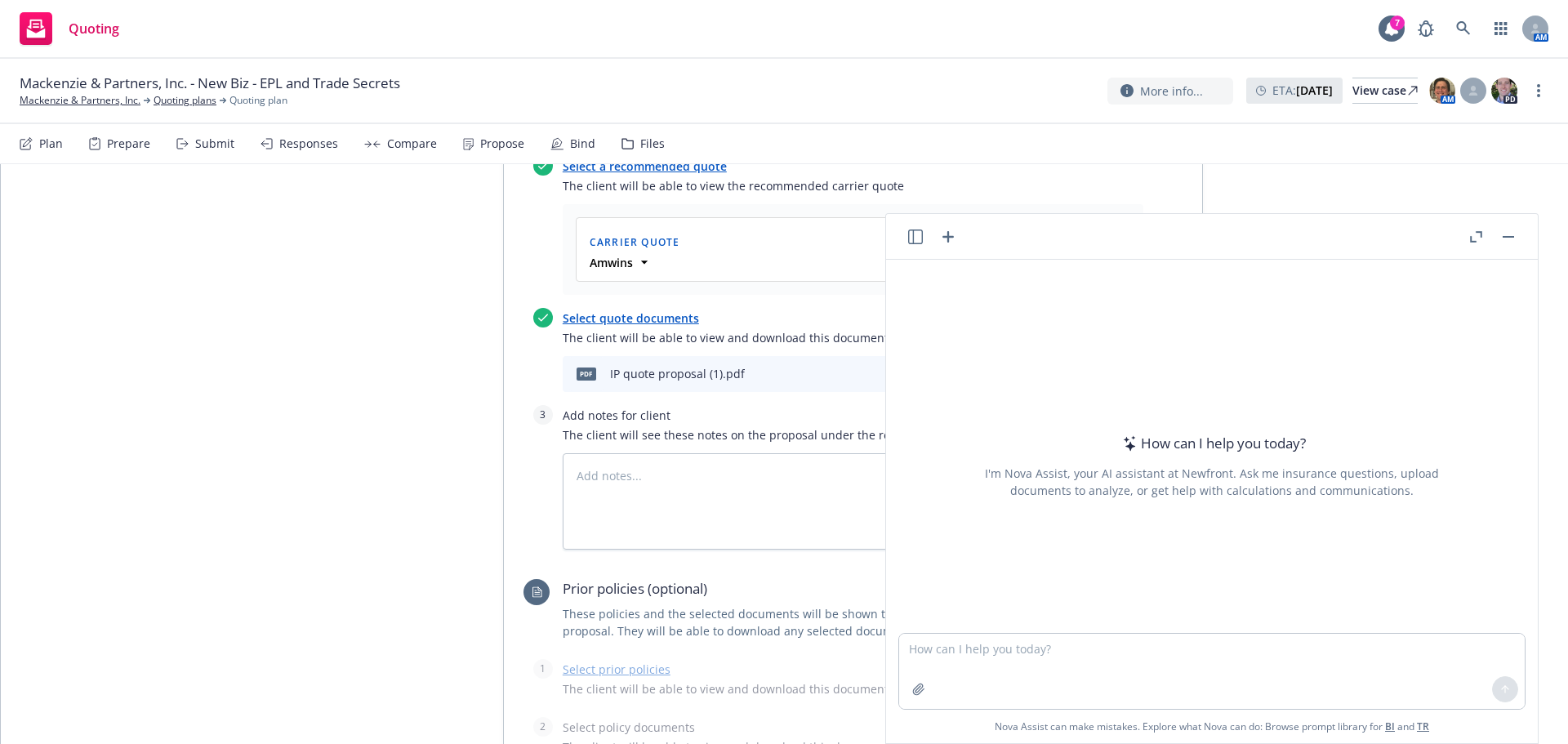
click at [1506, 237] on rect "button" at bounding box center [1508, 237] width 12 height 2
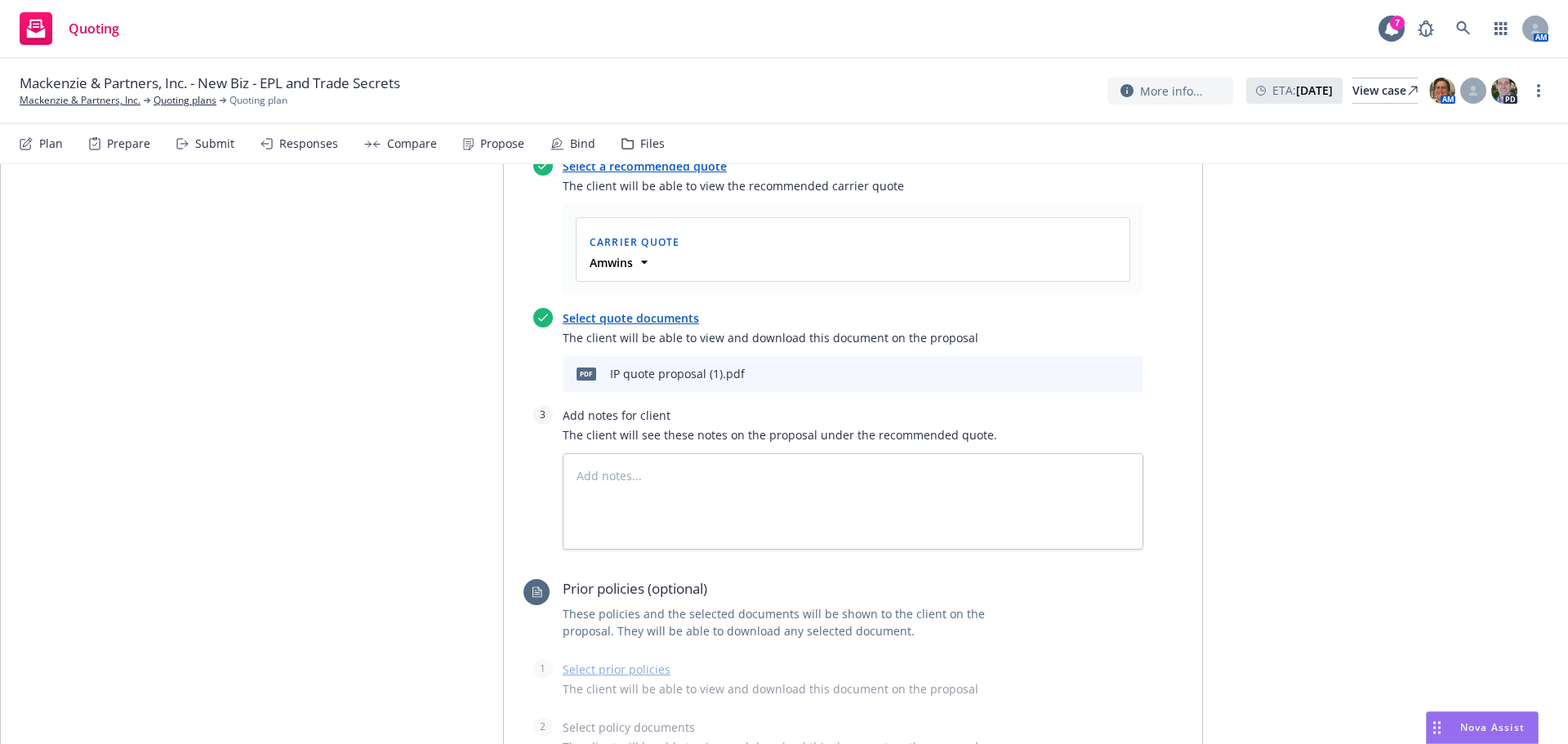
click at [1070, 366] on icon "download file" at bounding box center [1075, 370] width 11 height 10
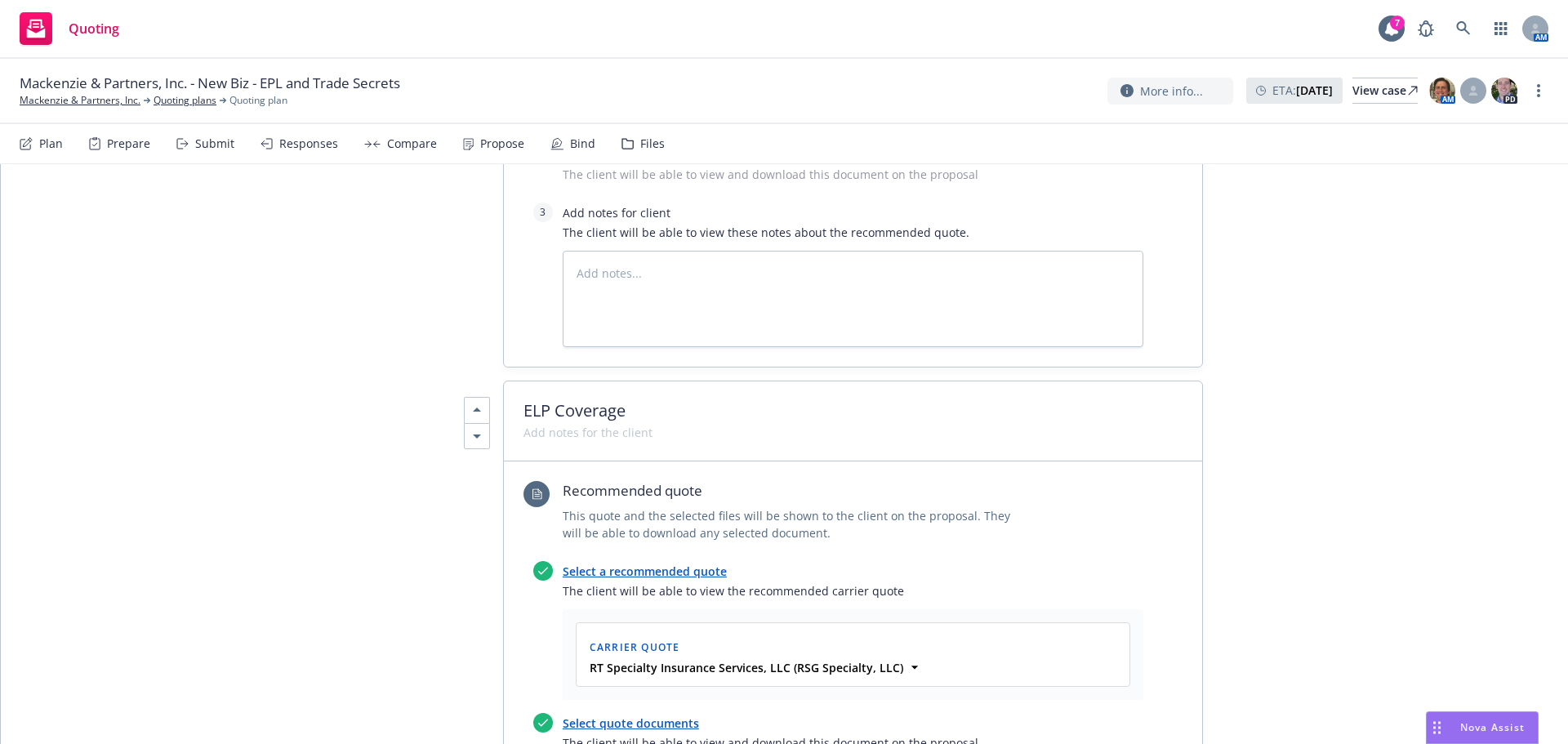
scroll to position [1307, 0]
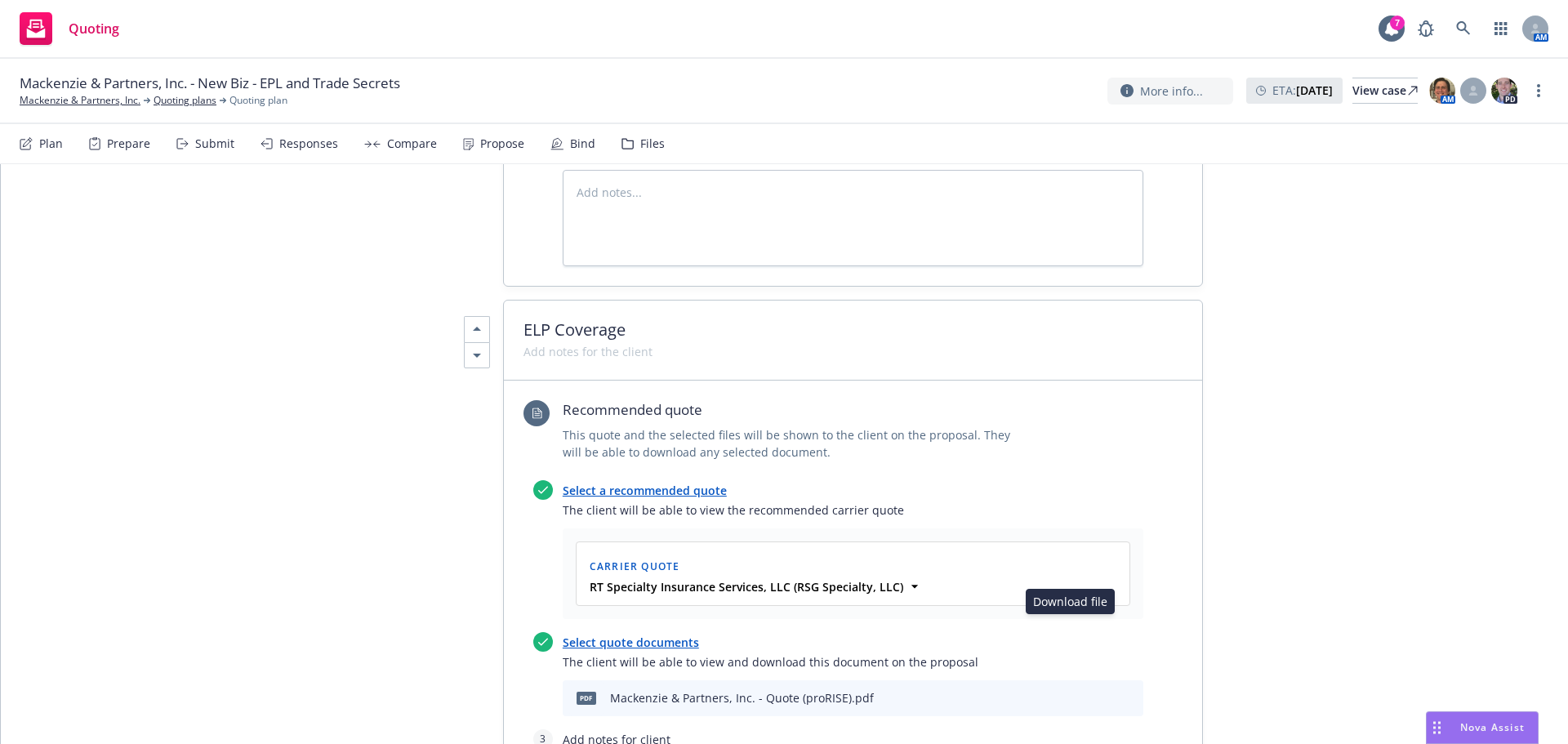
click at [1068, 690] on icon "download file" at bounding box center [1075, 696] width 13 height 13
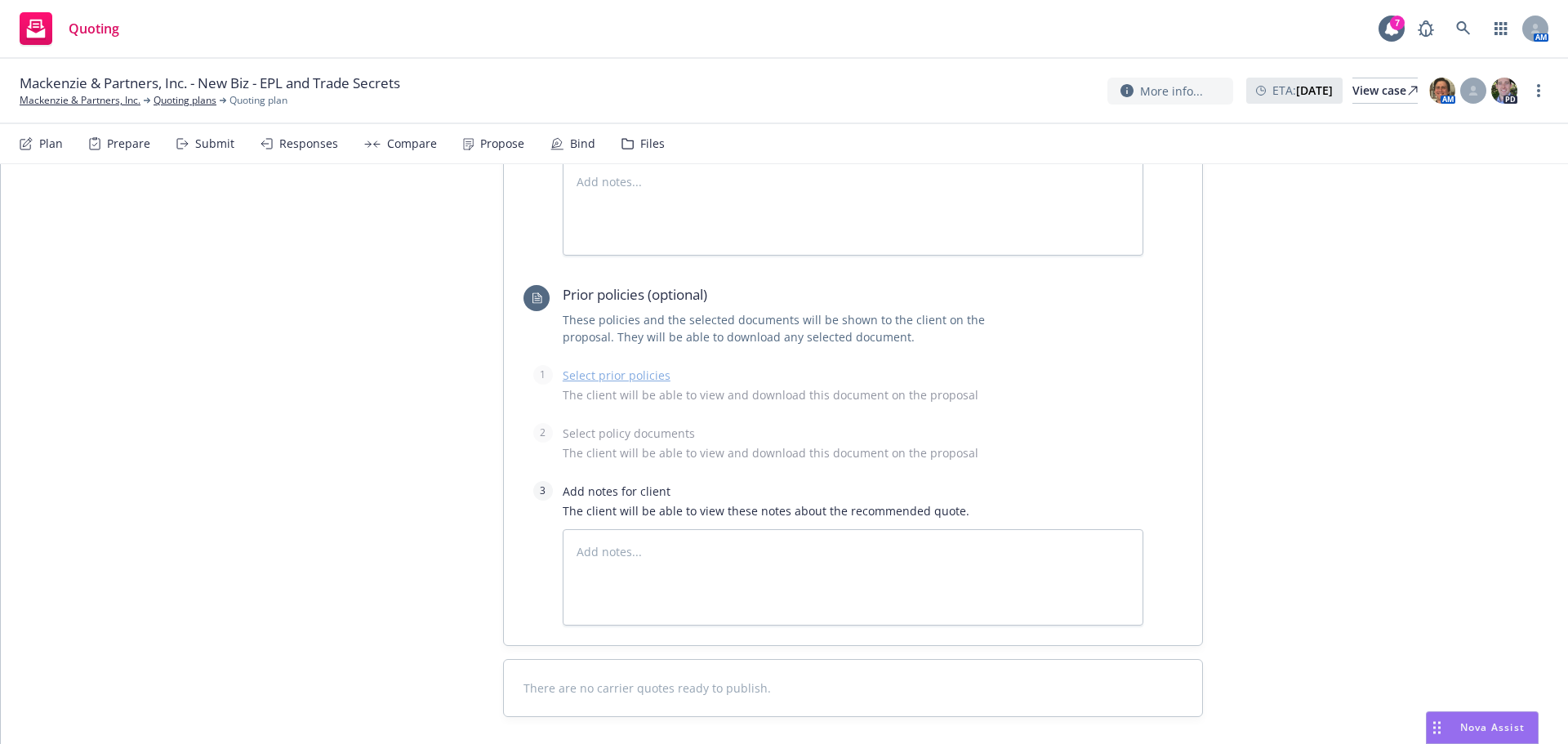
scroll to position [2494, 0]
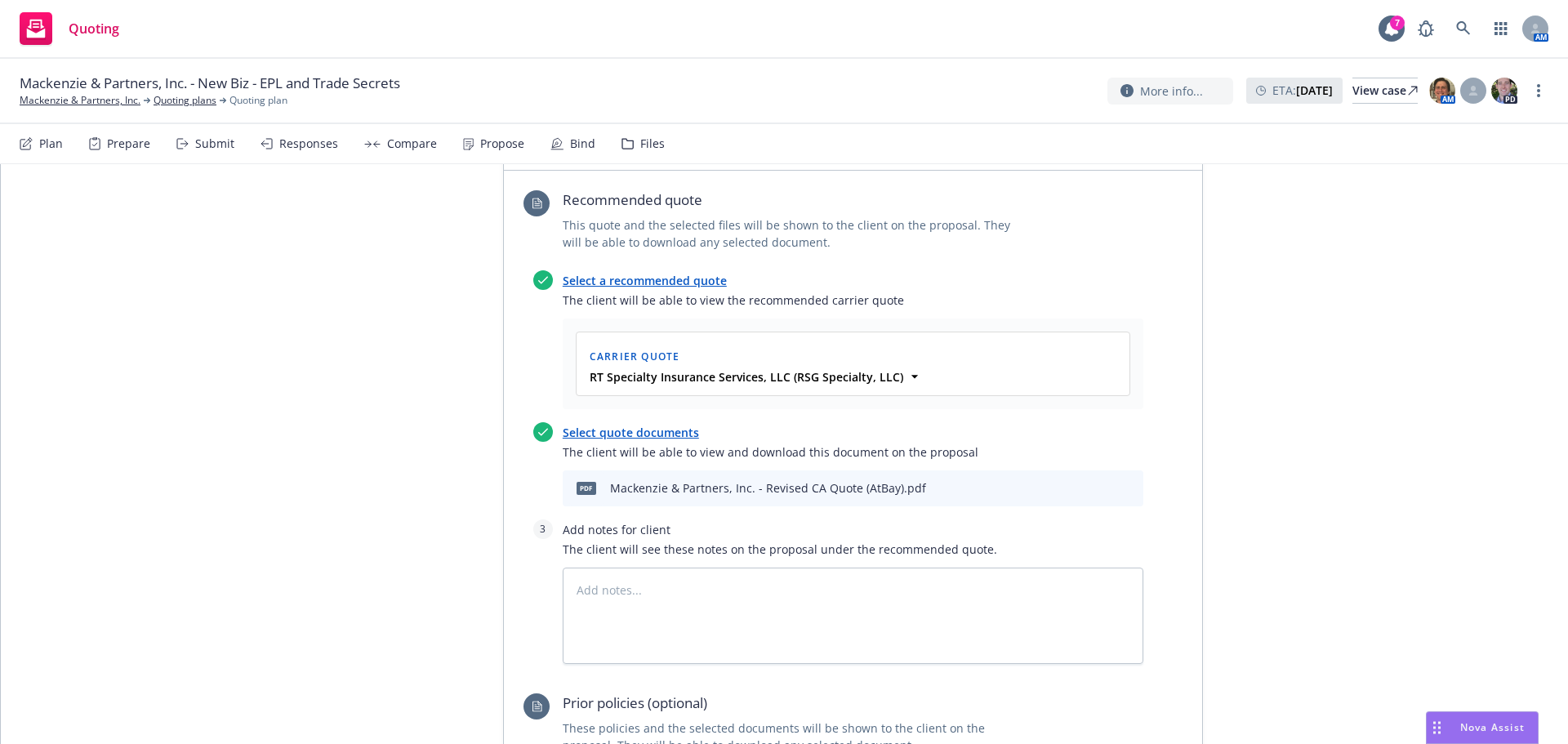
click at [1072, 479] on button at bounding box center [1076, 489] width 13 height 20
click at [957, 520] on div "Add notes for client The client will see these notes on the proposal under the …" at bounding box center [853, 592] width 580 height 145
click at [1068, 481] on icon "download file" at bounding box center [1075, 487] width 13 height 13
click at [1487, 723] on span "Nova Assist" at bounding box center [1492, 727] width 64 height 14
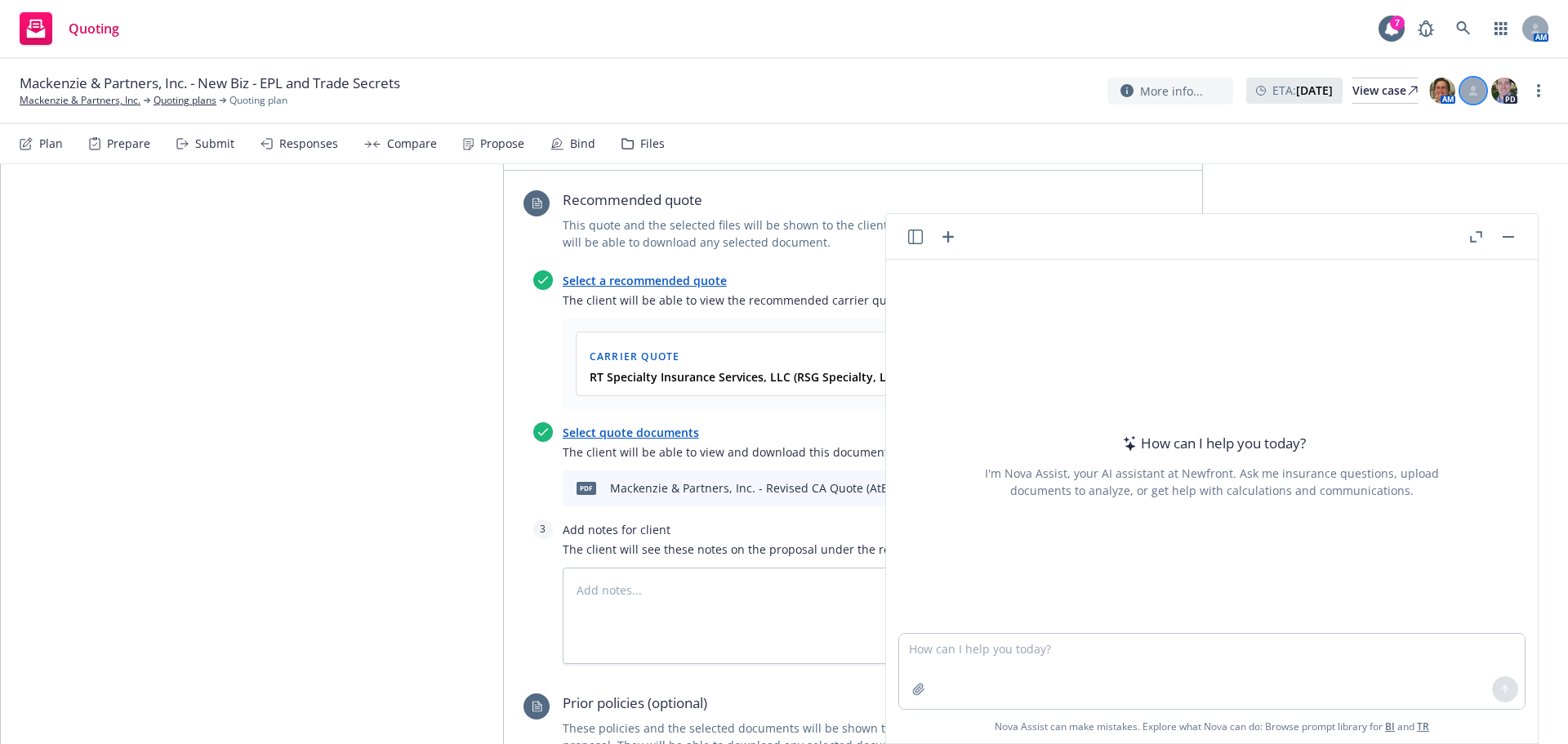
type textarea "x"
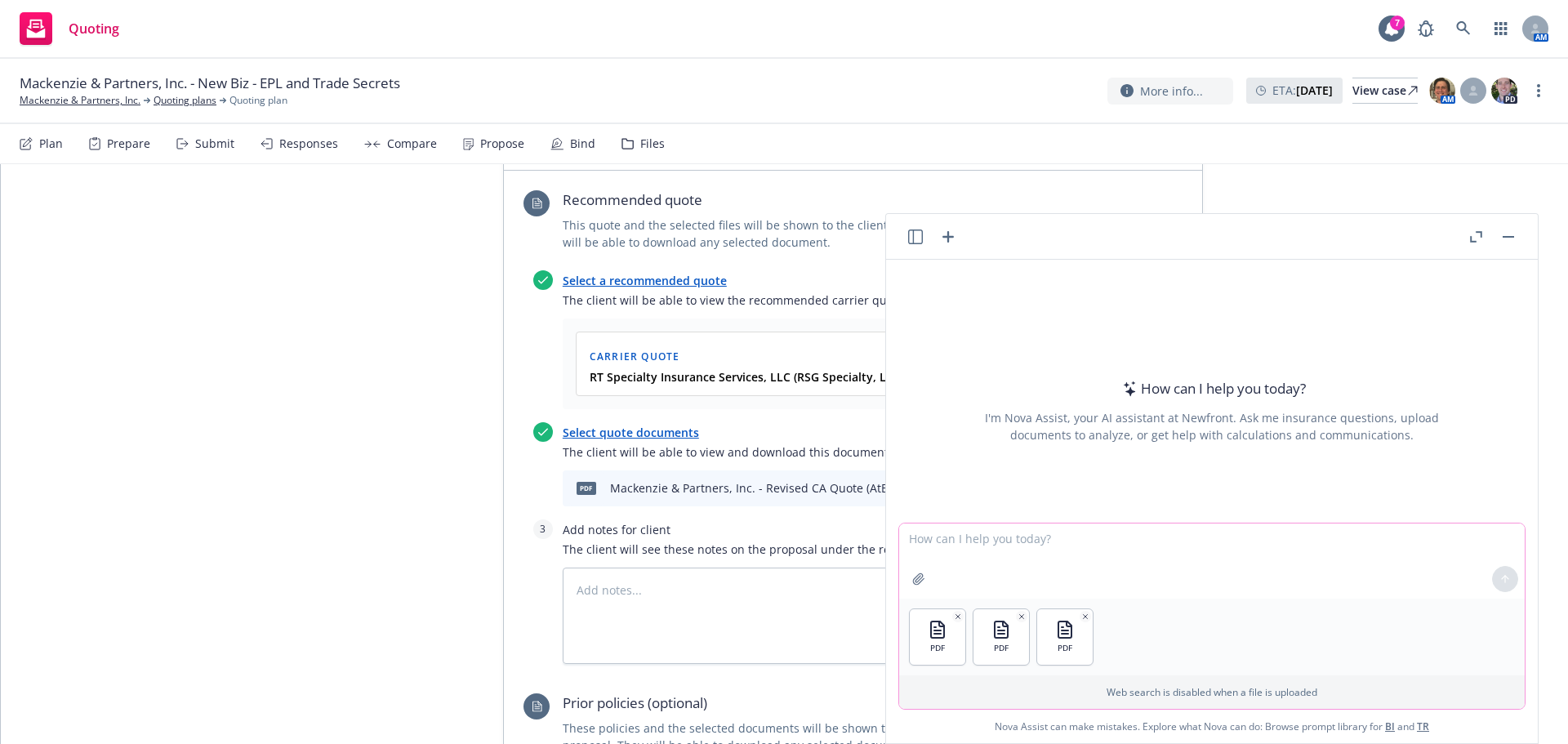
click at [943, 539] on textarea at bounding box center [1211, 560] width 626 height 75
click at [1275, 545] on textarea "provide a table with a summary including the coverages, limits, dedutible" at bounding box center [1211, 560] width 626 height 77
drag, startPoint x: 1324, startPoint y: 551, endPoint x: 1325, endPoint y: 543, distance: 8.1
click at [1324, 550] on textarea "provide a table with a summary including the coverages, limits, deductible" at bounding box center [1211, 560] width 626 height 77
click at [1325, 539] on textarea "provide a table with a summary including the coverages, limits, deductible" at bounding box center [1211, 560] width 626 height 77
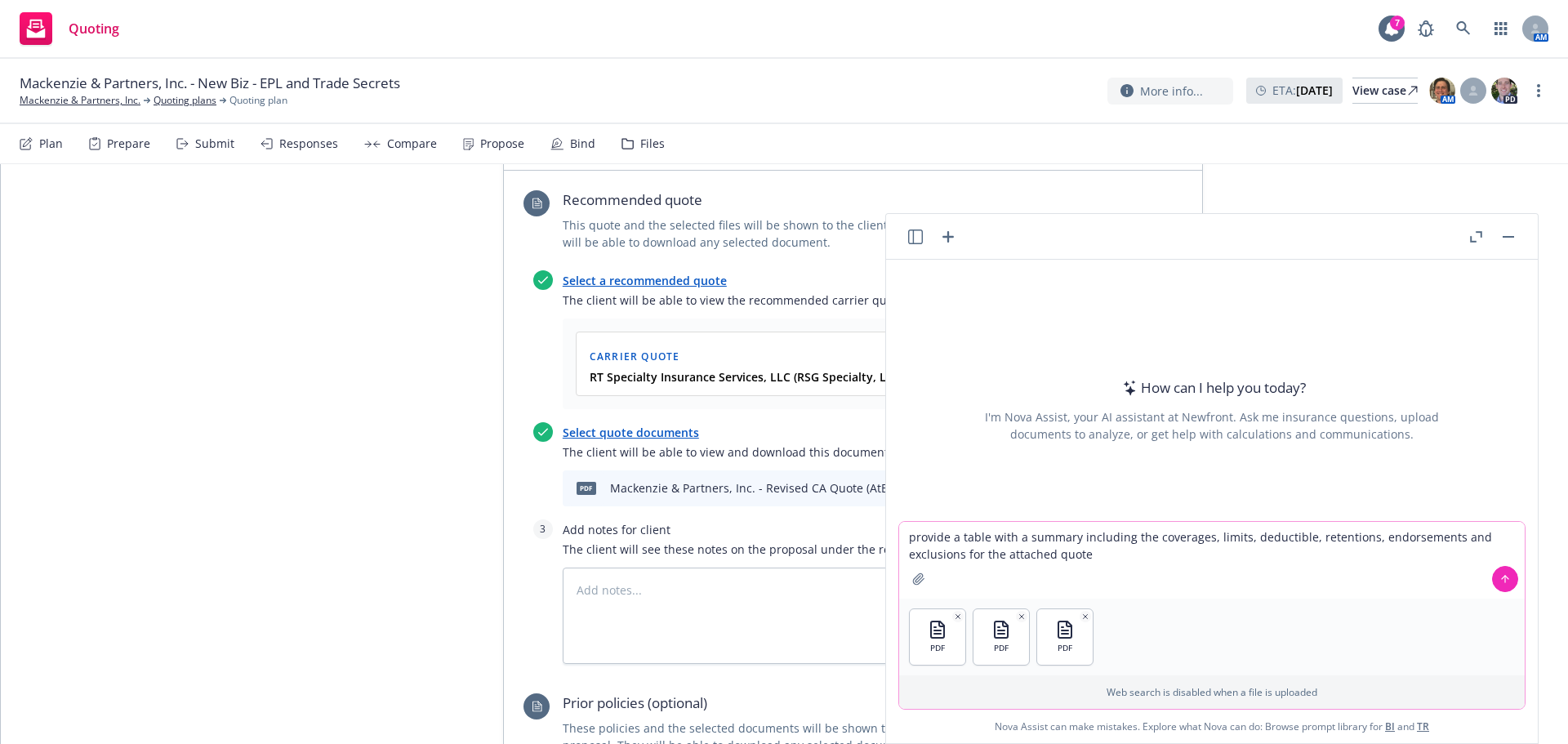
type textarea "provide a table with a summary including the coverages, limits, deductible, ret…"
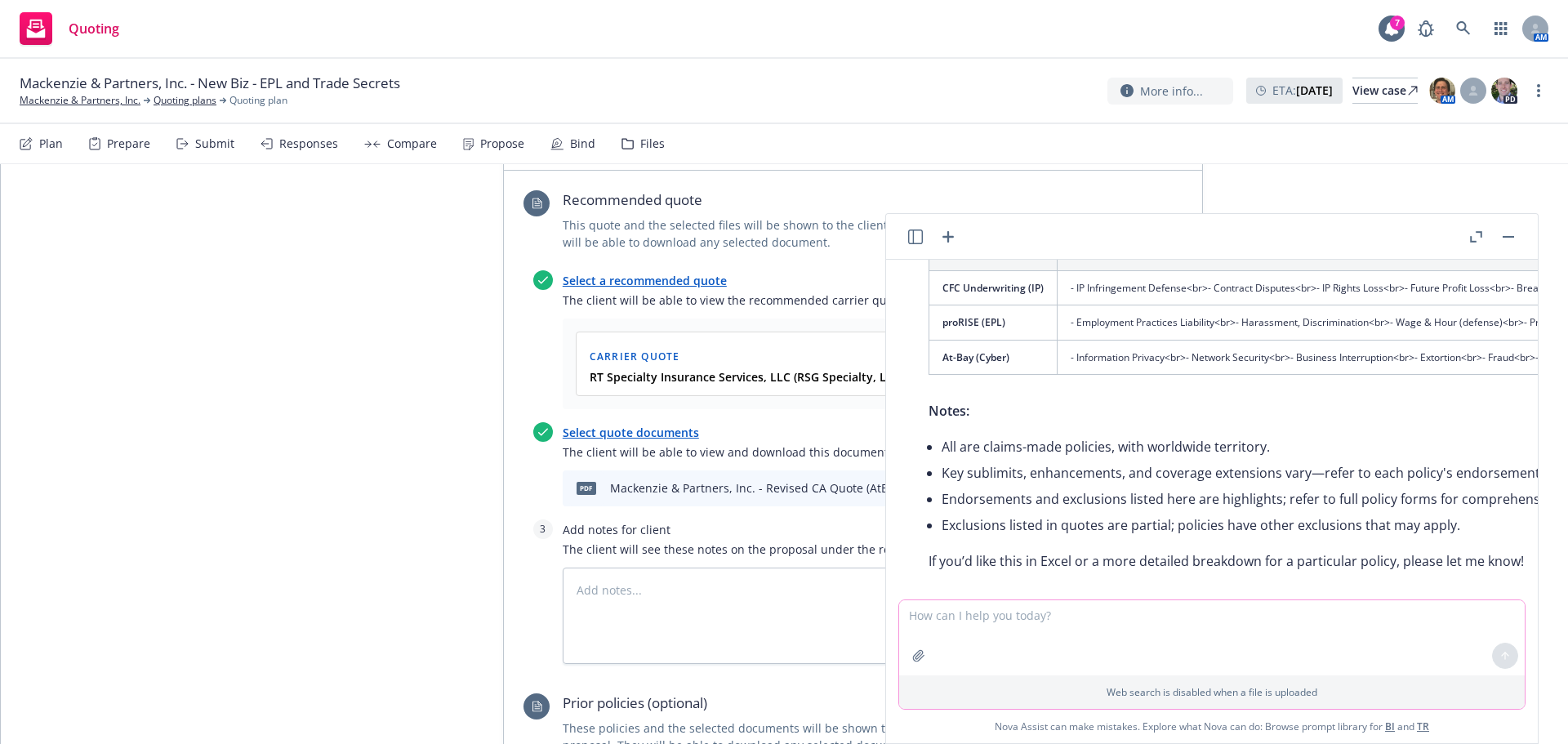
scroll to position [241, 0]
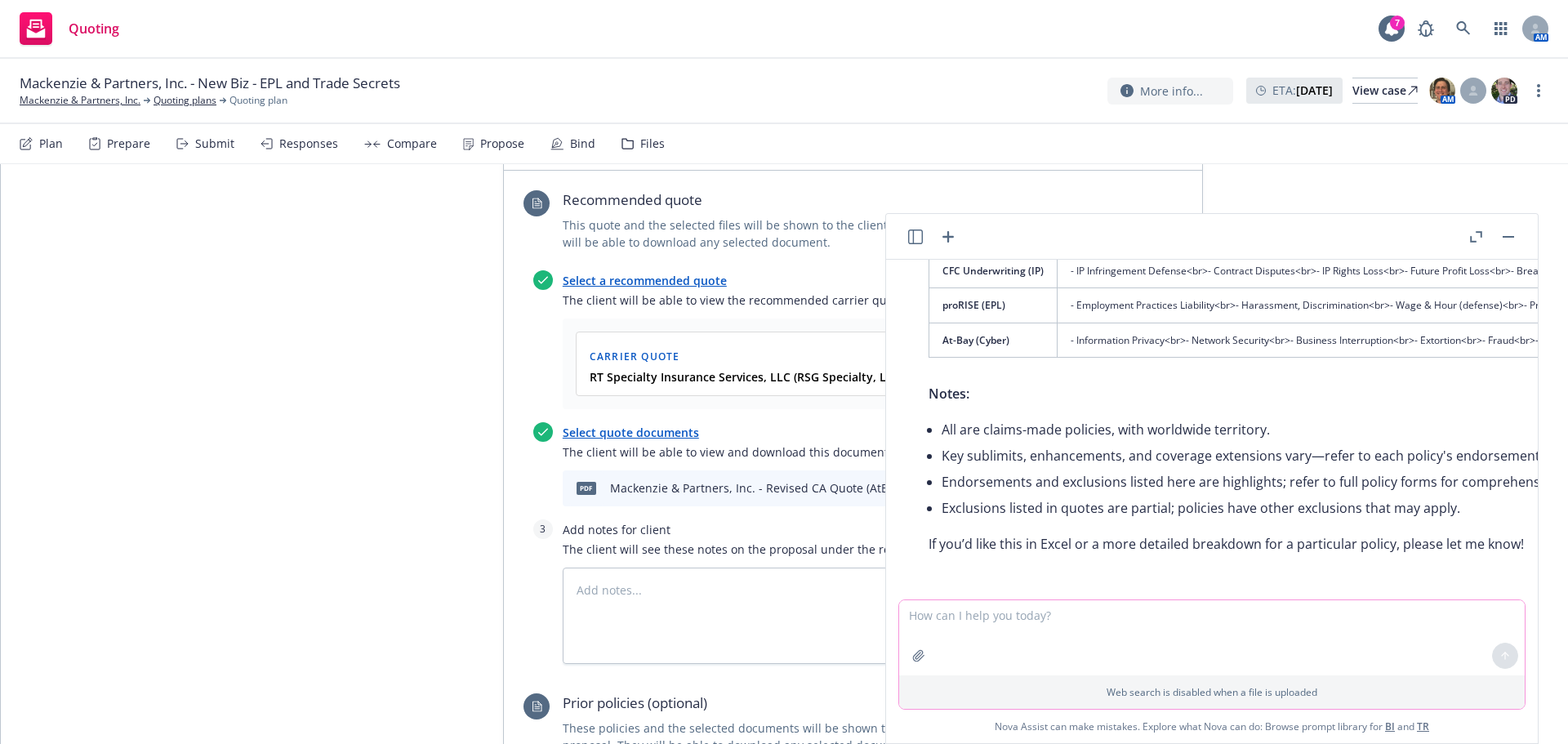
type textarea "x"
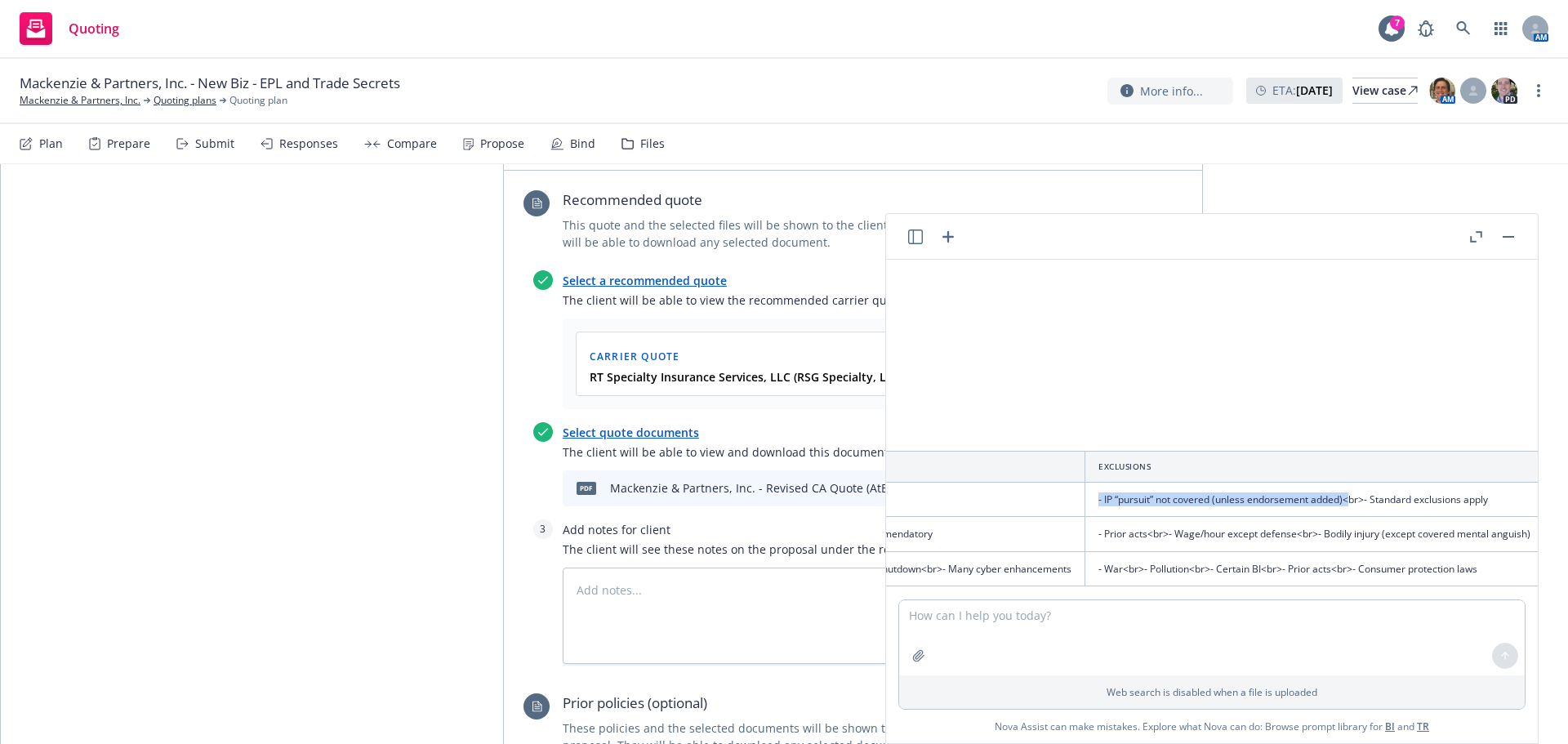
drag, startPoint x: 1334, startPoint y: 522, endPoint x: 1278, endPoint y: 520, distance: 56.0
click at [1296, 493] on tr "CFC Underwriting (IP) - IP Infringement Defense <br> - Contract Disputes <br> -…" at bounding box center [269, 500] width 2551 height 34
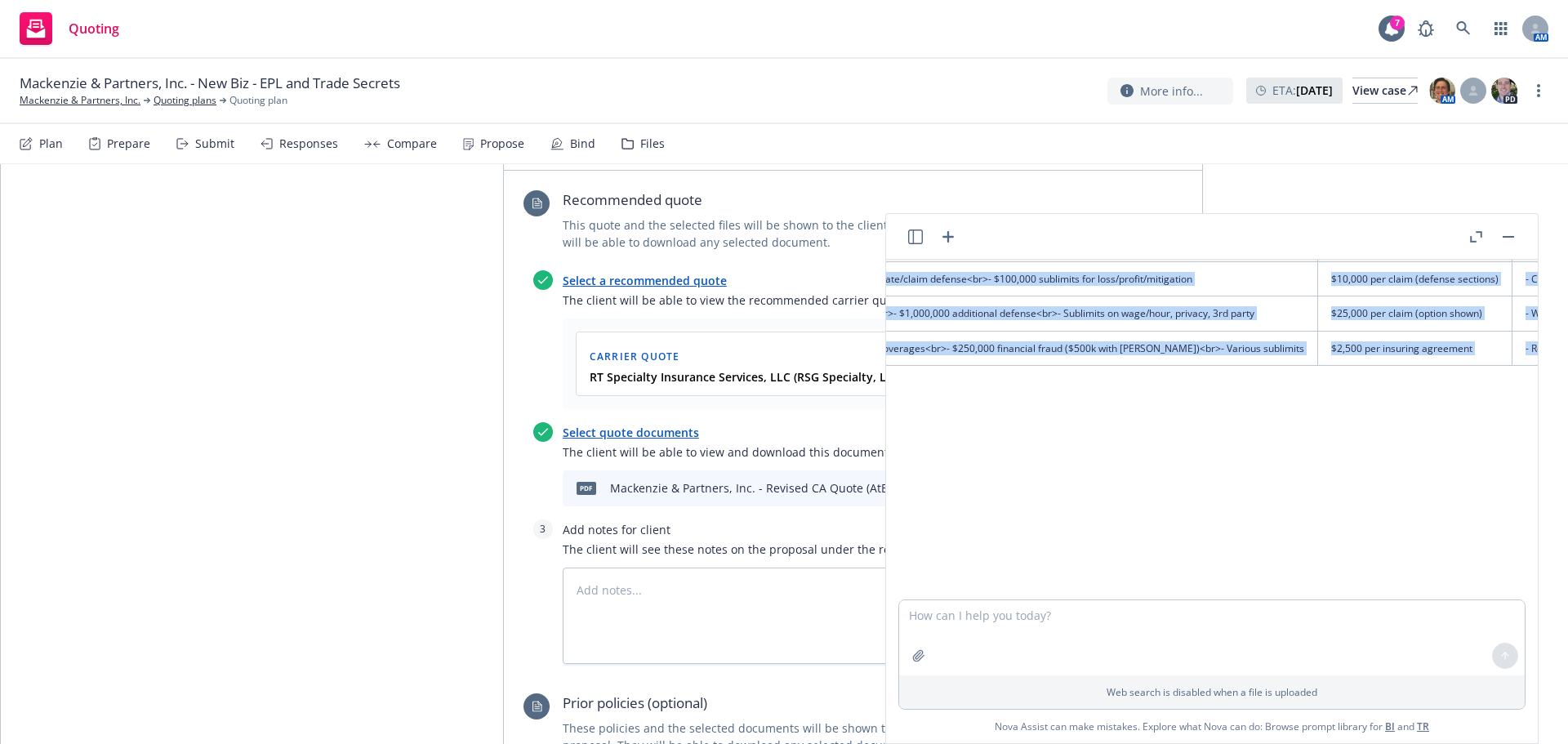
scroll to position [221, 0]
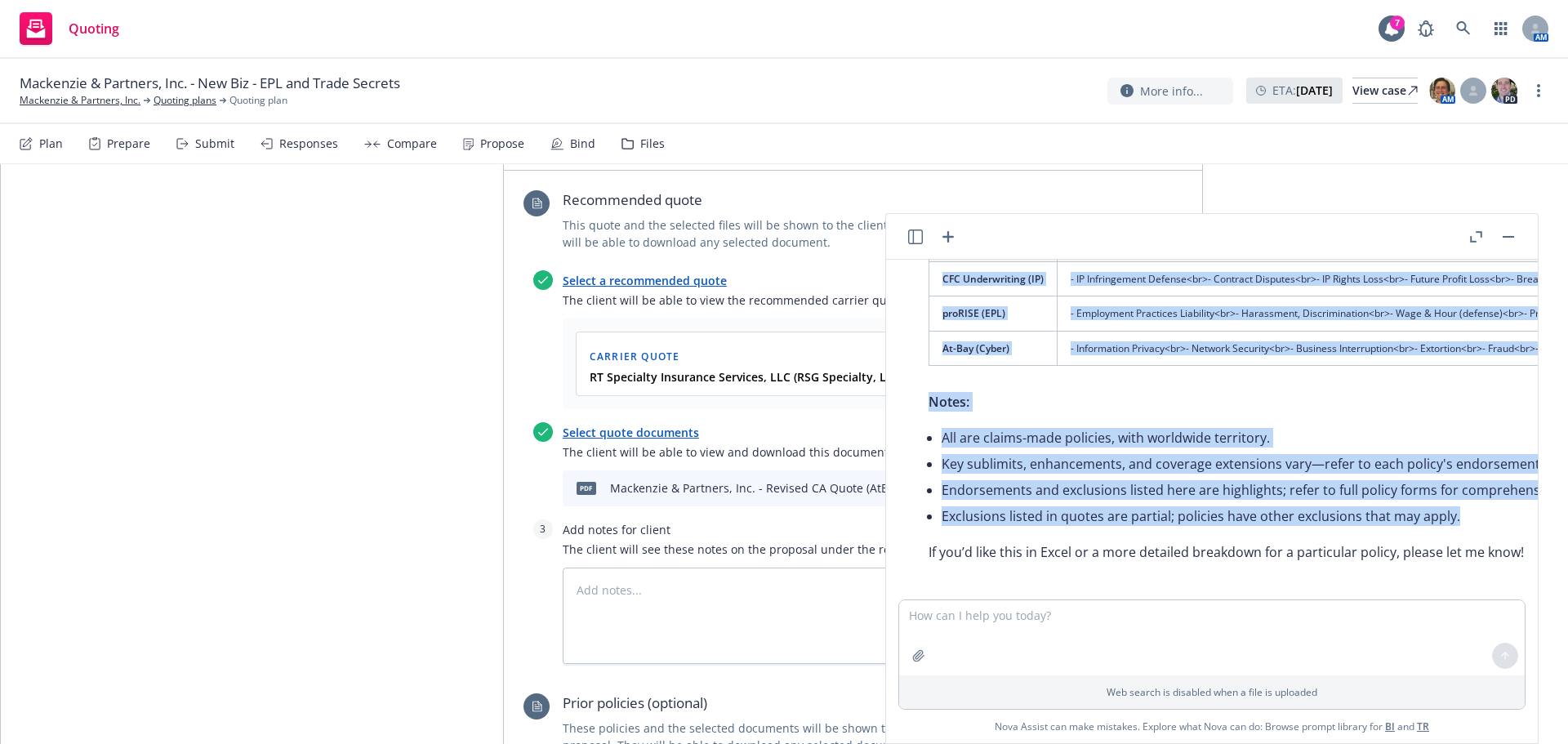
drag, startPoint x: 939, startPoint y: 463, endPoint x: 1459, endPoint y: 514, distance: 522.5
copy div "Quote / Insurer Coverages Limits Deductible / Retention Endorsements Exclusions…"
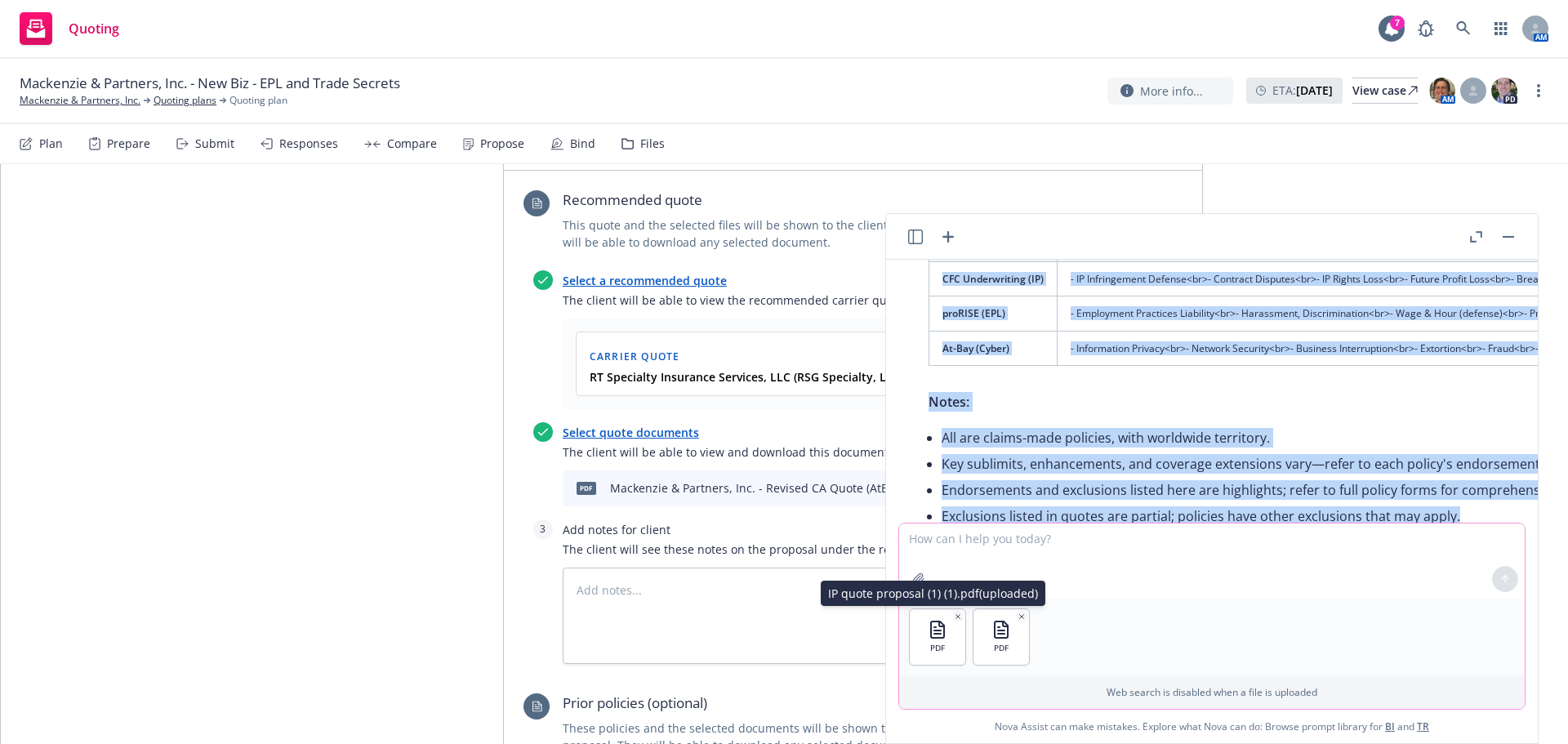
click at [952, 615] on button "button" at bounding box center [958, 616] width 12 height 12
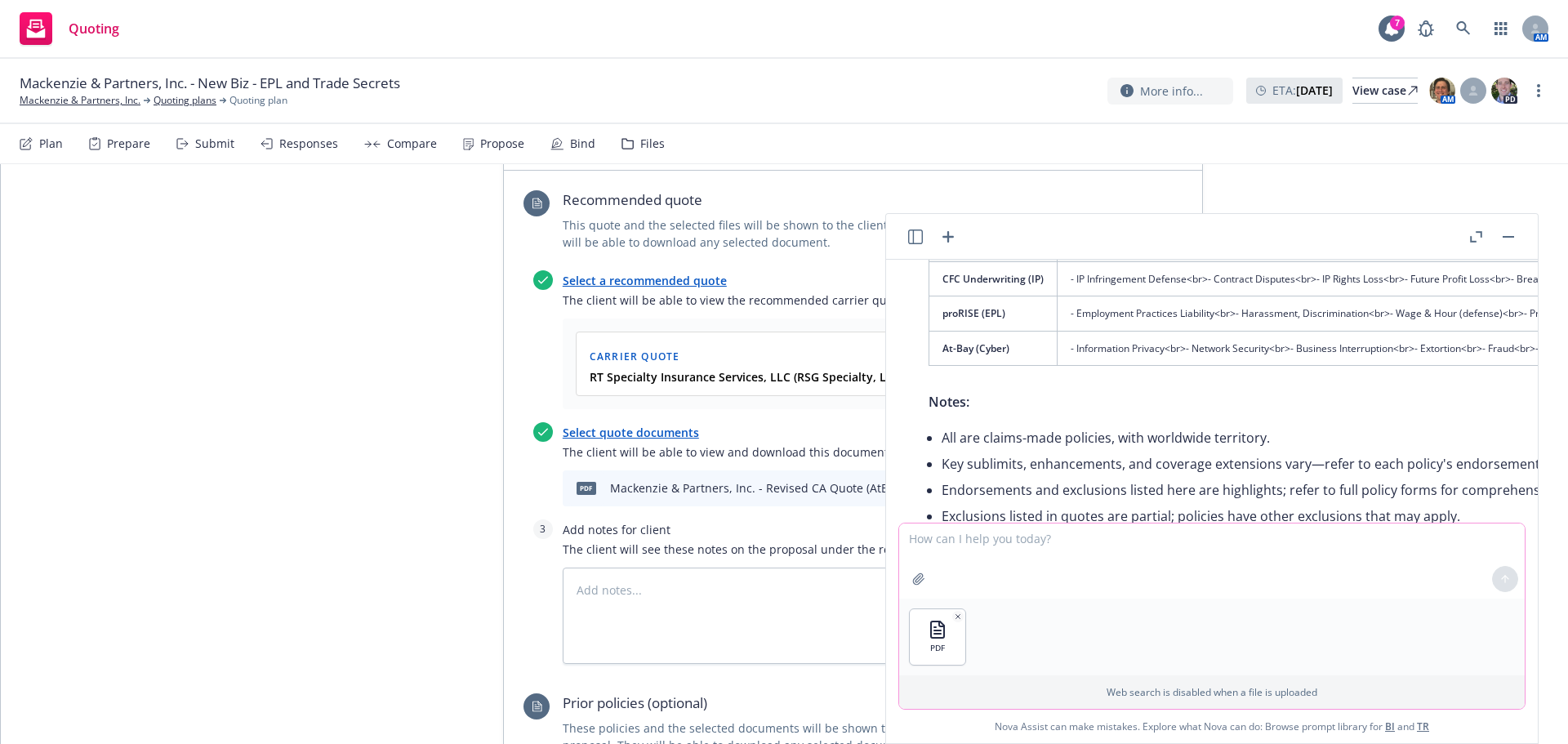
click at [991, 541] on textarea at bounding box center [1211, 560] width 626 height 75
type textarea "create a table showing the coverages, limits,"
click at [1215, 543] on textarea "create a table showing the coverages, limits," at bounding box center [1211, 560] width 626 height 77
type textarea "x"
click at [1164, 536] on textarea "create a table showing the coverages, limits," at bounding box center [1211, 560] width 626 height 77
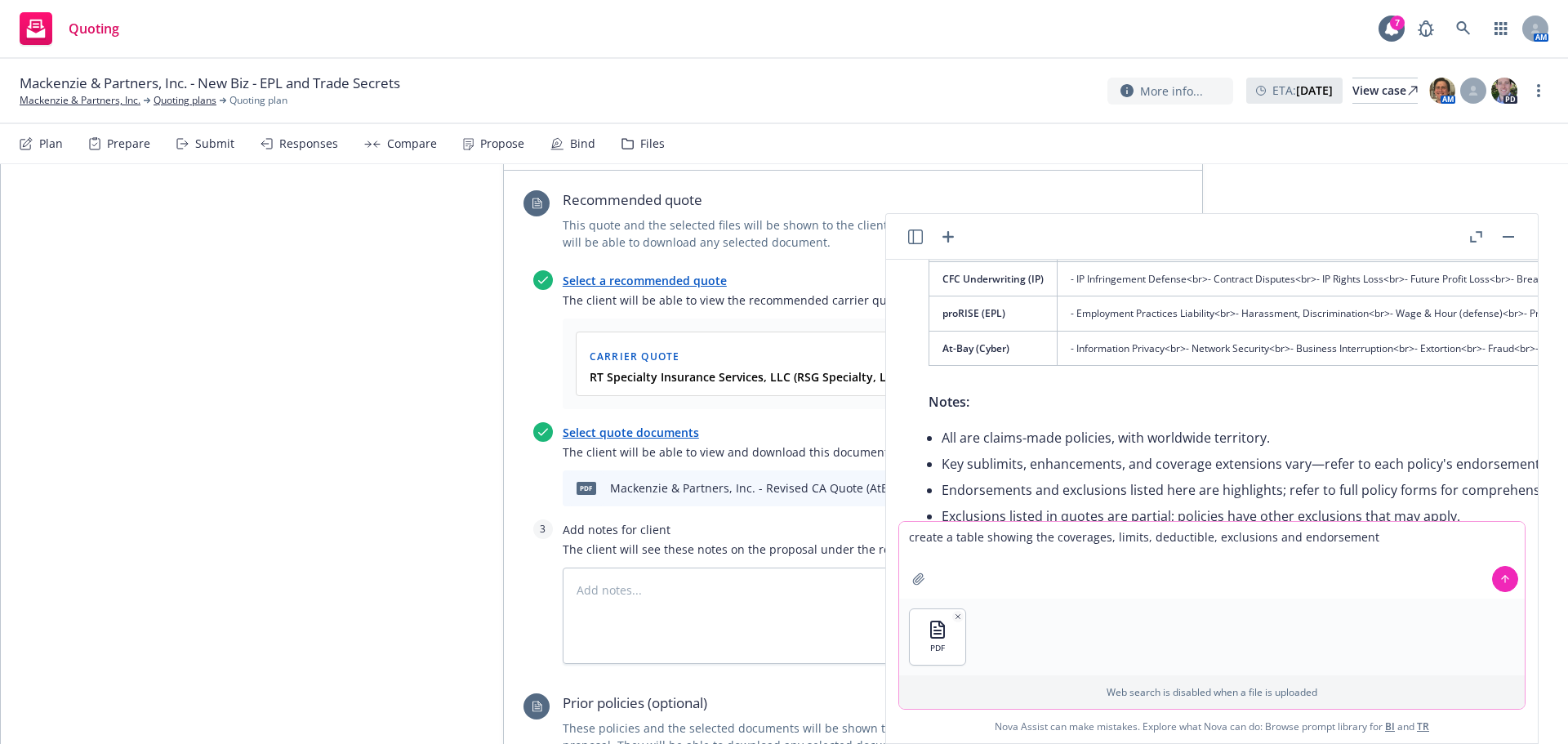
type textarea "create a table showing the coverages, limits, deductible, exclusions and endors…"
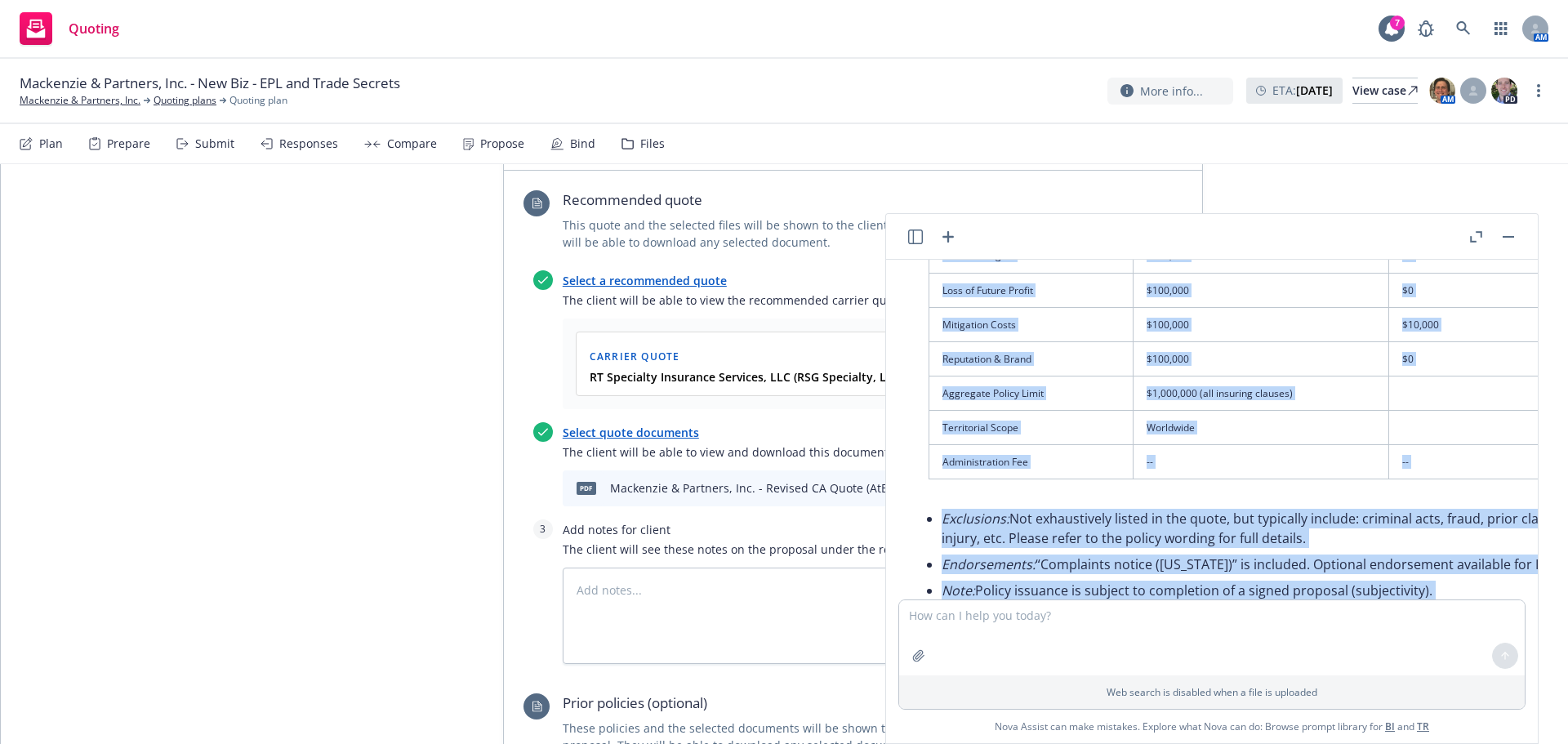
scroll to position [943, 0]
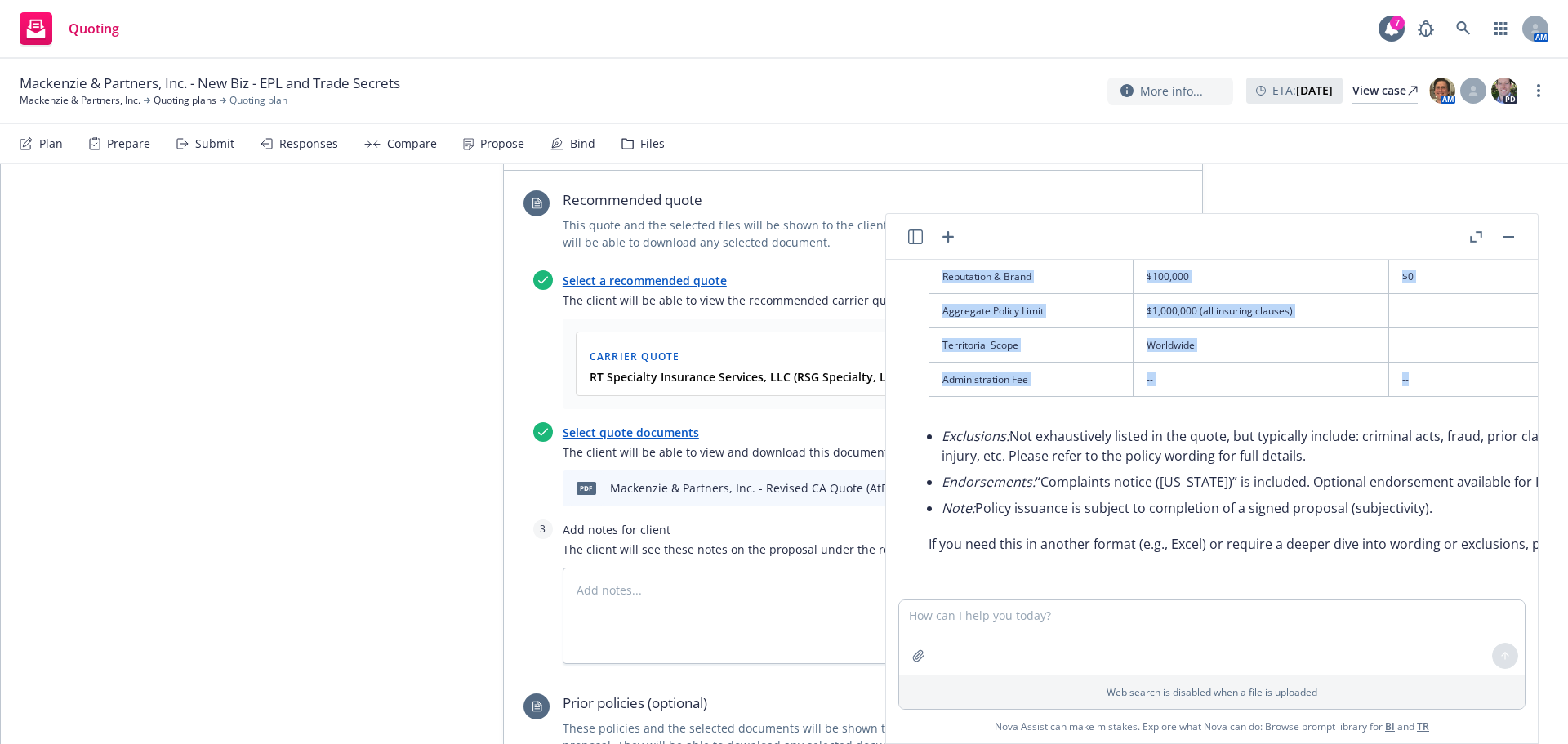
drag, startPoint x: 1035, startPoint y: 348, endPoint x: 1535, endPoint y: 358, distance: 500.1
click at [1436, 367] on table "Coverage Limit (Each Claim/Aggregate) Deductible Exclusions Endorsements / Note…" at bounding box center [1465, 226] width 1072 height 342
copy table "Coverage Limit (Each Claim/Aggregate) Deductible Exclusions Endorsements / Note…"
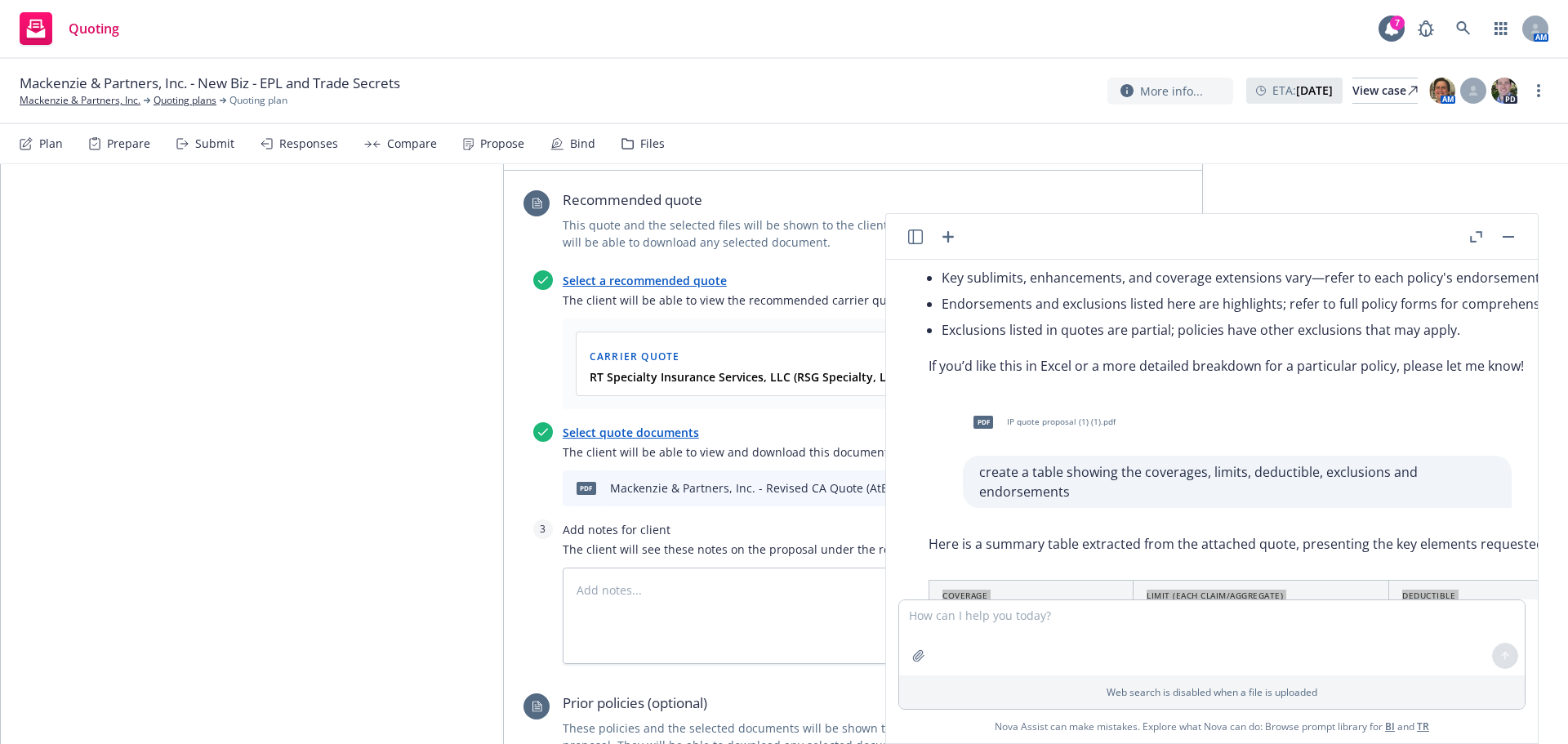
scroll to position [127, 0]
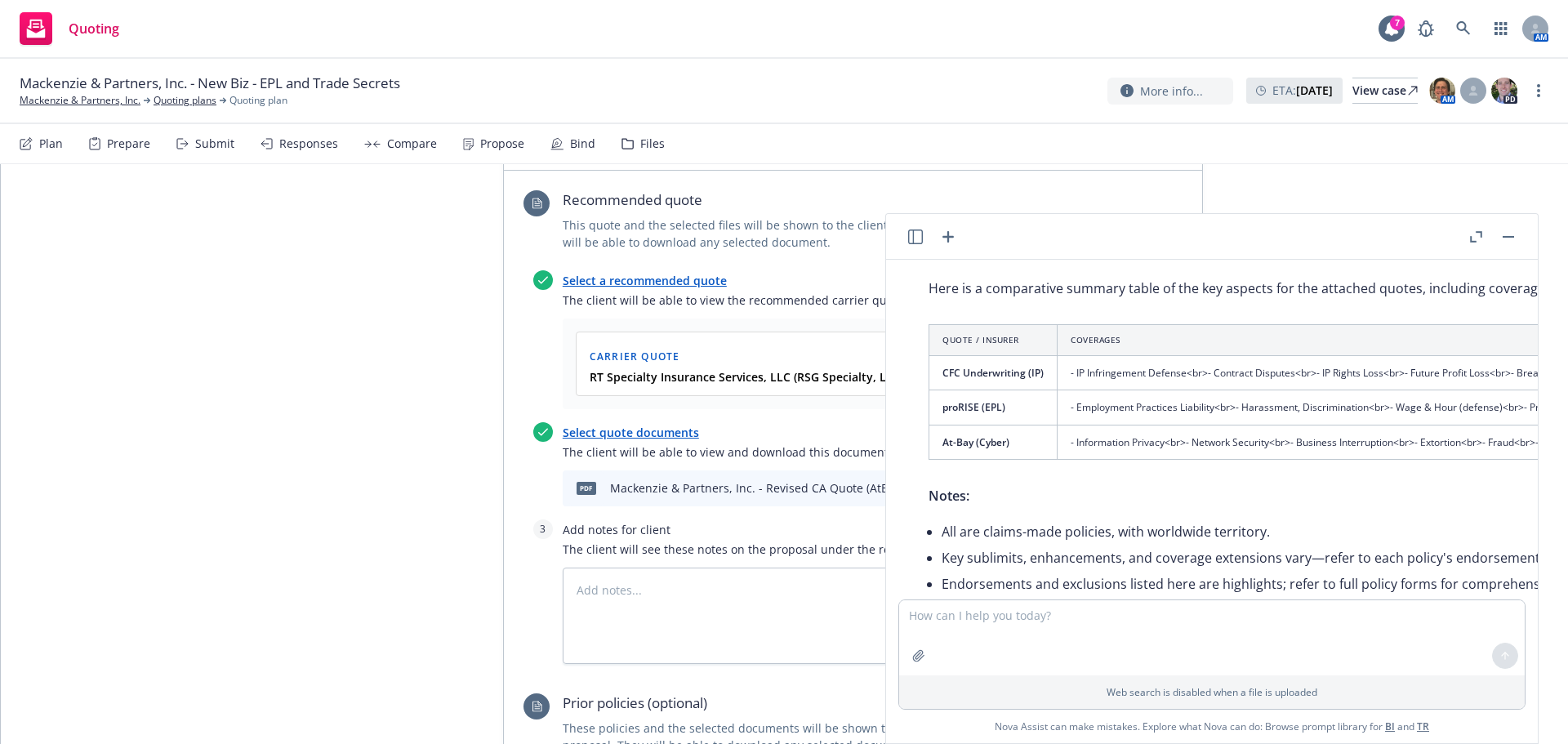
click at [1505, 237] on rect "button" at bounding box center [1508, 237] width 12 height 2
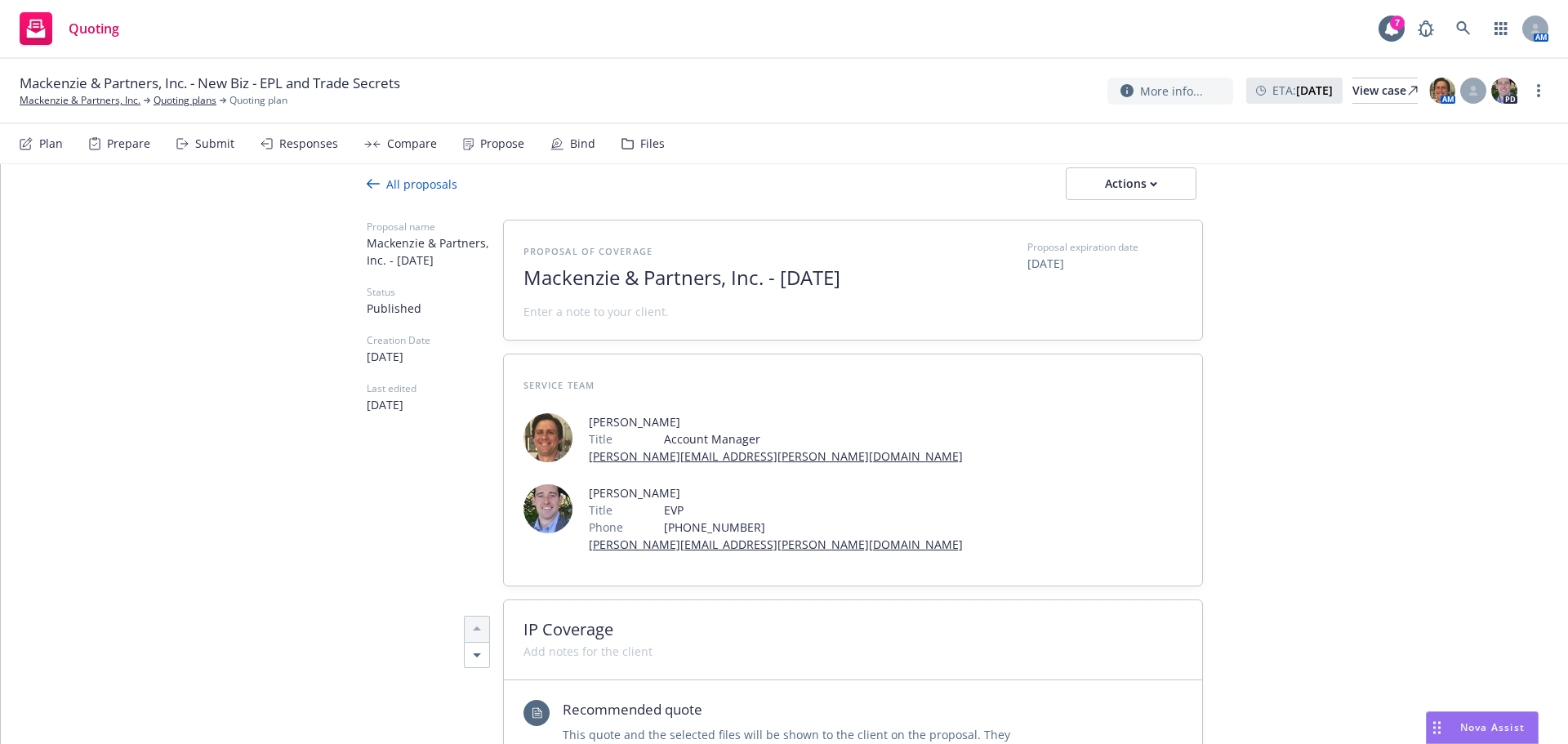
scroll to position [0, 0]
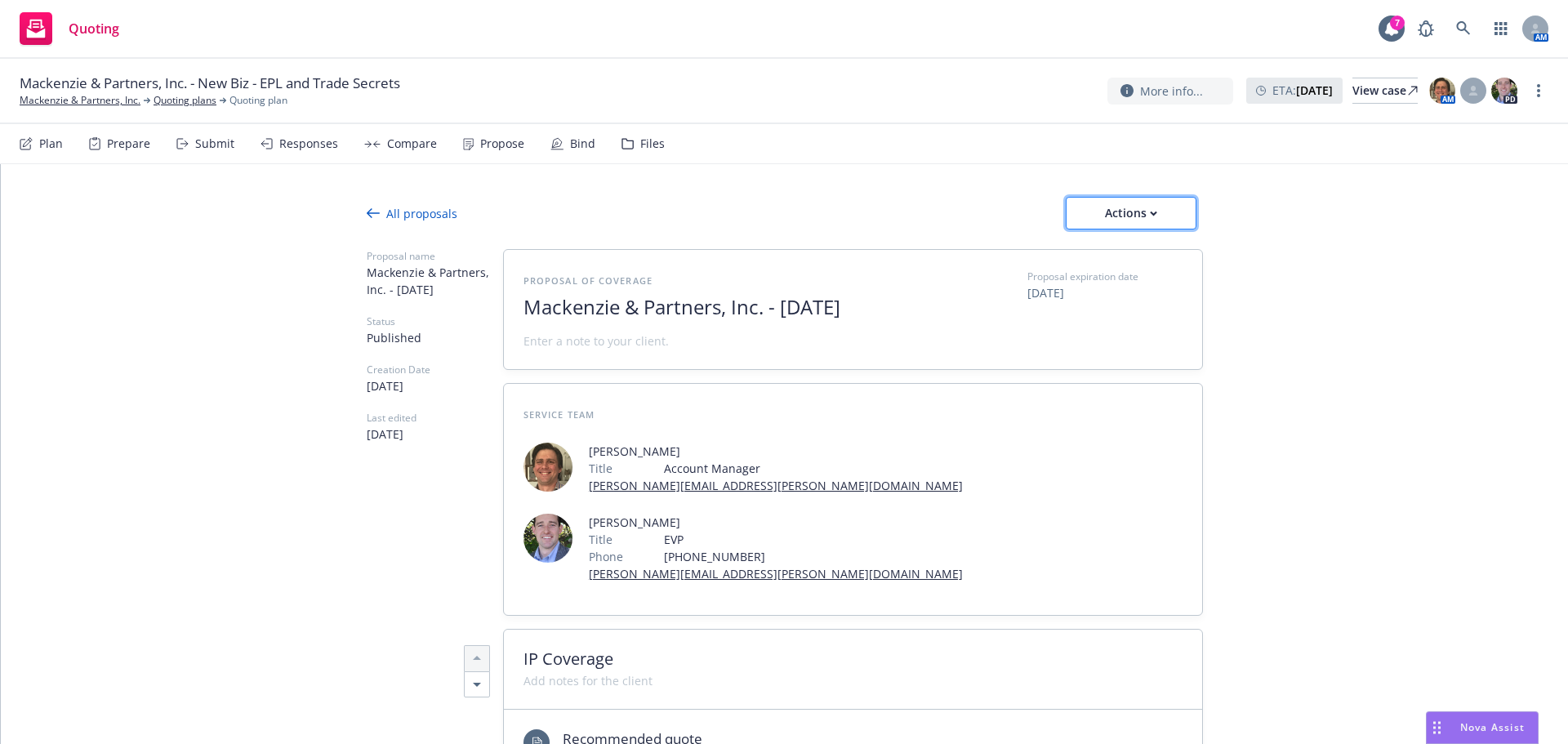
click at [1113, 205] on div "Actions" at bounding box center [1131, 213] width 77 height 31
click at [1132, 293] on span "See client view" at bounding box center [1120, 287] width 120 height 15
type textarea "x"
click at [1503, 717] on div "Nova Assist" at bounding box center [1482, 728] width 111 height 31
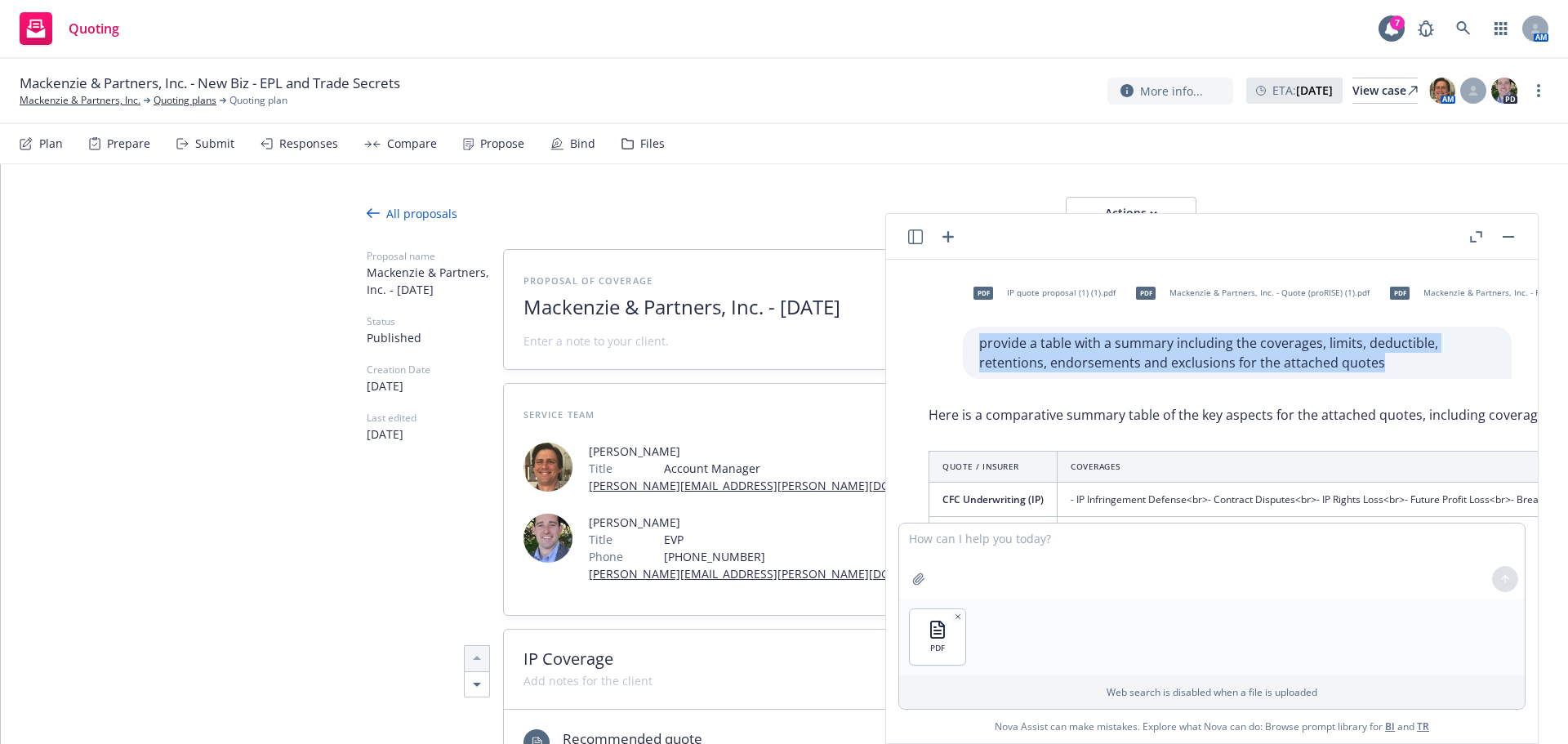
drag, startPoint x: 956, startPoint y: 346, endPoint x: 1365, endPoint y: 372, distance: 409.8
click at [1365, 372] on div "provide a table with a summary including the coverages, limits, deductible, ret…" at bounding box center [1238, 353] width 549 height 52
copy p "provide a table with a summary including the coverages, limits, deductible, ret…"
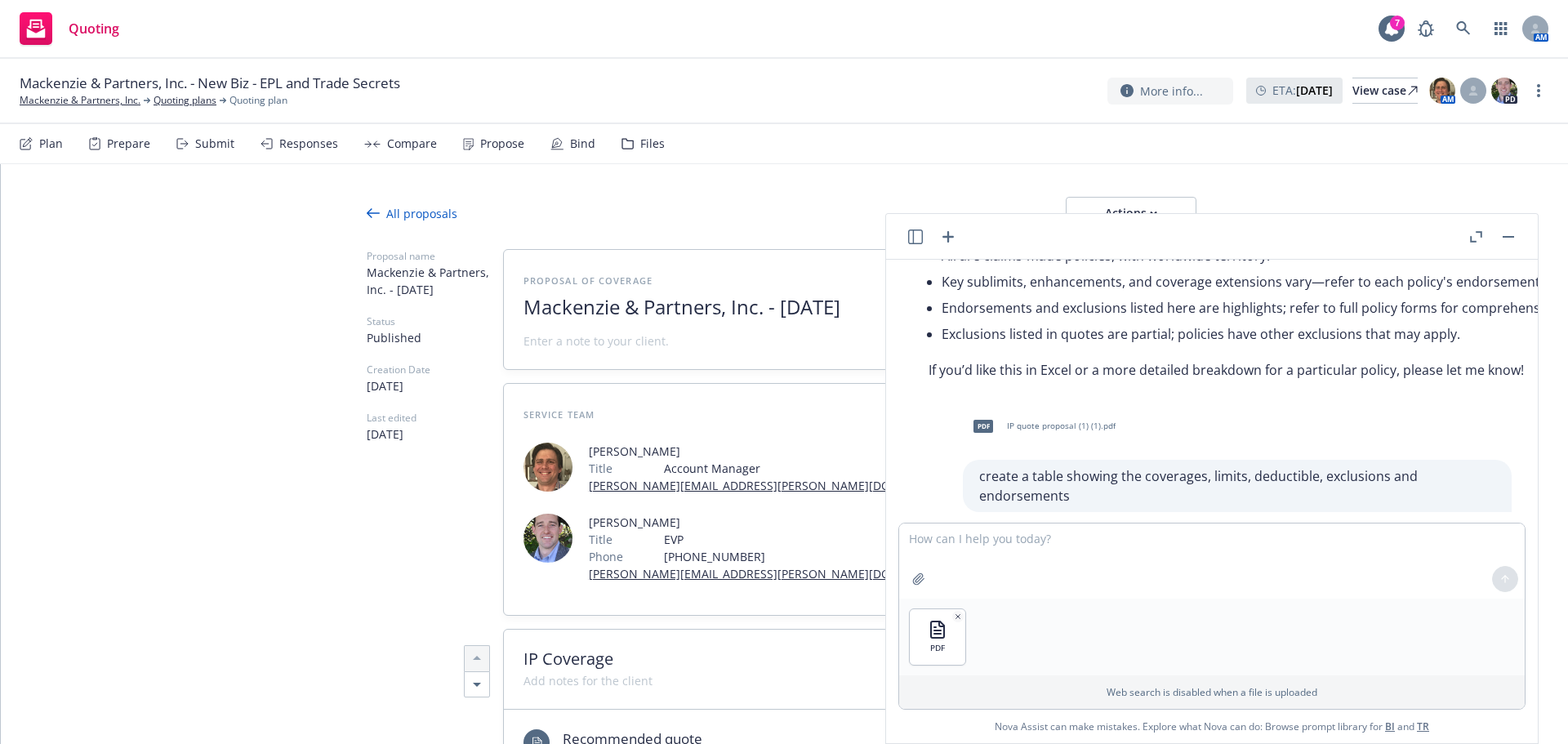
scroll to position [490, 0]
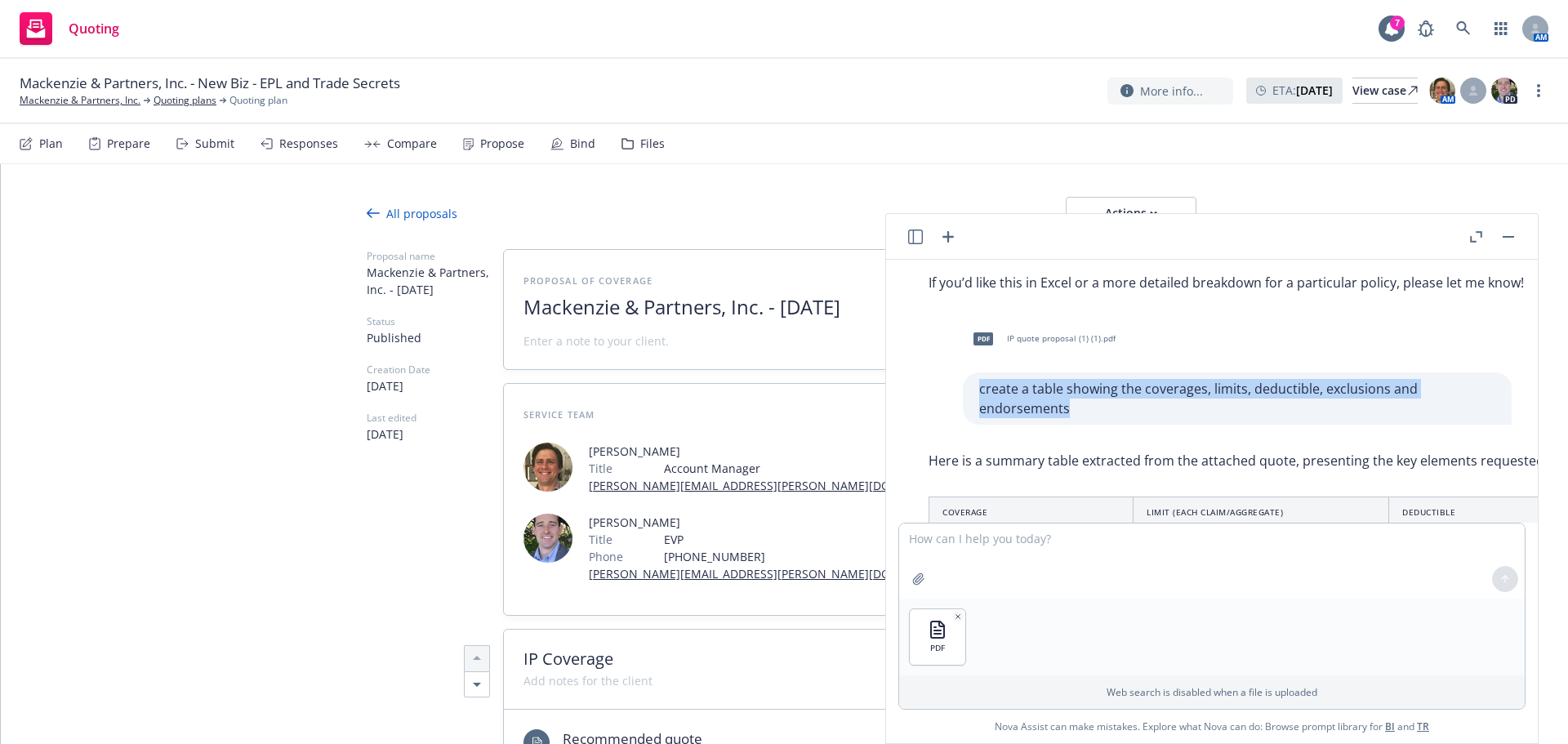
drag, startPoint x: 953, startPoint y: 389, endPoint x: 1076, endPoint y: 484, distance: 155.4
click at [1075, 420] on div "create a table showing the coverages, limits, deductible, exclusions and endors…" at bounding box center [1238, 398] width 549 height 52
copy p "create a table showing the coverages, limits, deductible, exclusions and endors…"
click at [1062, 544] on textarea at bounding box center [1211, 560] width 626 height 75
paste textarea "create a table showing the coverages, limits, deductible, exclusions and endors…"
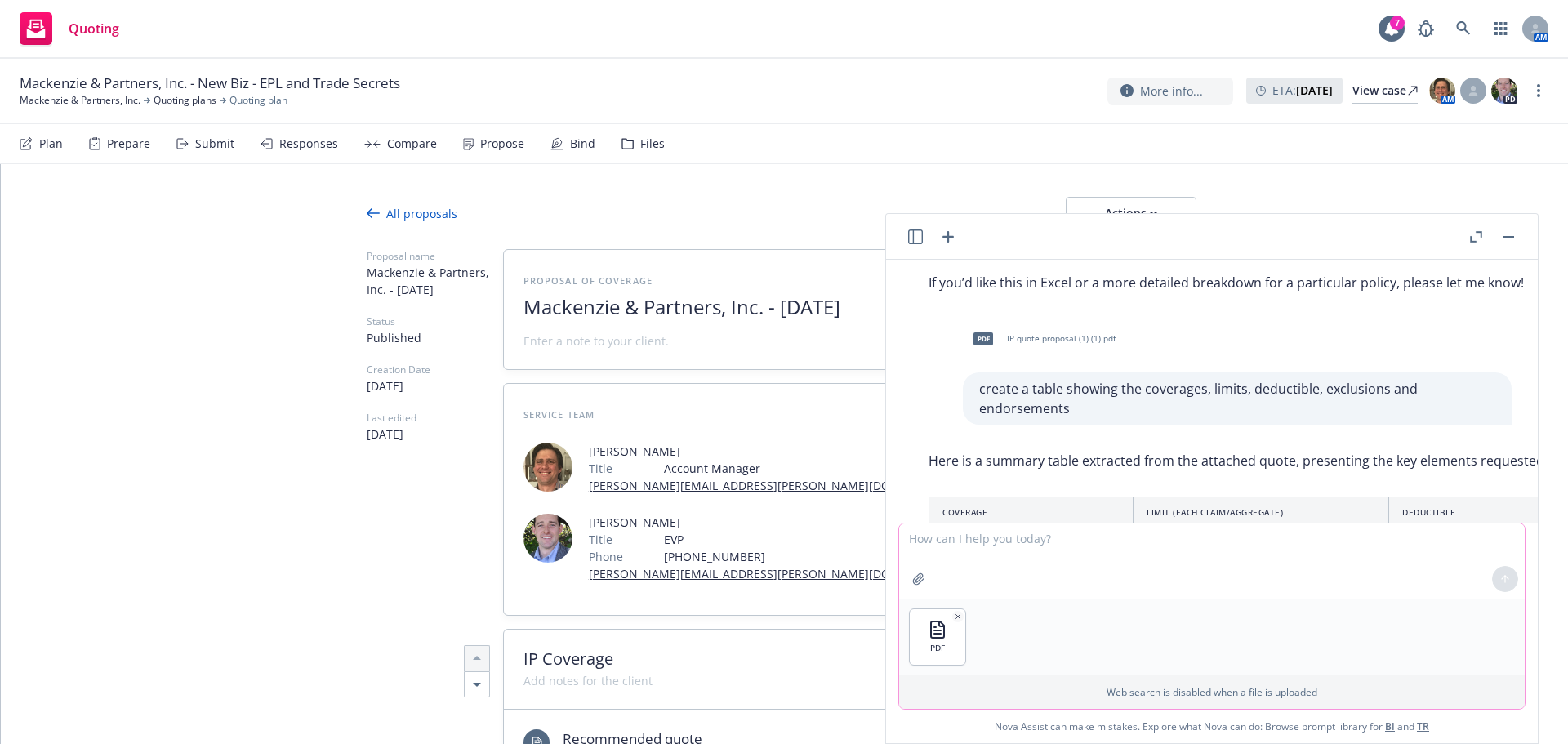
type textarea "create a table showing the coverages, limits, deductible, exclusions and endors…"
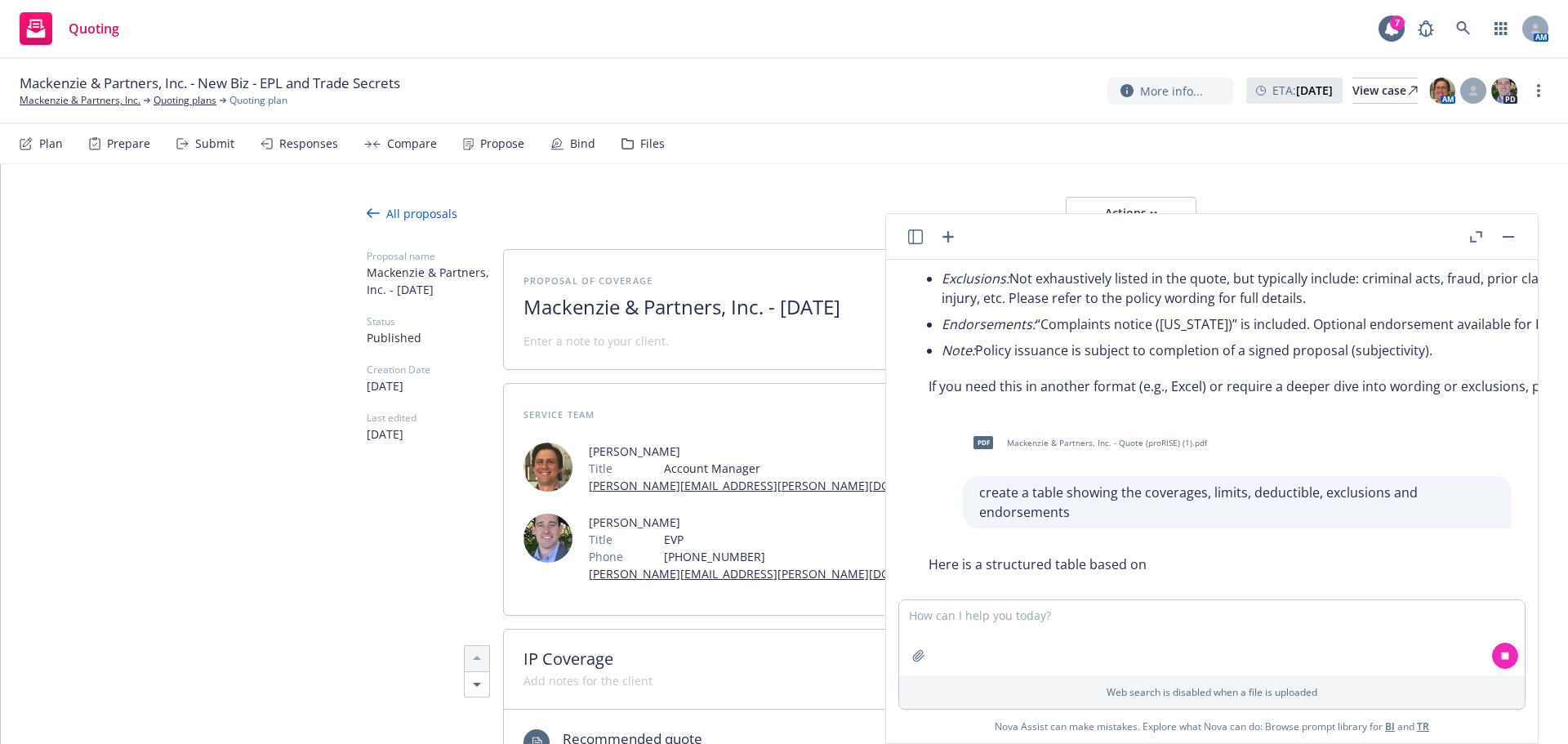
scroll to position [1095, 0]
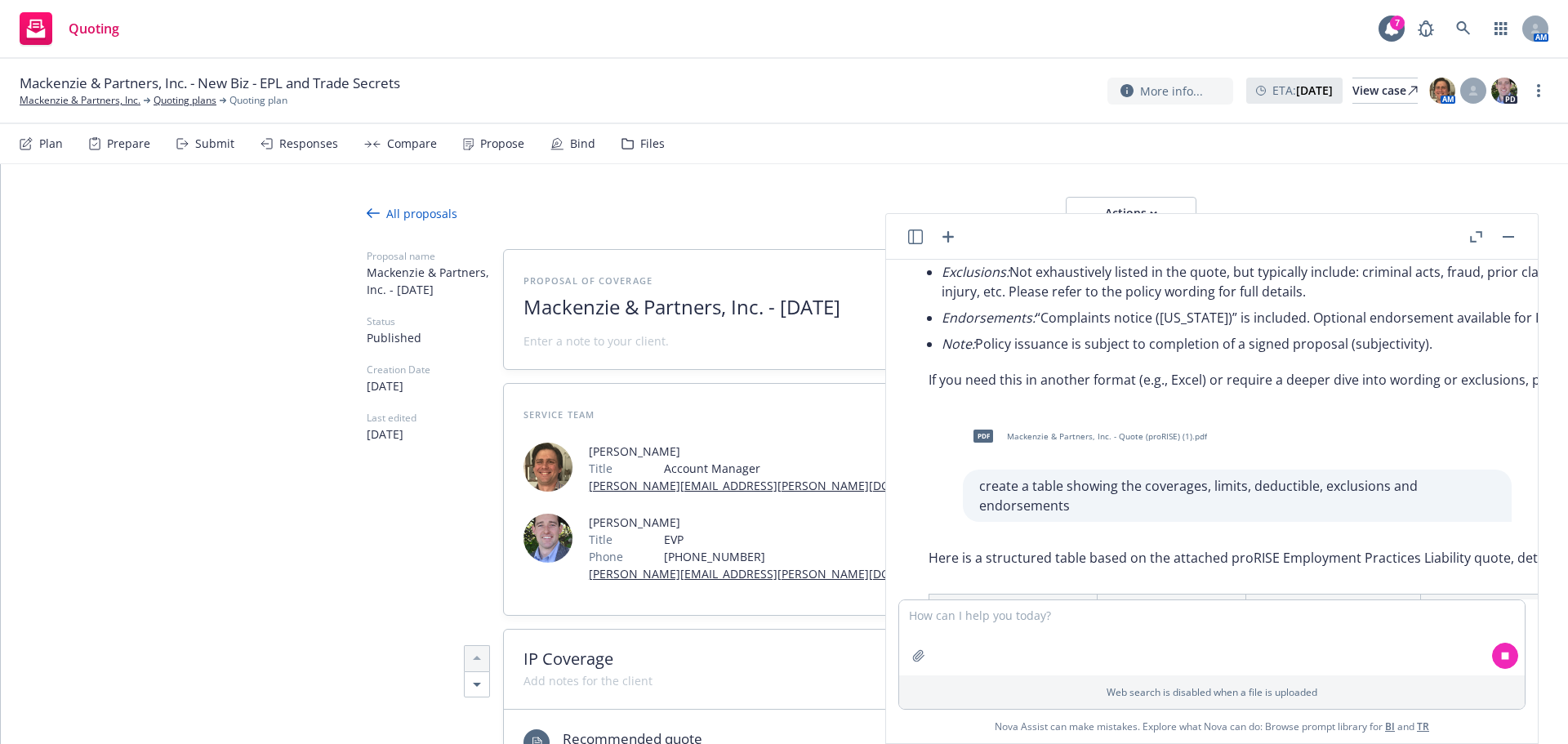
type textarea "x"
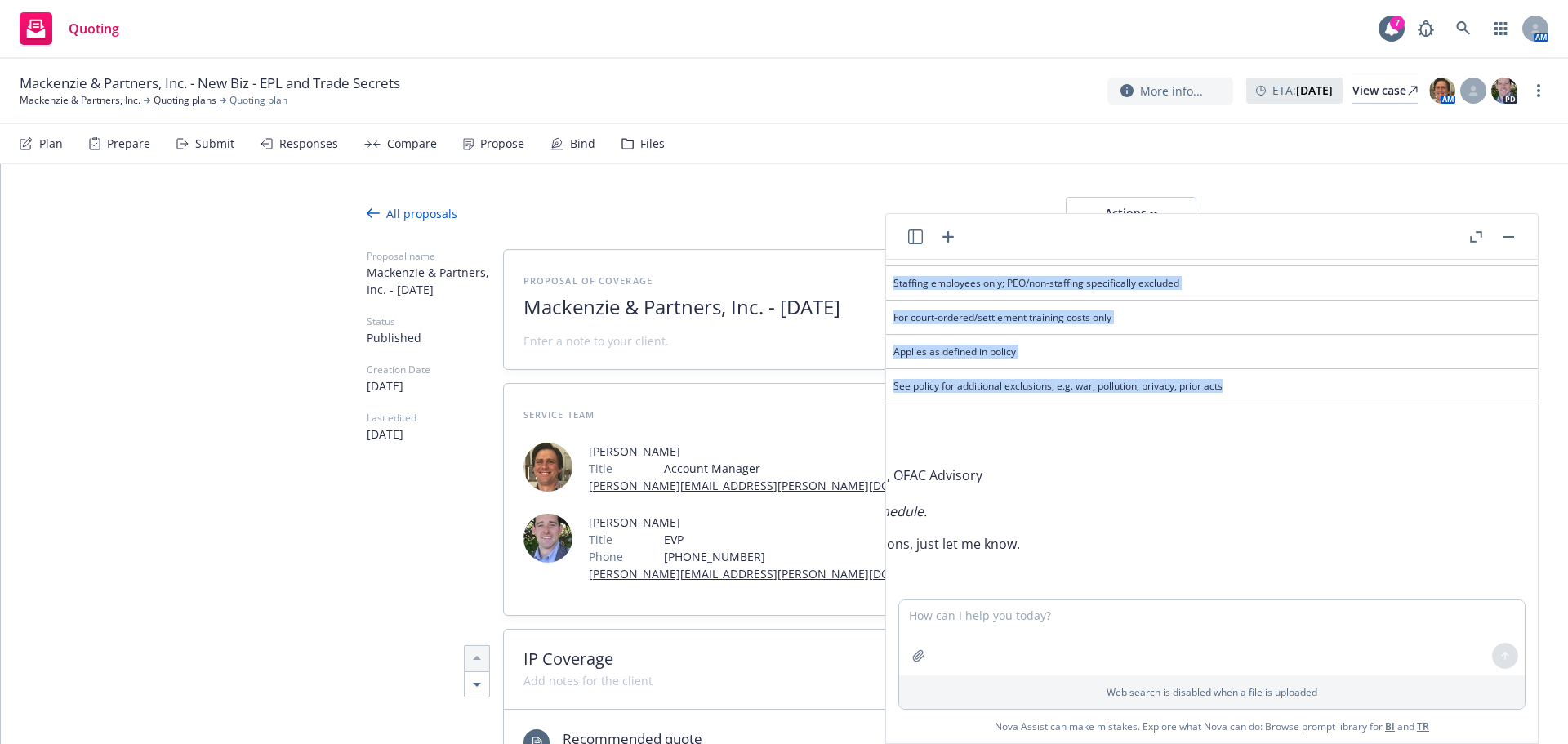
scroll to position [1674, 654]
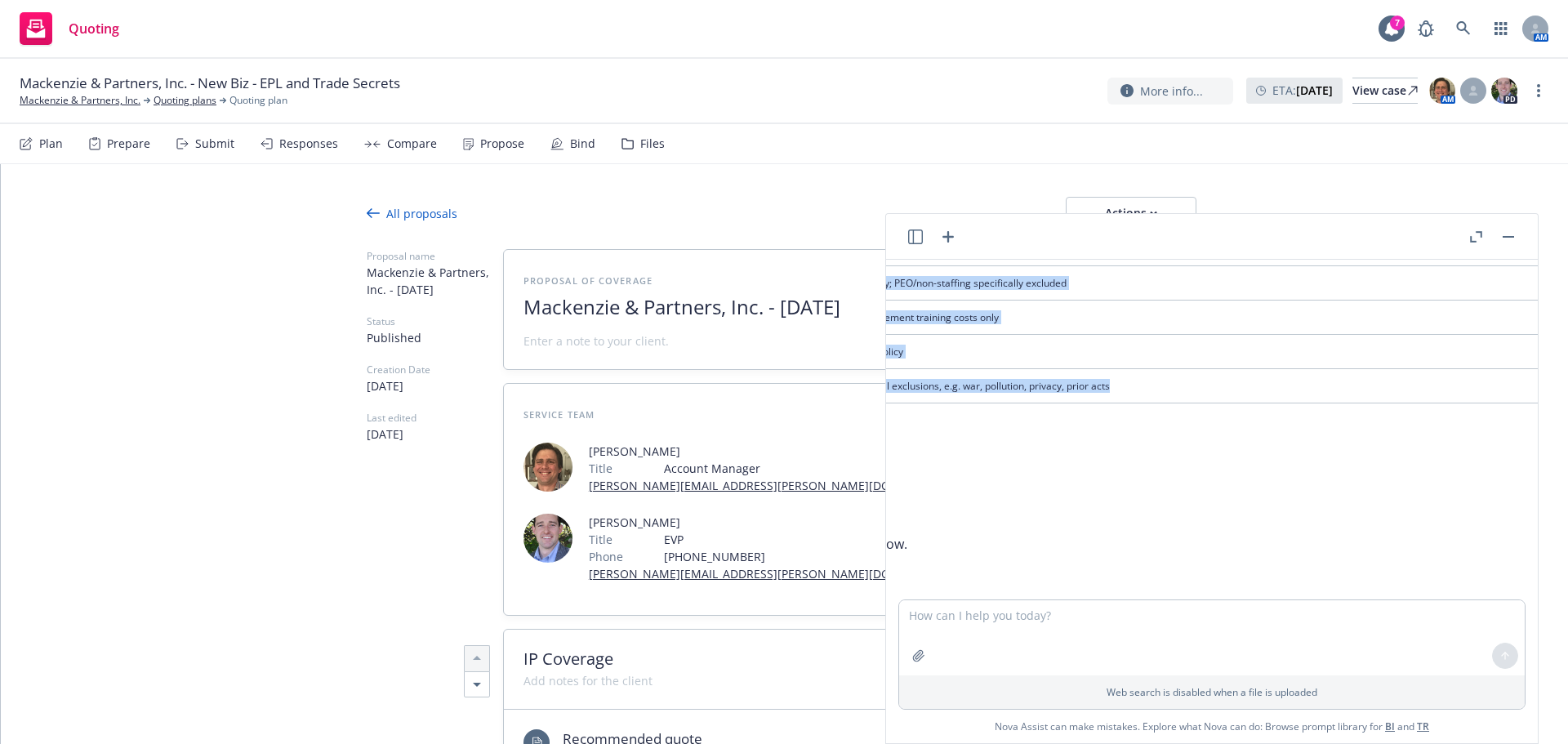
drag, startPoint x: 942, startPoint y: 432, endPoint x: 1258, endPoint y: 378, distance: 320.6
click at [1258, 378] on table "Coverage/Feature Limit / Sublimit Deductible / Retention Key Exclusions (Summar…" at bounding box center [1312, 215] width 2074 height 377
copy table "Coverage/Feature Limit / Sublimit Deductible / Retention Key Exclusions (Summar…"
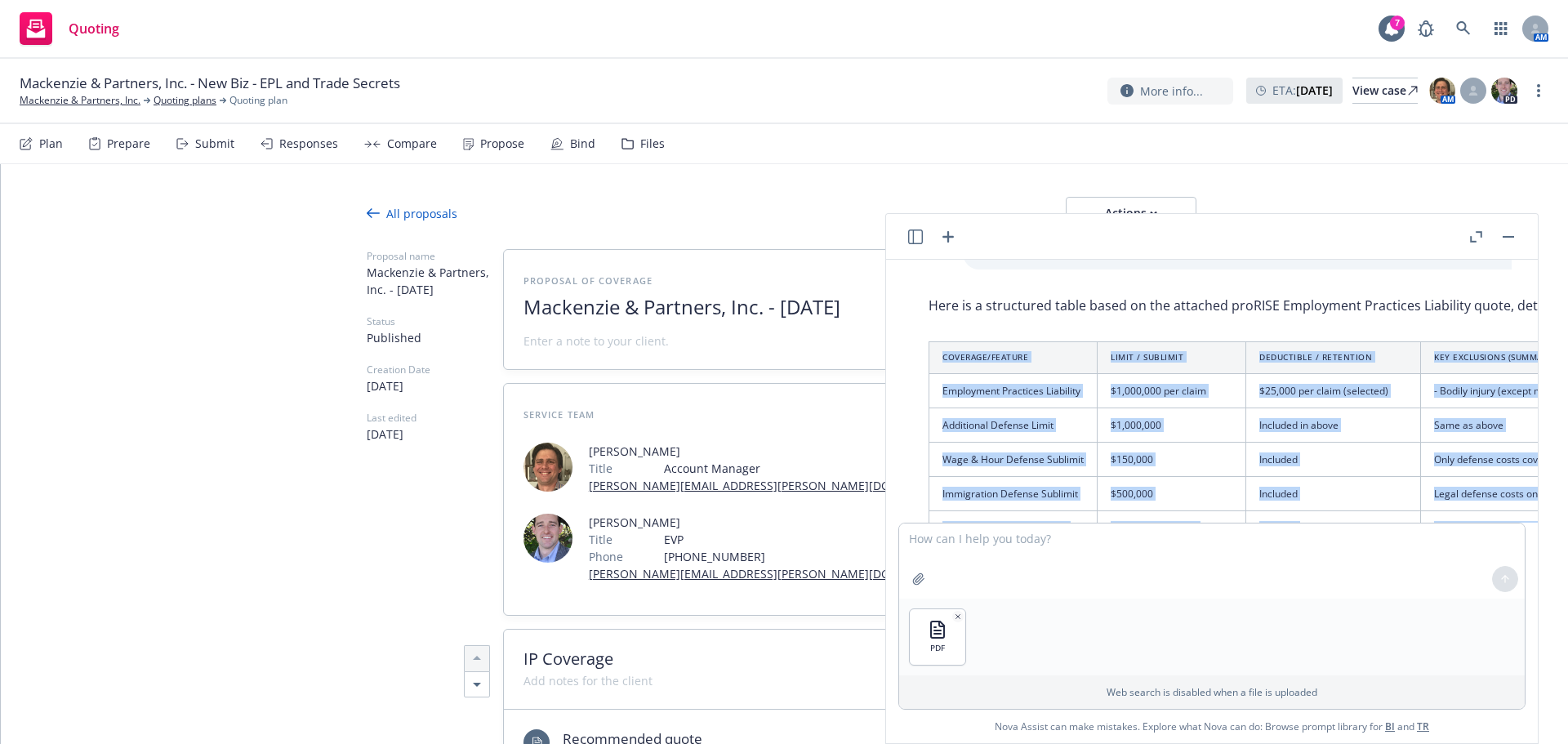
scroll to position [1265, 0]
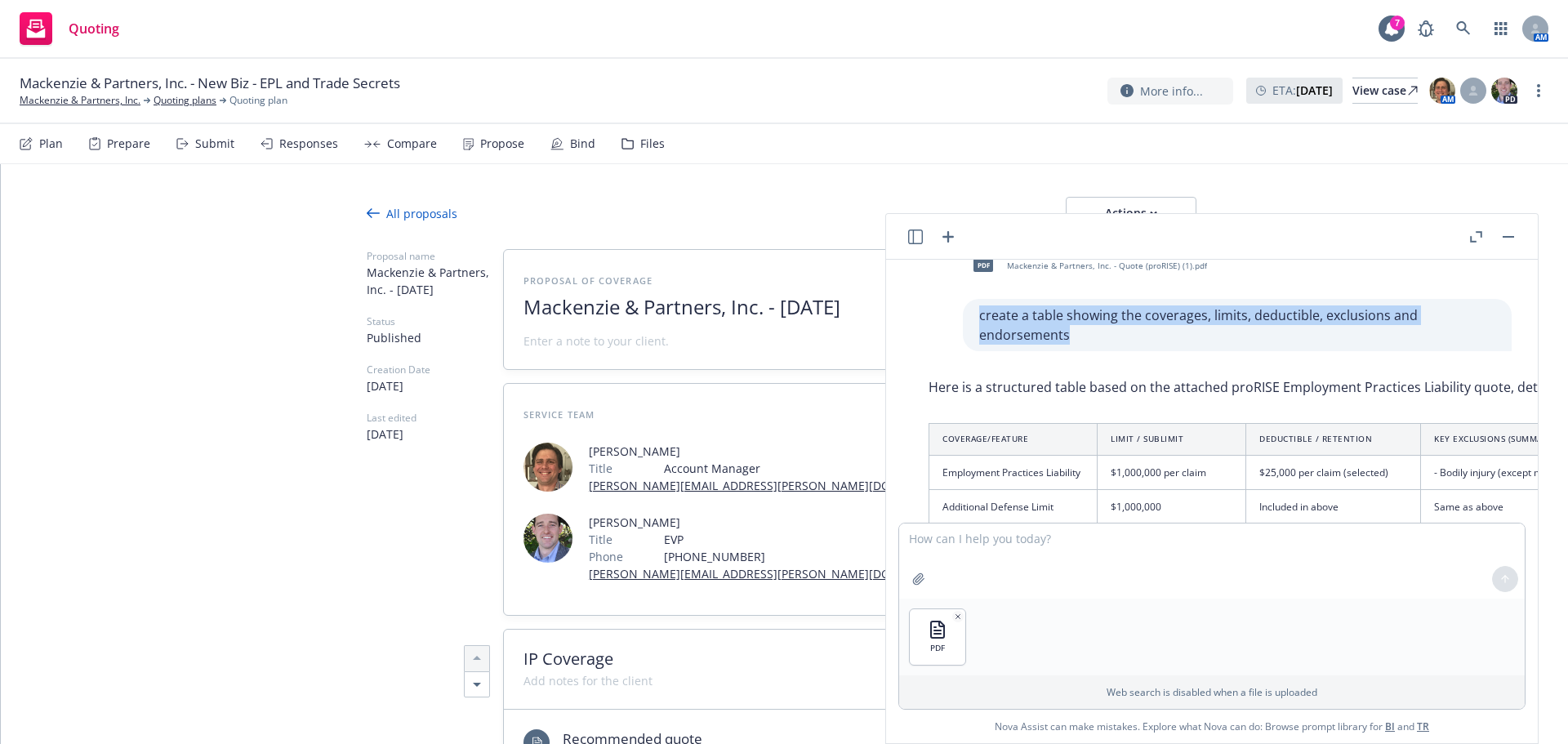
drag, startPoint x: 958, startPoint y: 310, endPoint x: 1073, endPoint y: 388, distance: 139.0
click at [1066, 340] on p "create a table showing the coverages, limits, deductible, exclusions and endors…" at bounding box center [1238, 324] width 516 height 39
copy p "create a table showing the coverages, limits, deductible, exclusions and endors…"
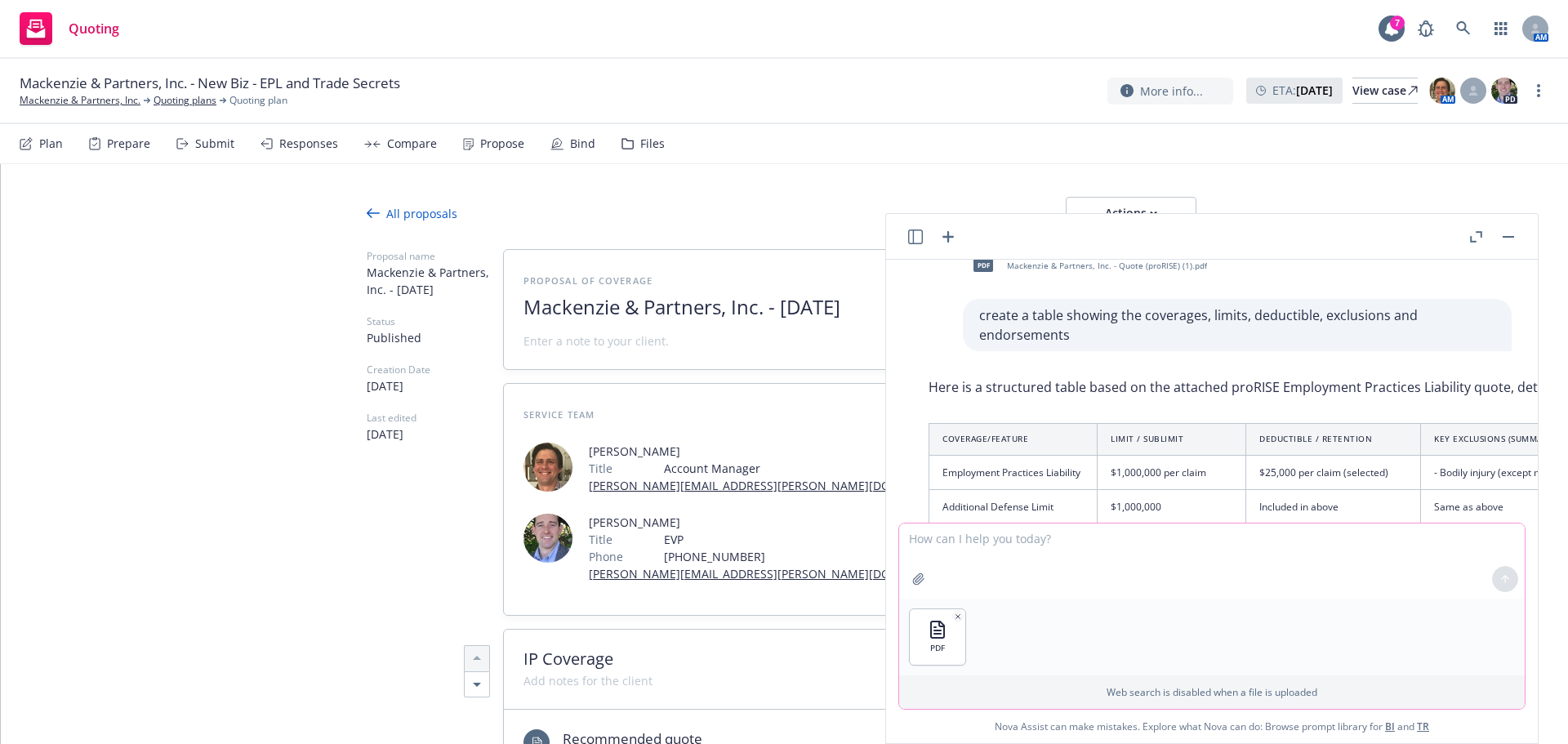
click at [1066, 545] on textarea at bounding box center [1211, 560] width 626 height 75
paste textarea "create a table showing the coverages, limits, deductible, exclusions and endors…"
type textarea "create a table showing the coverages, limits, deductible, exclusions and endors…"
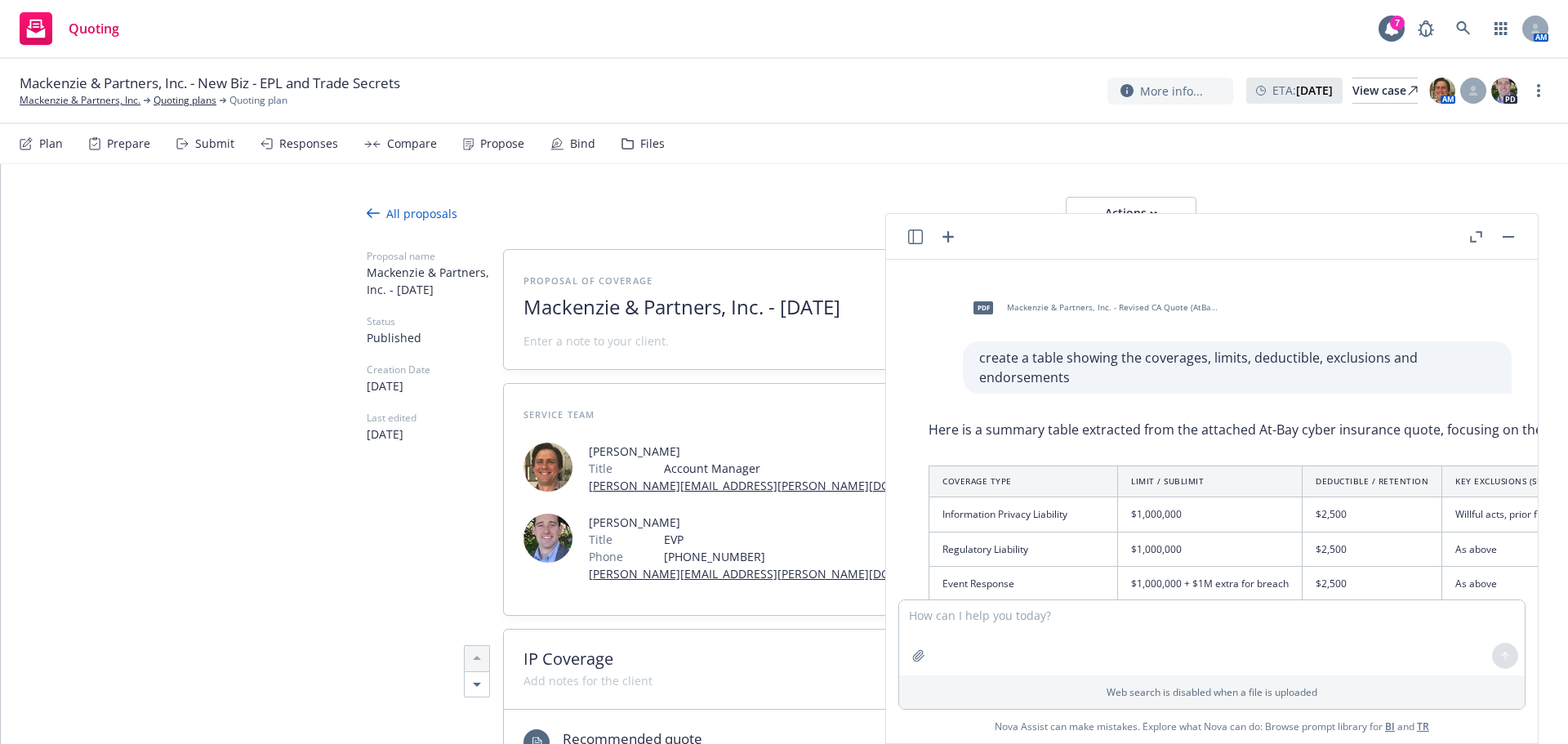
scroll to position [1925, 0]
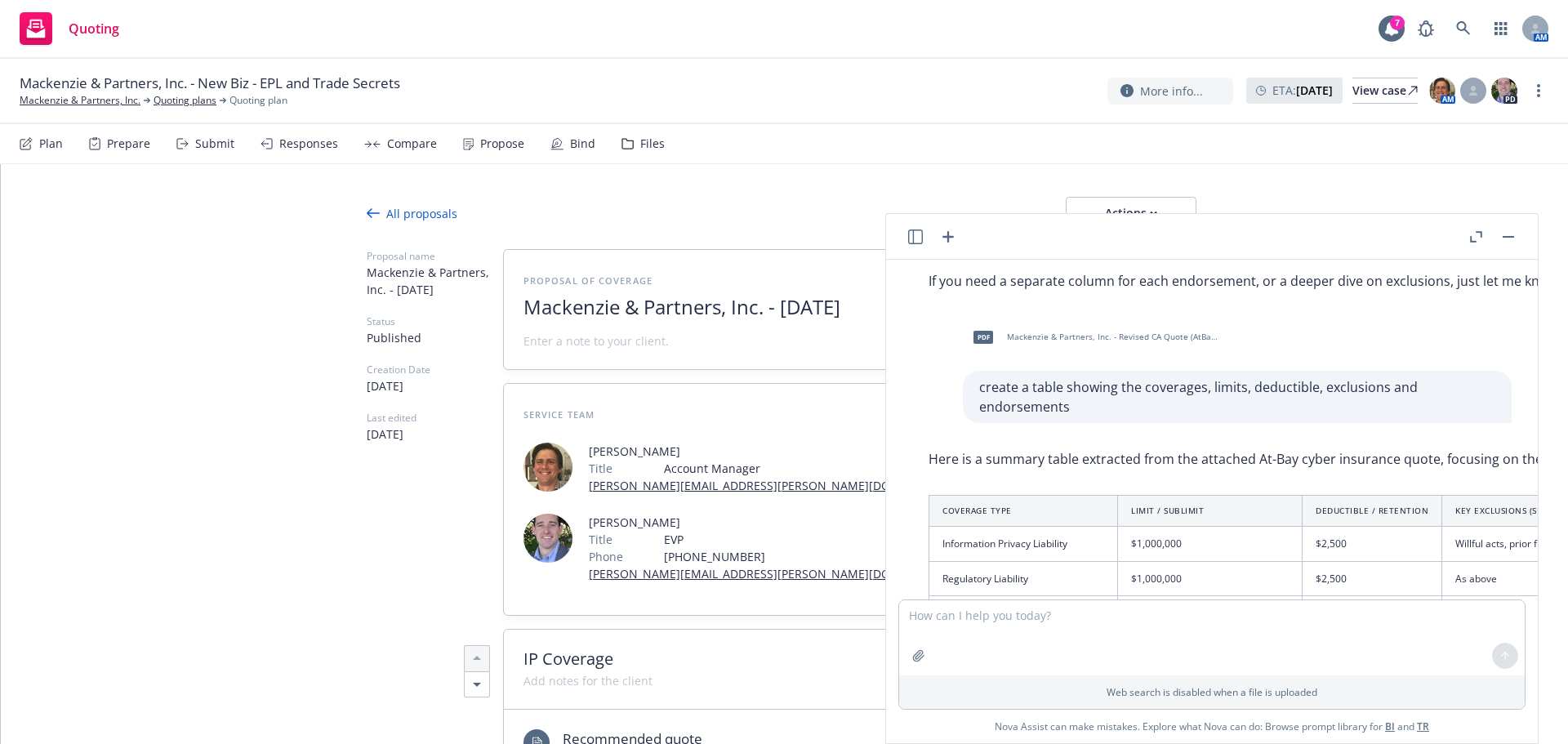
drag, startPoint x: 979, startPoint y: 512, endPoint x: 950, endPoint y: 523, distance: 31.0
click at [978, 512] on th "Coverage Type" at bounding box center [1024, 511] width 188 height 31
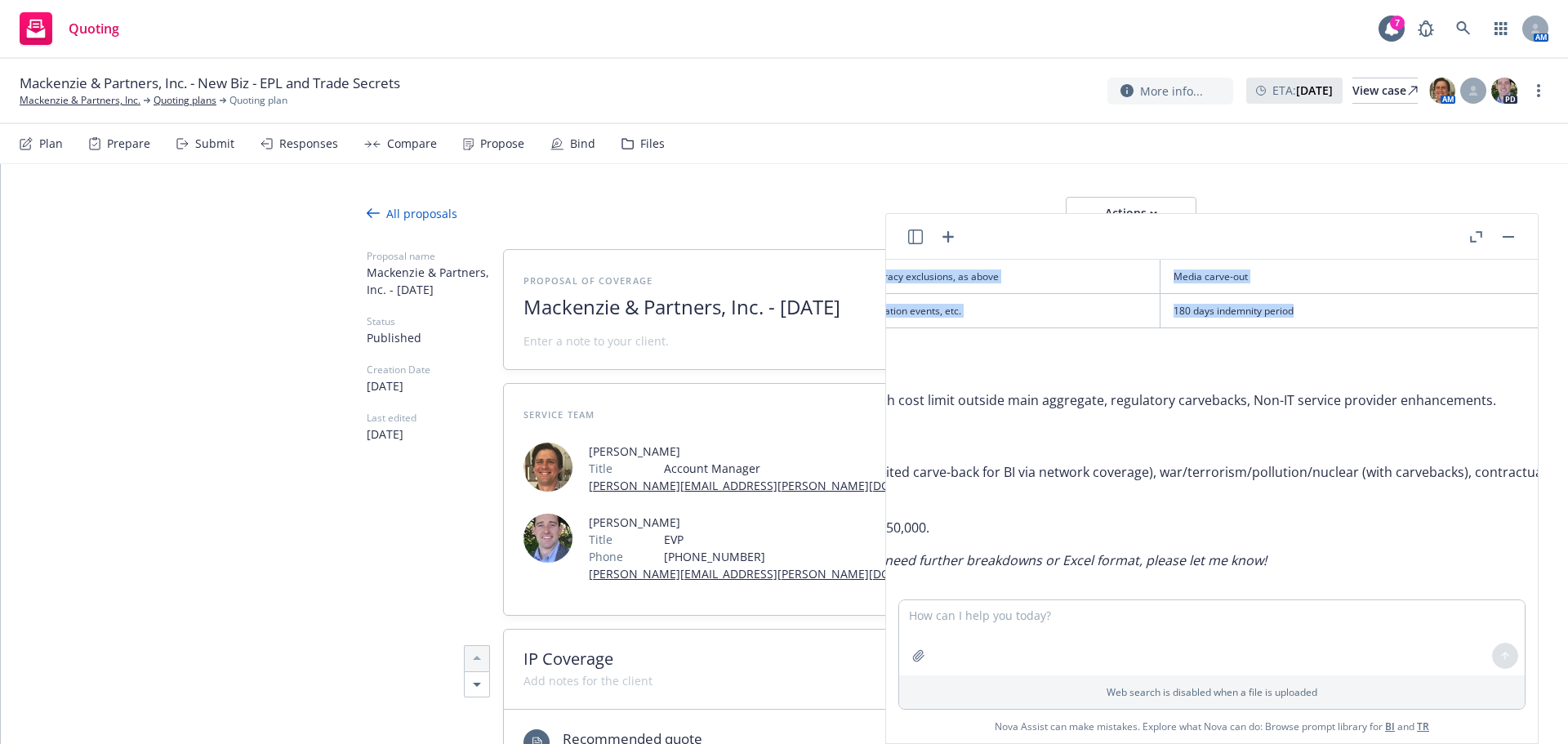
scroll to position [2468, 719]
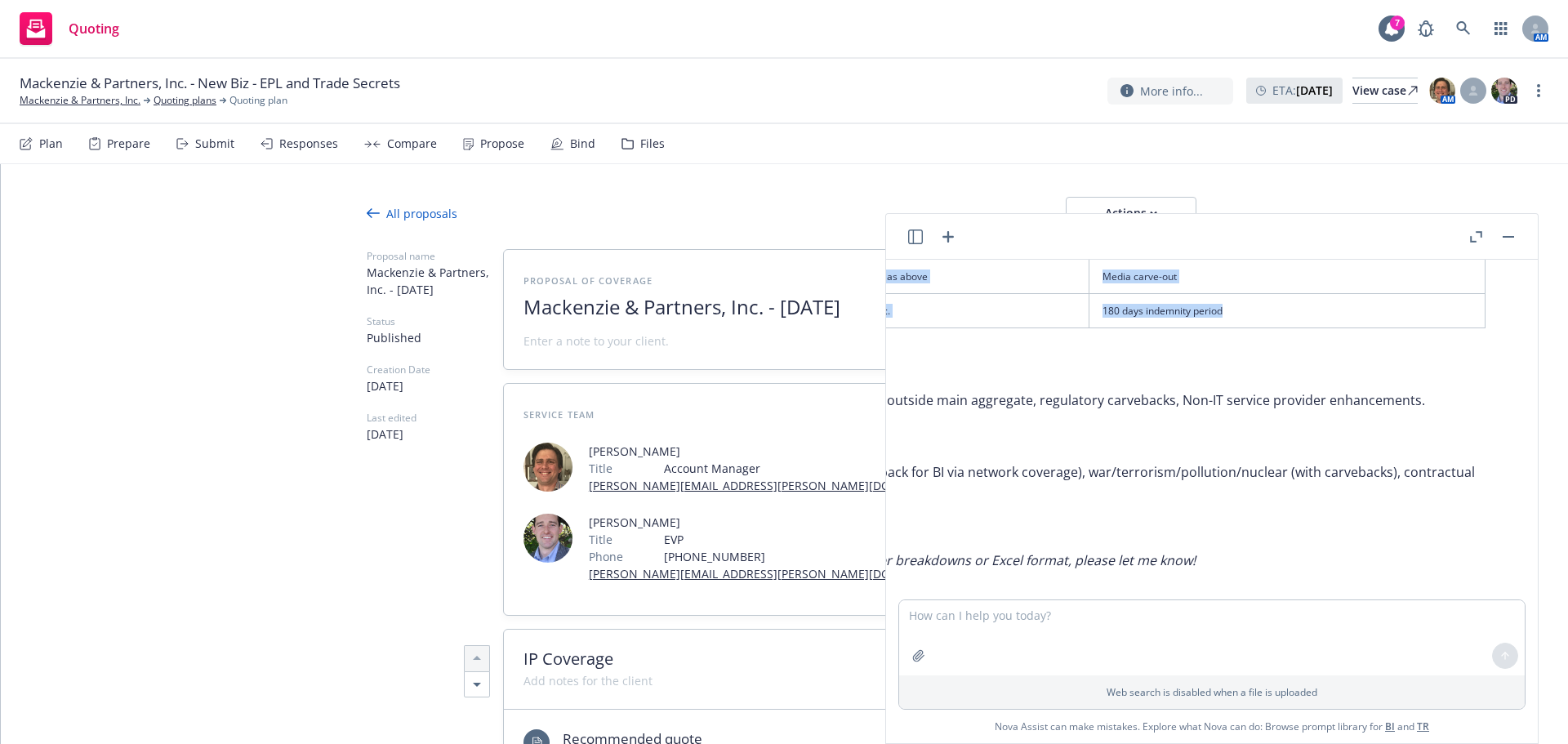
drag, startPoint x: 937, startPoint y: 506, endPoint x: 1411, endPoint y: 323, distance: 508.1
click at [1411, 323] on table "Coverage Type Limit / Sublimit Deductible / Retention Key Exclusions (Summary)*…" at bounding box center [847, 140] width 1276 height 377
copy table "Coverage Type Limit / Sublimit Deductible / Retention Key Exclusions (Summary)*…"
type textarea "x"
click at [1467, 21] on link at bounding box center [1464, 29] width 33 height 33
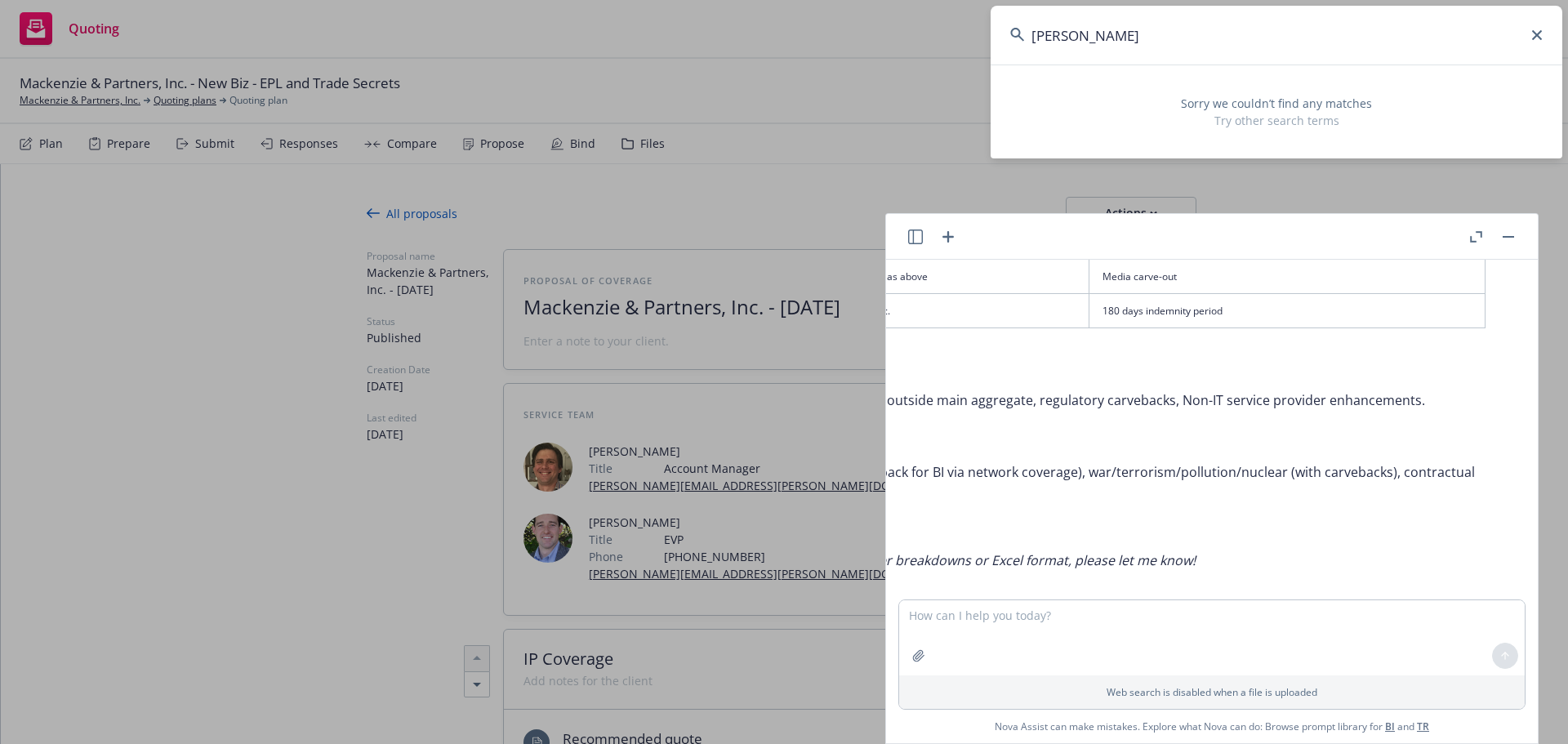
type input "[PERSON_NAME]"
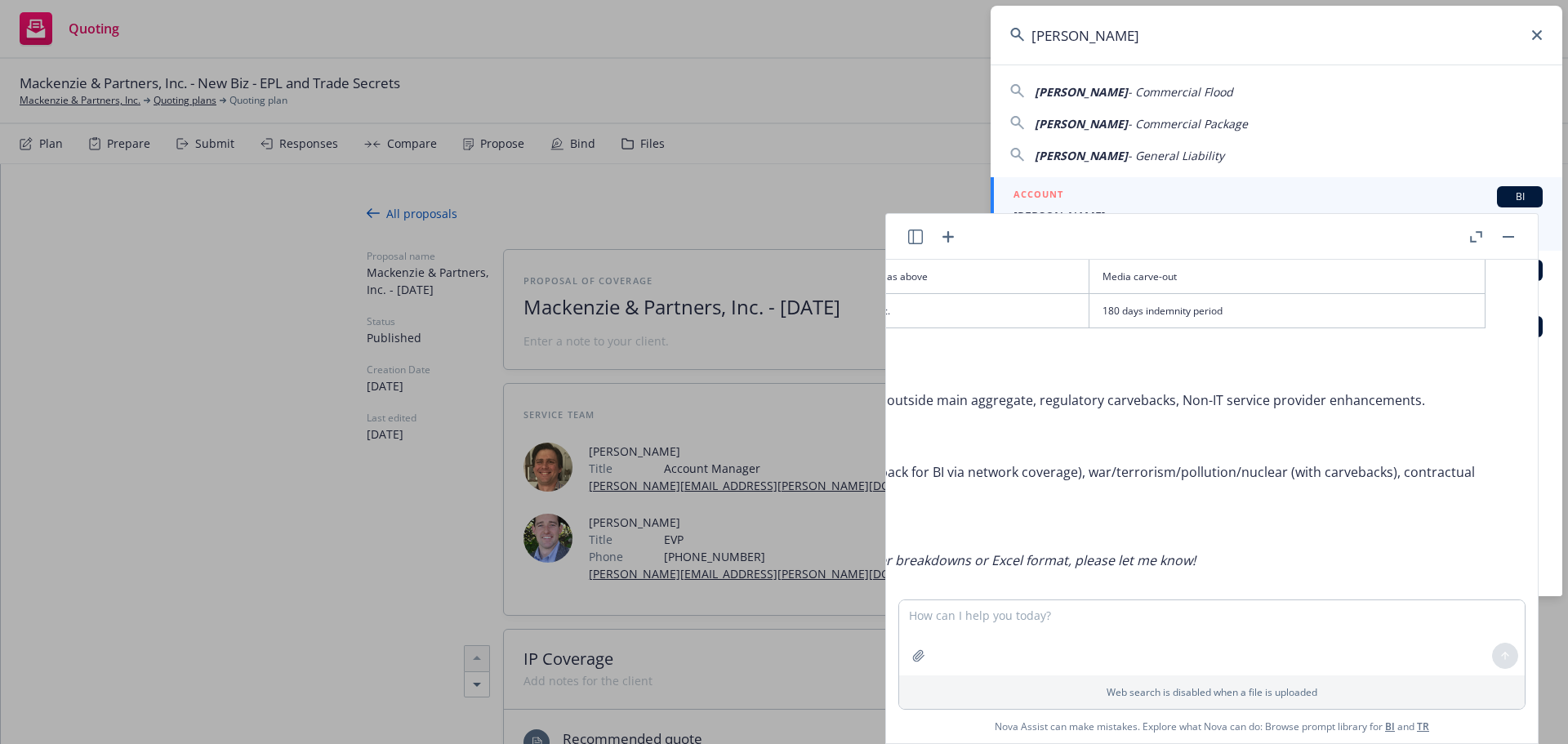
click at [1503, 236] on button "button" at bounding box center [1509, 237] width 20 height 20
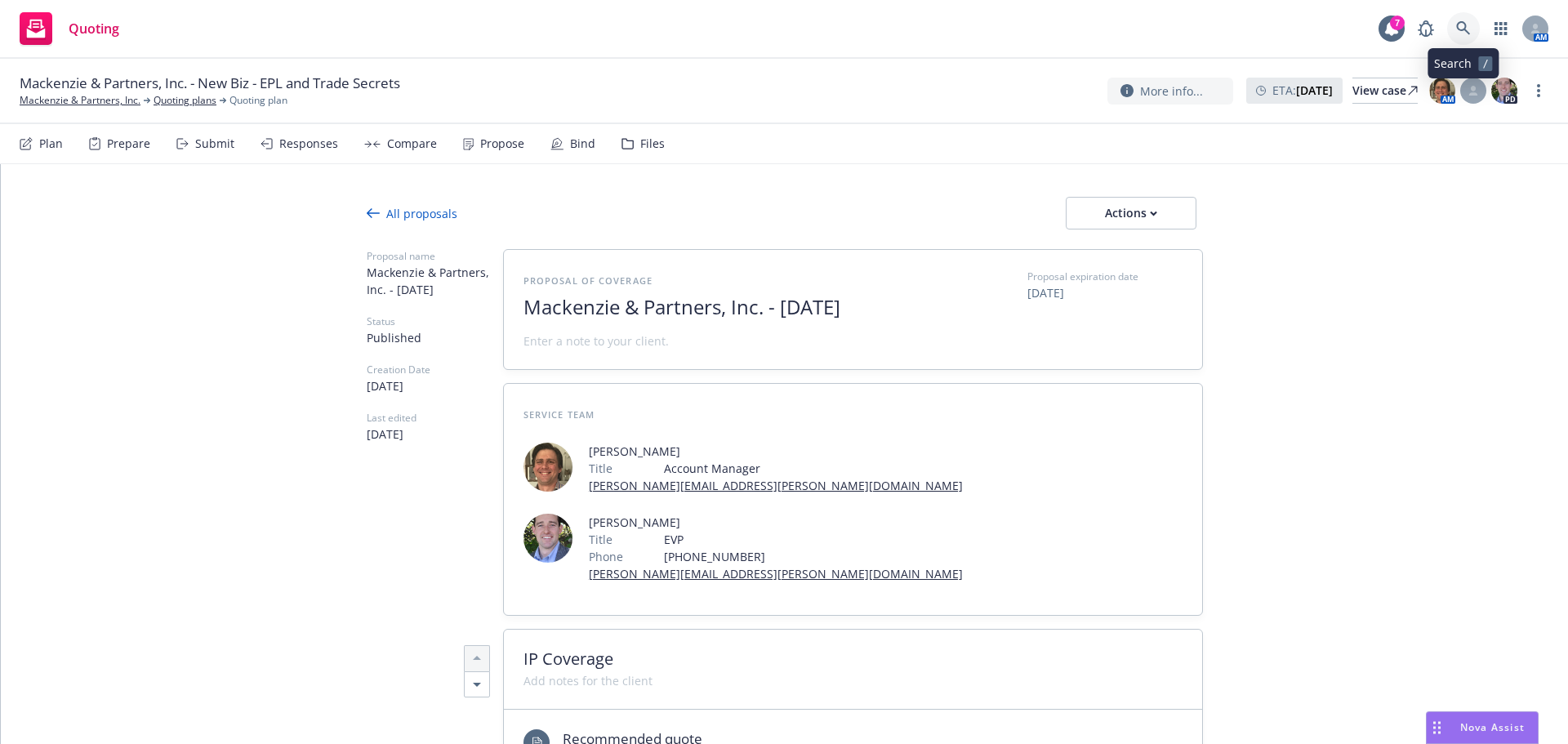
click at [1458, 30] on icon at bounding box center [1464, 28] width 14 height 14
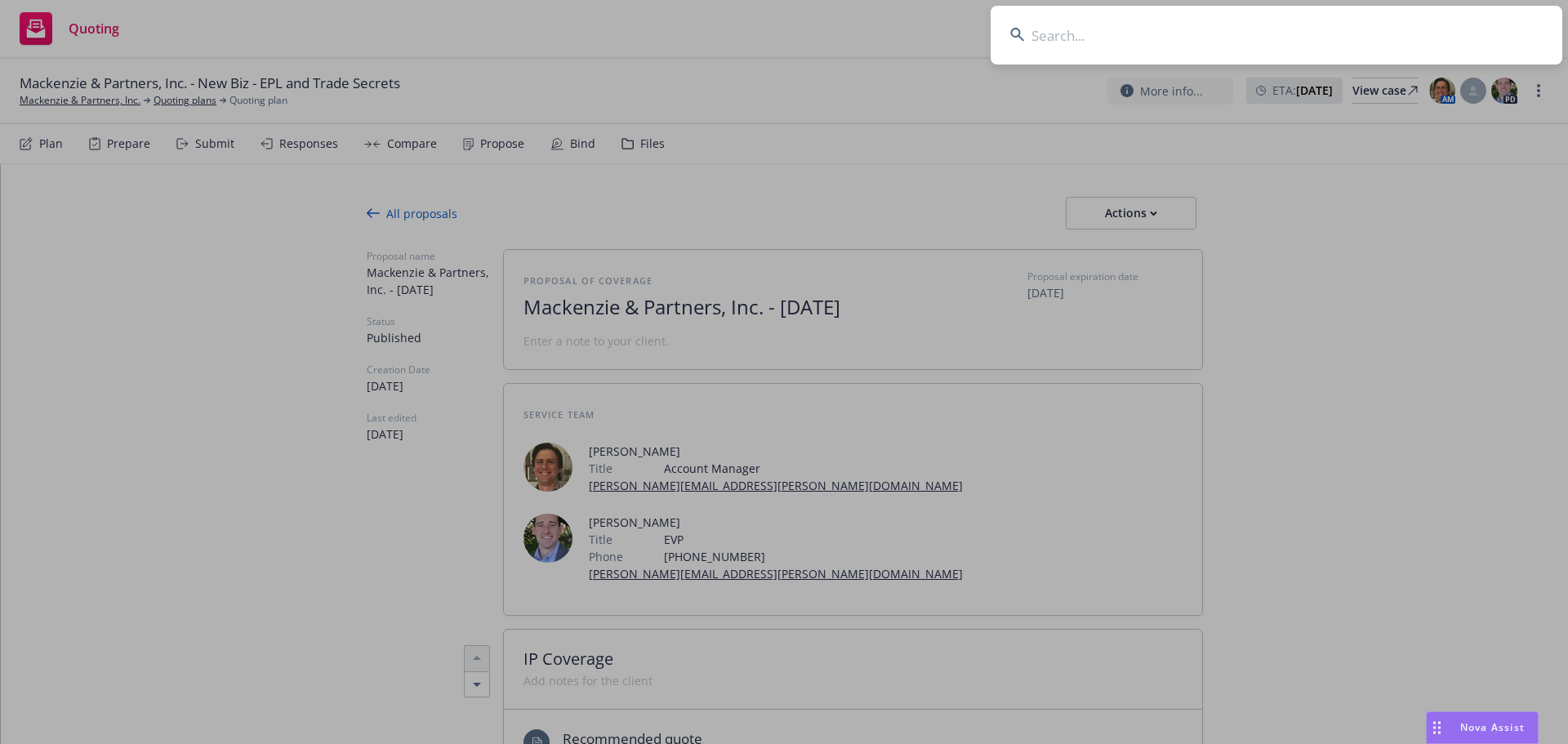
type input "v"
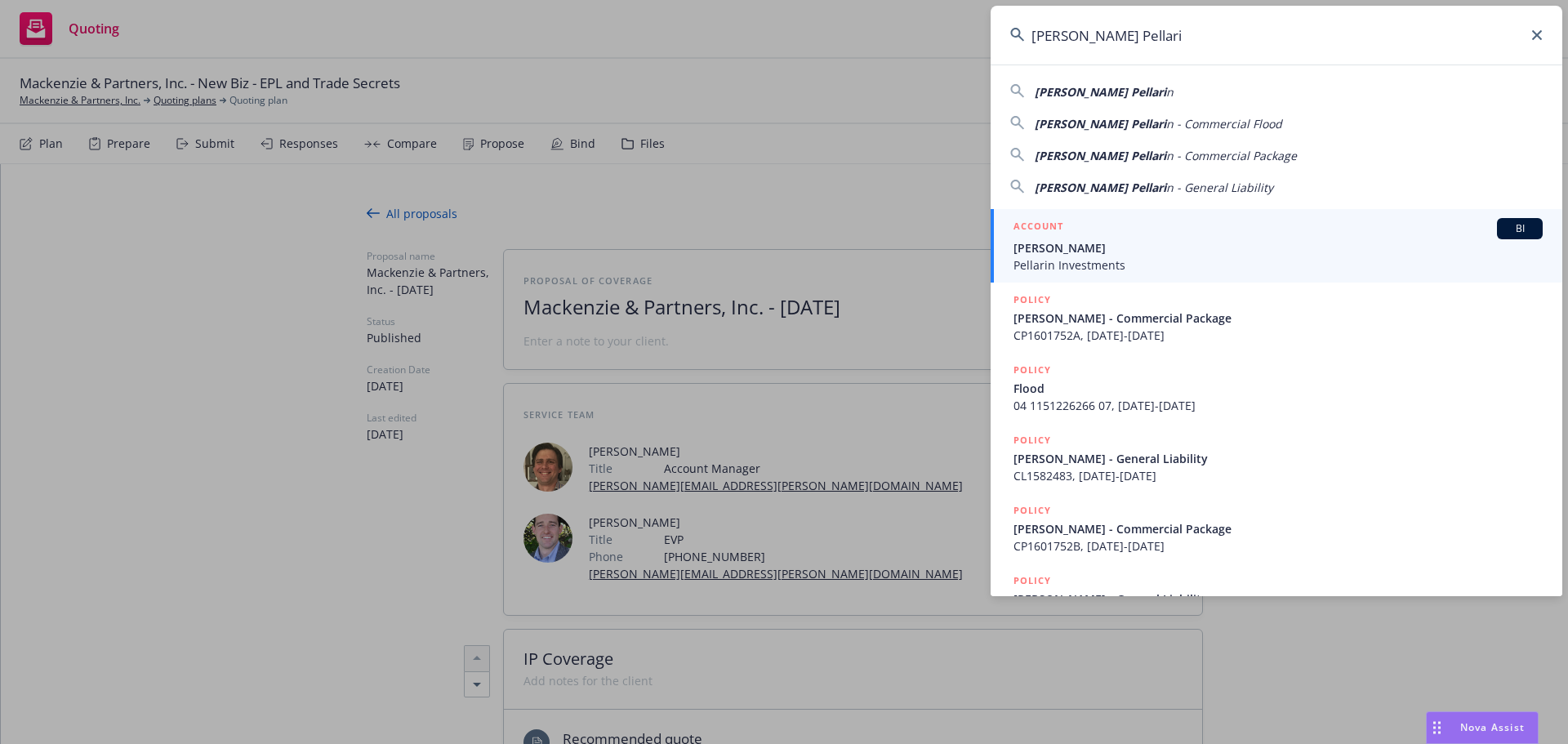
type input "Arron Pellari"
click at [1085, 255] on span "[PERSON_NAME]" at bounding box center [1278, 247] width 530 height 17
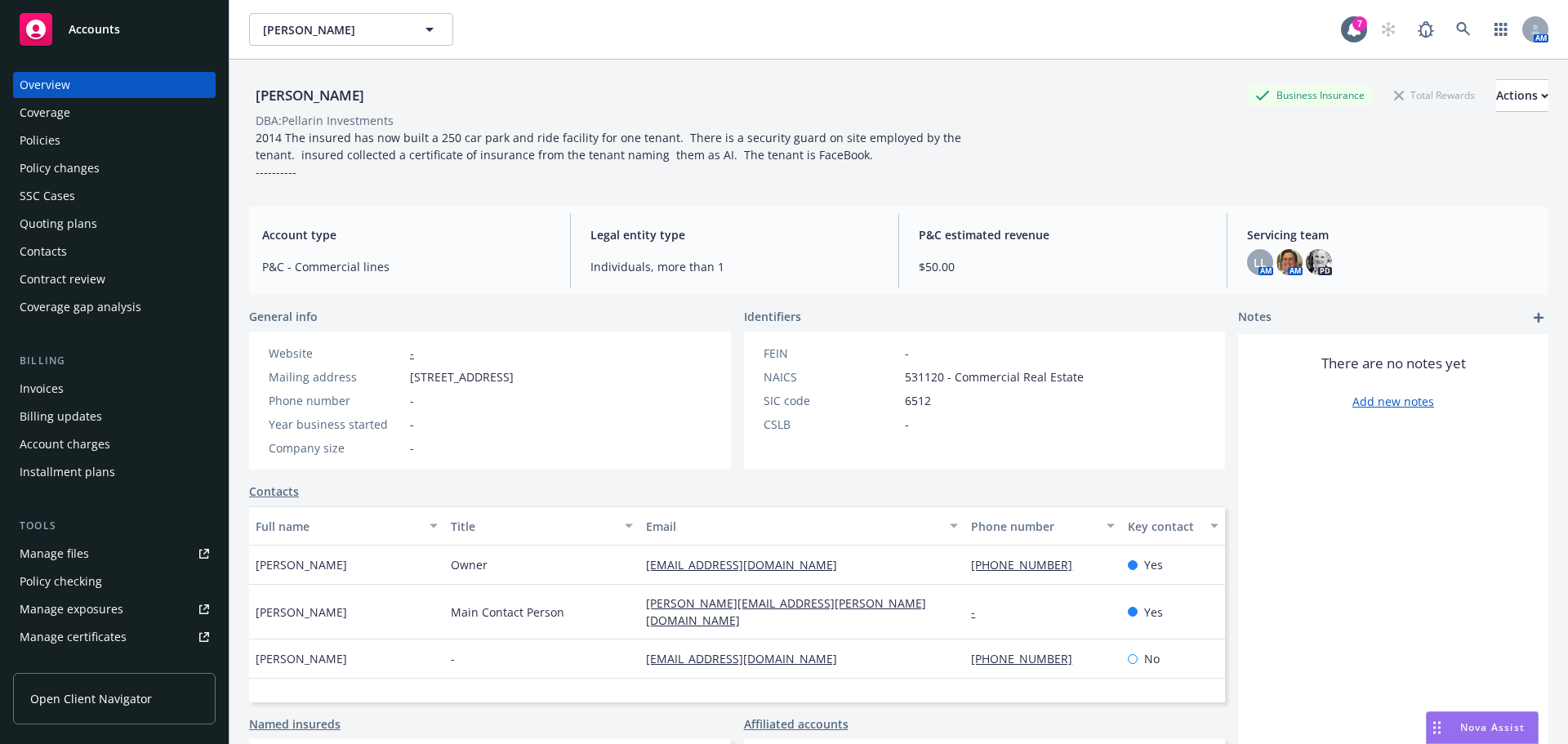
click at [85, 148] on div "Policies" at bounding box center [114, 140] width 189 height 26
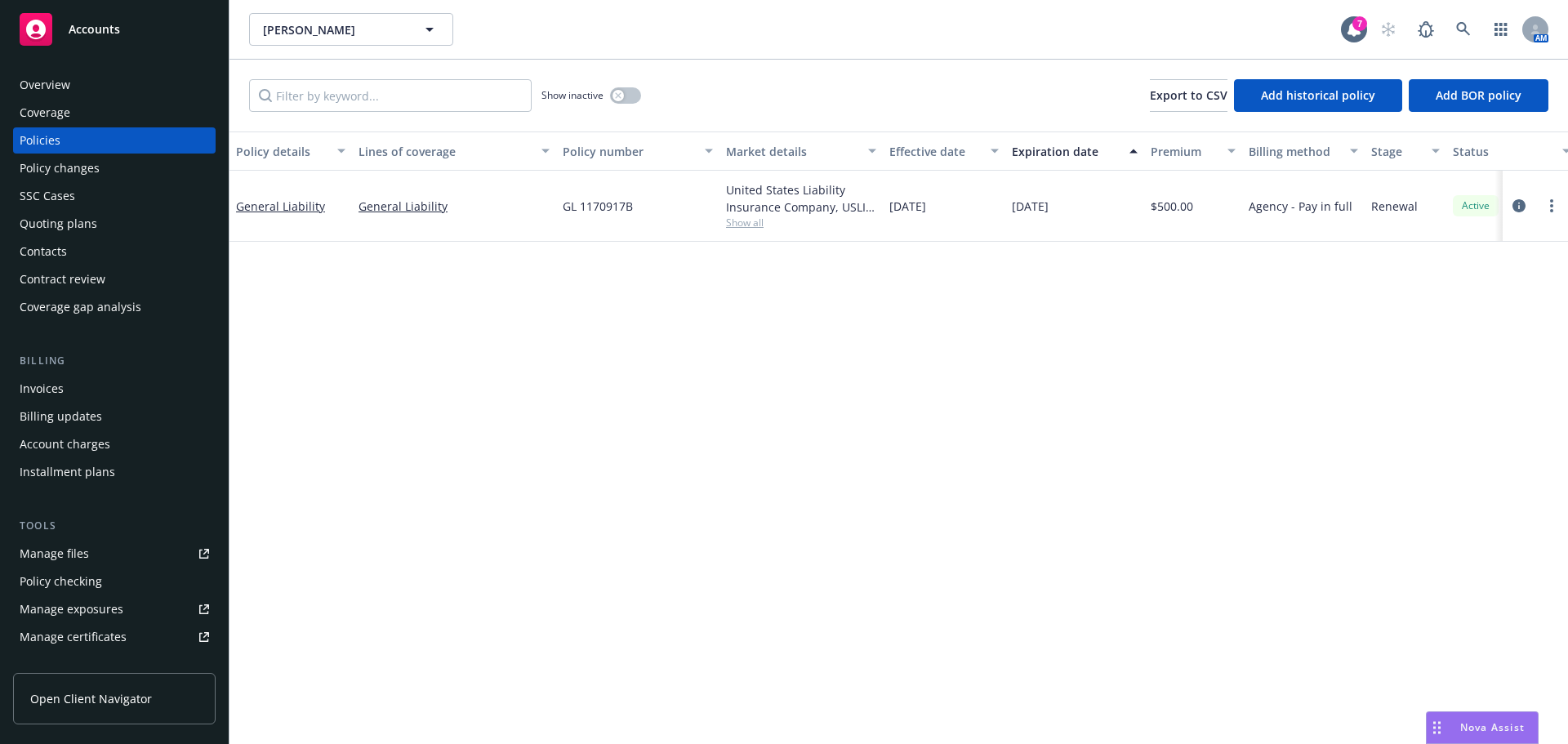
click at [751, 224] on span "Show all" at bounding box center [801, 222] width 150 height 14
click at [996, 350] on div "Policy details Lines of coverage Policy number Market details Effective date Ex…" at bounding box center [899, 437] width 1339 height 613
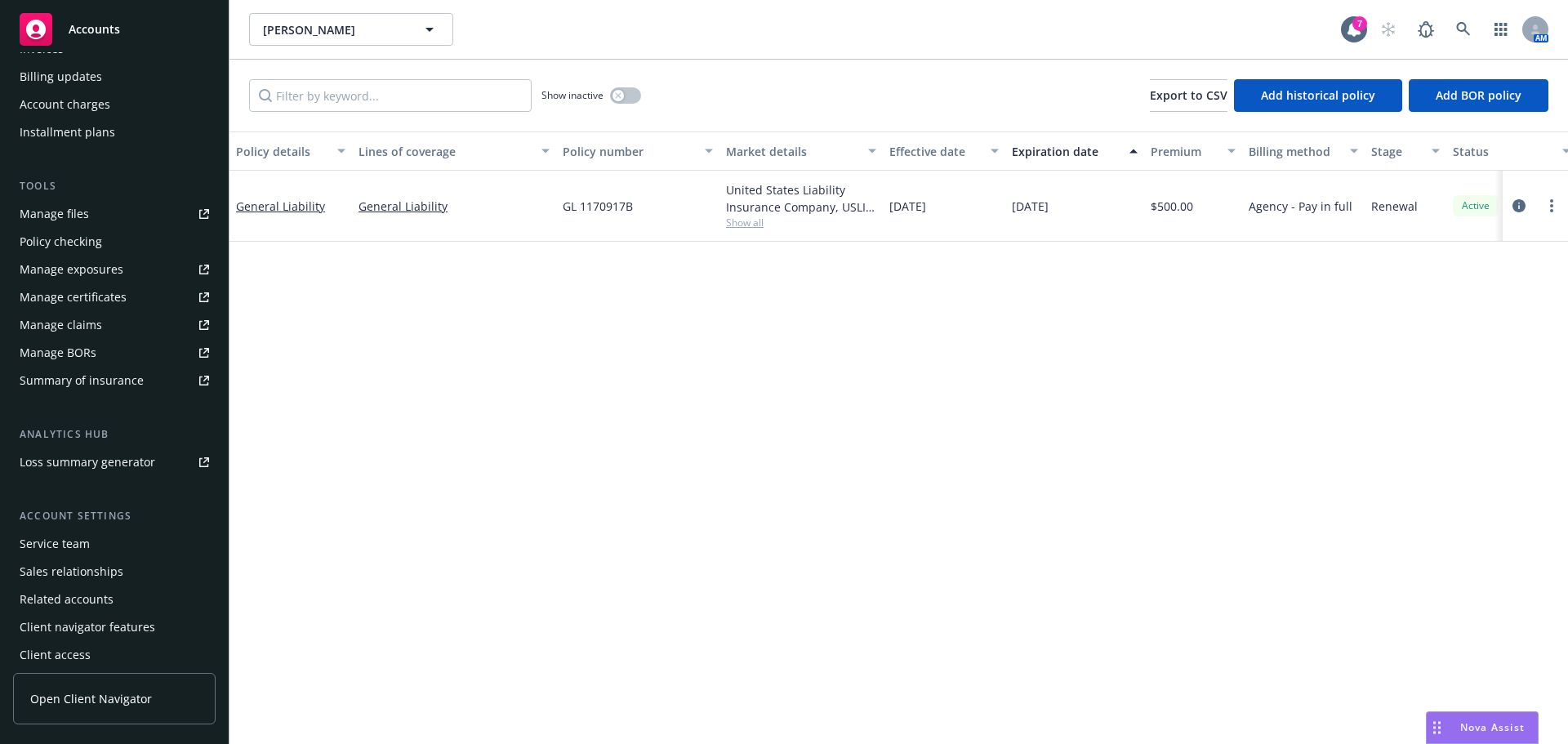
scroll to position [348, 0]
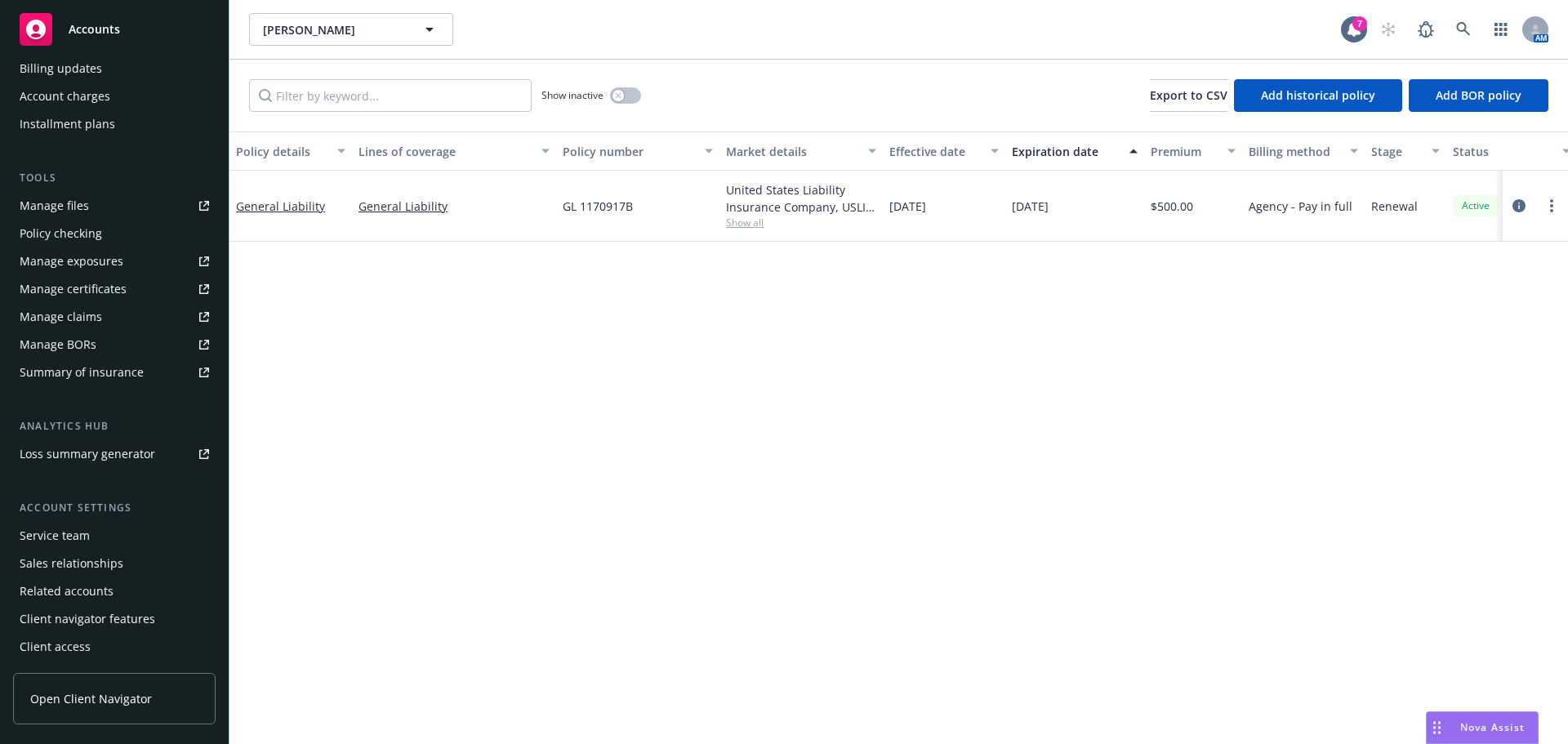
click at [68, 536] on div "Service team" at bounding box center [55, 535] width 71 height 26
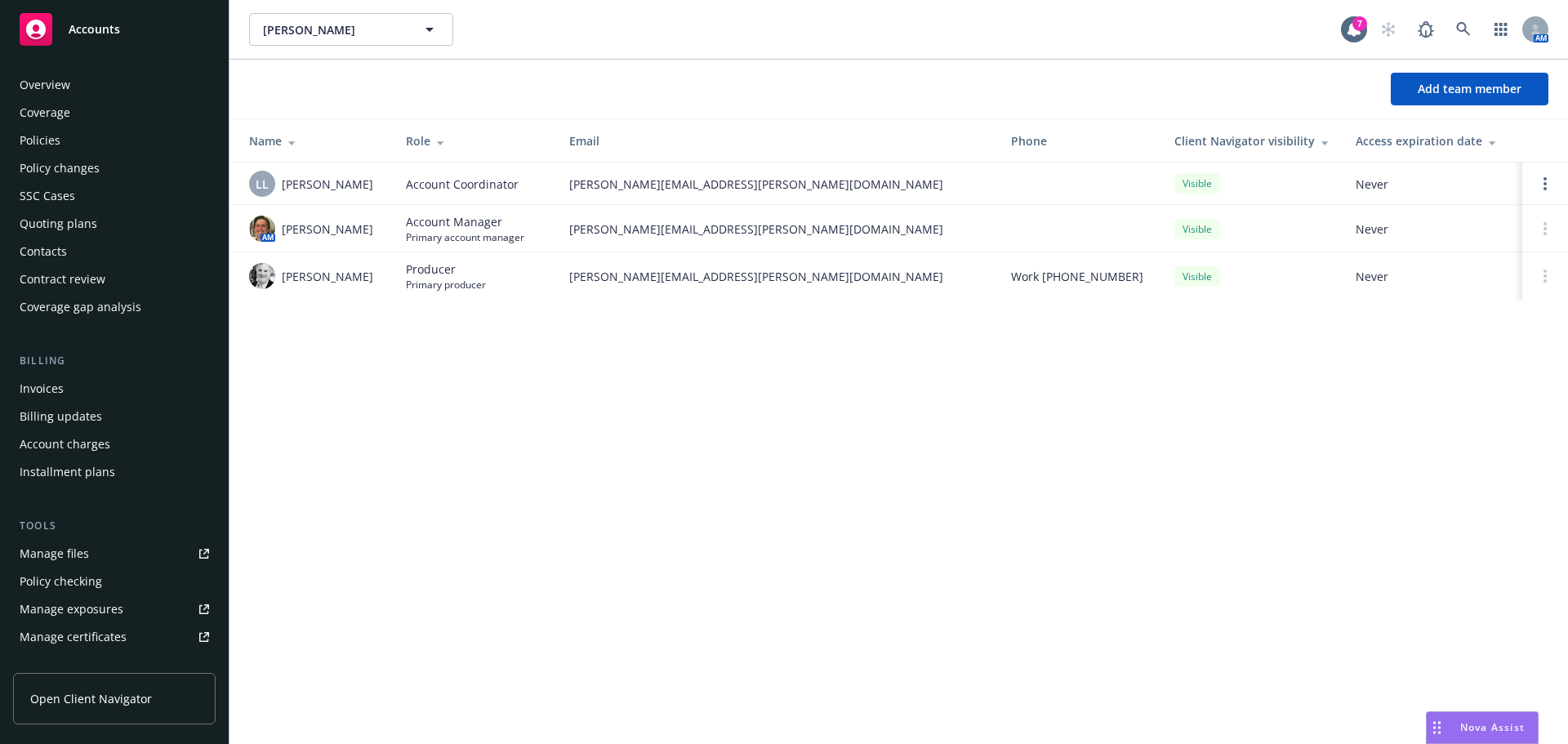
click at [72, 135] on div "Policies" at bounding box center [114, 140] width 189 height 26
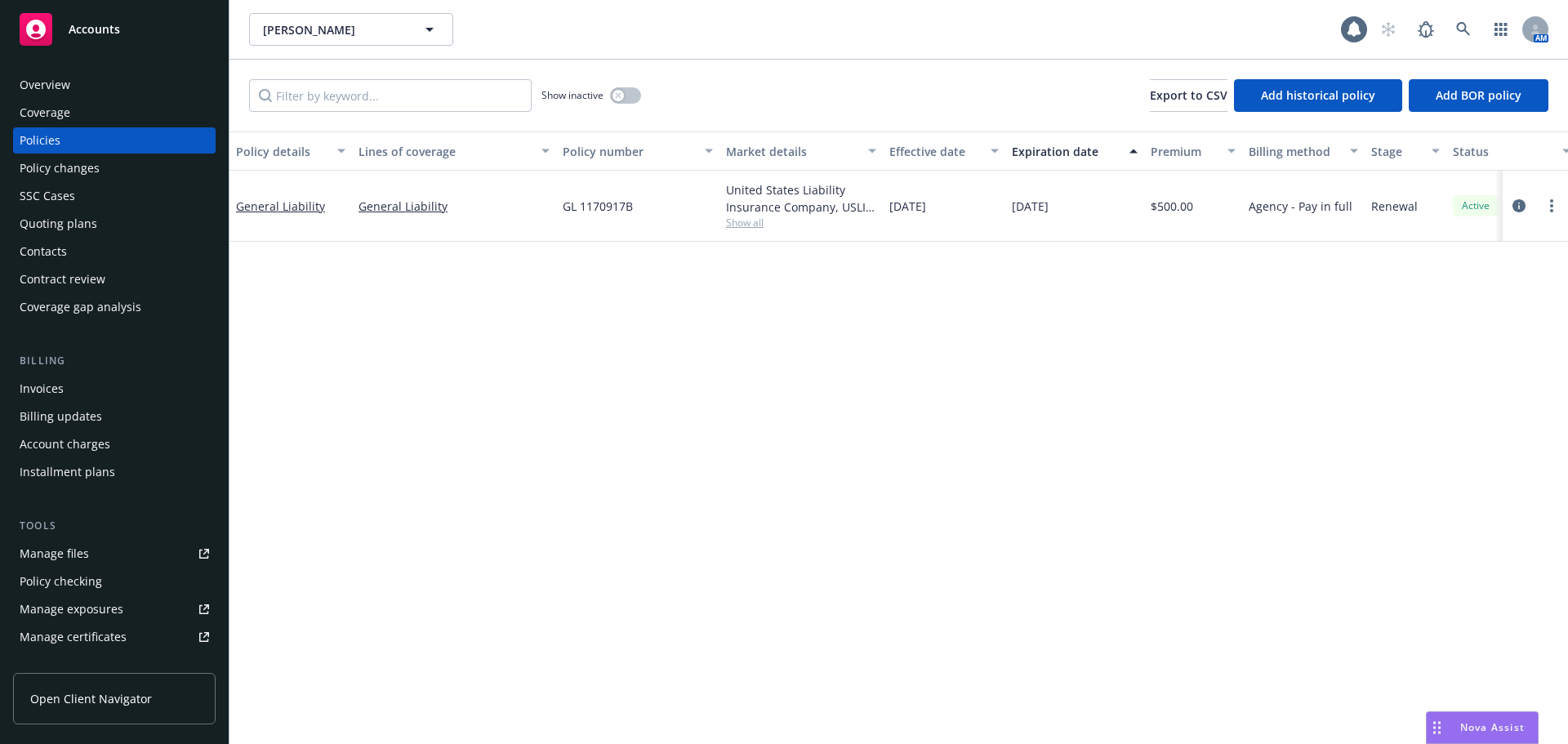
click at [79, 79] on div "Overview" at bounding box center [114, 84] width 189 height 26
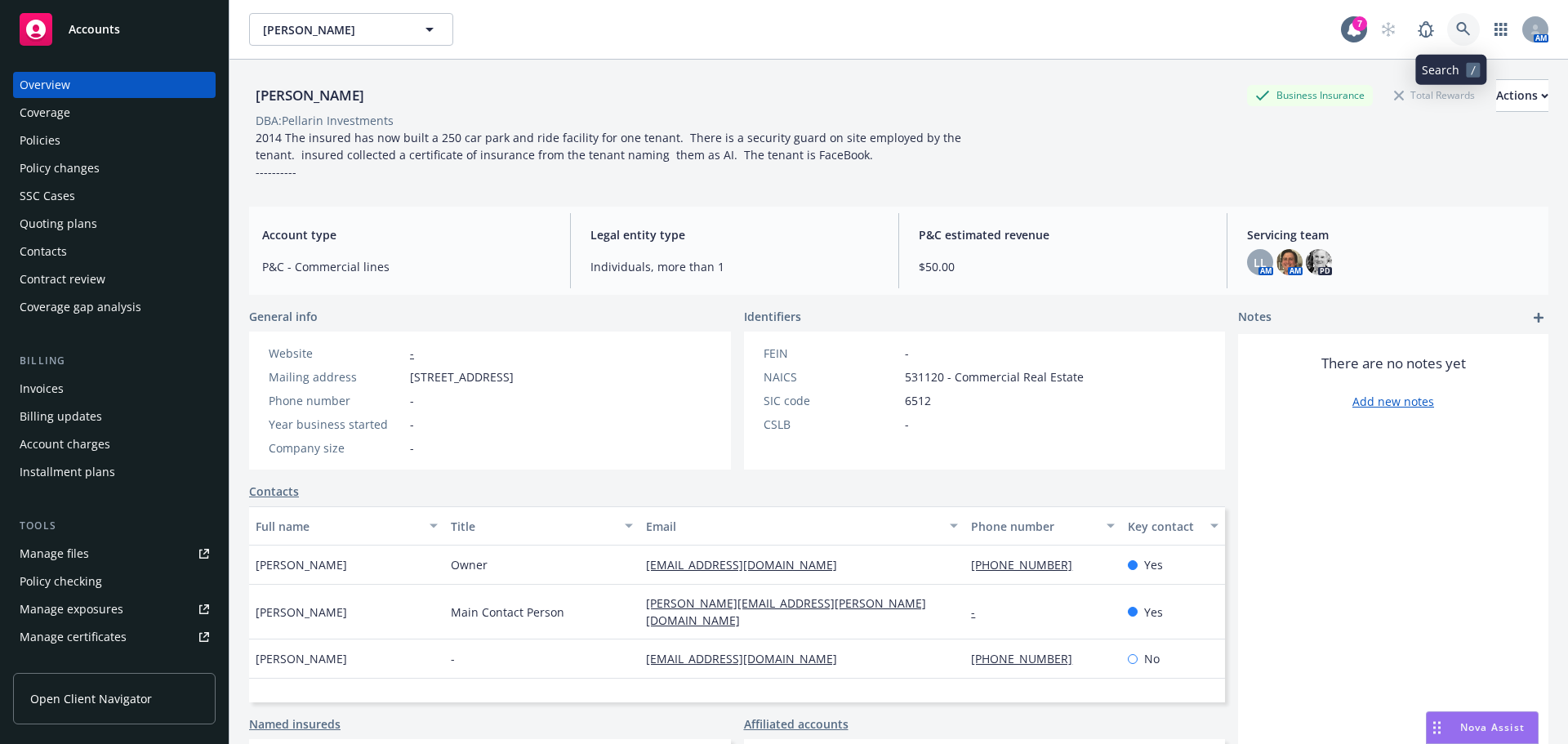
click at [1459, 32] on link at bounding box center [1464, 29] width 33 height 33
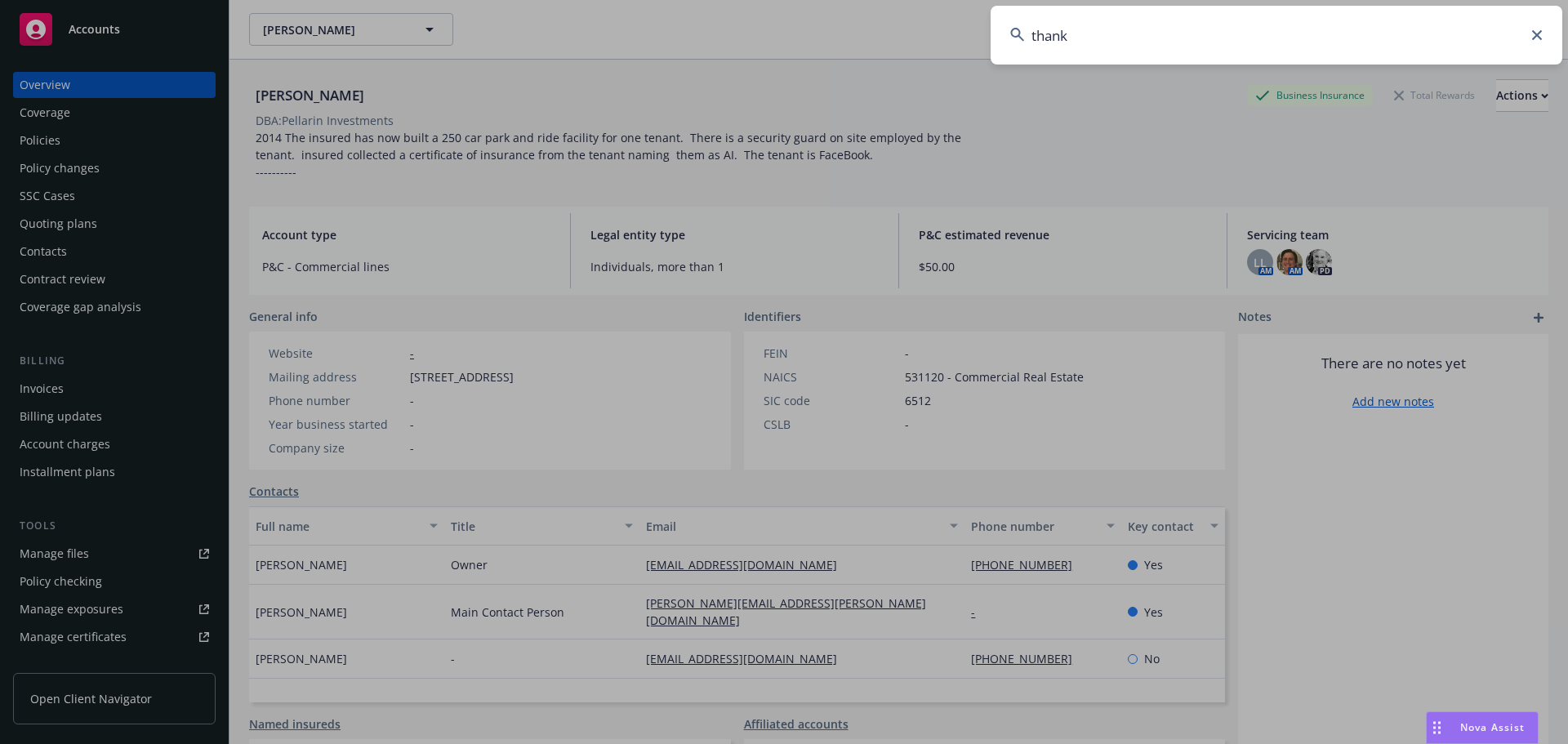
type input "thanks"
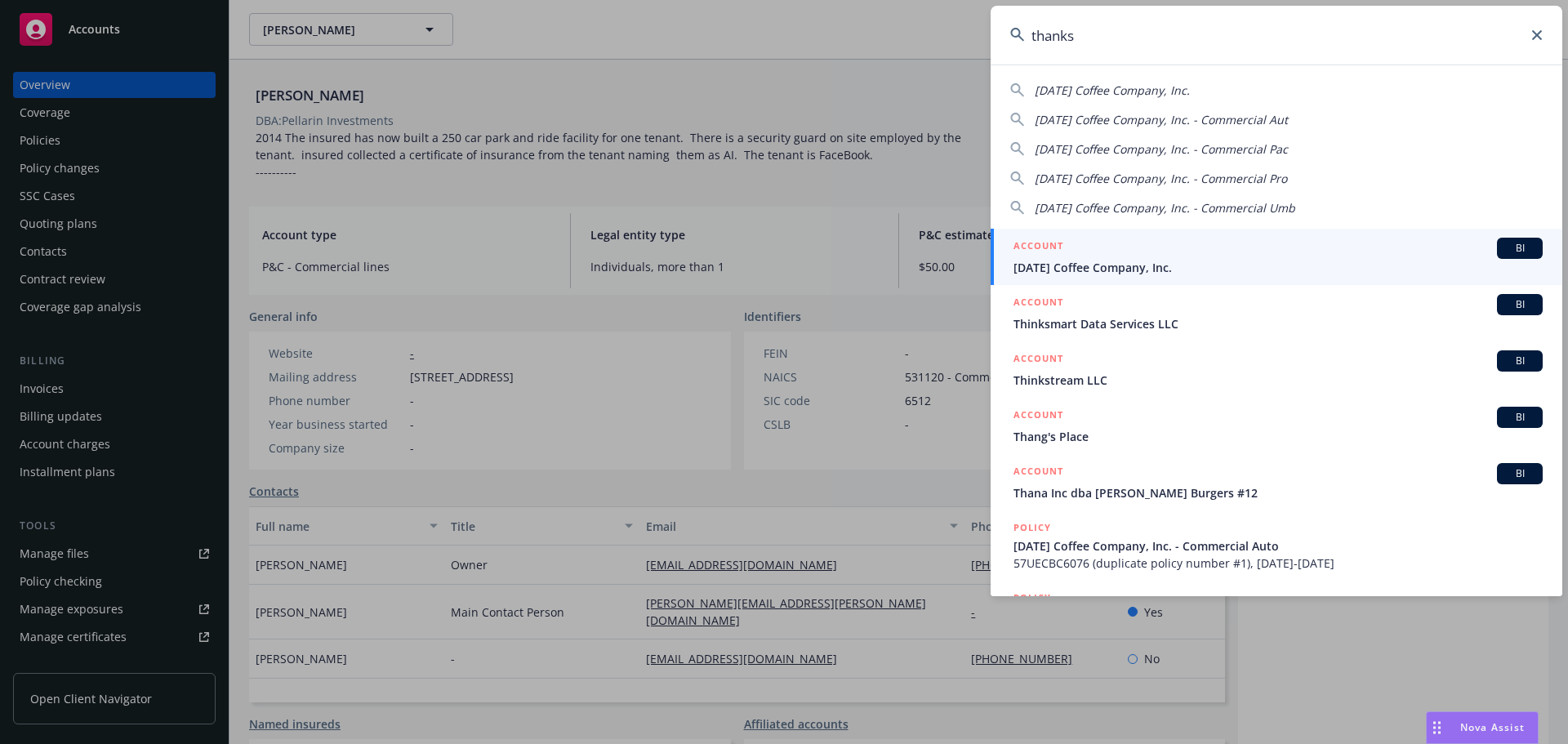
click at [1174, 272] on span "[DATE] Coffee Company, Inc." at bounding box center [1278, 267] width 530 height 17
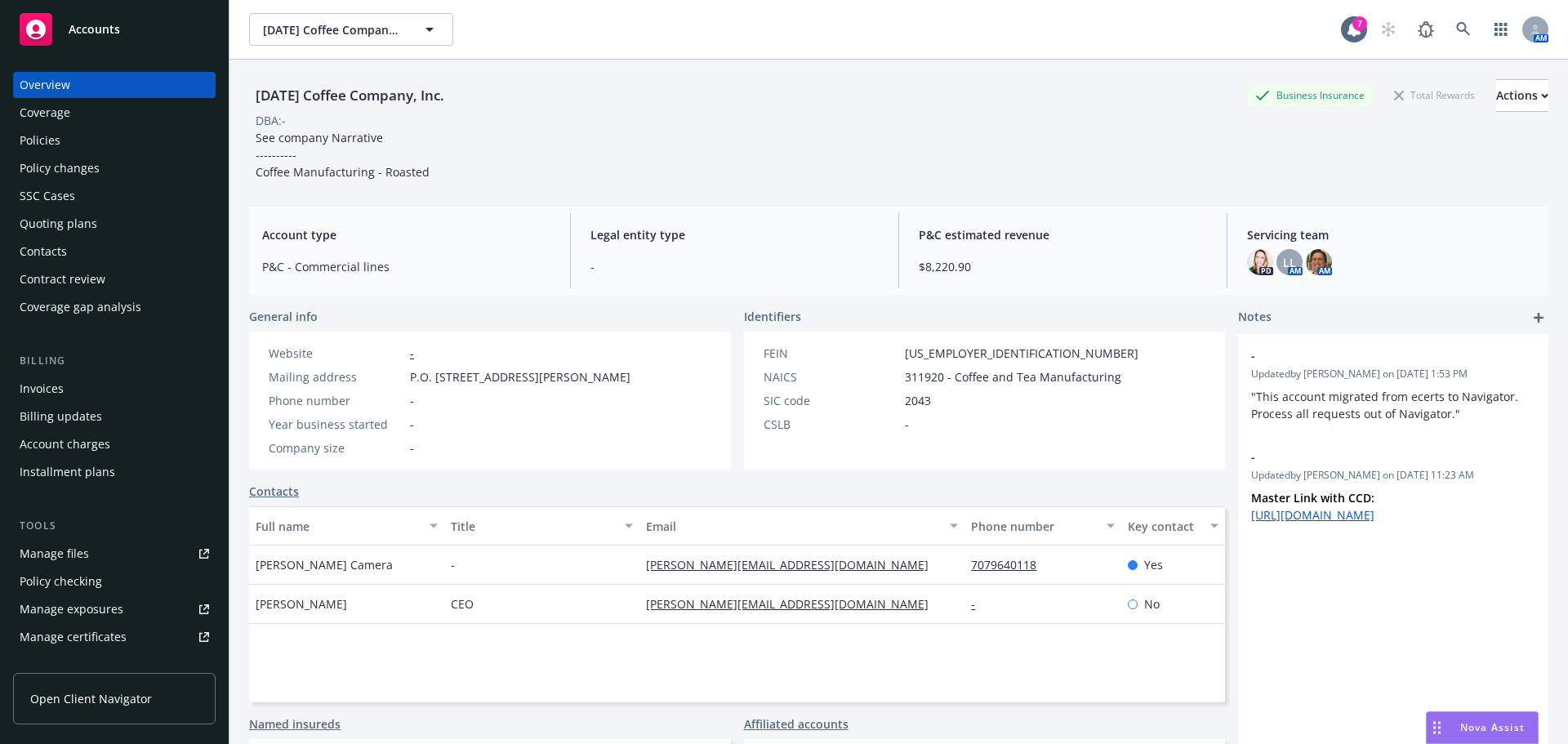
click at [1484, 726] on span "Nova Assist" at bounding box center [1492, 727] width 64 height 14
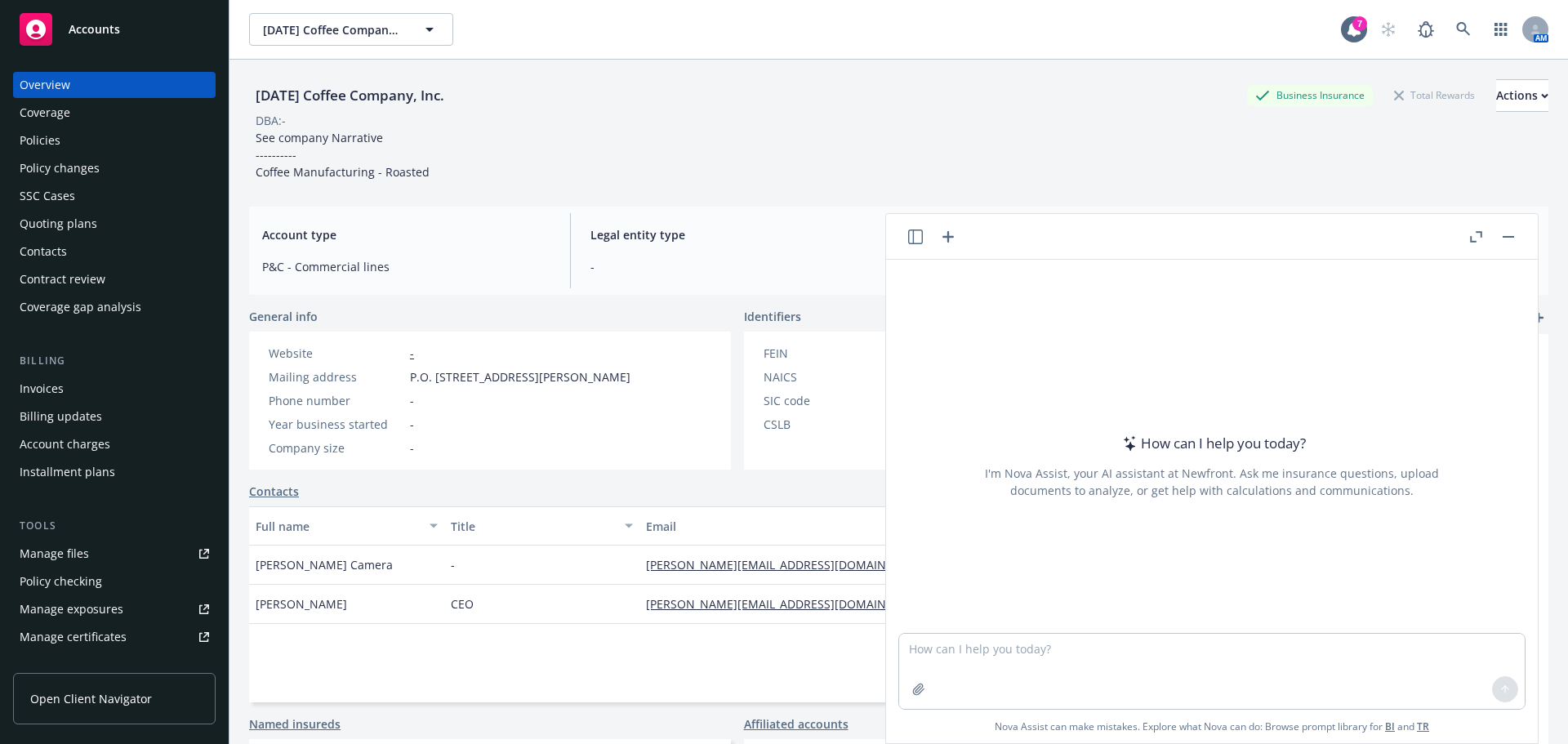
click at [54, 136] on div "Policies" at bounding box center [40, 140] width 41 height 26
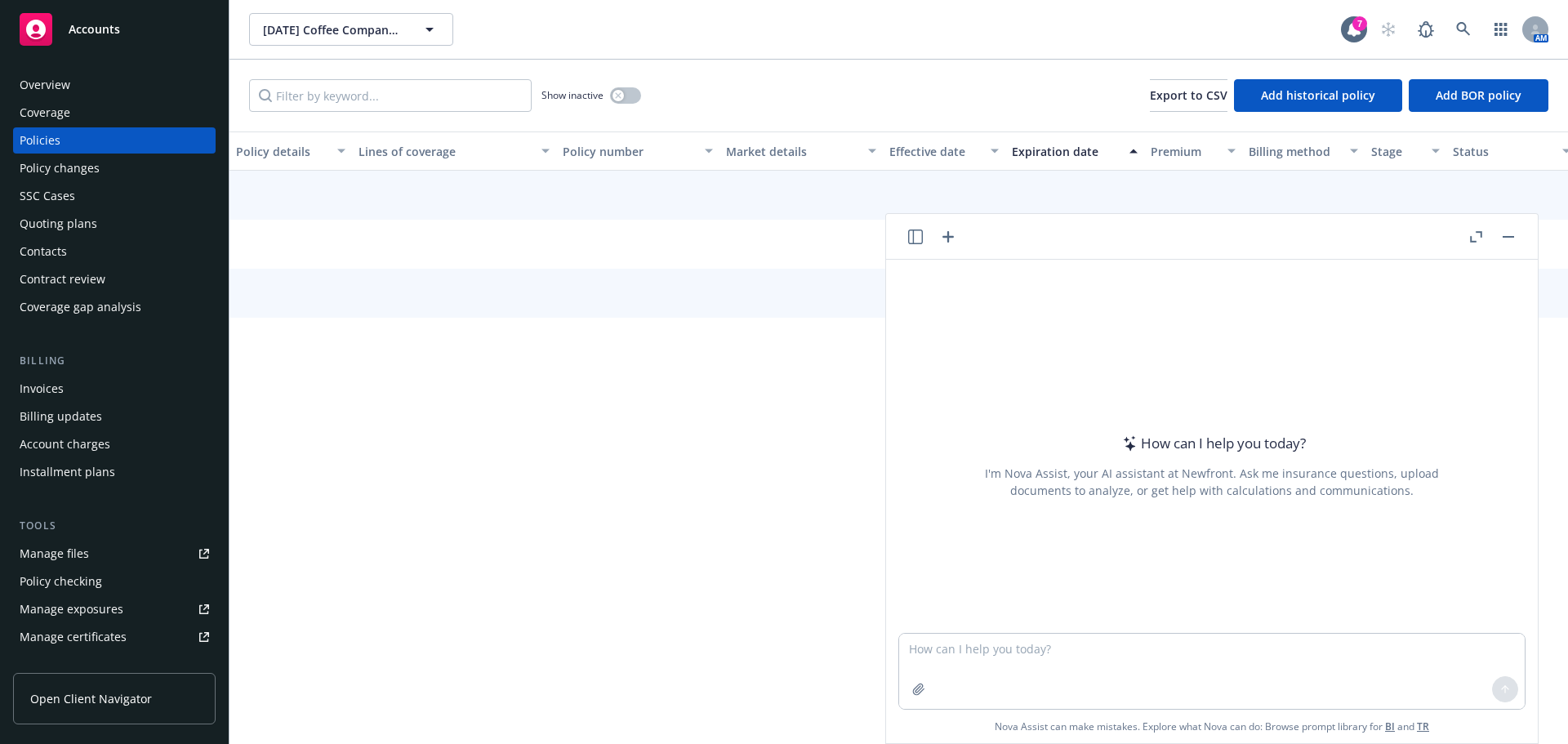
click at [1507, 234] on button "button" at bounding box center [1509, 237] width 20 height 20
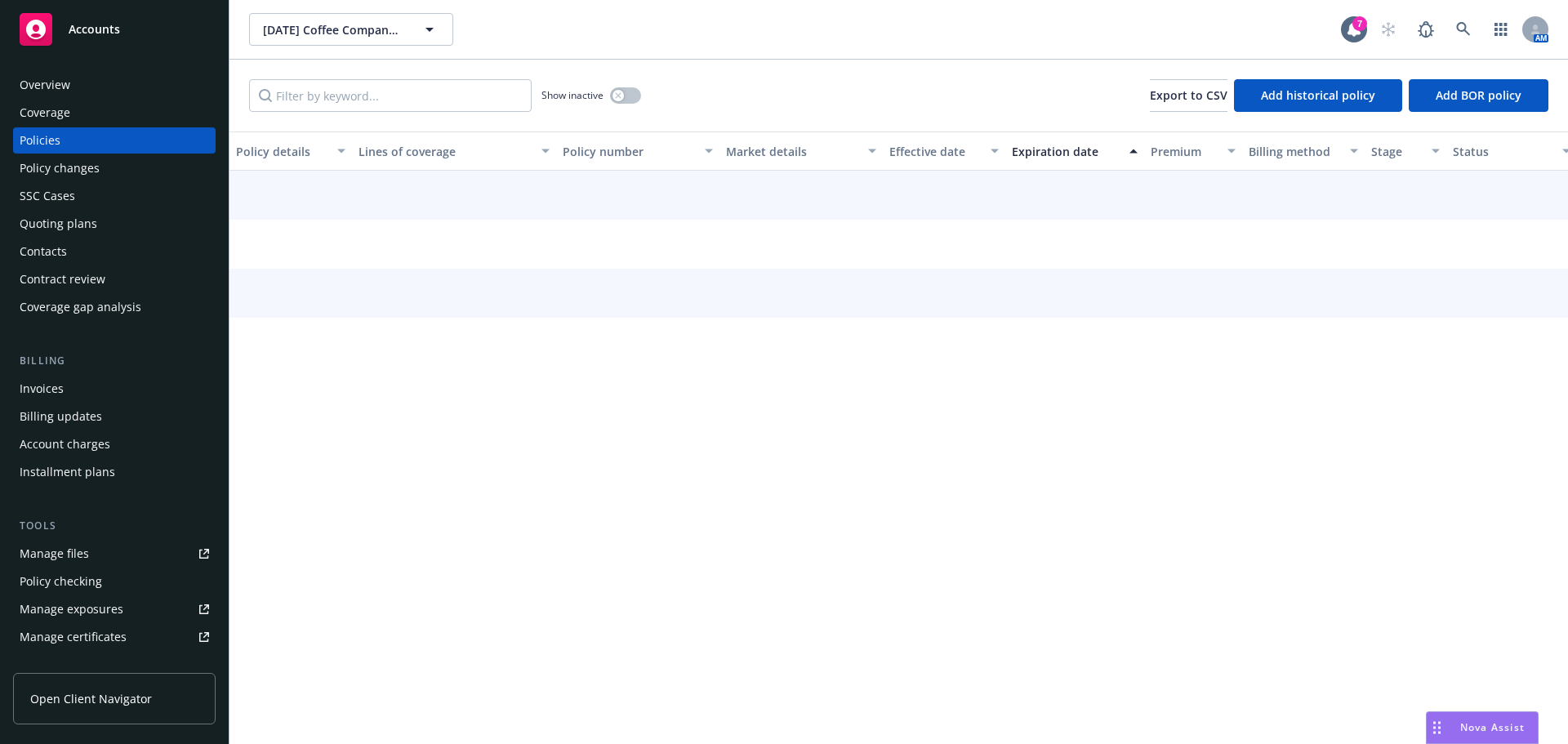
click at [72, 174] on div "Policy changes" at bounding box center [60, 167] width 80 height 26
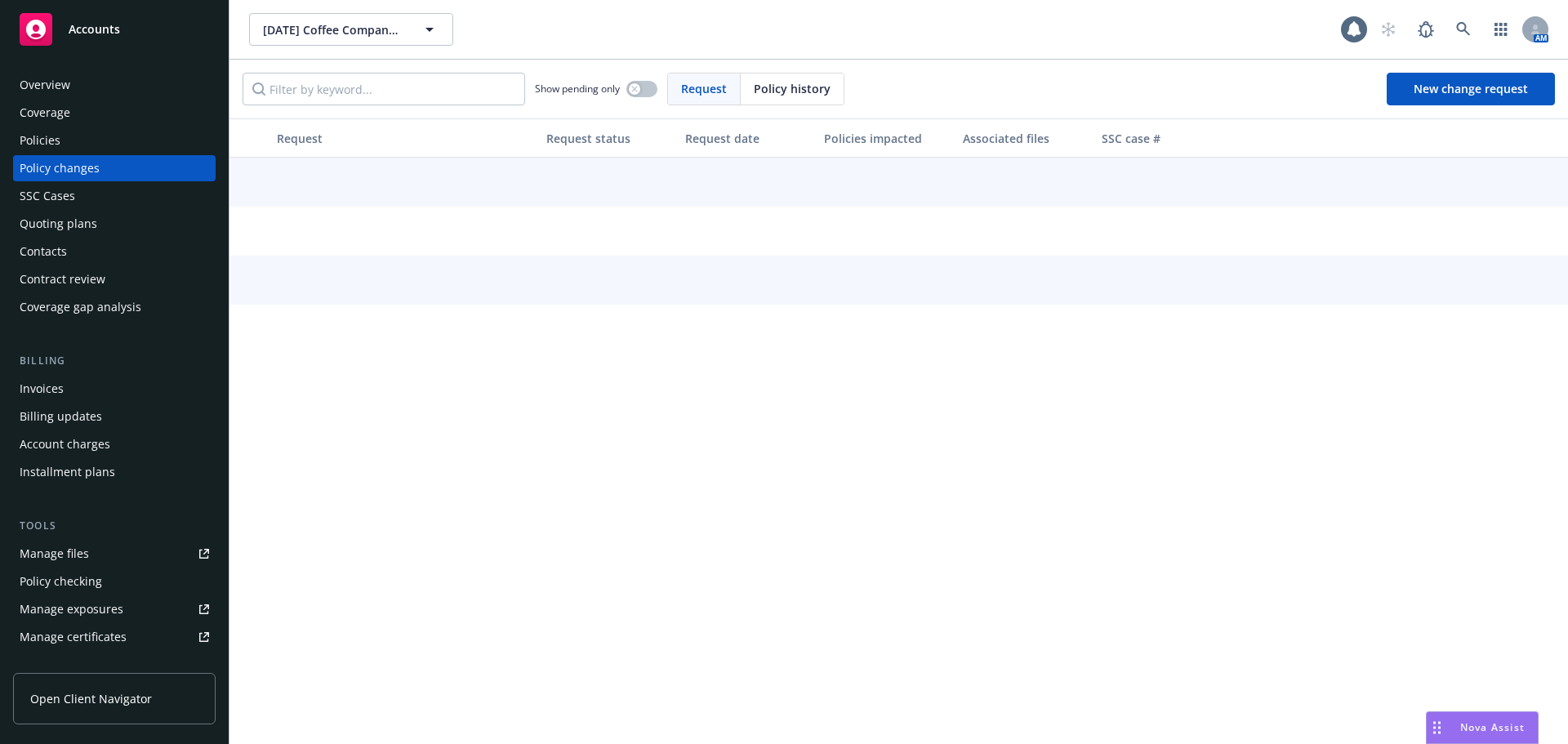
click at [43, 144] on div "Policies" at bounding box center [40, 140] width 41 height 26
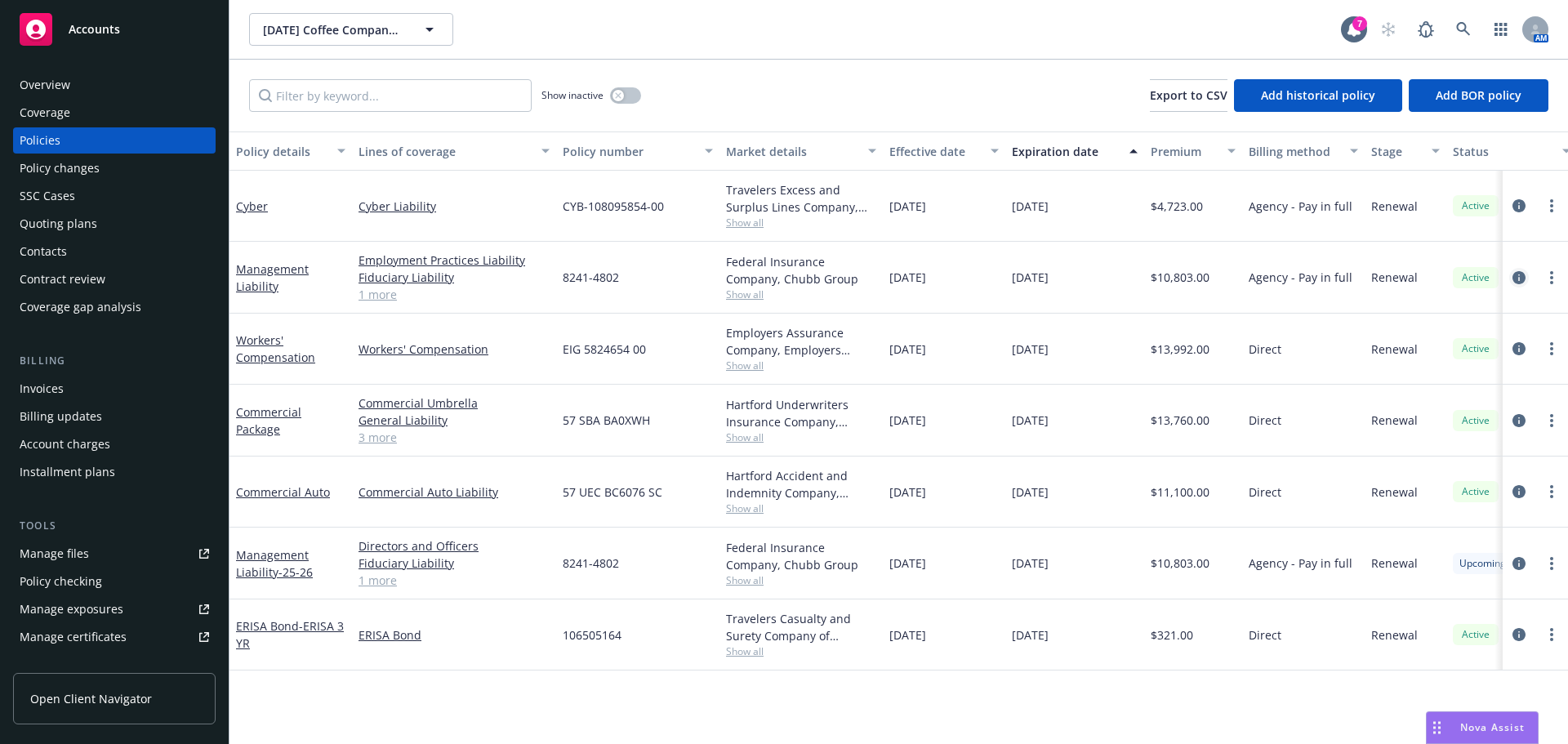
click at [1517, 280] on icon "circleInformation" at bounding box center [1519, 278] width 13 height 13
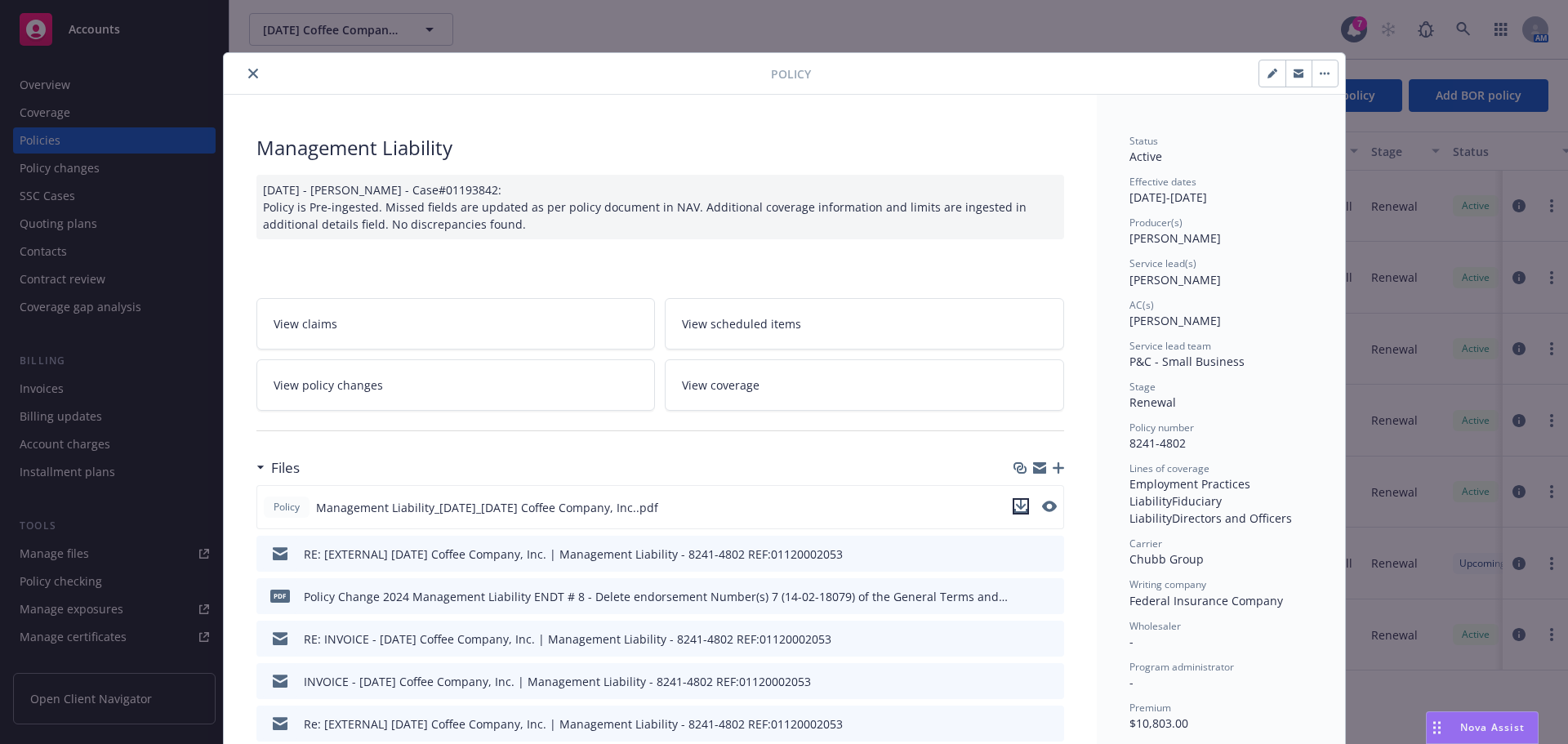
click at [1016, 509] on icon "download file" at bounding box center [1021, 506] width 13 height 13
click at [248, 73] on icon "close" at bounding box center [253, 73] width 10 height 10
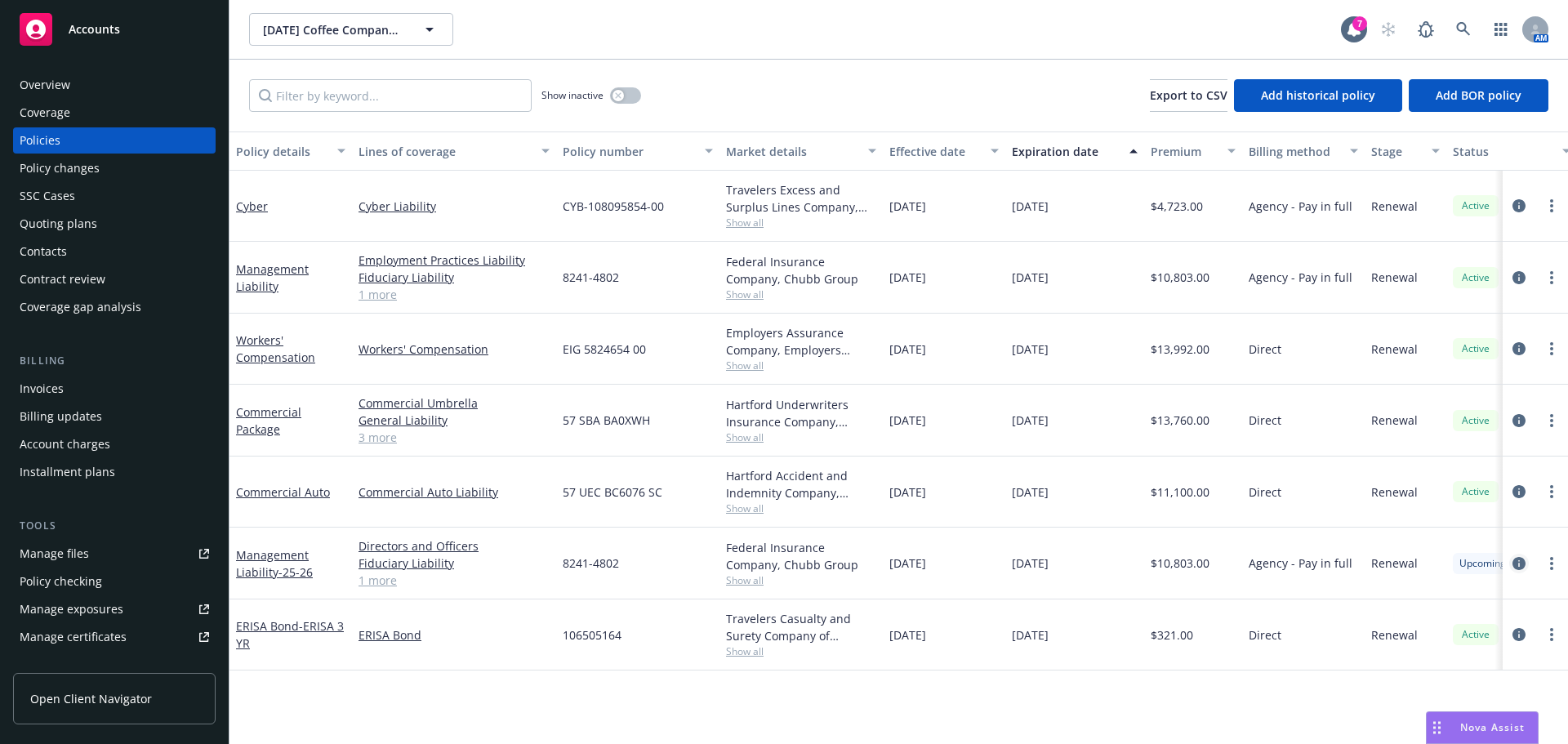
click at [1518, 565] on icon "circleInformation" at bounding box center [1519, 563] width 13 height 13
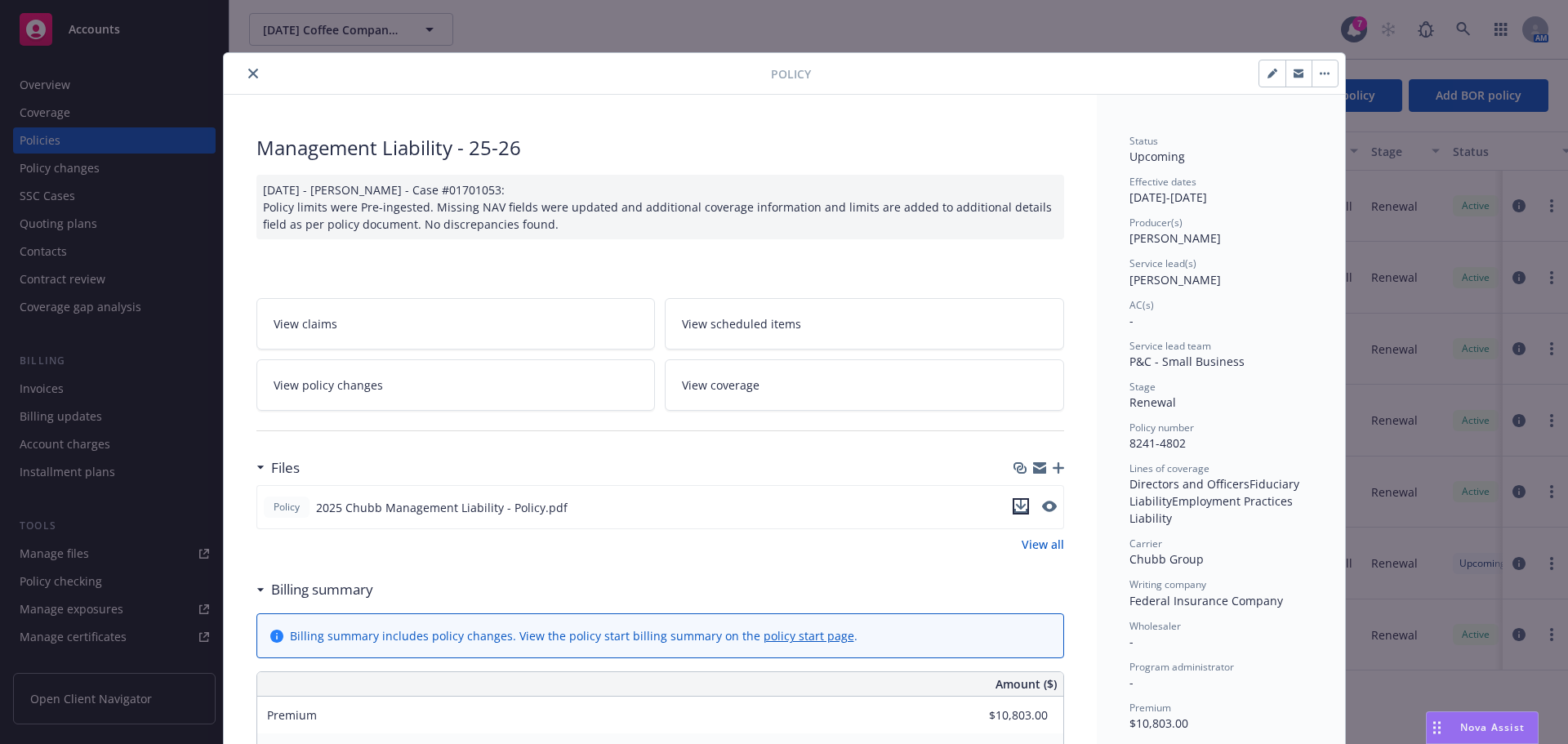
click at [1015, 506] on icon "download file" at bounding box center [1020, 504] width 11 height 10
click at [1472, 729] on span "Nova Assist" at bounding box center [1492, 727] width 64 height 14
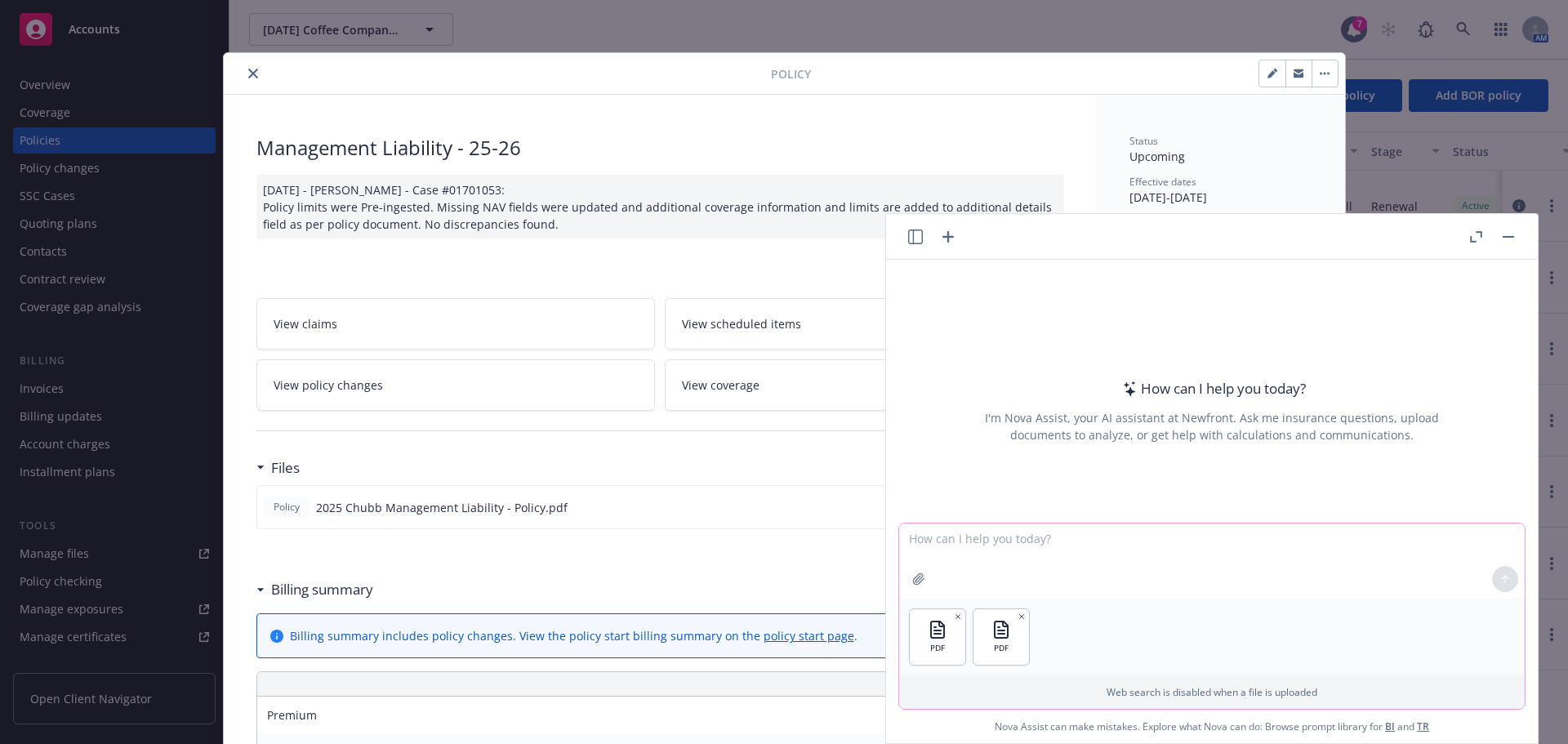
click at [1095, 539] on textarea at bounding box center [1211, 560] width 626 height 75
type textarea "create a table comparing the expiring policy to renewal policy including premiu…"
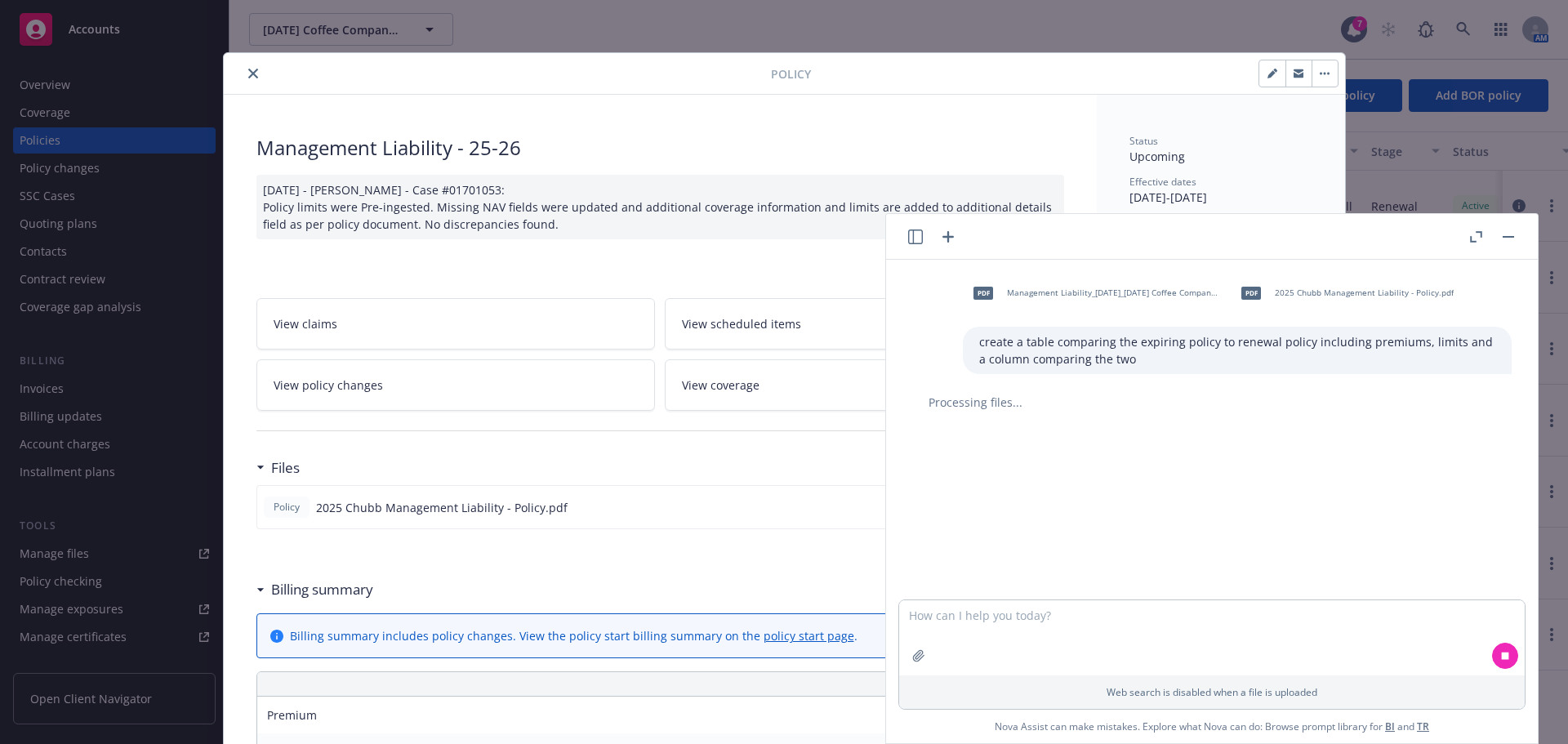
drag, startPoint x: 534, startPoint y: 222, endPoint x: 241, endPoint y: 184, distance: 295.5
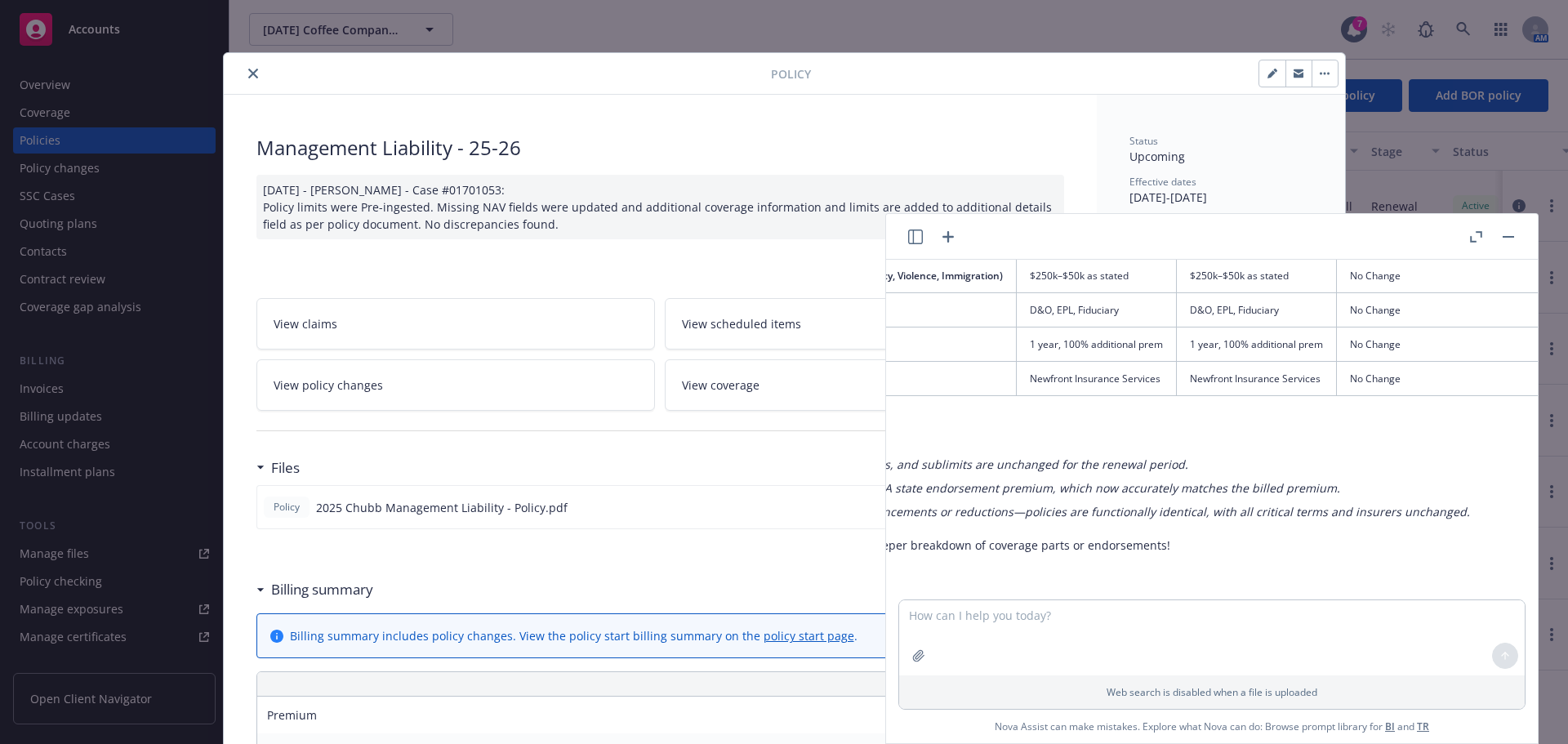
scroll to position [573, 290]
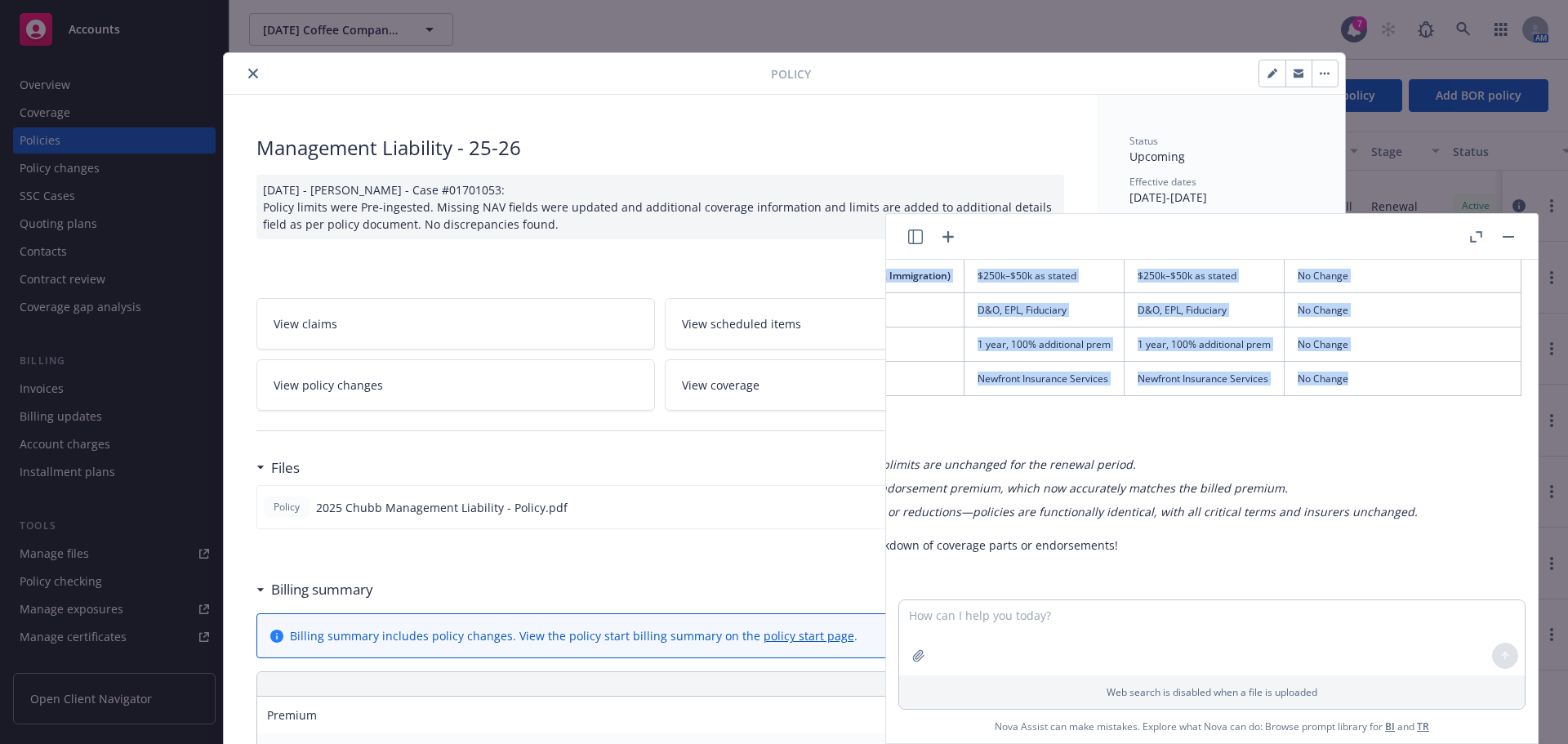
drag, startPoint x: 936, startPoint y: 372, endPoint x: 1376, endPoint y: 364, distance: 440.1
click at [1376, 364] on table "Feature Expiring Policy Renewal Policy Comparison/Notes Insurer Federal Insuran…" at bounding box center [1095, 139] width 852 height 514
copy table "Loremip Dolorsit Ametco Adipisc Elitse Doeiusmodt/Incid Utlabor Etdolor Magnaal…"
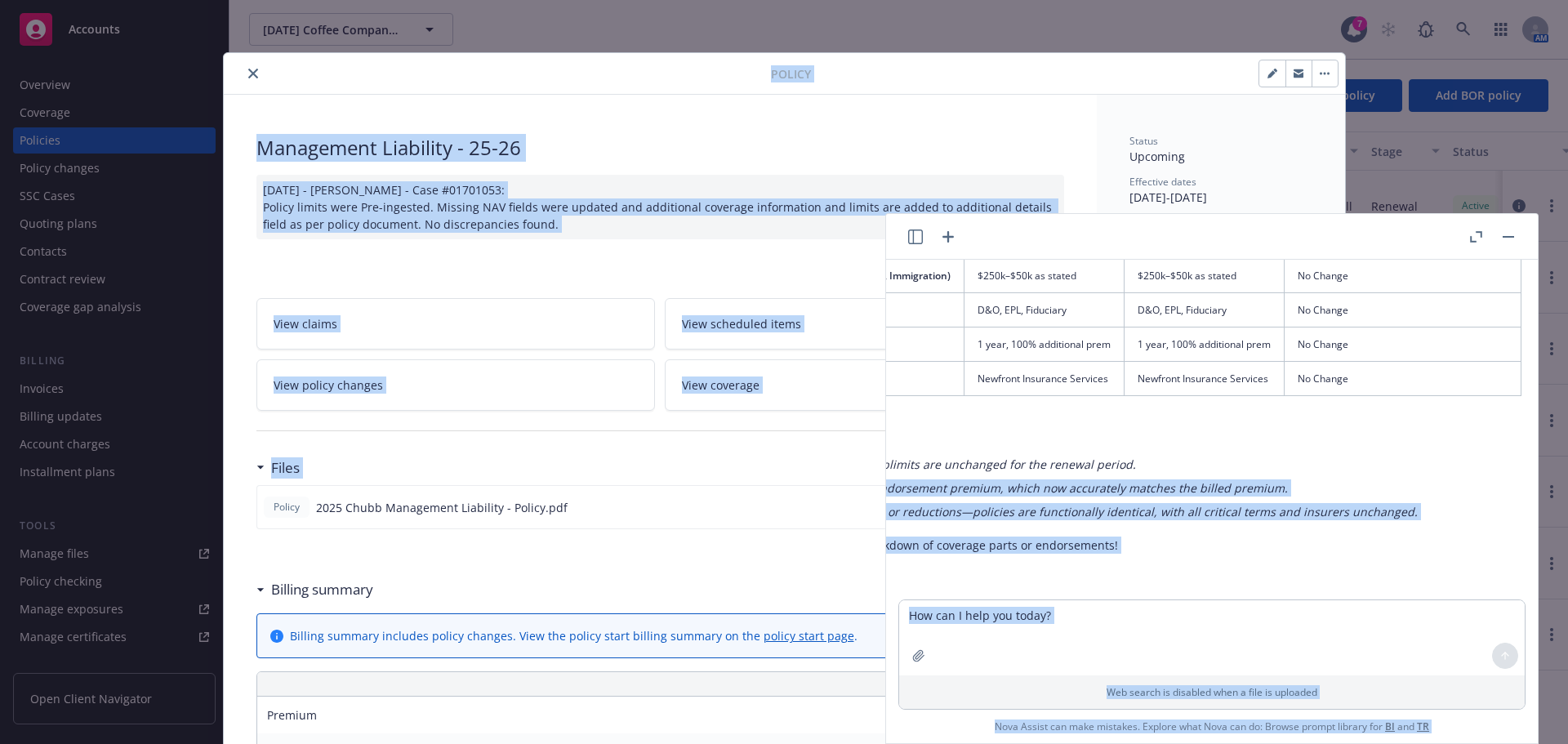
scroll to position [573, 0]
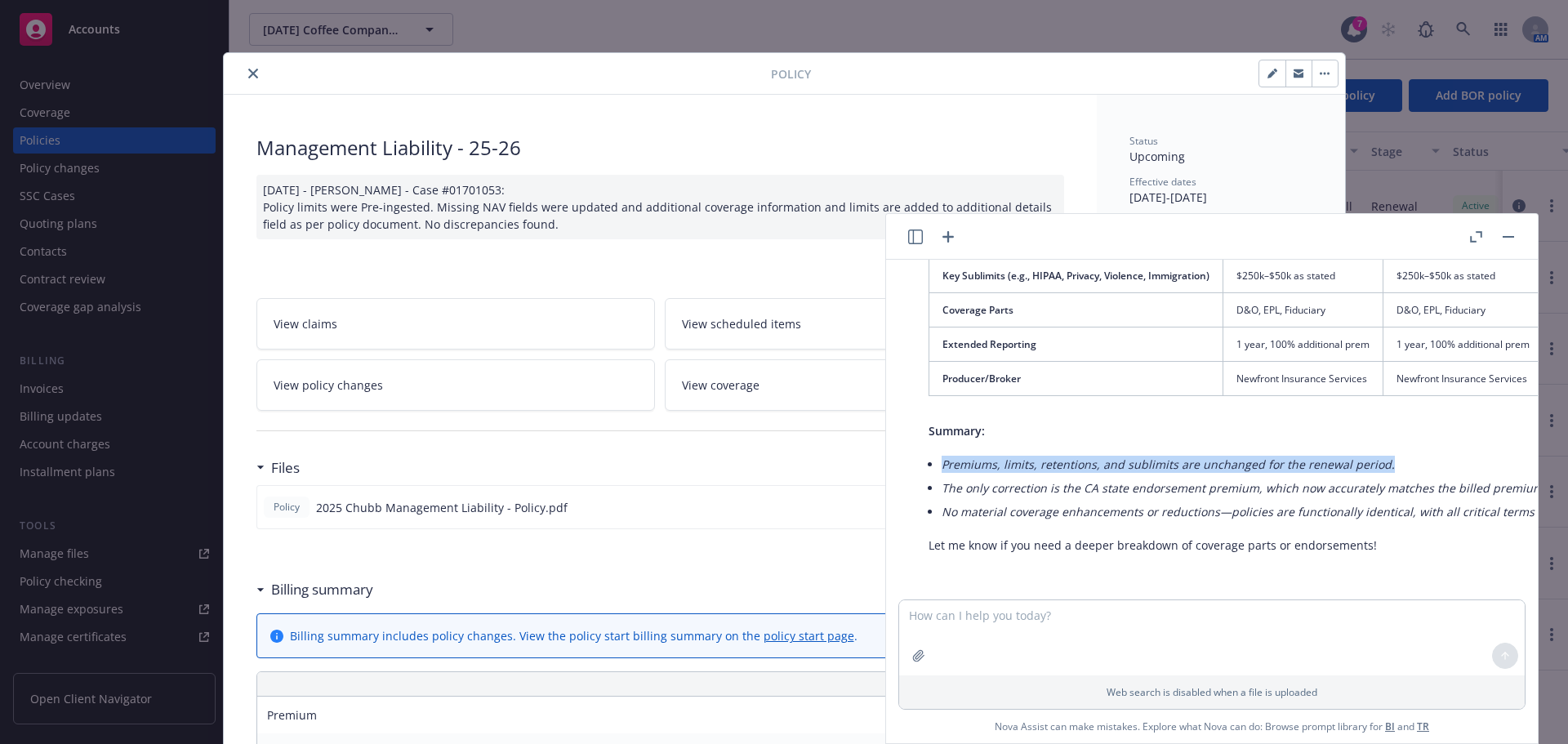
drag, startPoint x: 1108, startPoint y: 450, endPoint x: 940, endPoint y: 447, distance: 168.0
click at [941, 447] on div "Here is a table comparing the expiring and renewal policies based on the inform…" at bounding box center [1354, 196] width 884 height 728
click at [1009, 476] on li "The only correction is the CA state endorsement premium, which now accurately m…" at bounding box center [1361, 488] width 839 height 24
drag, startPoint x: 965, startPoint y: 475, endPoint x: 1322, endPoint y: 494, distance: 357.5
click at [1207, 481] on em "The only correction is the CA state endorsement premium, which now accurately m…" at bounding box center [1244, 488] width 606 height 15
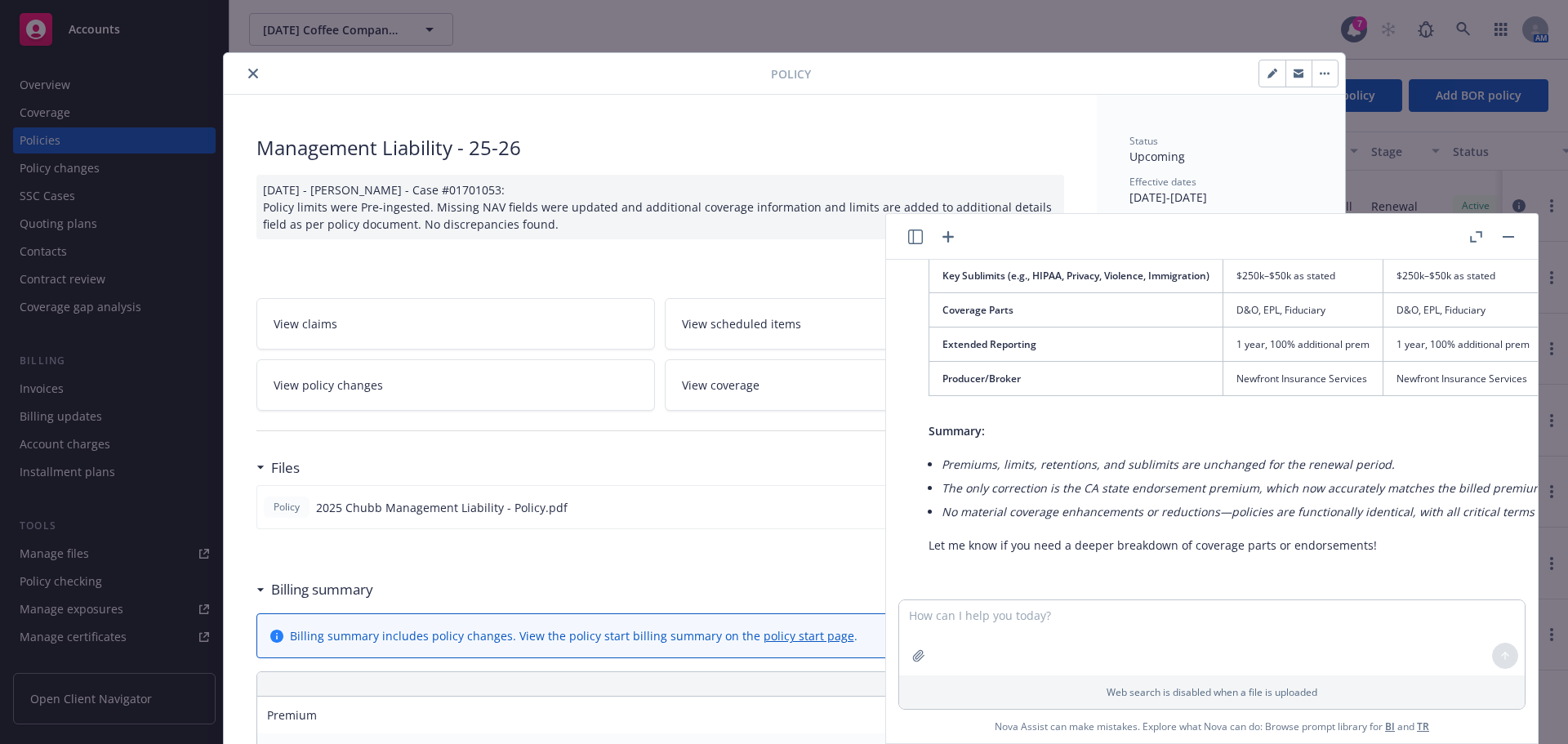
click at [1350, 504] on em "No material coverage enhancements or reductions—policies are functionally ident…" at bounding box center [1309, 511] width 735 height 15
drag, startPoint x: 1347, startPoint y: 449, endPoint x: 1016, endPoint y: 453, distance: 331.0
click at [932, 446] on div "Here is a table comparing the expiring and renewal policies based on the inform…" at bounding box center [1354, 196] width 884 height 728
click at [1018, 456] on em "Premiums, limits, retentions, and sublimits are unchanged for the renewal perio…" at bounding box center [1168, 463] width 454 height 15
click at [1508, 240] on button "button" at bounding box center [1509, 237] width 20 height 20
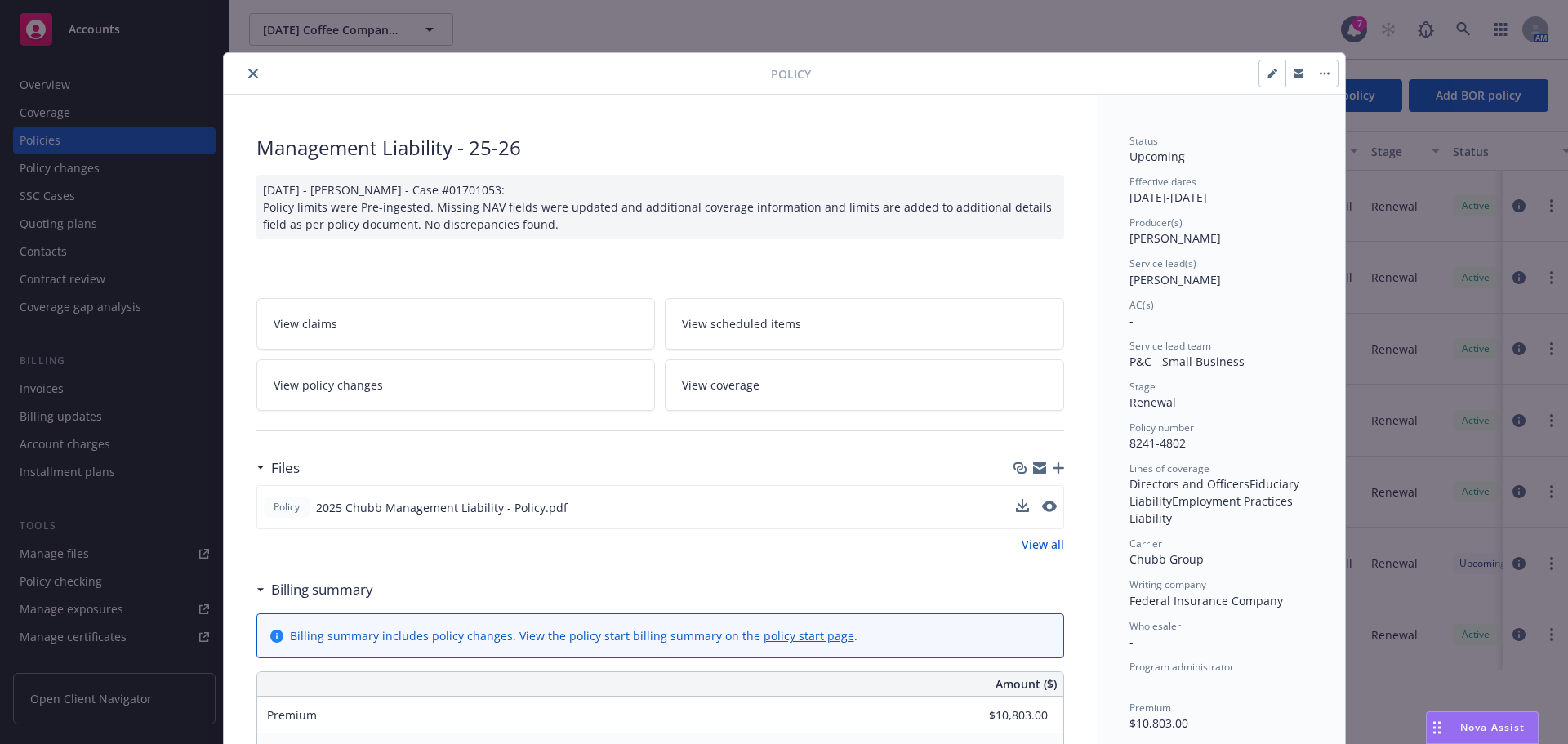
drag, startPoint x: 236, startPoint y: 69, endPoint x: 243, endPoint y: 76, distance: 9.9
click at [239, 71] on div at bounding box center [500, 73] width 540 height 20
click at [248, 77] on icon "close" at bounding box center [253, 73] width 10 height 10
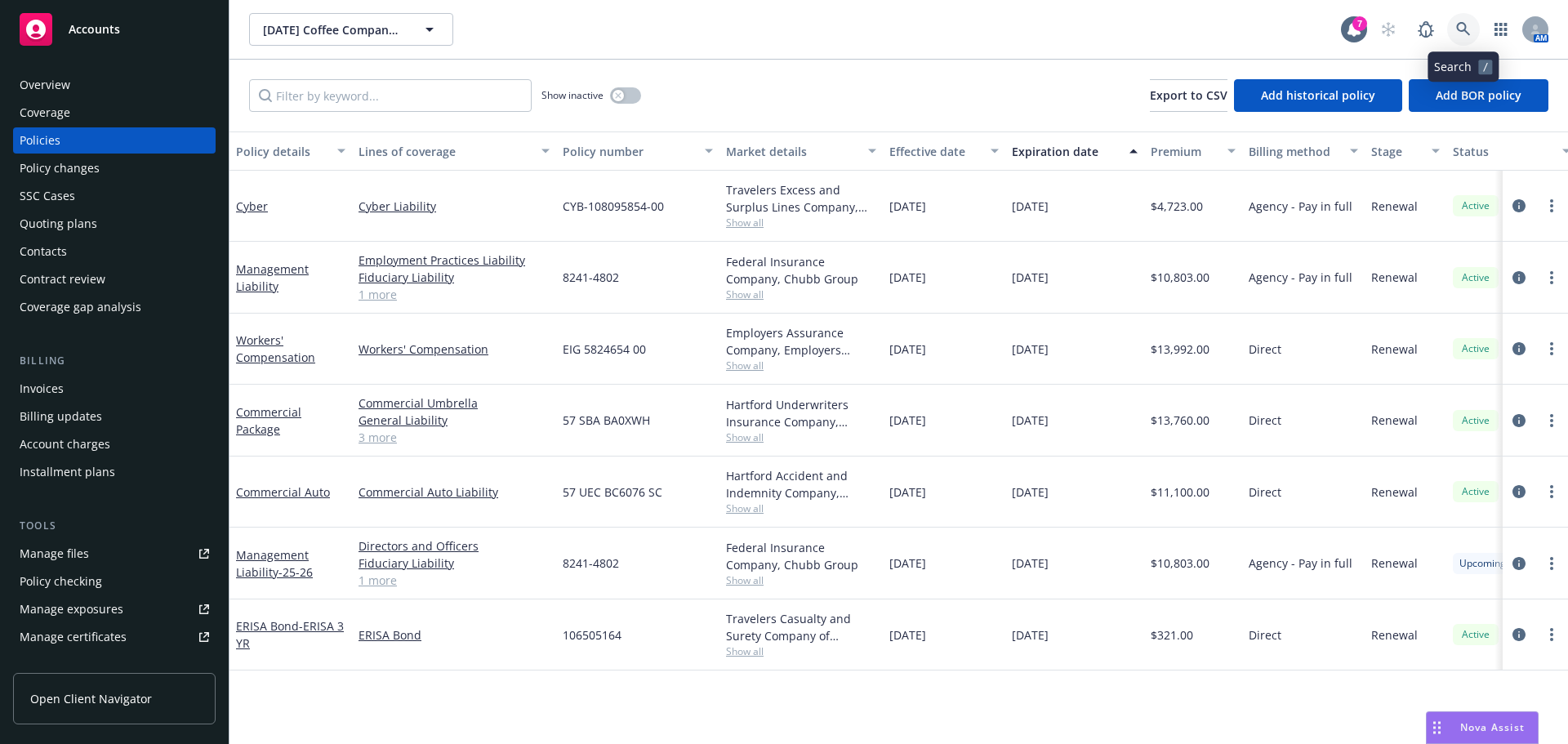
click at [1468, 32] on icon at bounding box center [1464, 29] width 14 height 14
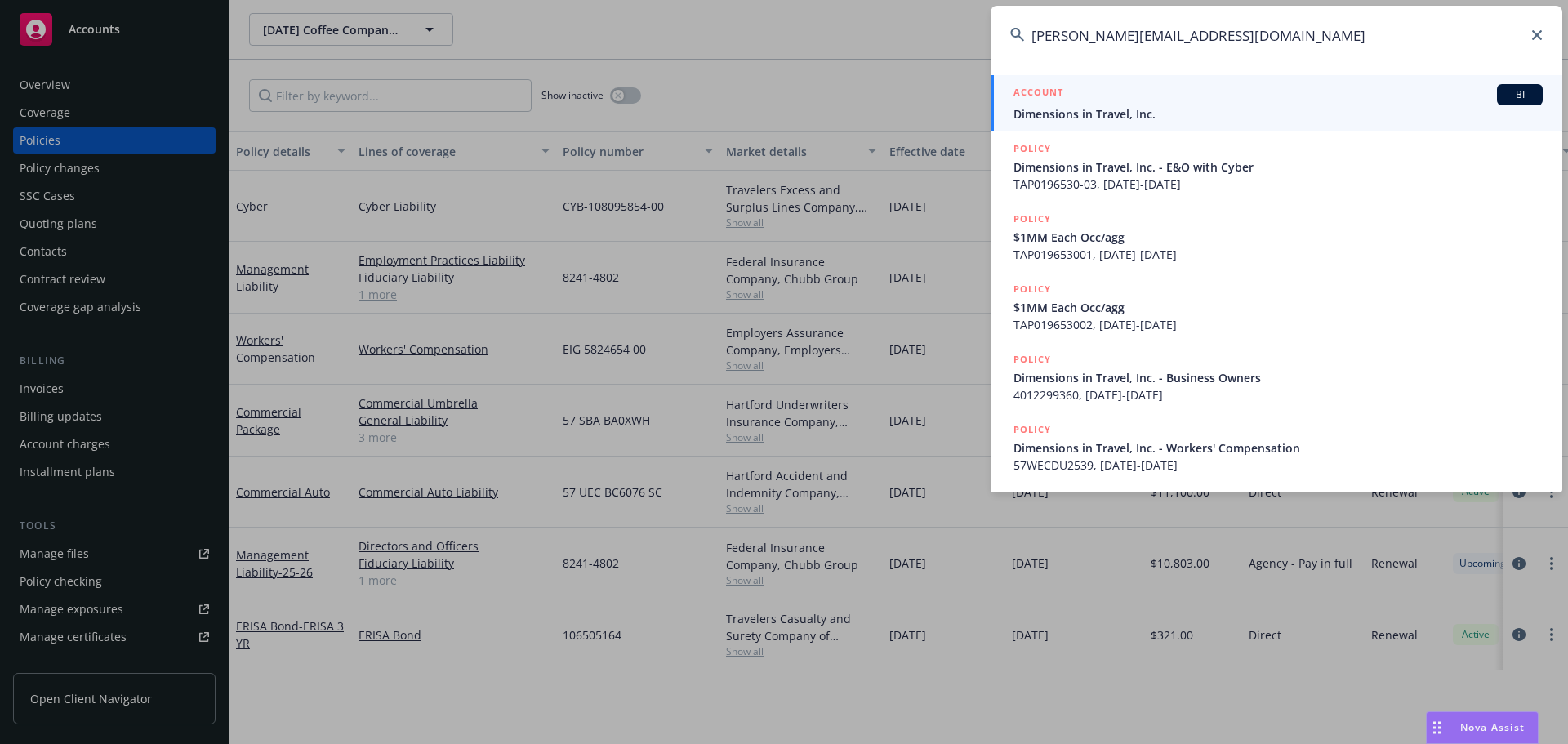
type input "[PERSON_NAME][EMAIL_ADDRESS][DOMAIN_NAME]"
click at [1140, 94] on div "ACCOUNT BI" at bounding box center [1278, 94] width 530 height 21
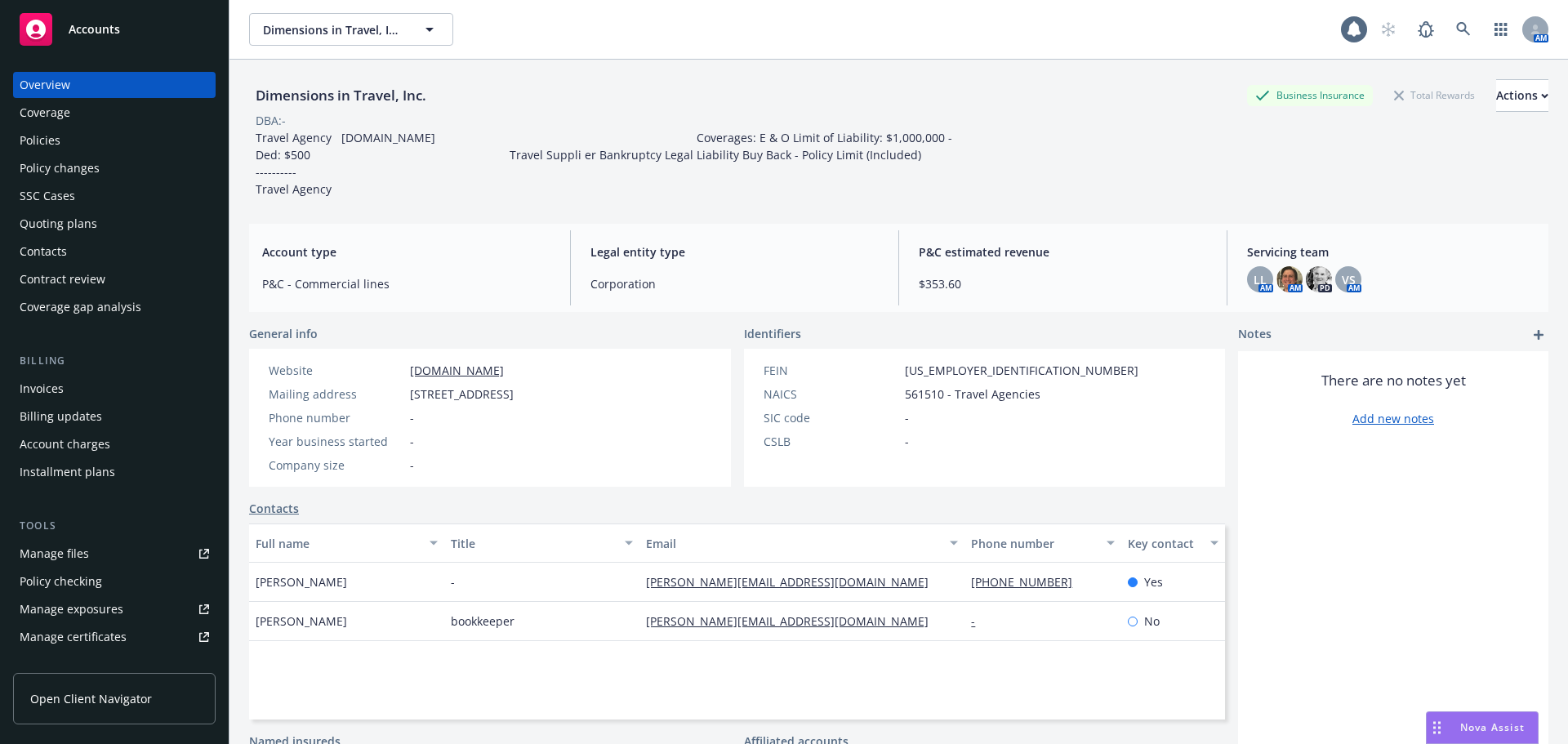
click at [66, 135] on div "Policies" at bounding box center [114, 140] width 189 height 26
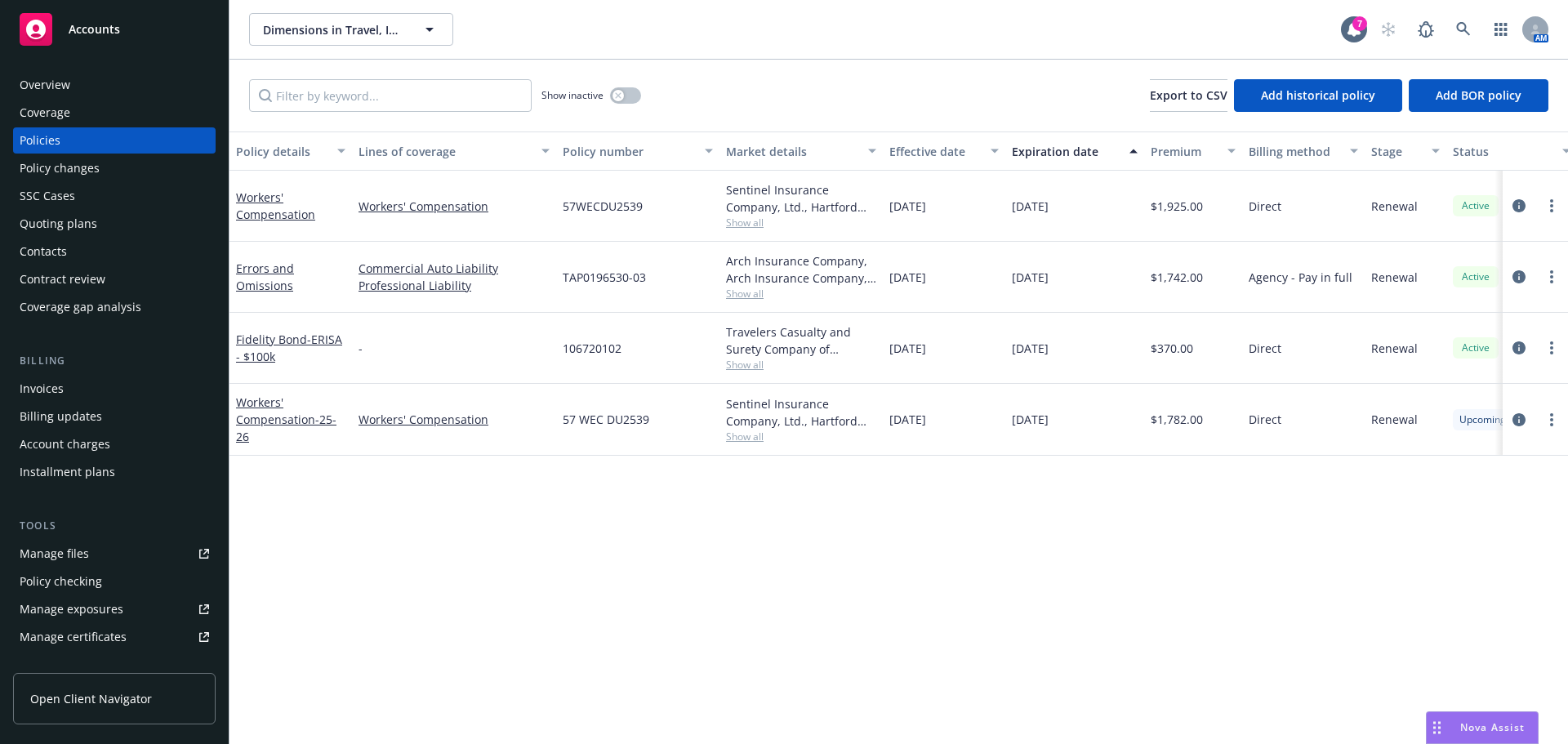
click at [744, 300] on span "Show all" at bounding box center [801, 293] width 150 height 14
drag, startPoint x: 1144, startPoint y: 504, endPoint x: 1260, endPoint y: 462, distance: 123.4
click at [1149, 500] on div "Policy details Lines of coverage Policy number Market details Effective date Ex…" at bounding box center [899, 437] width 1339 height 613
drag, startPoint x: 1517, startPoint y: 727, endPoint x: 1506, endPoint y: 722, distance: 12.1
click at [1517, 727] on span "Nova Assist" at bounding box center [1492, 727] width 64 height 14
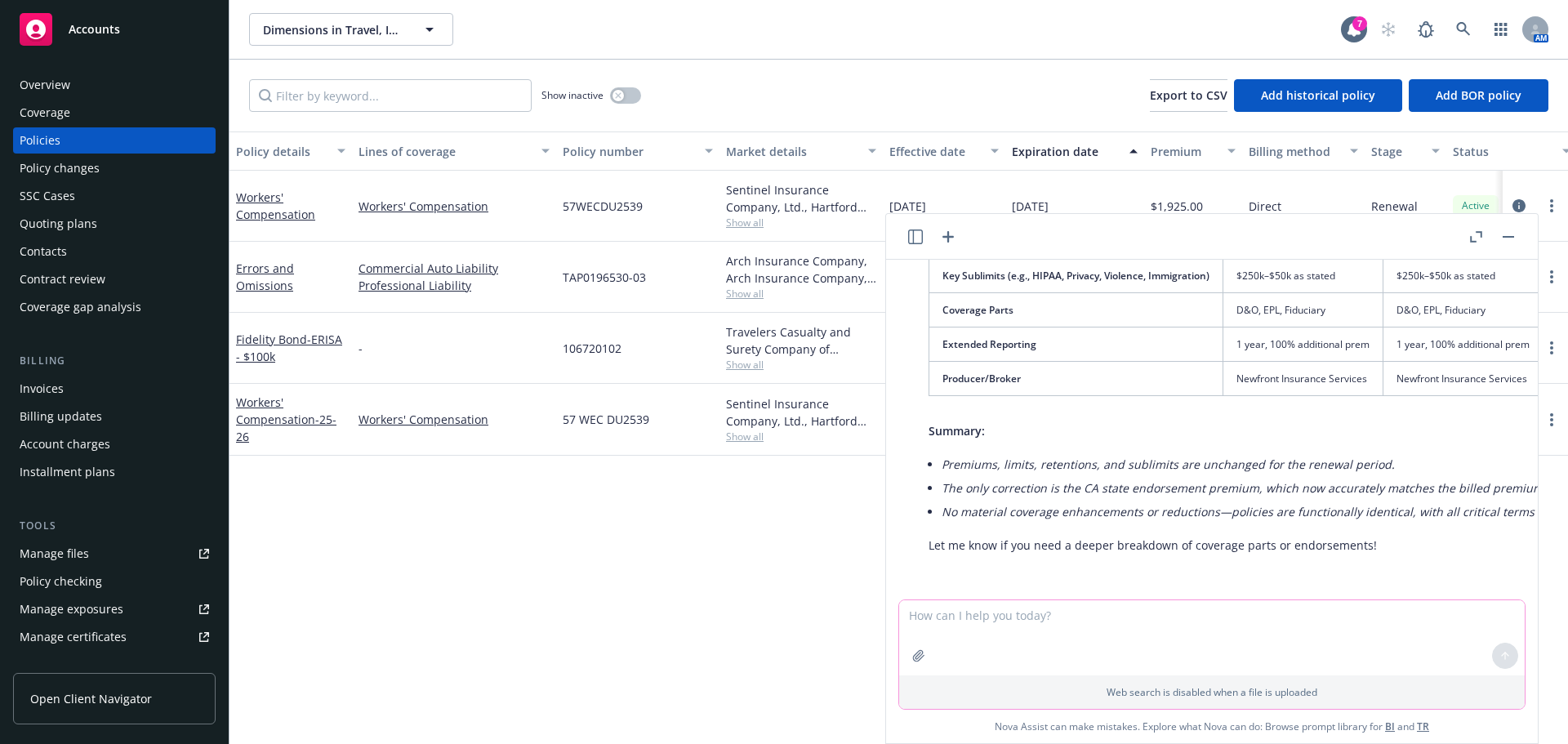
drag, startPoint x: 1307, startPoint y: 648, endPoint x: 1285, endPoint y: 644, distance: 22.4
click at [1302, 643] on textarea at bounding box center [1211, 637] width 626 height 75
click at [1016, 619] on textarea "what is" at bounding box center [1211, 636] width 626 height 77
click at [1112, 621] on textarea "what is" at bounding box center [1211, 636] width 626 height 77
type textarea "what is IP Rights defense"
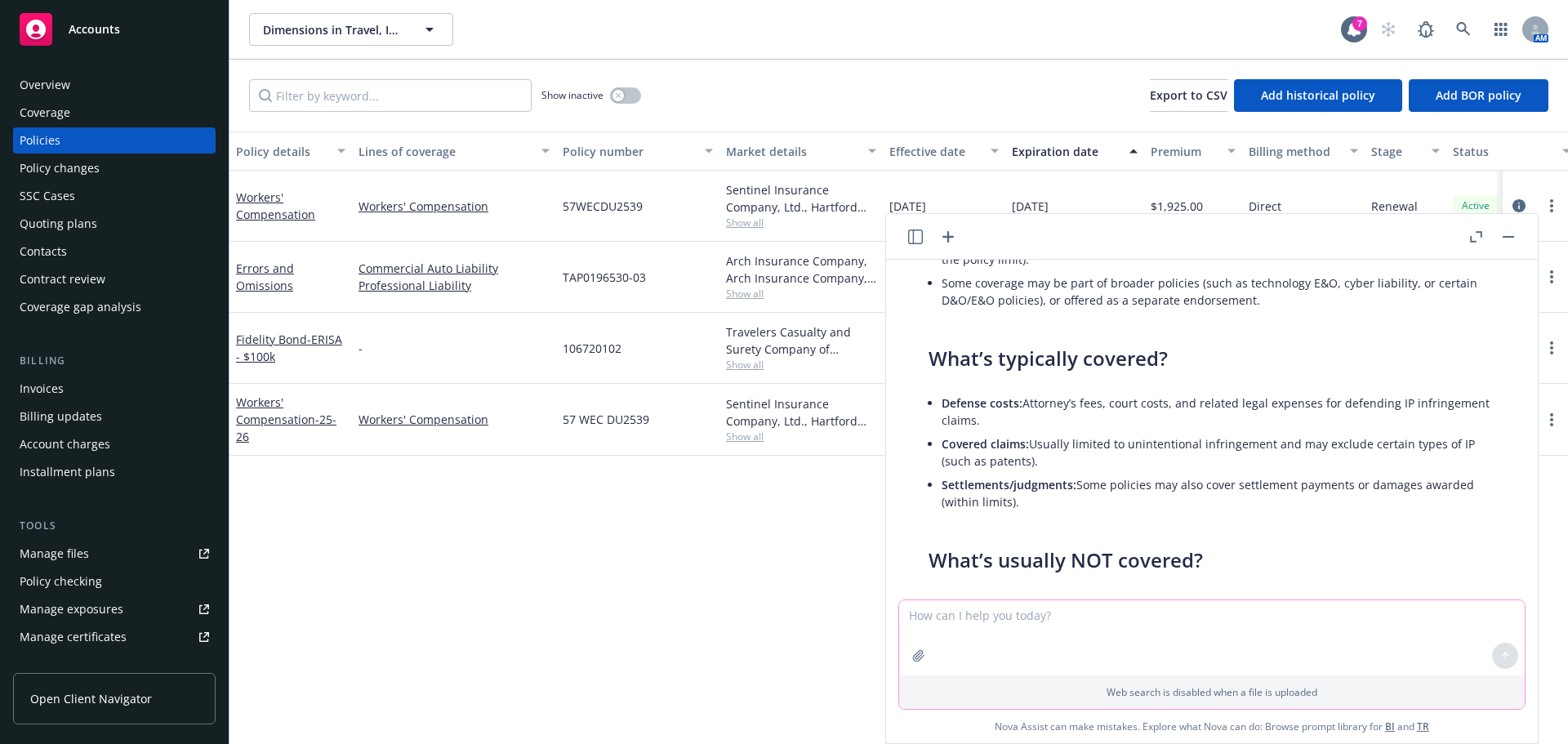
scroll to position [1144, 0]
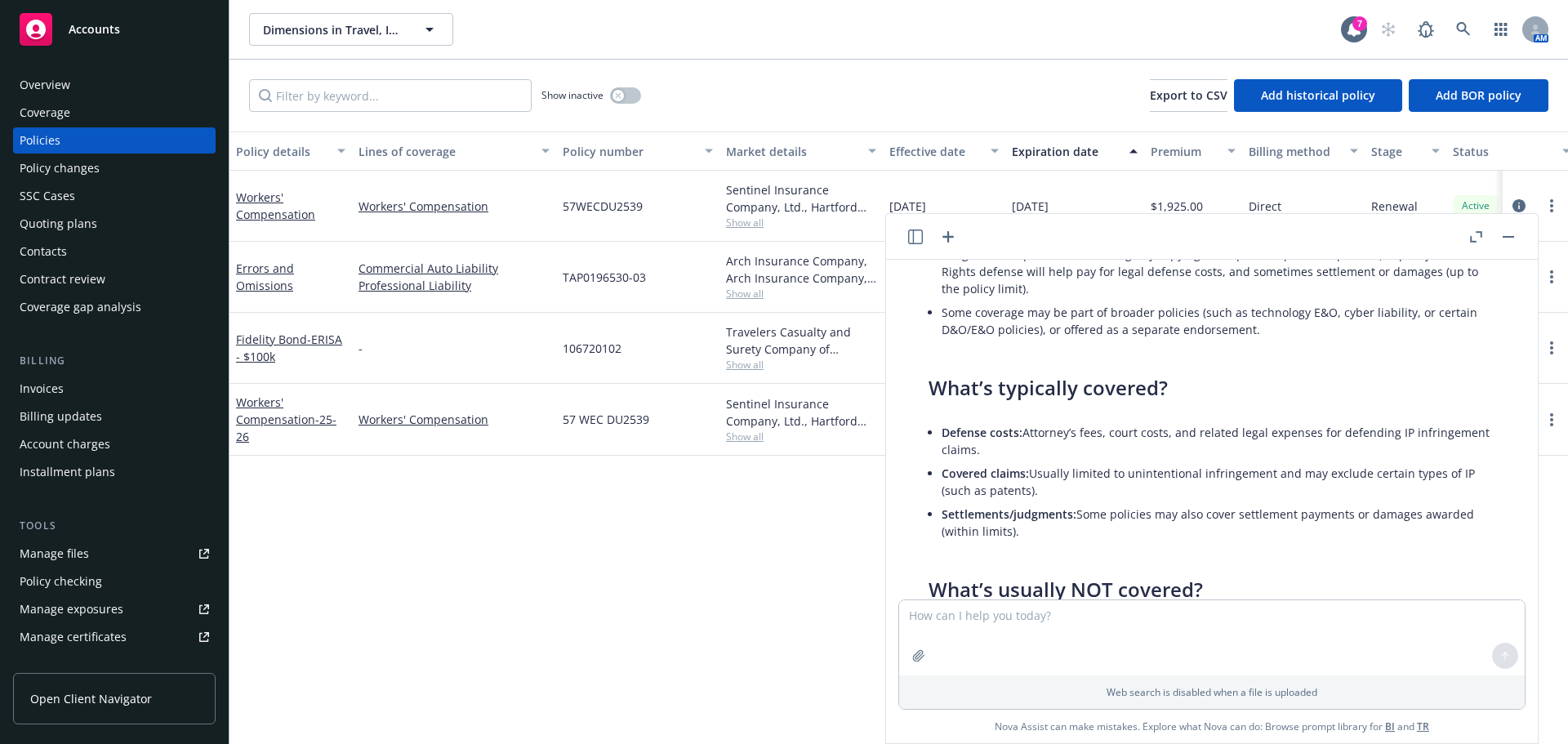
drag, startPoint x: 948, startPoint y: 439, endPoint x: 1074, endPoint y: 447, distance: 126.3
click at [1071, 447] on li "Defense costs: Attorney’s fees, court costs, and related legal expenses for def…" at bounding box center [1219, 441] width 554 height 41
click at [1074, 447] on li "Defense costs: Attorney’s fees, court costs, and related legal expenses for def…" at bounding box center [1219, 441] width 554 height 41
drag, startPoint x: 949, startPoint y: 472, endPoint x: 1065, endPoint y: 489, distance: 117.2
click at [1065, 489] on li "Covered claims: Usually limited to unintentional infringement and may exclude c…" at bounding box center [1219, 482] width 554 height 41
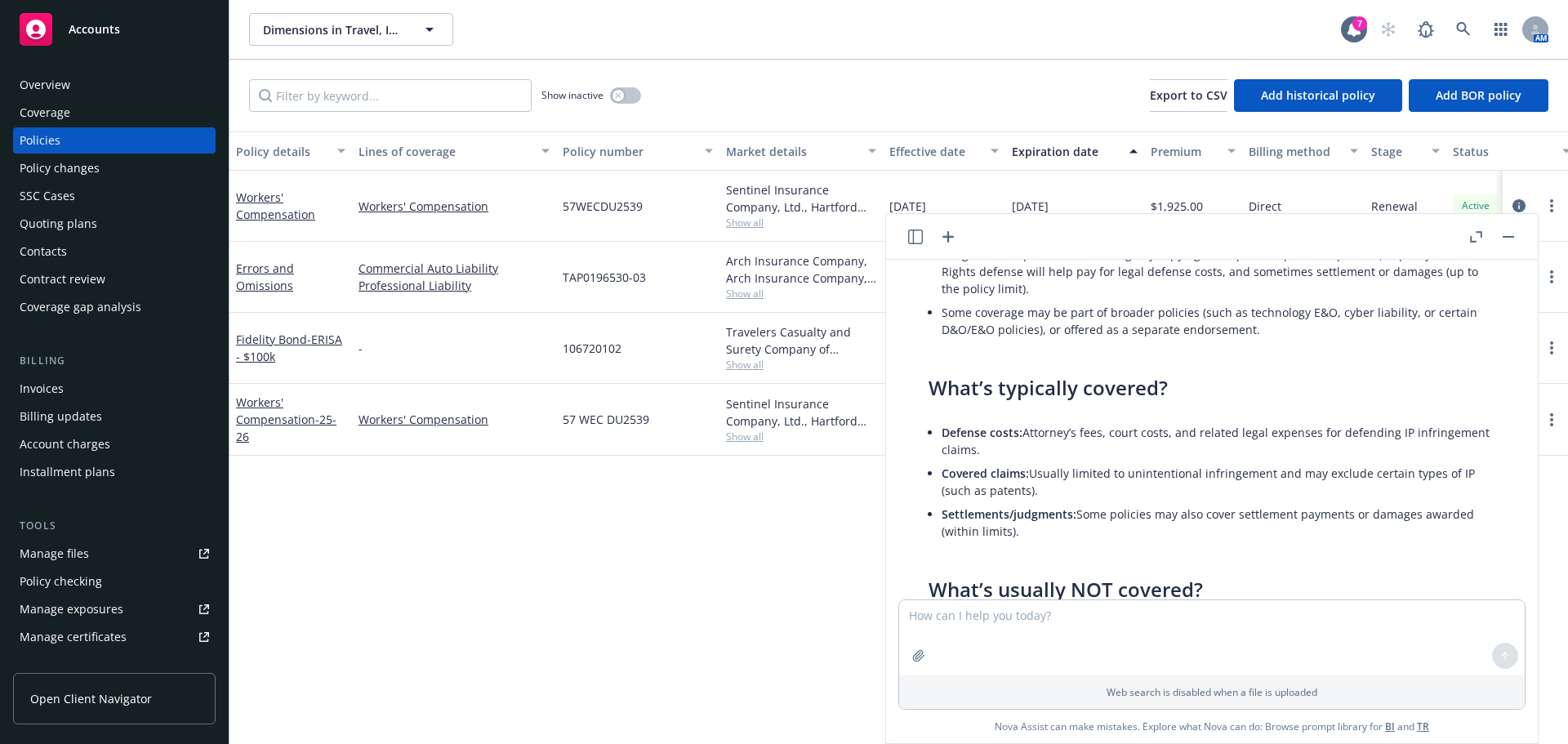
click at [1068, 489] on li "Covered claims: Usually limited to unintentional infringement and may exclude c…" at bounding box center [1219, 482] width 554 height 41
drag, startPoint x: 1036, startPoint y: 476, endPoint x: 1441, endPoint y: 467, distance: 405.1
click at [1441, 467] on li "Covered claims: Usually limited to unintentional infringement and may exclude c…" at bounding box center [1219, 482] width 554 height 41
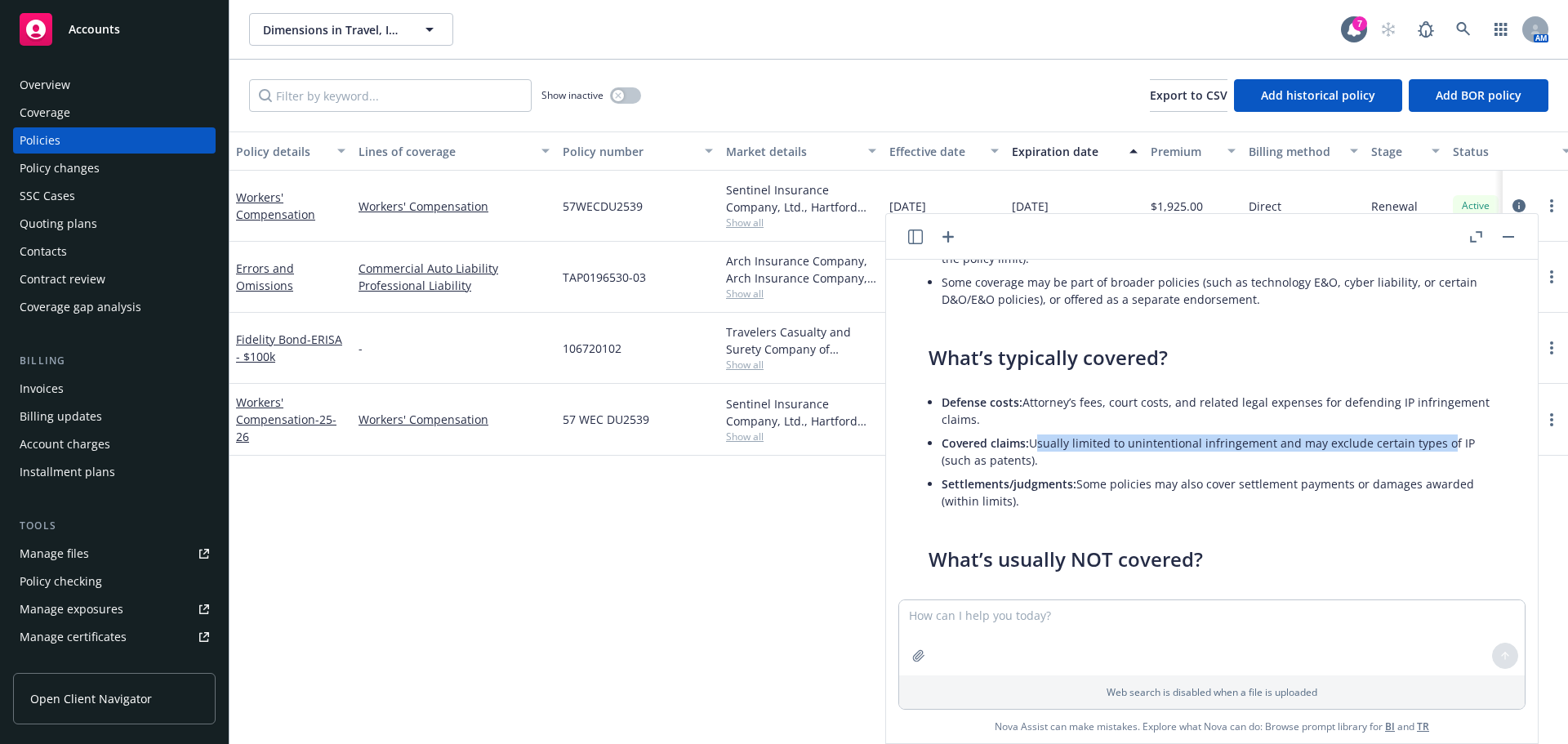
scroll to position [1226, 0]
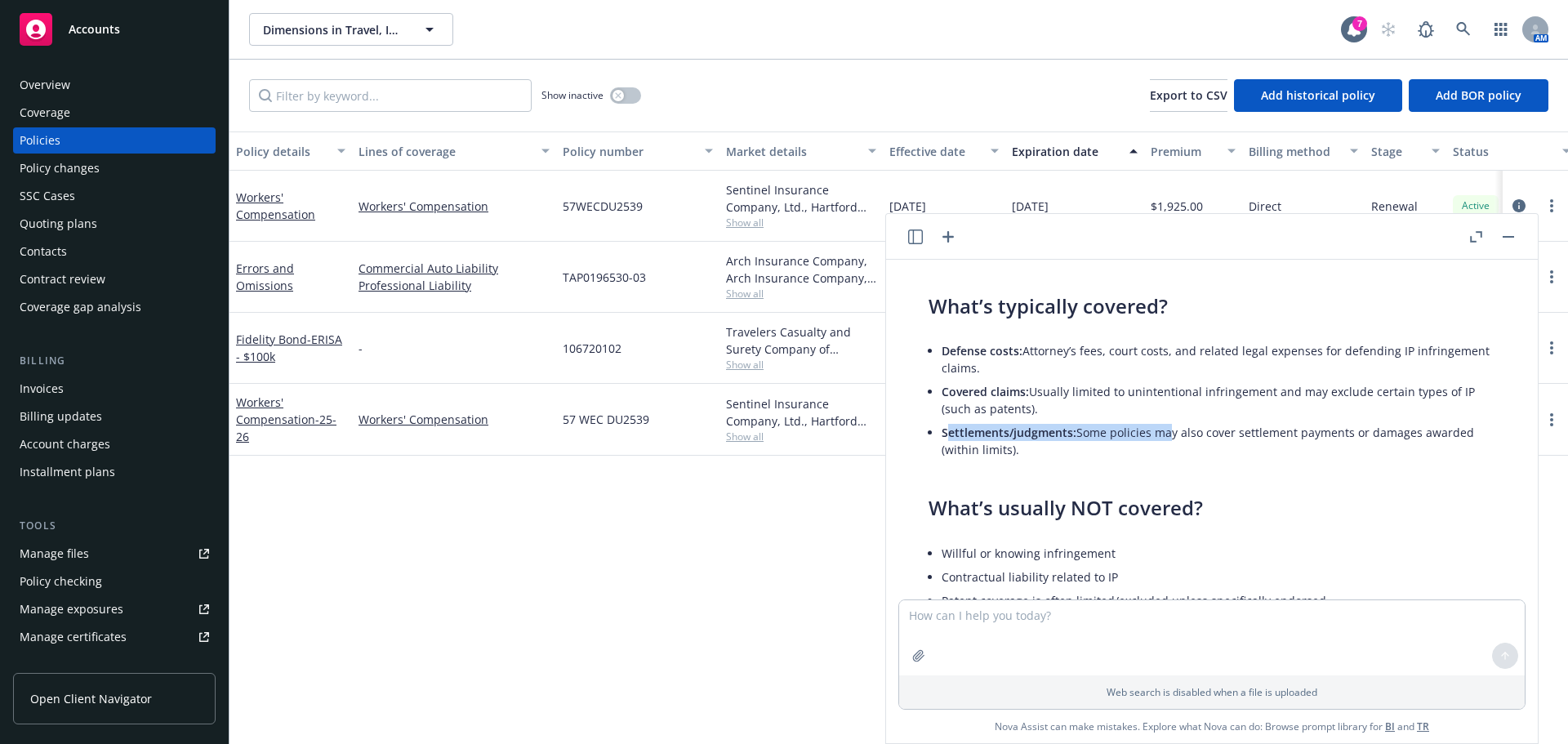
drag, startPoint x: 946, startPoint y: 432, endPoint x: 1160, endPoint y: 439, distance: 214.1
click at [1160, 439] on li "Settlements/judgments: Some policies may also cover settlement payments or dama…" at bounding box center [1219, 441] width 554 height 41
drag, startPoint x: 1167, startPoint y: 442, endPoint x: 1213, endPoint y: 446, distance: 46.2
click at [1168, 443] on li "Settlements/judgments: Some policies may also cover settlement payments or dama…" at bounding box center [1219, 441] width 554 height 41
click at [951, 638] on textarea at bounding box center [1211, 637] width 626 height 75
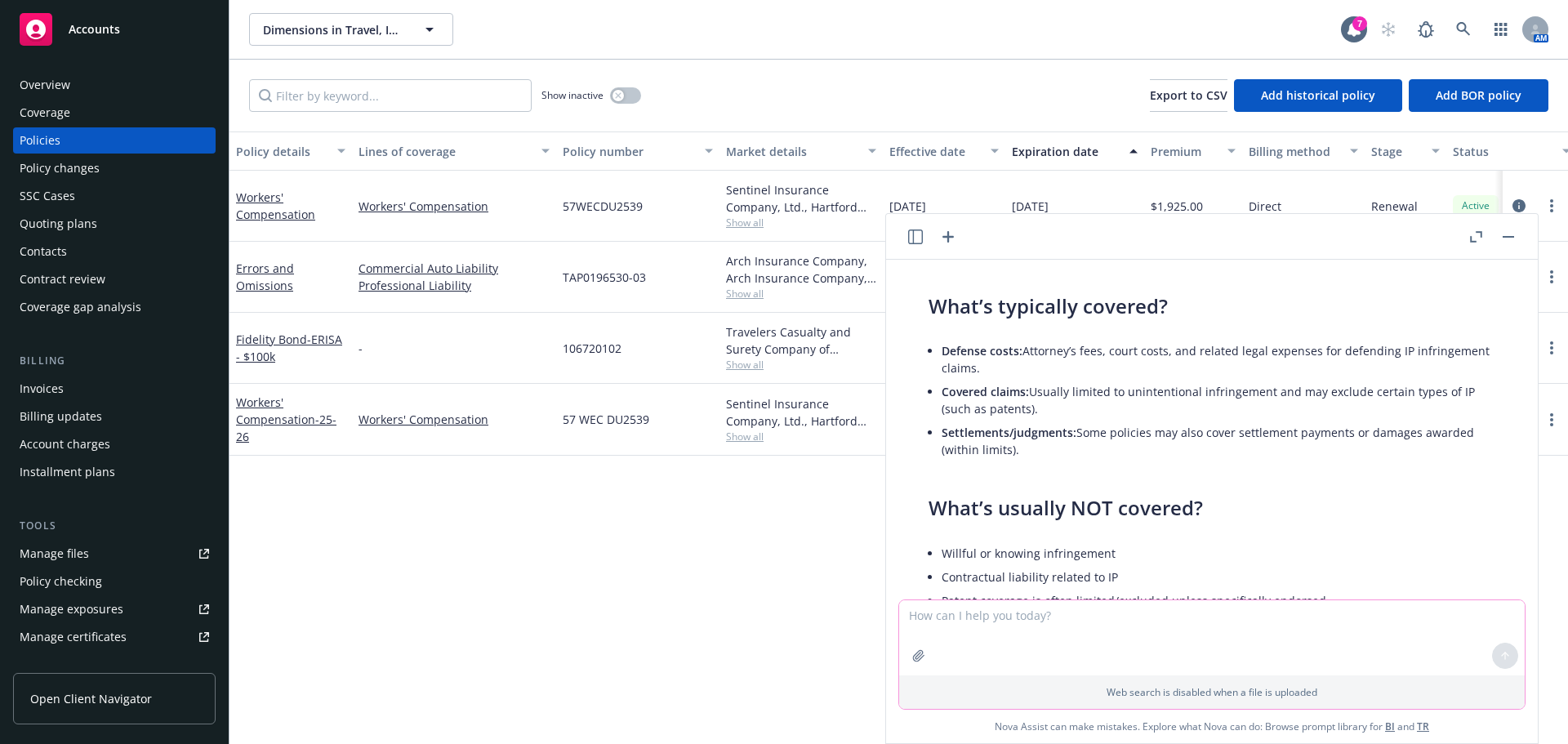
click at [959, 627] on textarea at bounding box center [1211, 637] width 626 height 75
type textarea "what is ip rights pusuit"
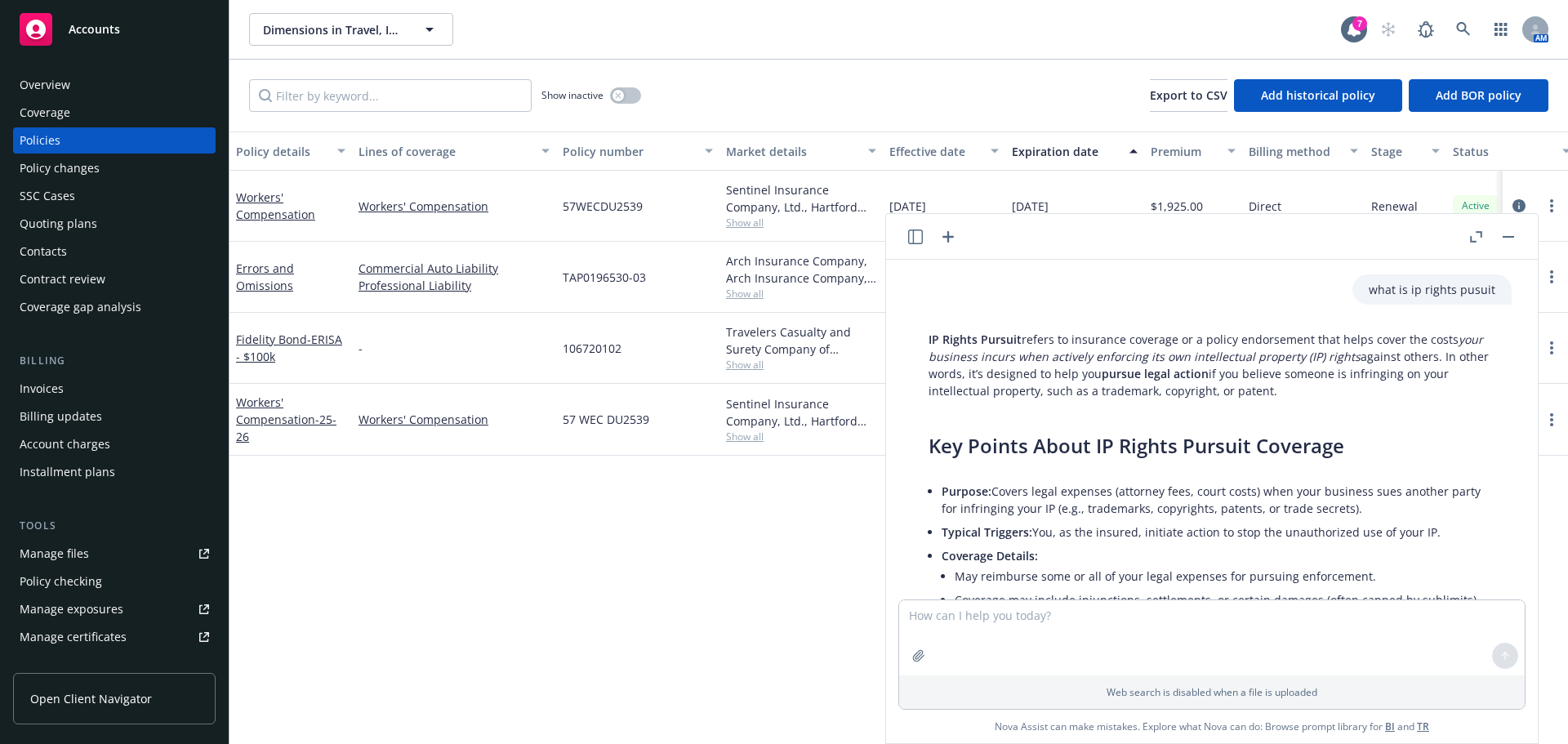
scroll to position [1739, 0]
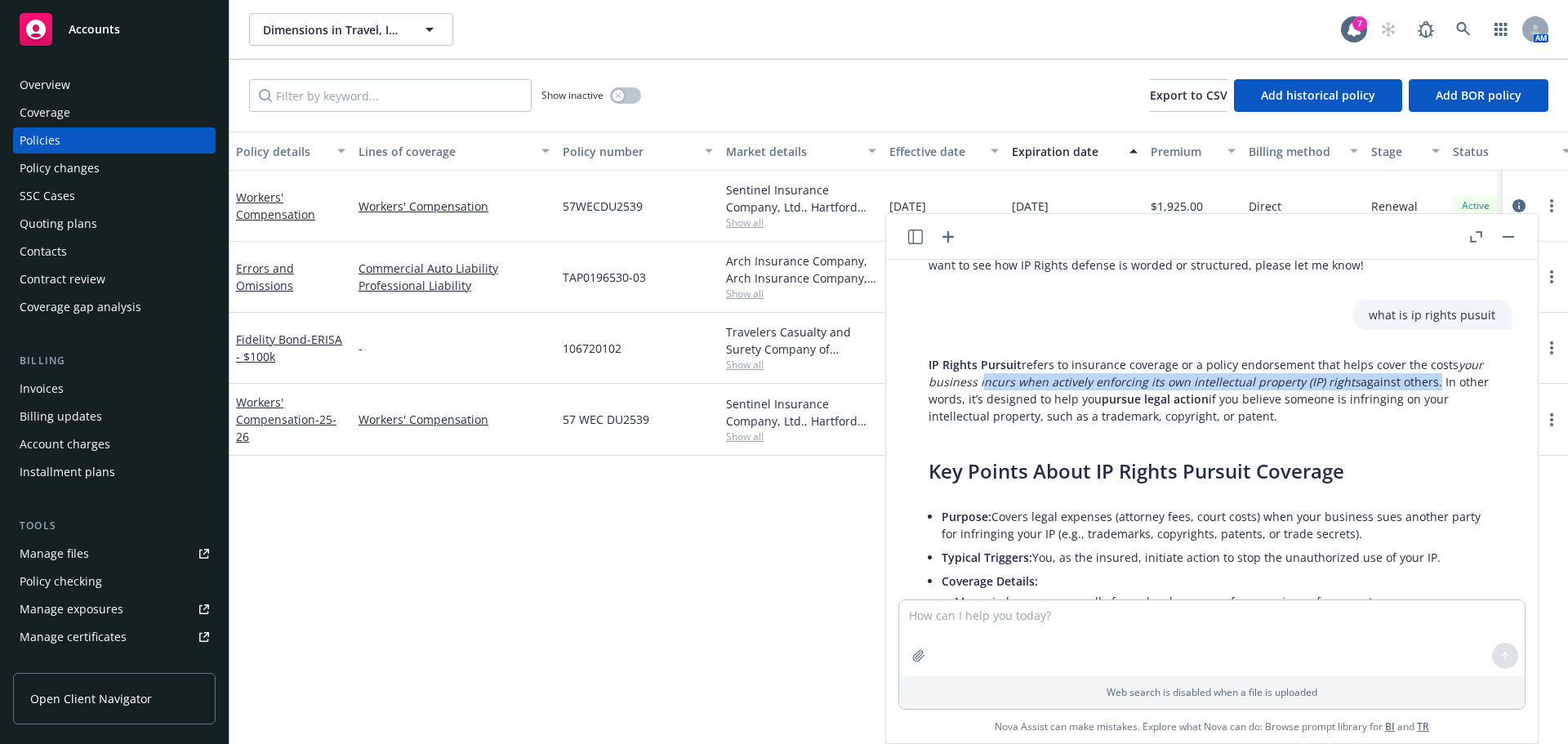
drag, startPoint x: 1008, startPoint y: 382, endPoint x: 1449, endPoint y: 386, distance: 441.0
click at [1449, 386] on p "IP Rights Pursuit refers to insurance coverage or a policy endorsement that hel…" at bounding box center [1212, 390] width 567 height 69
click at [1300, 415] on p "IP Rights Pursuit refers to insurance coverage or a policy endorsement that hel…" at bounding box center [1212, 390] width 567 height 69
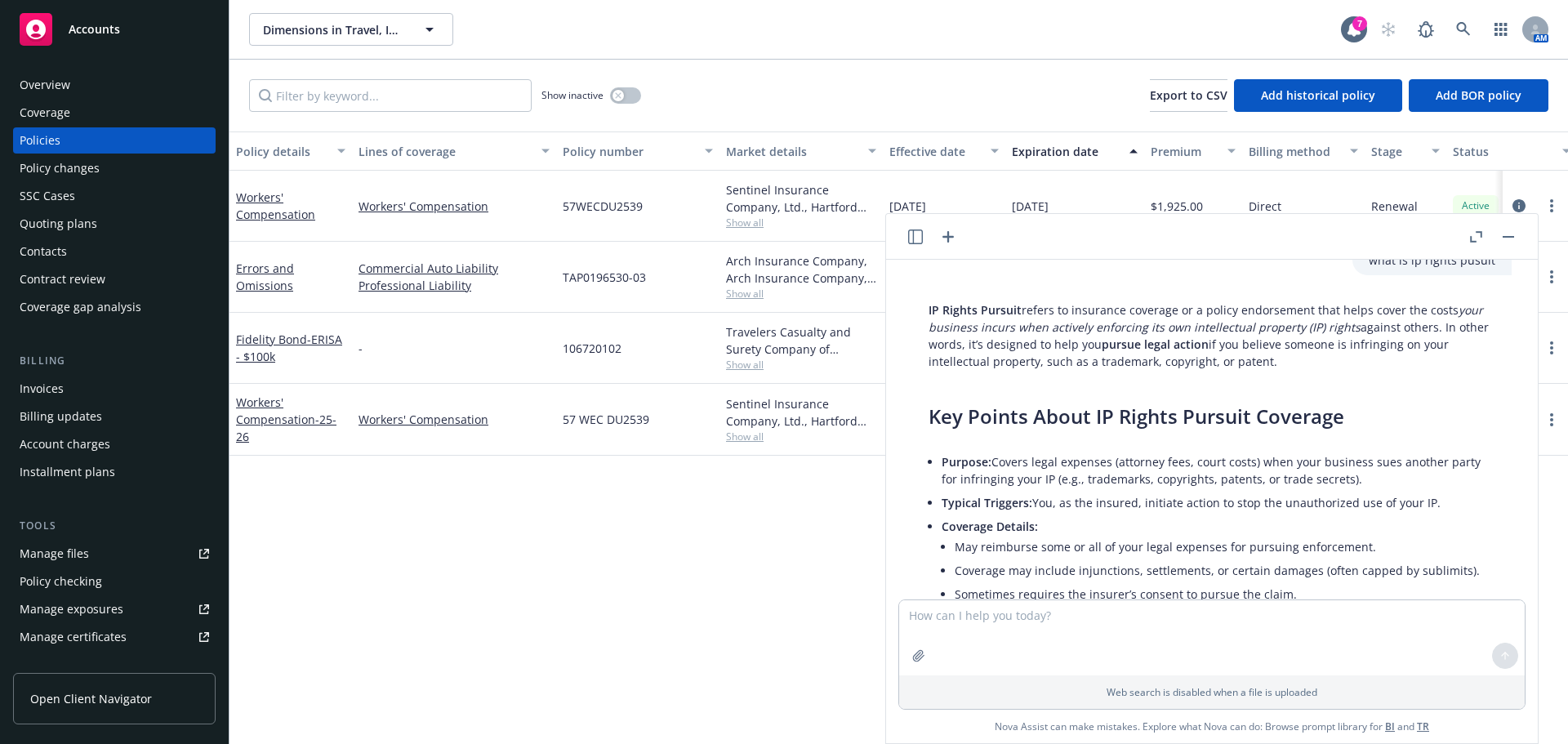
scroll to position [1820, 0]
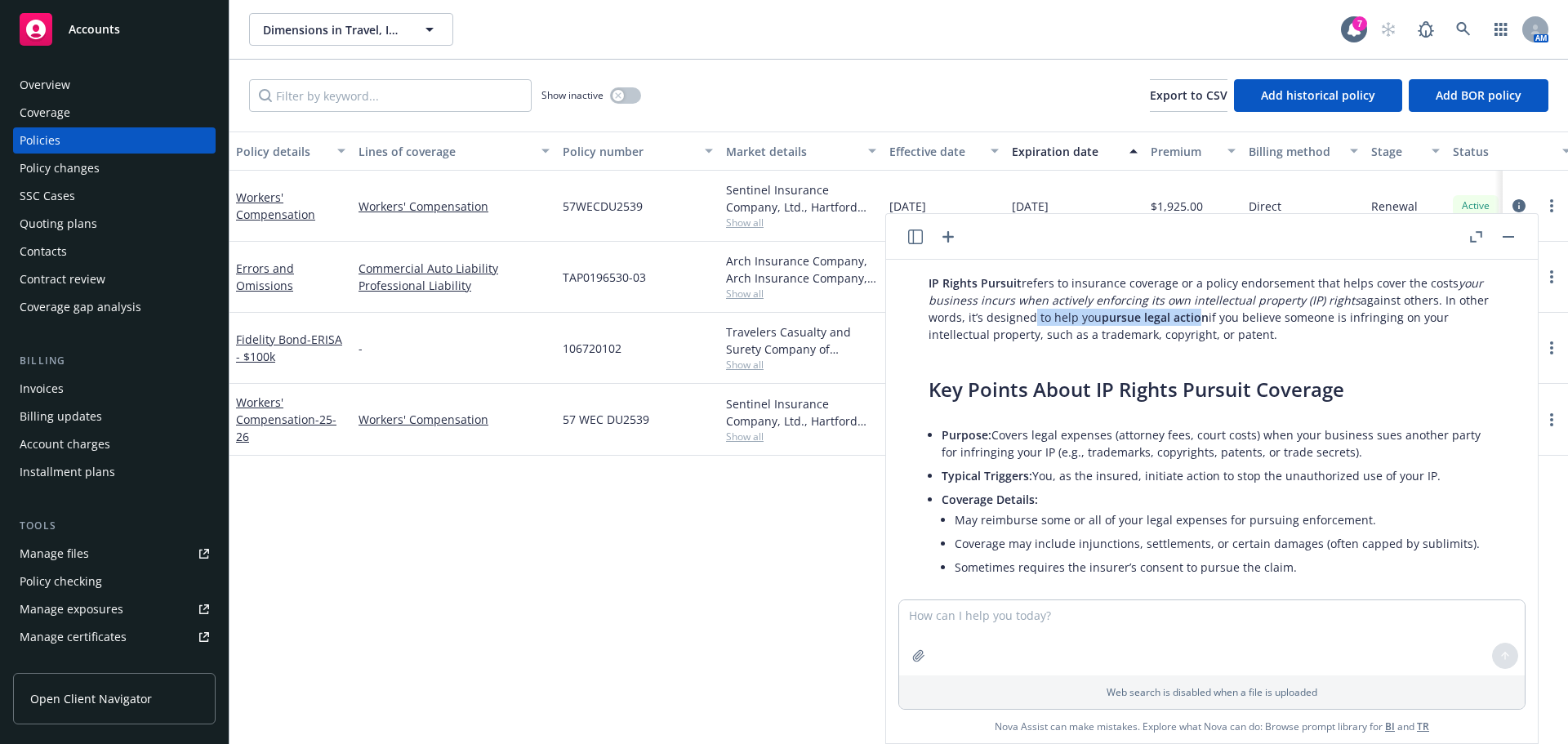
drag, startPoint x: 1056, startPoint y: 322, endPoint x: 1227, endPoint y: 315, distance: 171.1
click at [1227, 315] on p "IP Rights Pursuit refers to insurance coverage or a policy endorsement that hel…" at bounding box center [1212, 309] width 567 height 69
click at [1032, 616] on textarea at bounding box center [1211, 637] width 626 height 75
type textarea "w"
paste textarea "Loss of IP Rights"
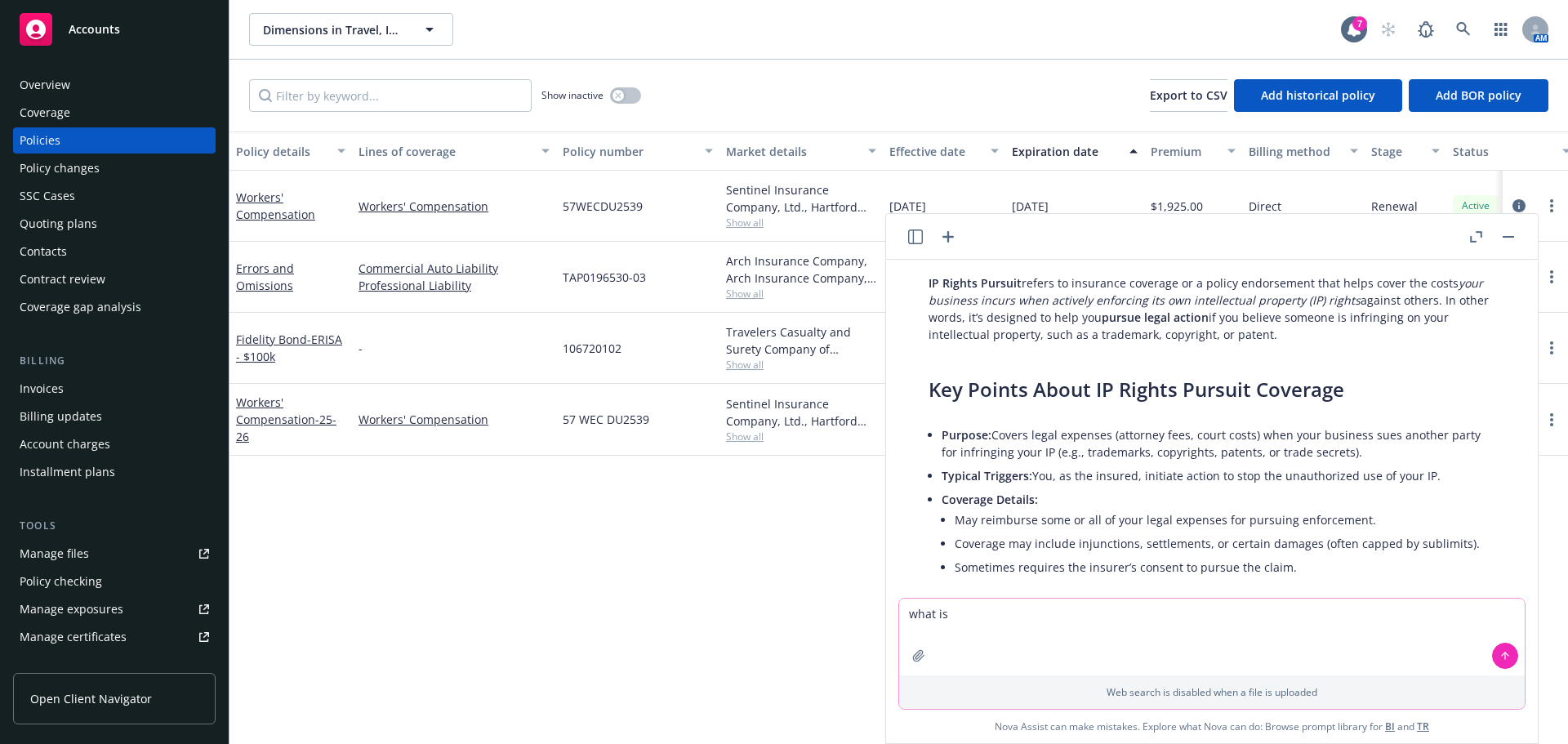
type textarea "what is Loss of IP Rights"
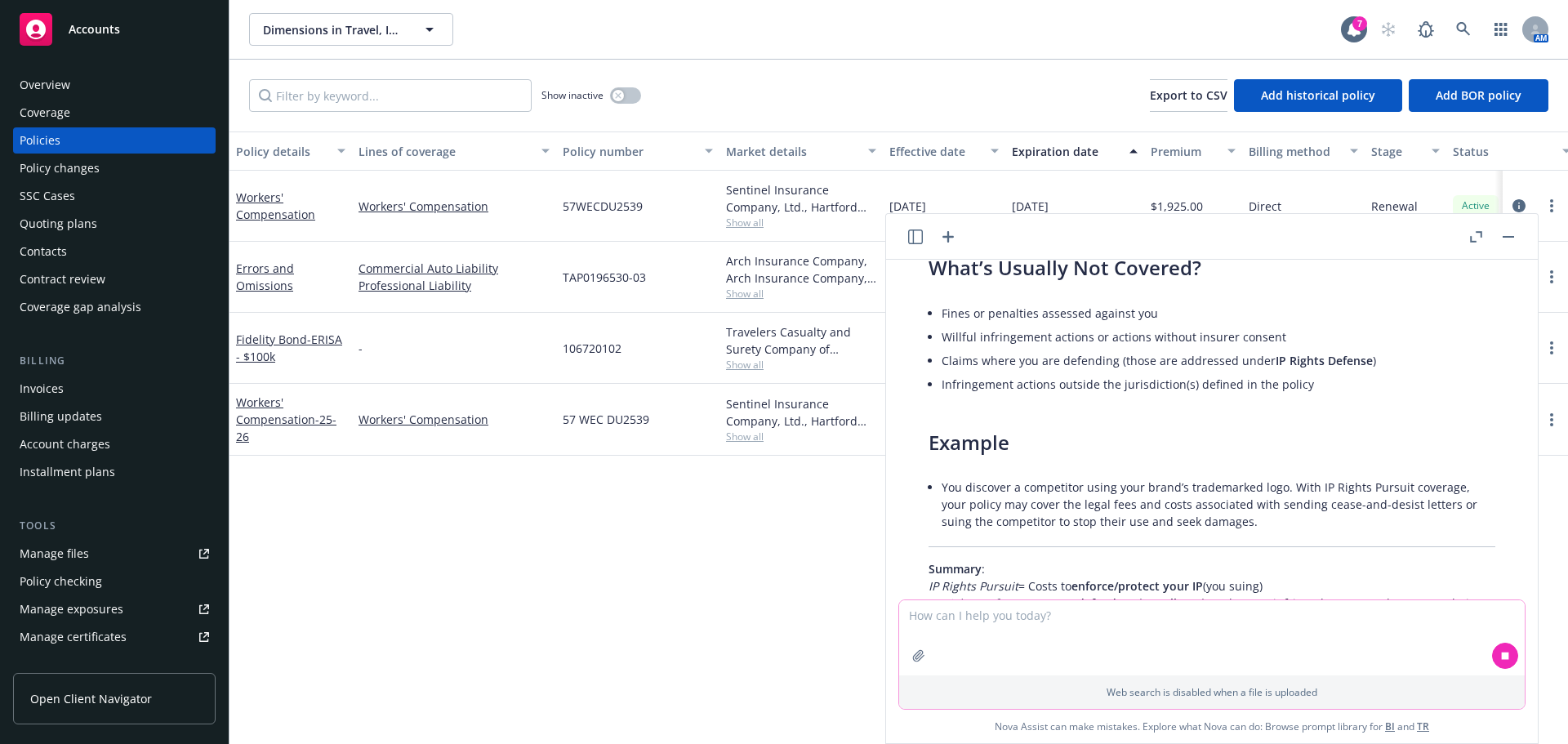
scroll to position [2386, 0]
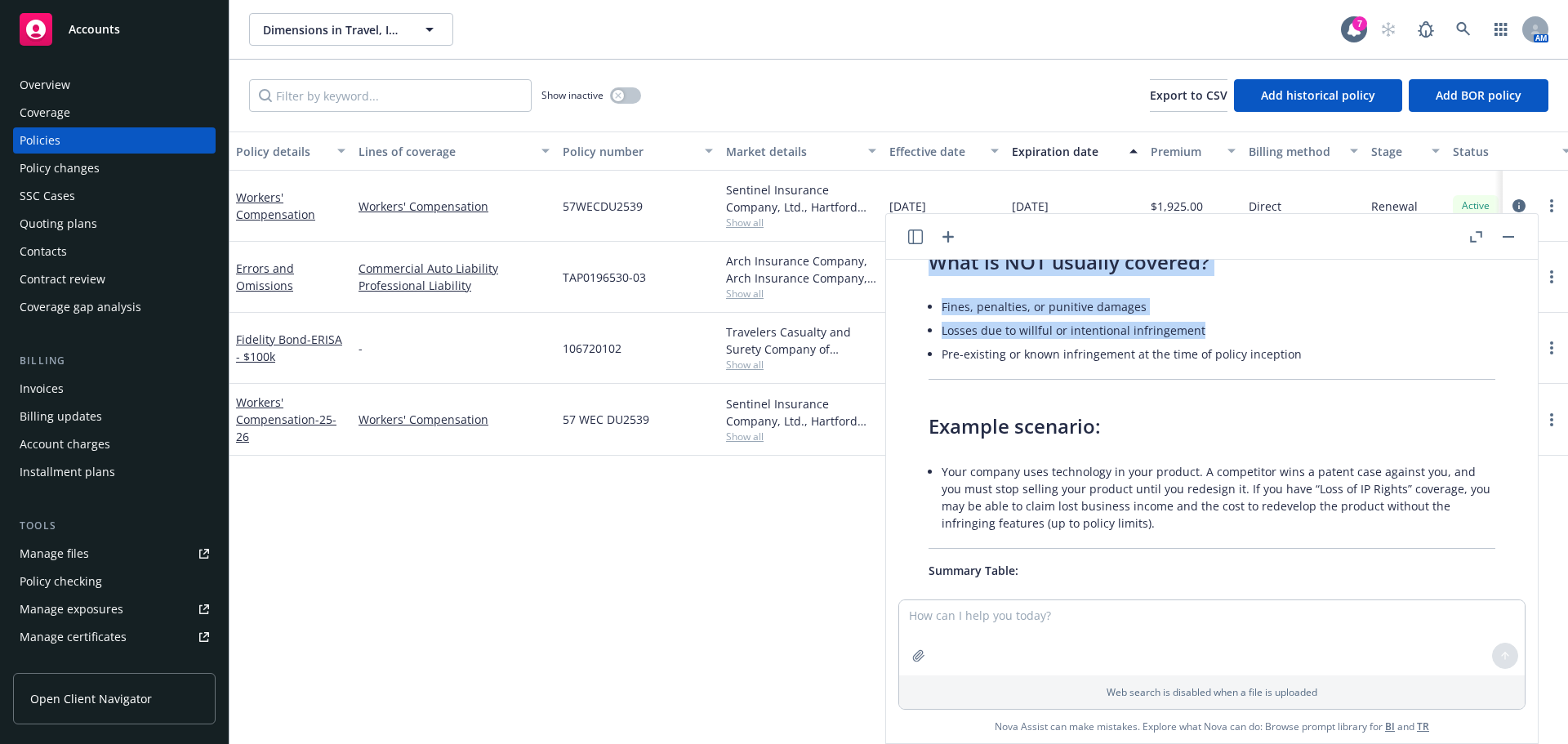
drag, startPoint x: 1160, startPoint y: 423, endPoint x: 1248, endPoint y: 335, distance: 124.5
click at [1248, 335] on div "pdf Management Liability_[DATE]_[DATE] Coffee Company, Inc..pdf pdf 2025 Chubb …" at bounding box center [1212, 429] width 652 height 339
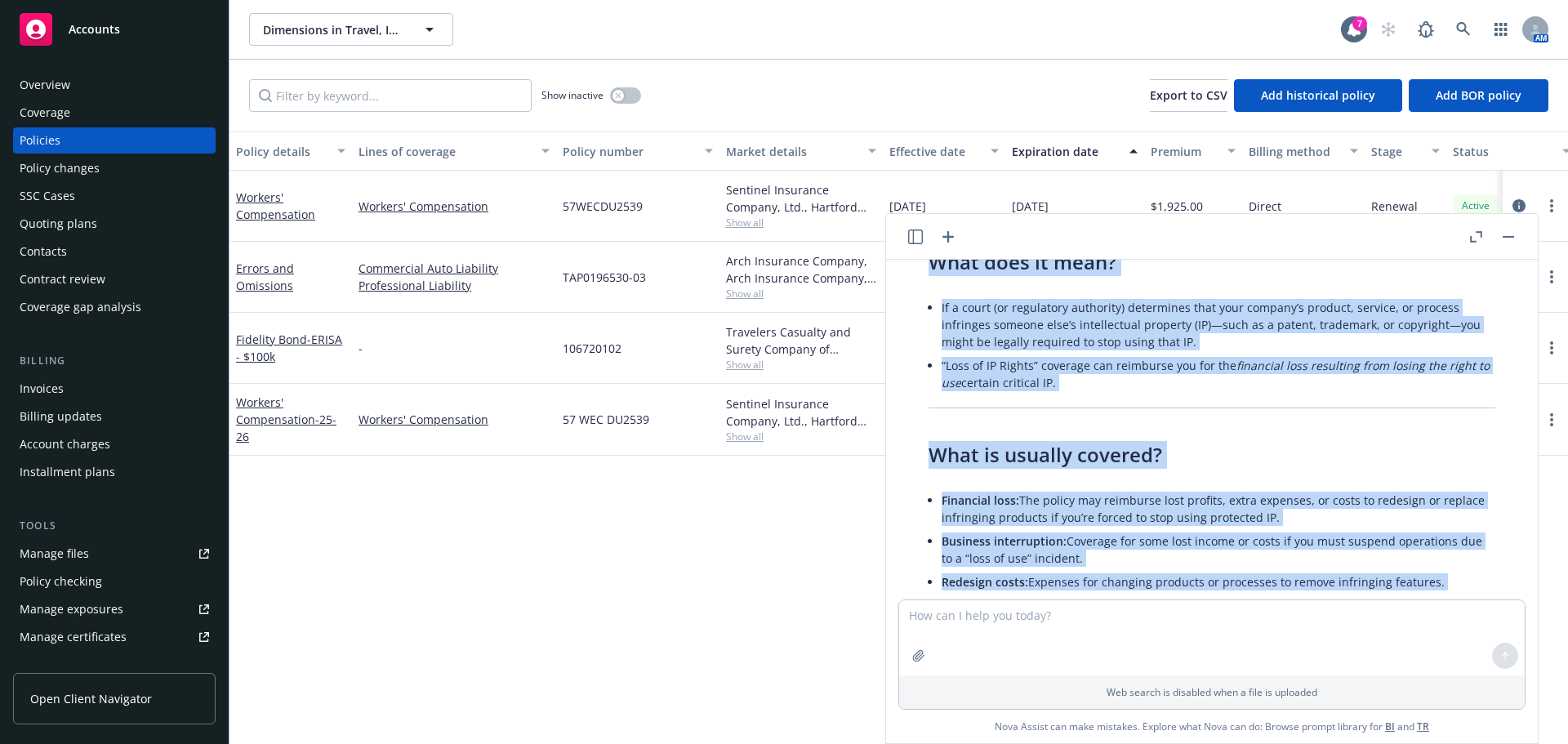
scroll to position [2783, 0]
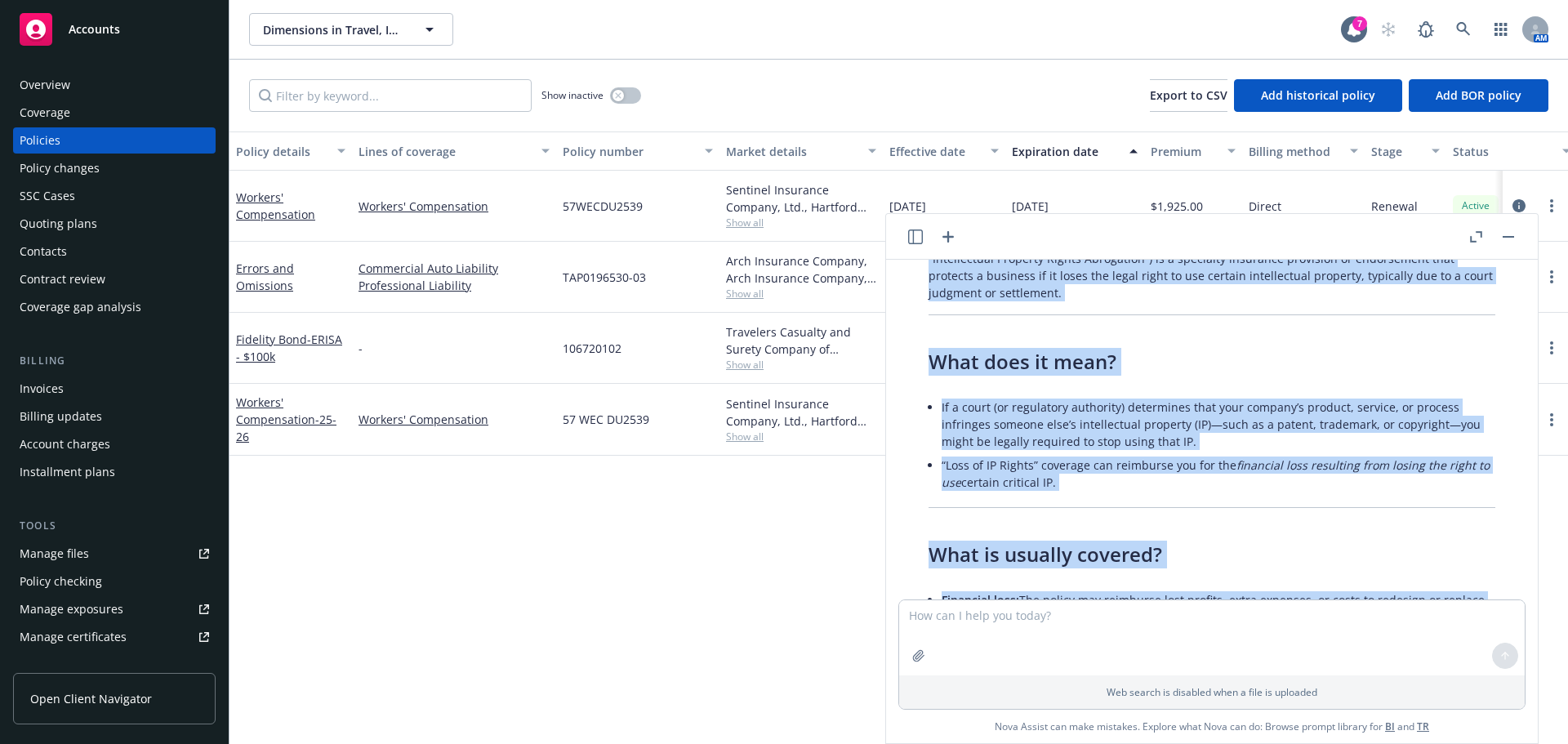
click at [1294, 437] on li "If a court (or regulatory authority) determines that your company’s product, se…" at bounding box center [1219, 424] width 554 height 58
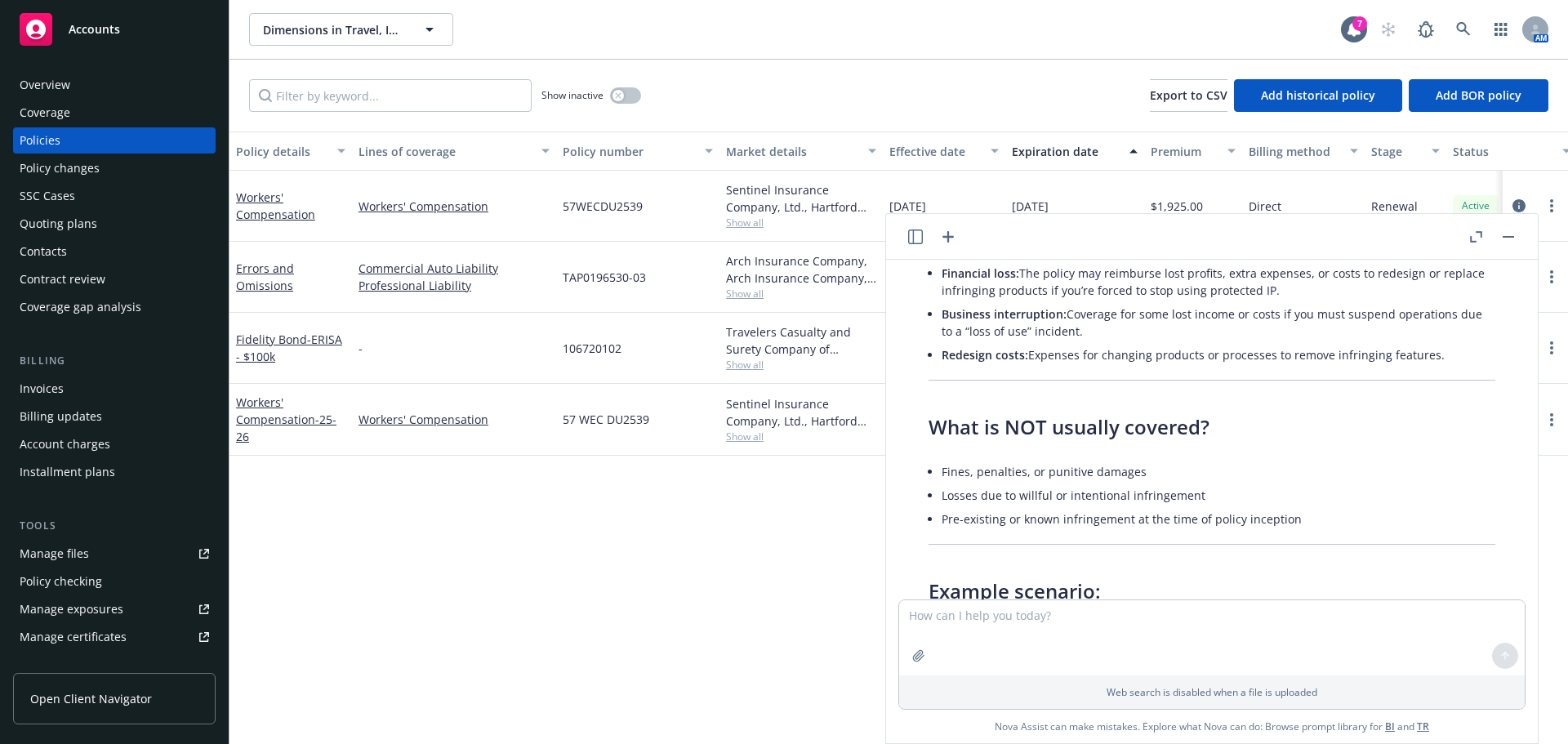
scroll to position [3354, 0]
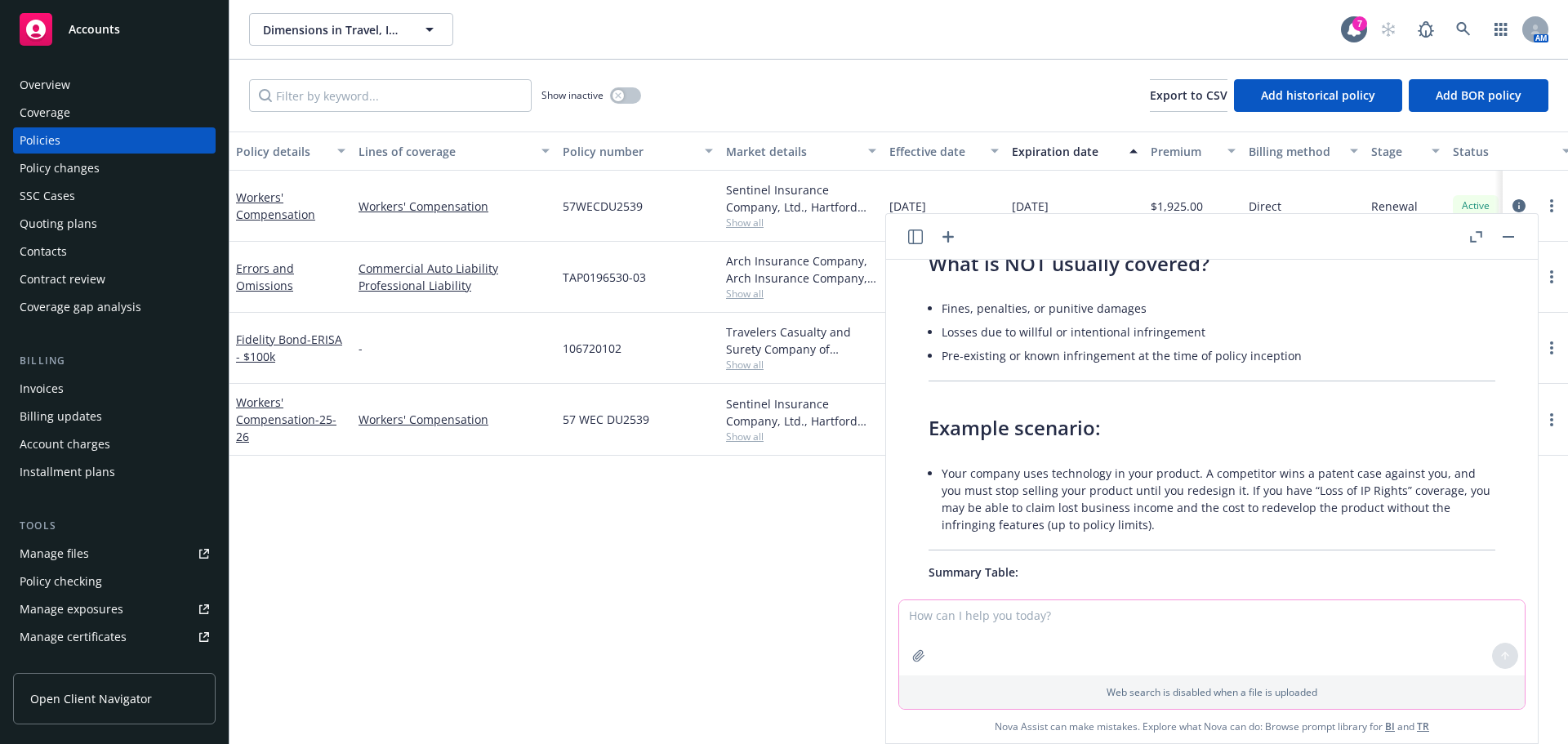
drag, startPoint x: 1048, startPoint y: 645, endPoint x: 1057, endPoint y: 645, distance: 9.0
click at [1048, 645] on textarea at bounding box center [1211, 637] width 626 height 75
paste textarea "Loss of Future Profit"
click at [946, 611] on textarea "what isLoss of Future Profit" at bounding box center [1211, 636] width 626 height 77
click at [938, 614] on textarea "what isLoss of Future Profit" at bounding box center [1211, 636] width 626 height 77
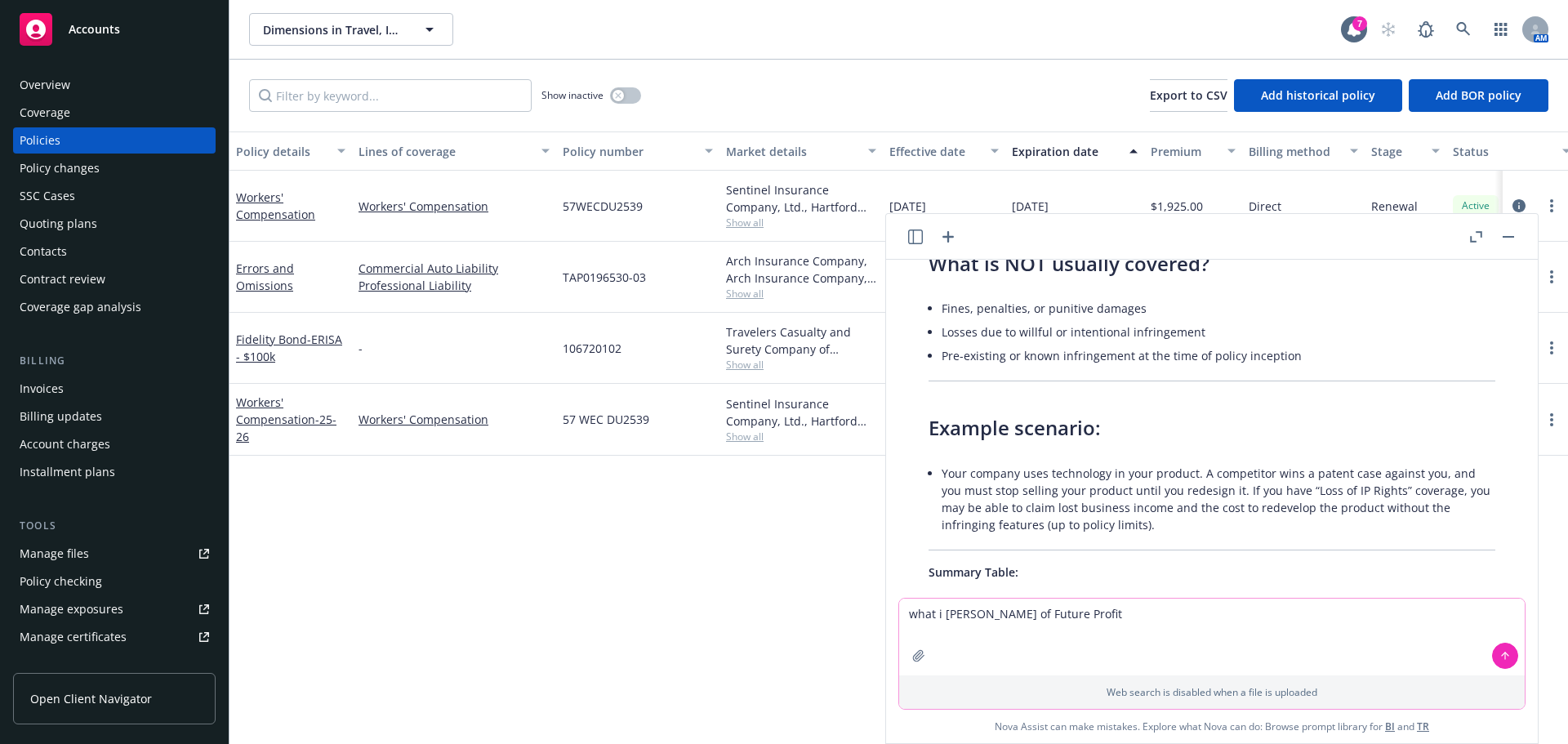
click at [940, 614] on textarea "what i [PERSON_NAME] of Future Profit" at bounding box center [1211, 636] width 626 height 77
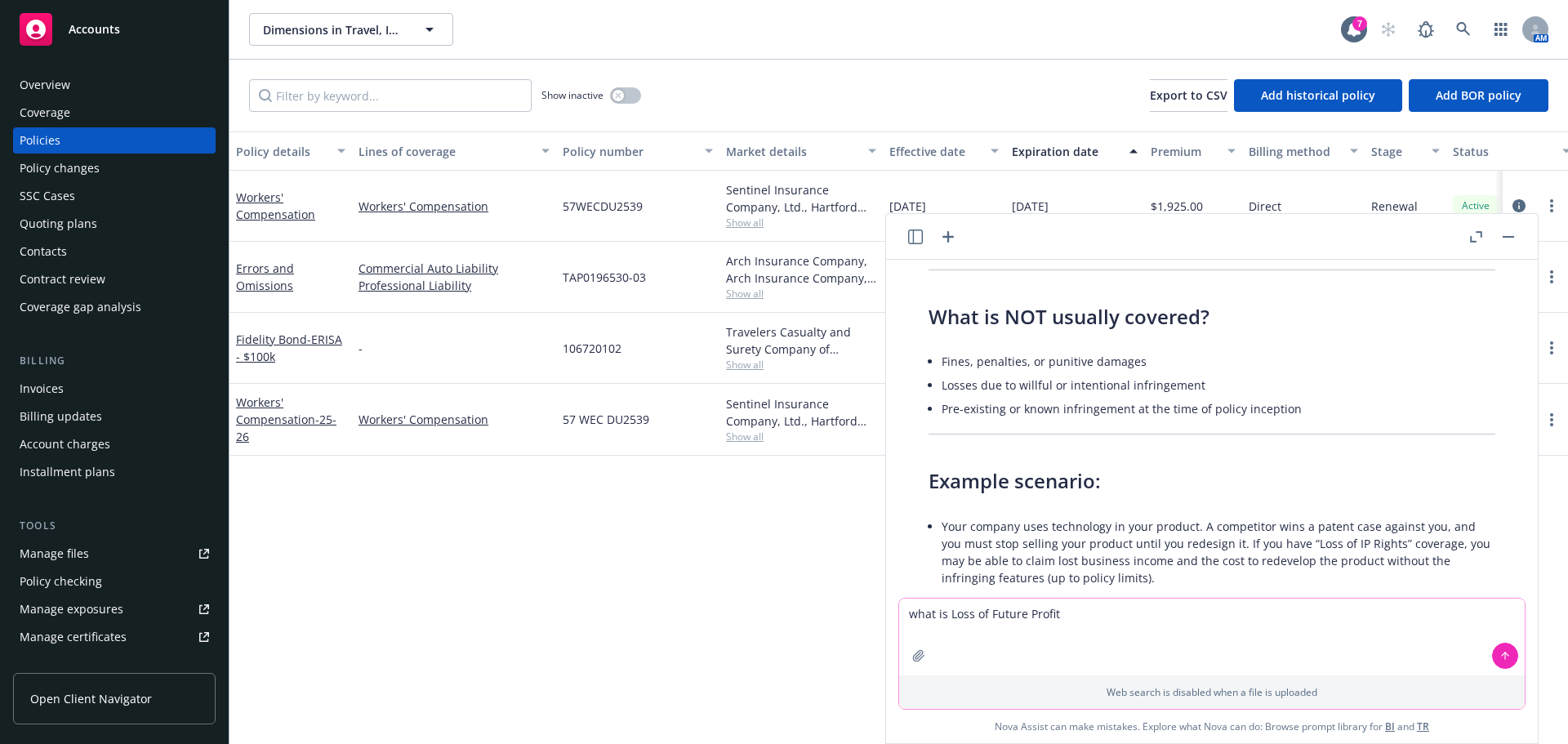
scroll to position [3273, 0]
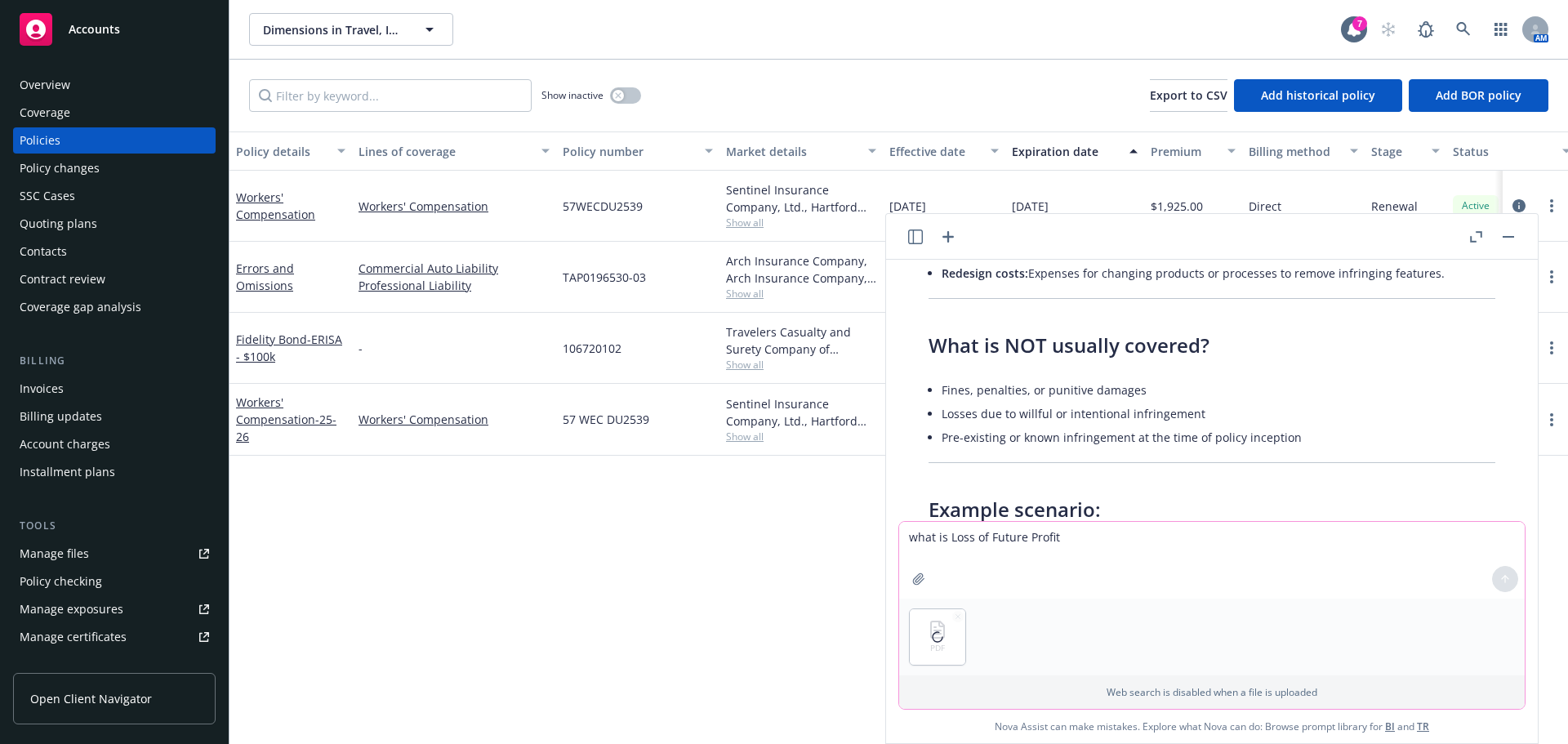
click at [1040, 539] on textarea "what is Loss of Future Profit" at bounding box center [1211, 560] width 626 height 77
type textarea "t"
click at [1040, 539] on textarea "does this policy cover a recrutier leaving" at bounding box center [1211, 560] width 626 height 77
click at [1166, 529] on textarea "does this policy cover a recruiter leaving" at bounding box center [1211, 560] width 626 height 77
drag, startPoint x: 1162, startPoint y: 537, endPoint x: 1160, endPoint y: 528, distance: 9.2
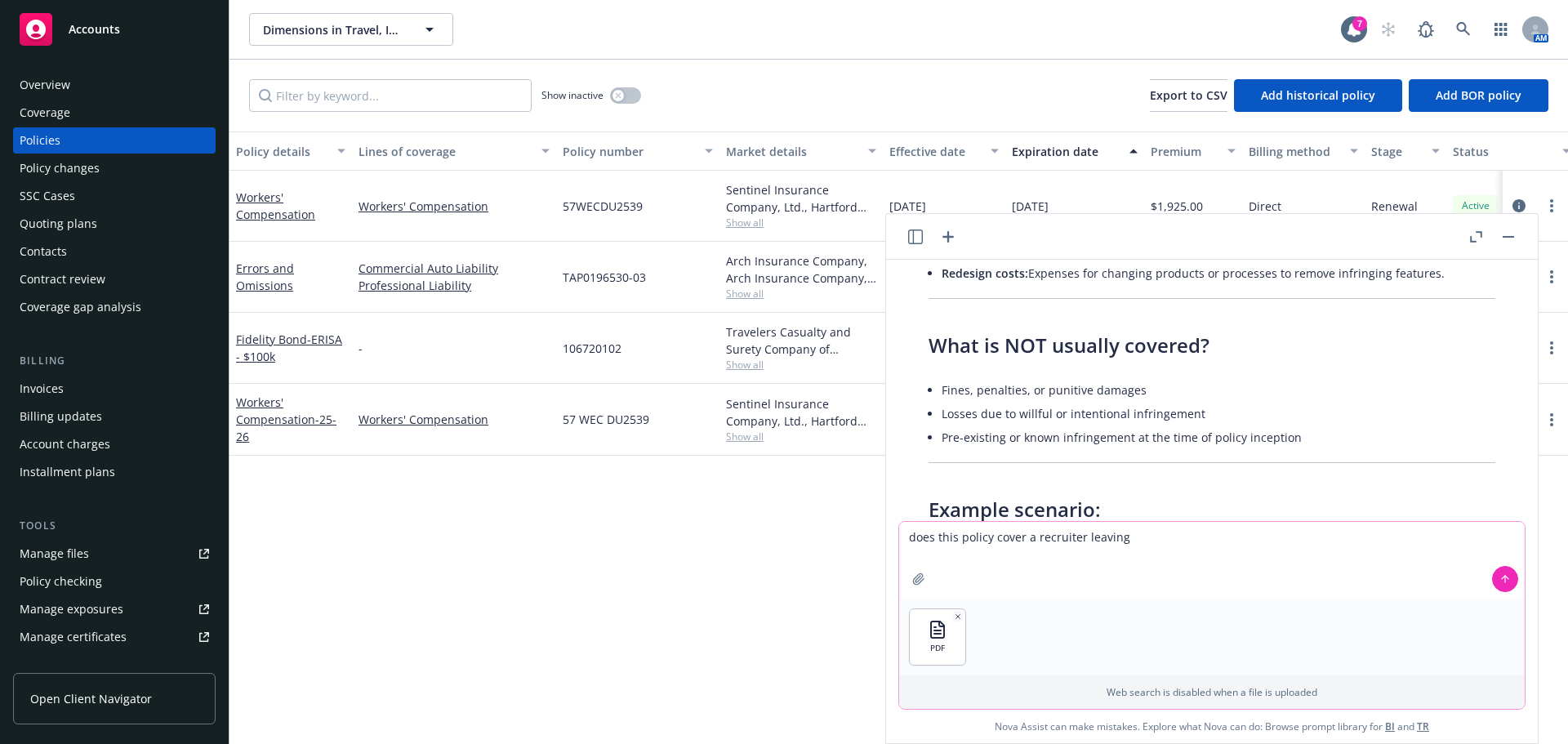
click at [1160, 539] on textarea "does this policy cover a recruiter leaving" at bounding box center [1211, 560] width 626 height 77
type textarea "does this policy cover a recruiter leaving the firm with our data"
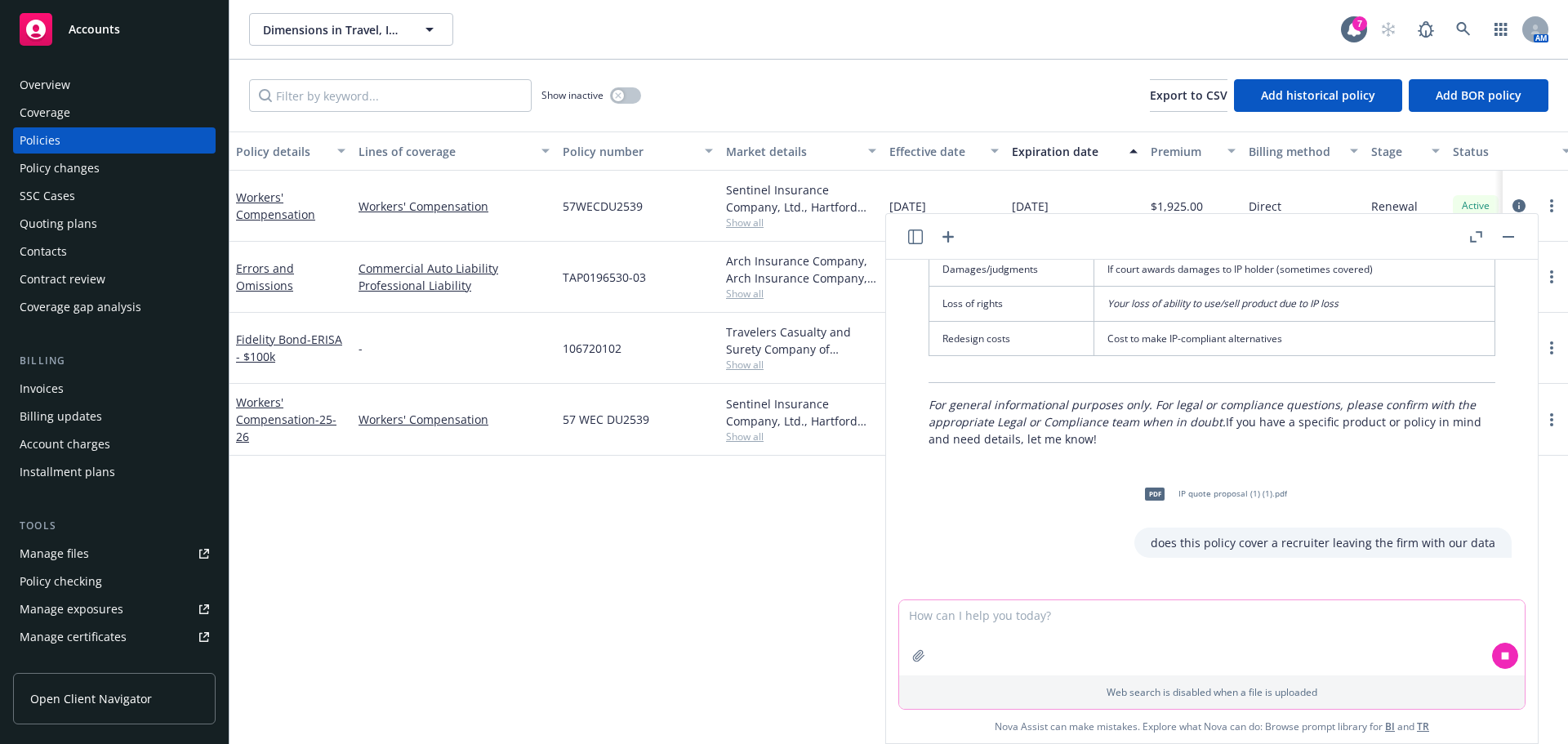
scroll to position [3811, 0]
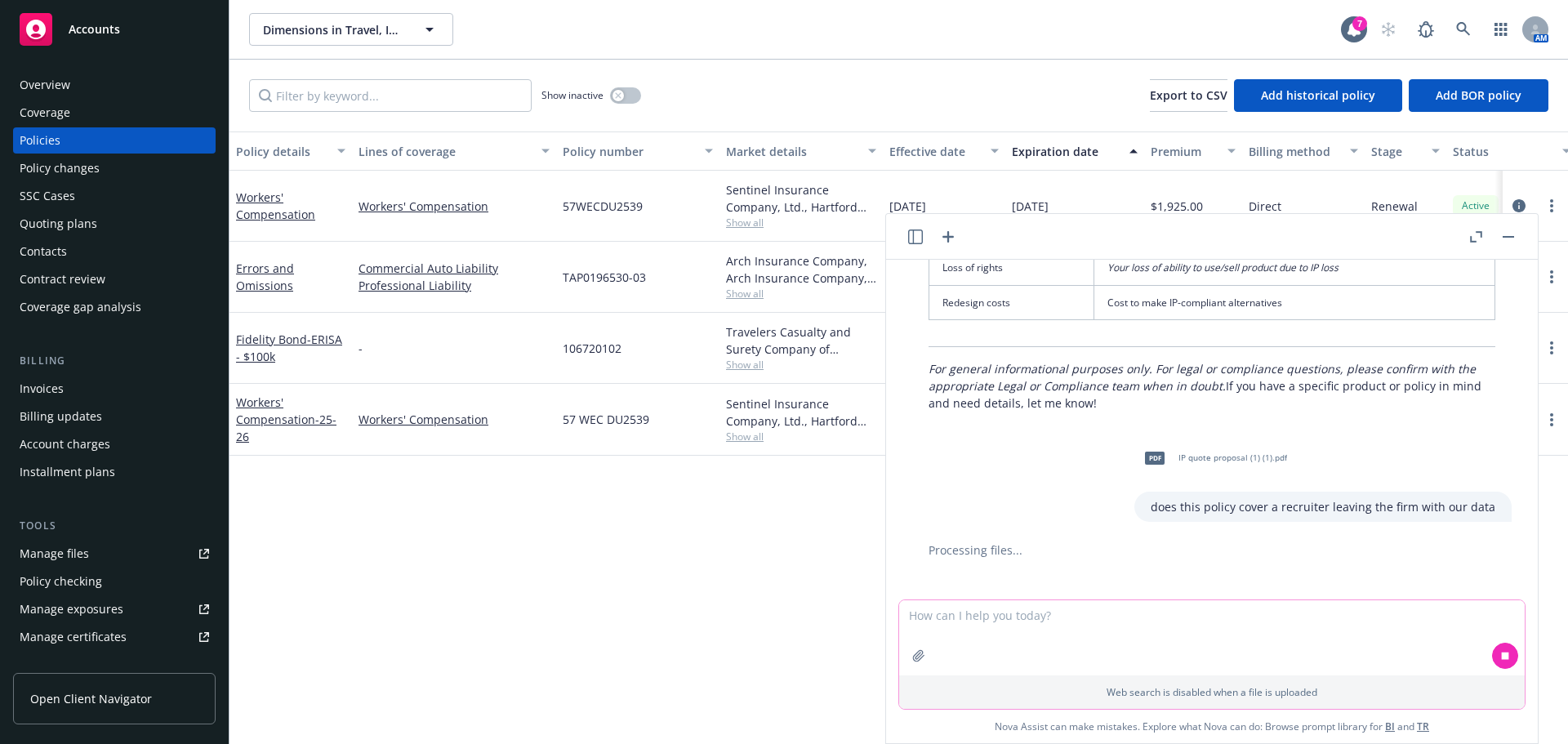
click at [1040, 627] on textarea at bounding box center [1211, 637] width 626 height 75
paste textarea "Employment Practices Liability"
type textarea "what is Employment Practices Liability"
click at [1498, 645] on button at bounding box center [1505, 655] width 26 height 26
drag, startPoint x: 1123, startPoint y: 621, endPoint x: 825, endPoint y: 572, distance: 302.0
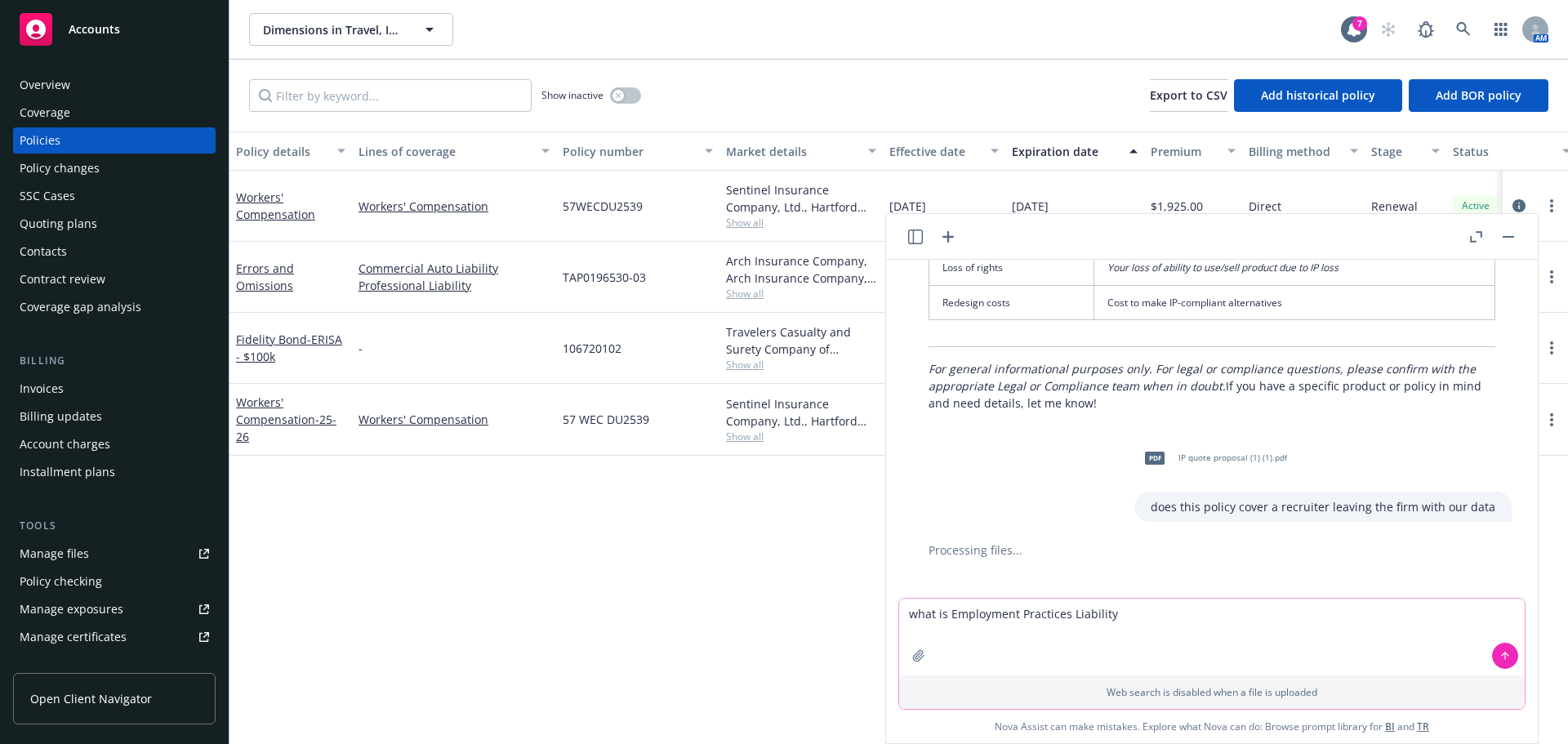
click at [804, 606] on body "Accounts Overview Coverage Policies Policy changes SSC Cases Quoting plans Cont…" at bounding box center [784, 372] width 1568 height 744
click at [1111, 608] on textarea "what is Employment Practices Liability" at bounding box center [1211, 636] width 626 height 77
